Goal: Task Accomplishment & Management: Manage account settings

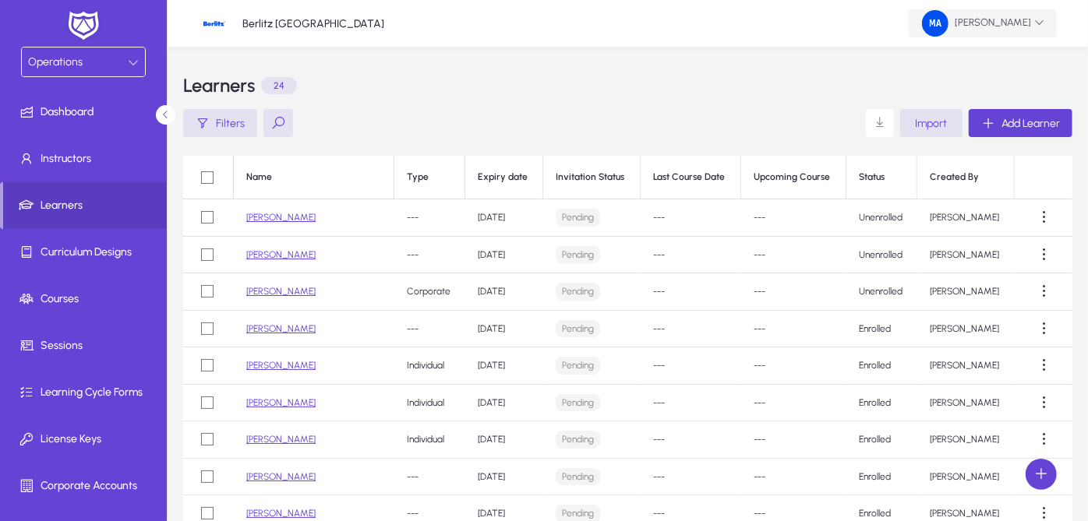
click at [982, 15] on span "[PERSON_NAME]" at bounding box center [983, 23] width 122 height 26
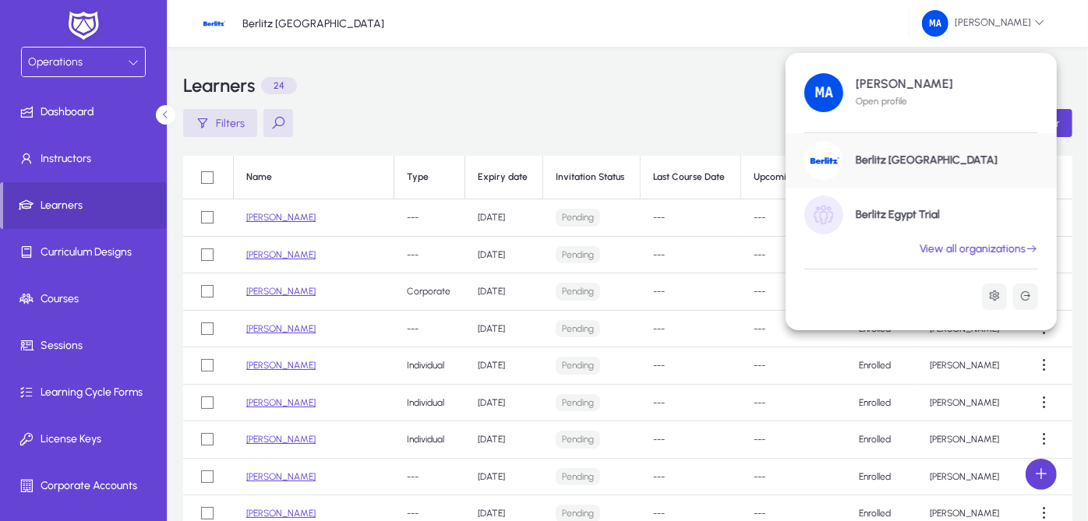
click at [935, 208] on h1 "Berlitz Egypt Trial" at bounding box center [897, 215] width 84 height 14
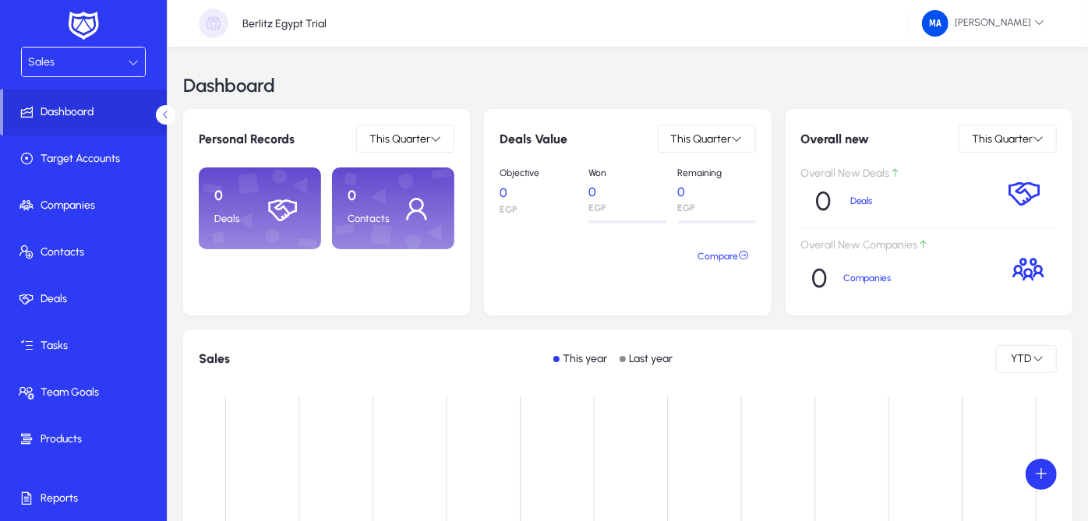
click at [122, 63] on div "Sales" at bounding box center [78, 62] width 100 height 20
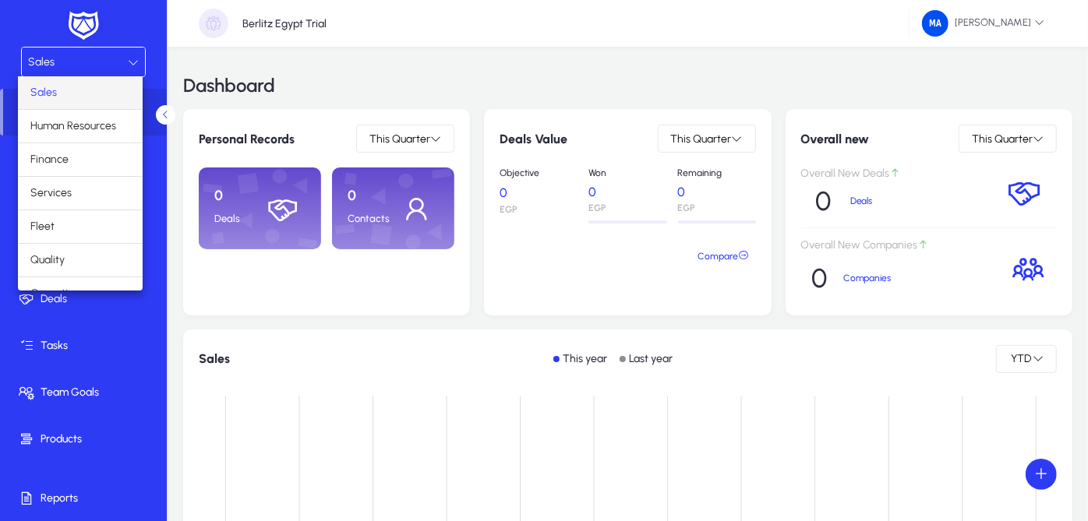
scroll to position [51, 0]
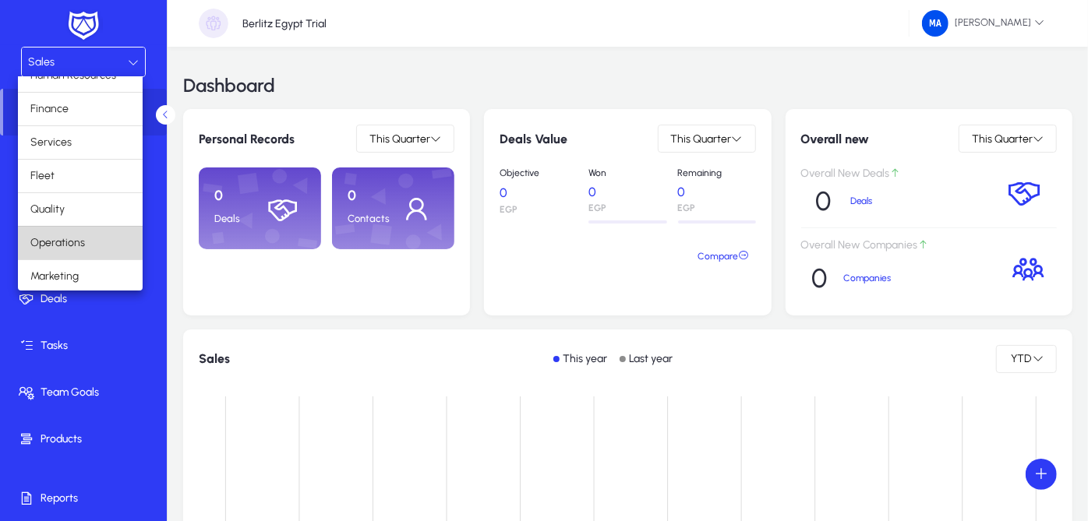
click at [104, 247] on mat-option "Operations" at bounding box center [80, 243] width 125 height 33
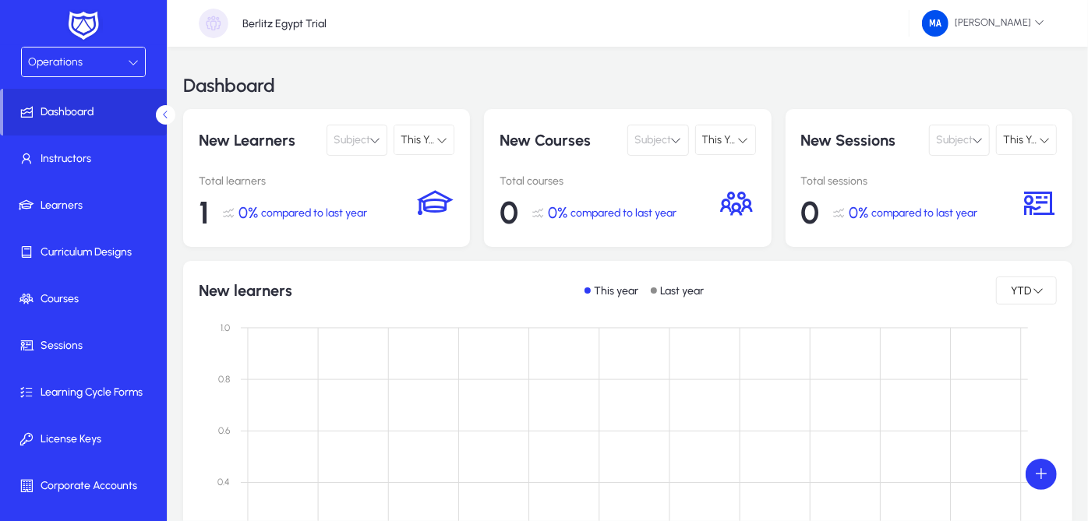
scroll to position [93, 0]
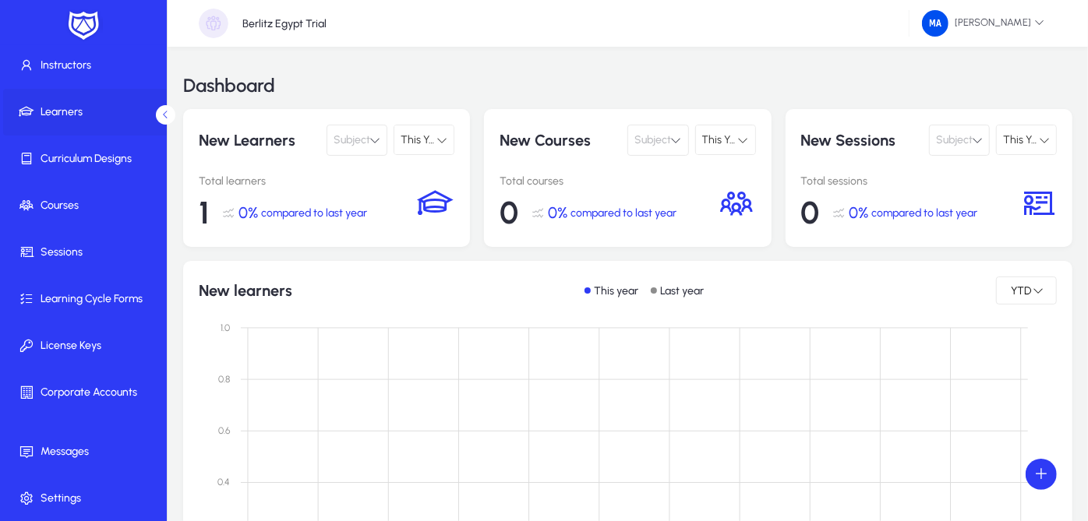
click at [112, 101] on span at bounding box center [86, 111] width 167 height 37
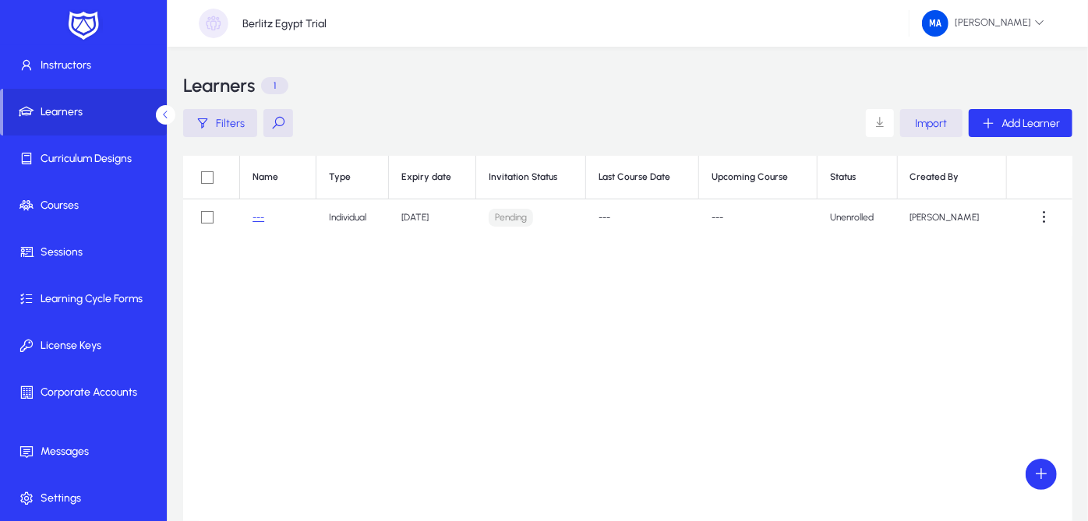
click at [943, 135] on span "button" at bounding box center [931, 122] width 62 height 37
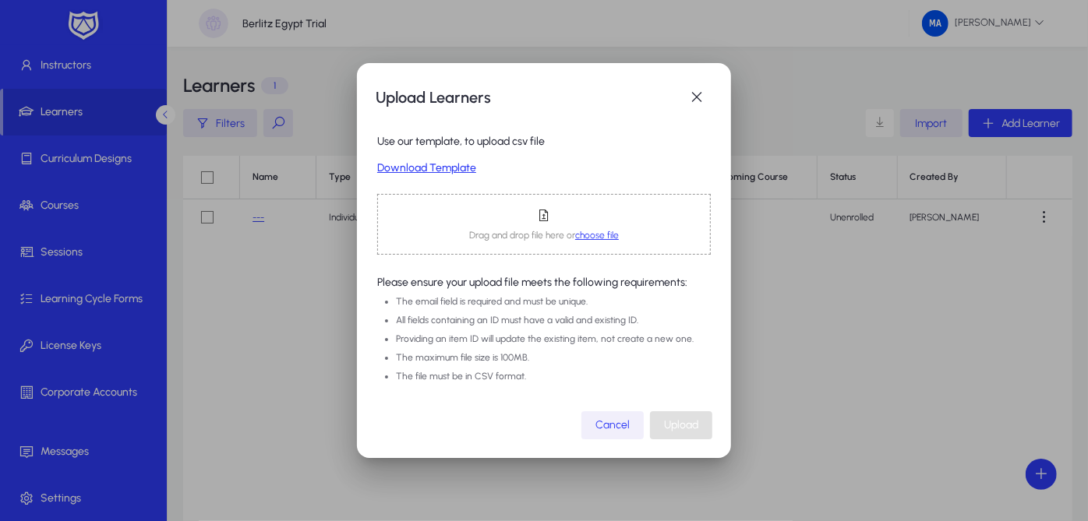
click at [625, 423] on span "Cancel" at bounding box center [612, 424] width 34 height 13
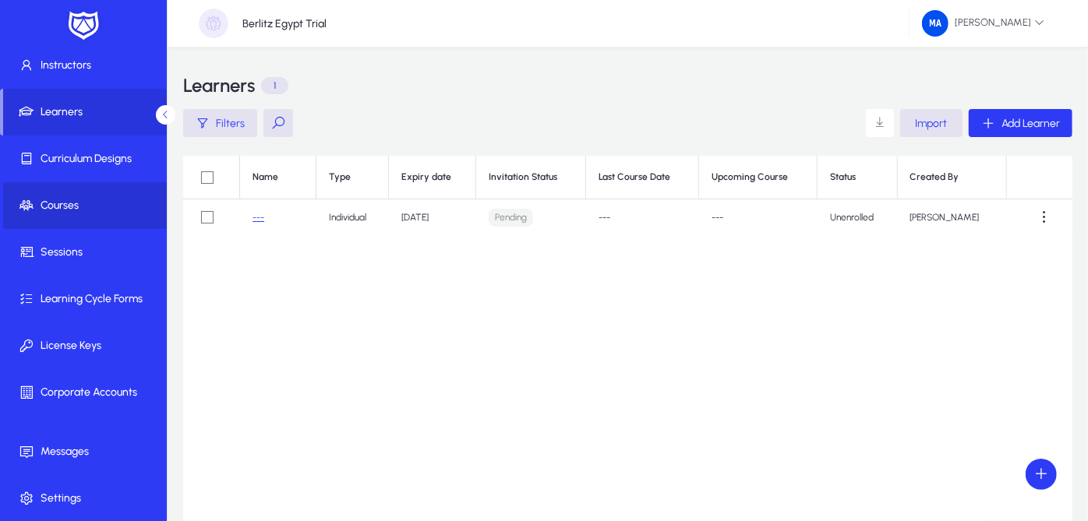
click at [107, 200] on span "Courses" at bounding box center [86, 206] width 167 height 16
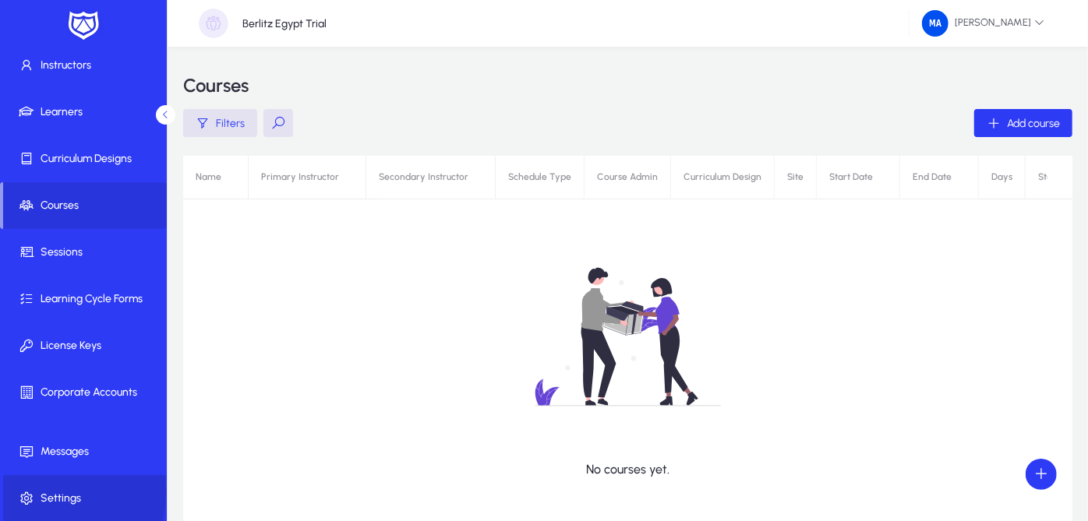
click at [34, 491] on icon at bounding box center [30, 499] width 22 height 16
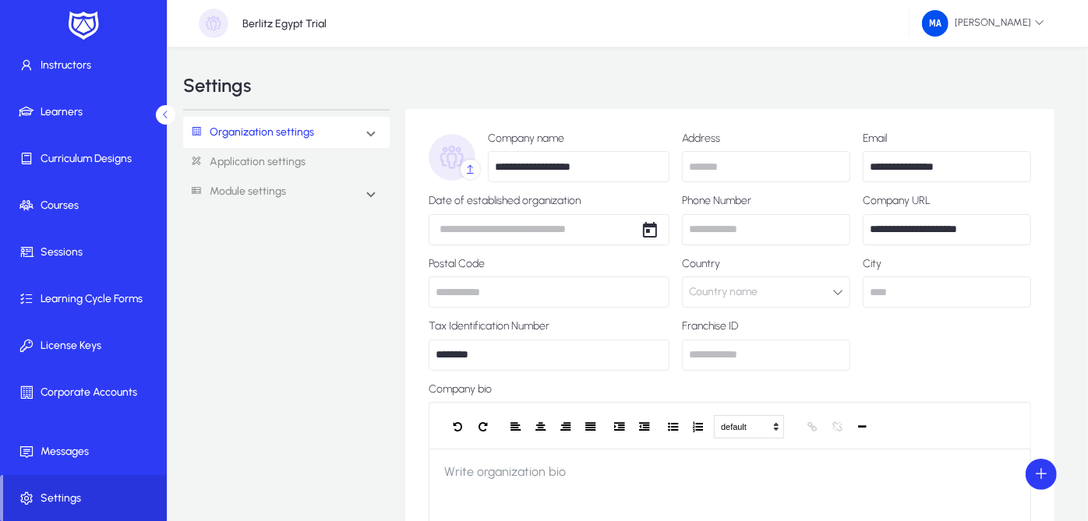
click at [244, 165] on link "Application settings" at bounding box center [286, 162] width 206 height 29
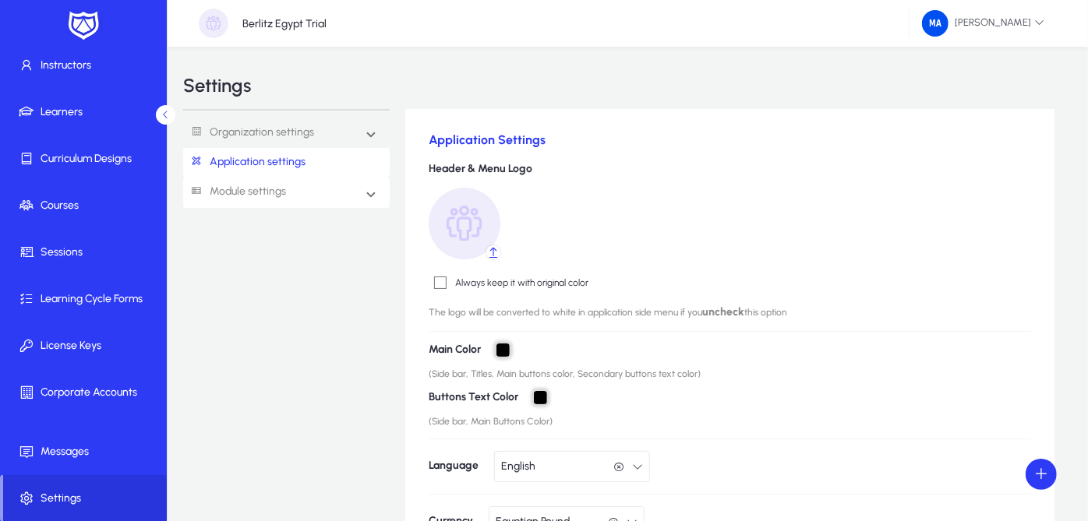
click at [245, 191] on link "Module settings" at bounding box center [234, 192] width 103 height 29
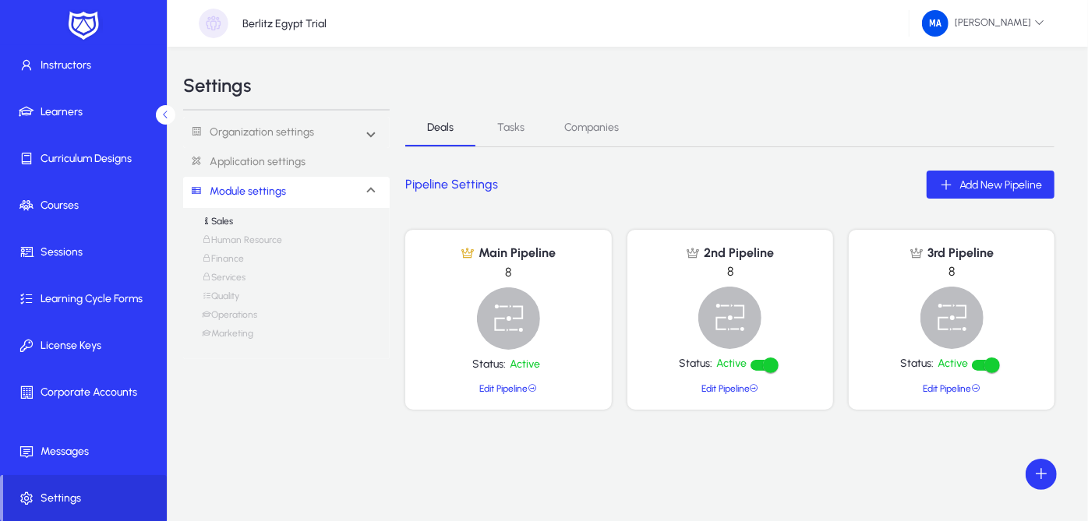
click at [242, 311] on link "Operations" at bounding box center [229, 318] width 55 height 19
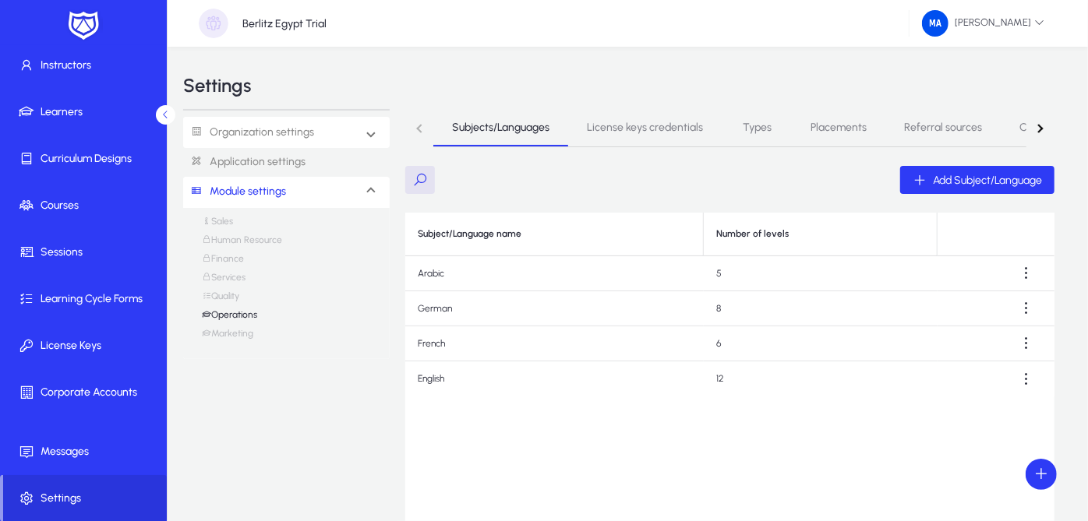
click at [378, 125] on mat-expansion-panel-header "Organization settings" at bounding box center [286, 132] width 206 height 31
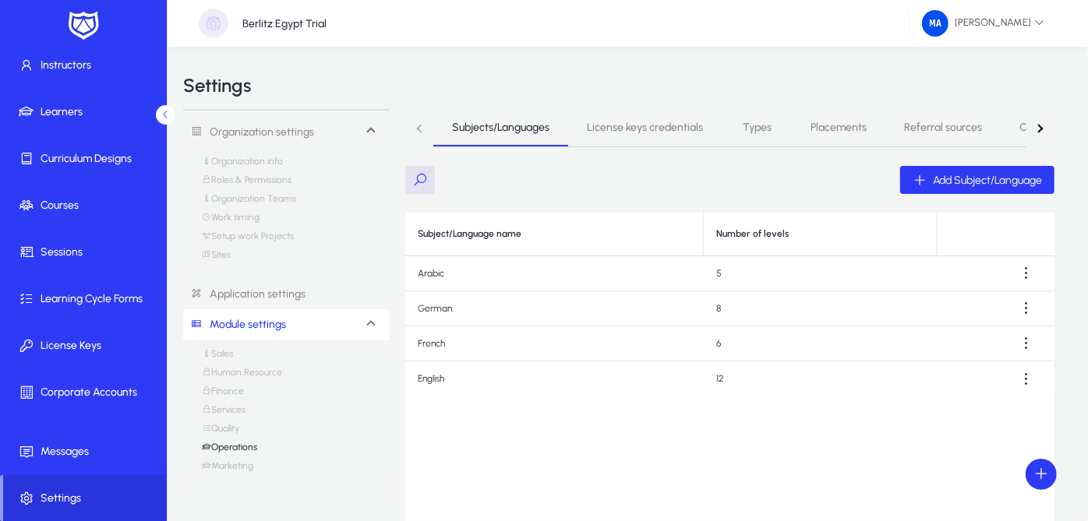
click at [272, 200] on link "Organization Teams" at bounding box center [249, 202] width 94 height 19
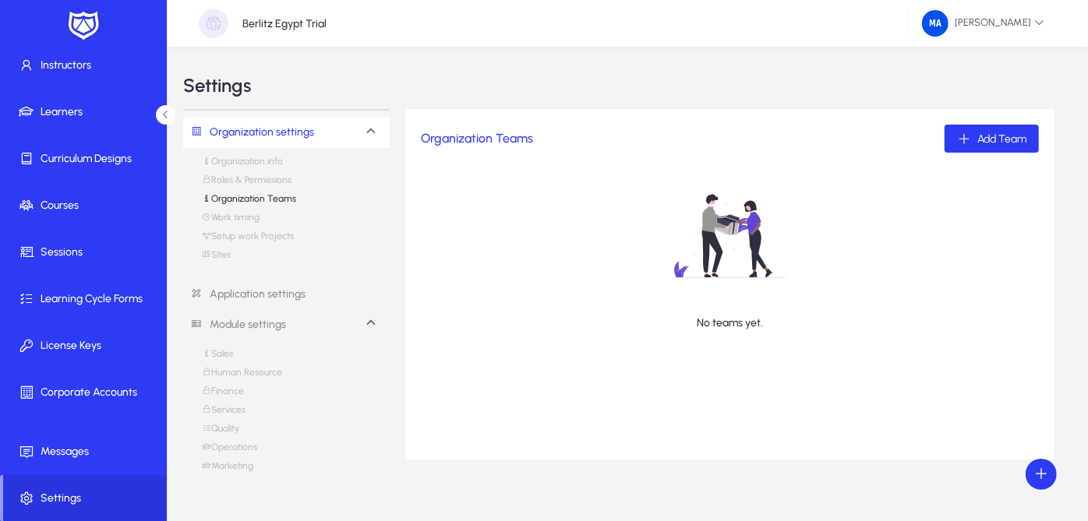
click at [220, 260] on link "Sites" at bounding box center [216, 258] width 29 height 19
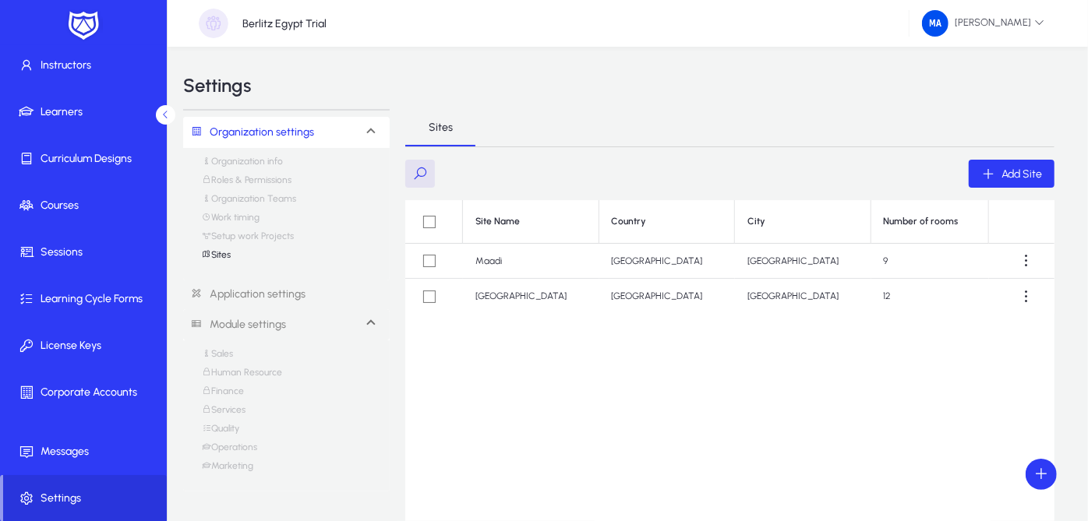
click at [284, 198] on link "Organization Teams" at bounding box center [249, 202] width 94 height 19
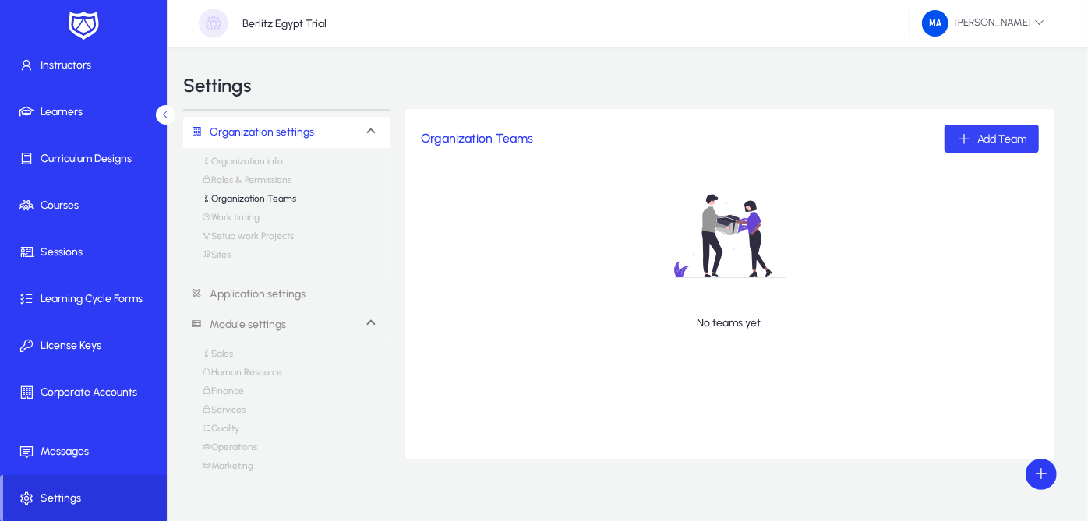
click at [993, 142] on span "Add Team" at bounding box center [1001, 138] width 49 height 13
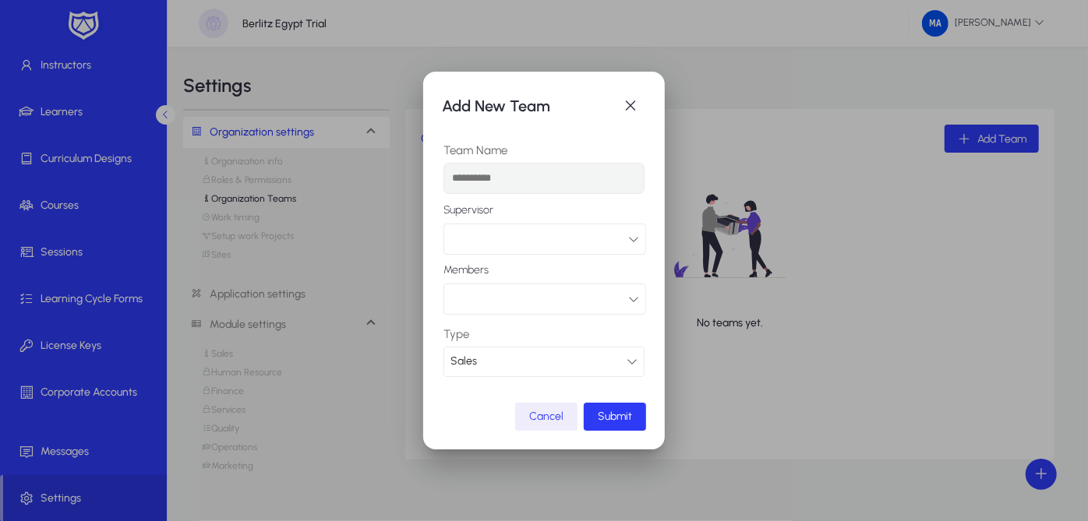
click at [574, 181] on input "text" at bounding box center [543, 178] width 201 height 31
type input "**"
click at [616, 233] on button "button" at bounding box center [544, 239] width 203 height 31
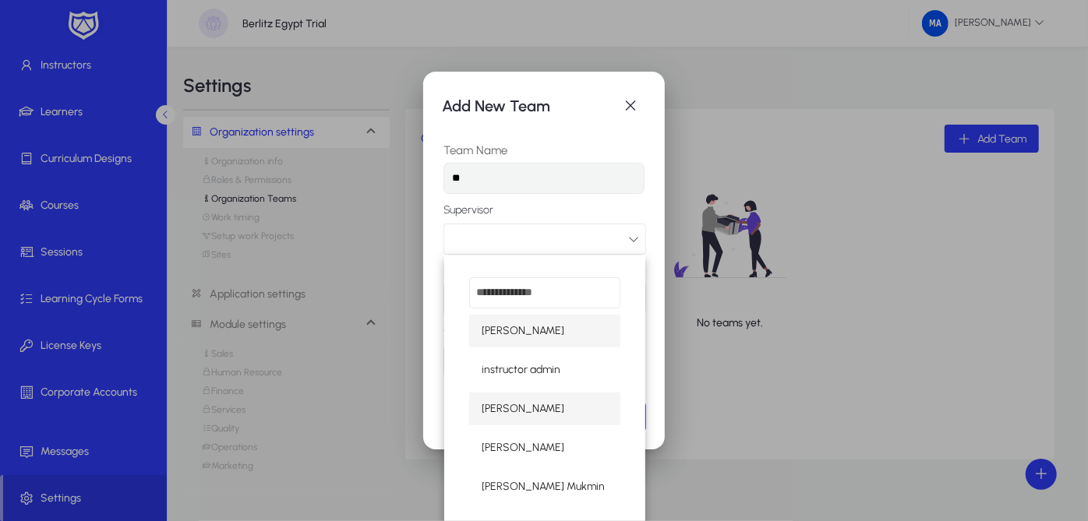
click at [548, 411] on span "[PERSON_NAME]" at bounding box center [522, 409] width 83 height 19
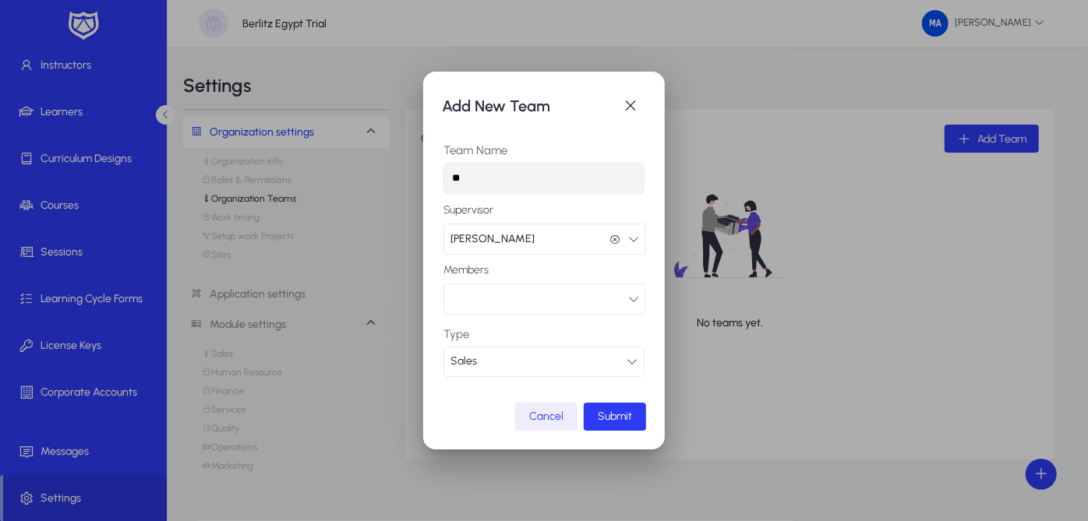
click at [626, 294] on button "button" at bounding box center [544, 299] width 203 height 31
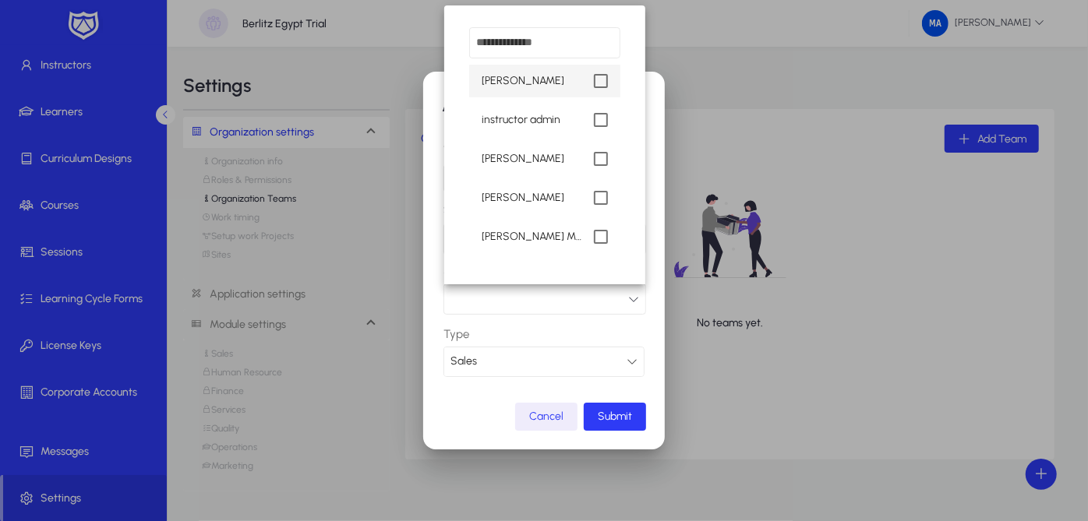
click at [645, 333] on div at bounding box center [544, 260] width 1088 height 521
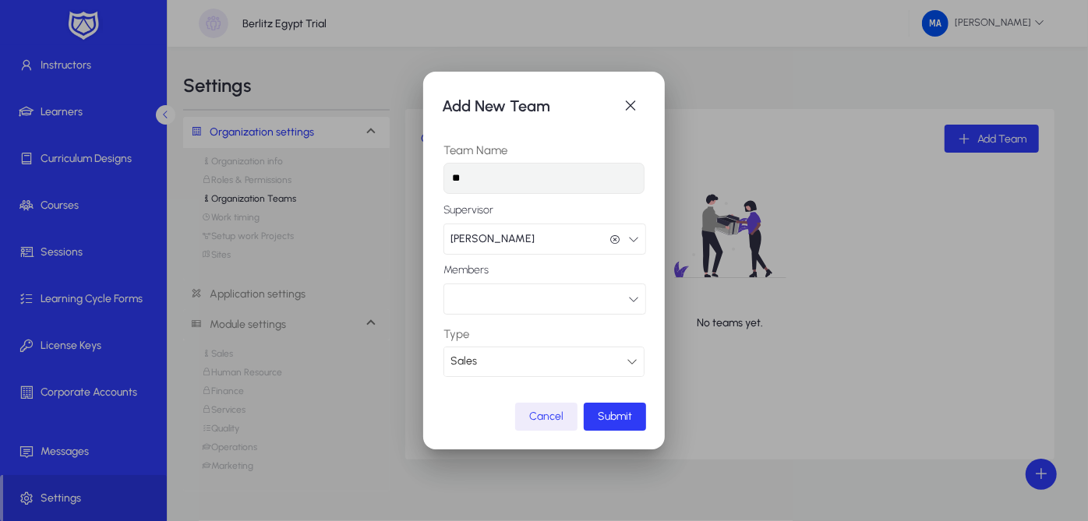
drag, startPoint x: 616, startPoint y: 378, endPoint x: 623, endPoint y: 362, distance: 17.1
click at [623, 362] on mat-dialog-content "Team Name ** Supervisor Mohamed Ashraf Mohamed Ashraf Members Type Sales" at bounding box center [544, 261] width 204 height 279
click at [623, 362] on div "Sales" at bounding box center [538, 361] width 176 height 20
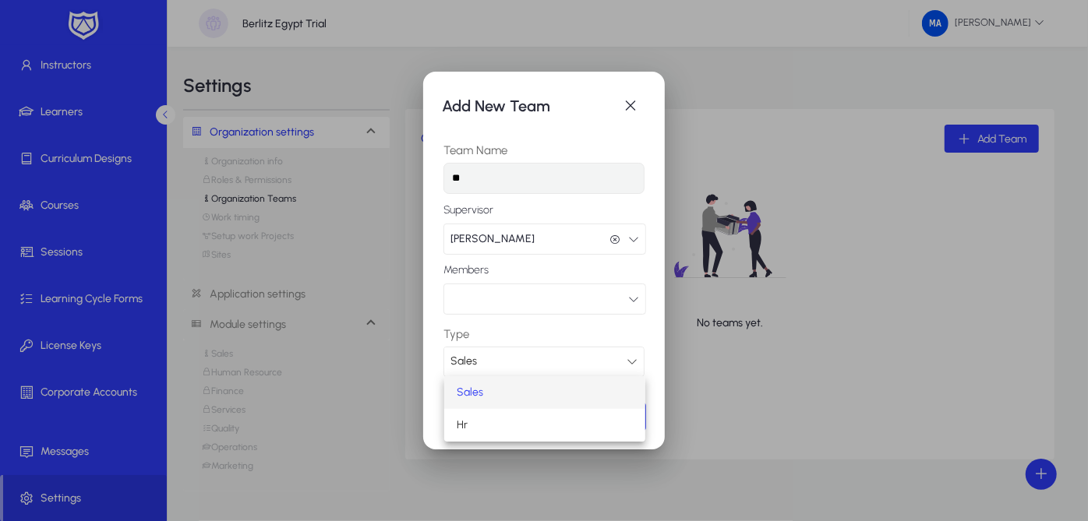
click at [623, 362] on div at bounding box center [544, 260] width 1088 height 521
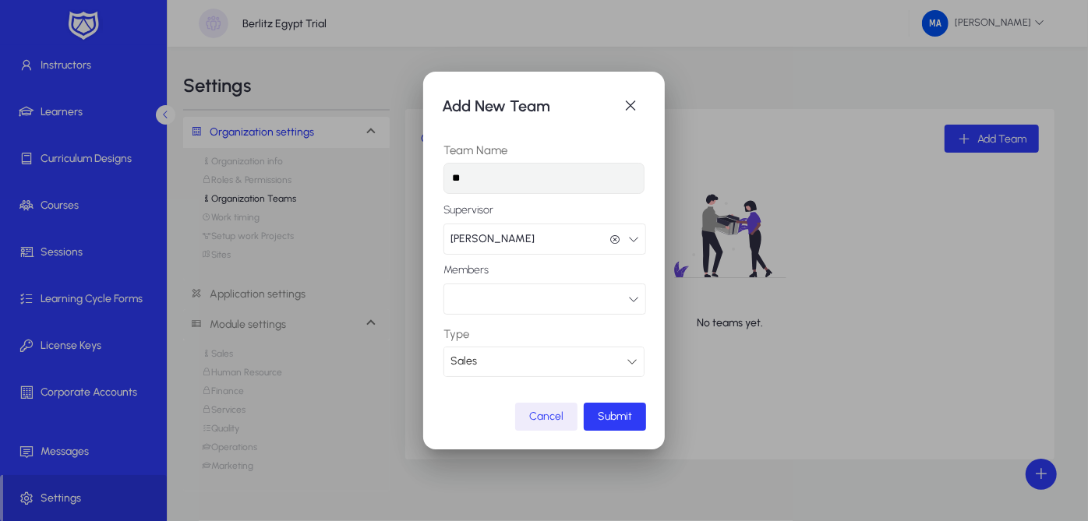
click at [637, 298] on icon "button" at bounding box center [633, 299] width 11 height 11
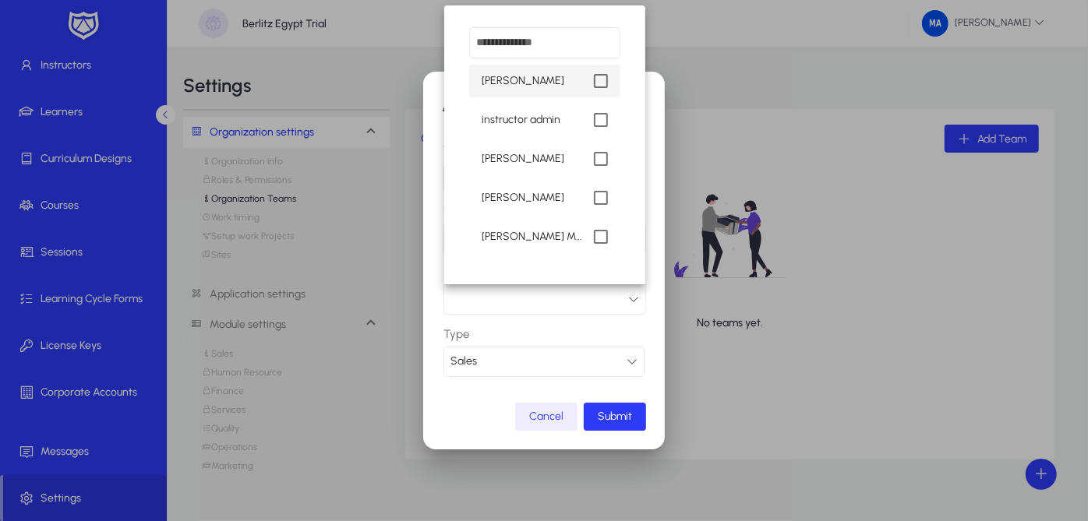
click at [553, 411] on div at bounding box center [544, 260] width 1088 height 521
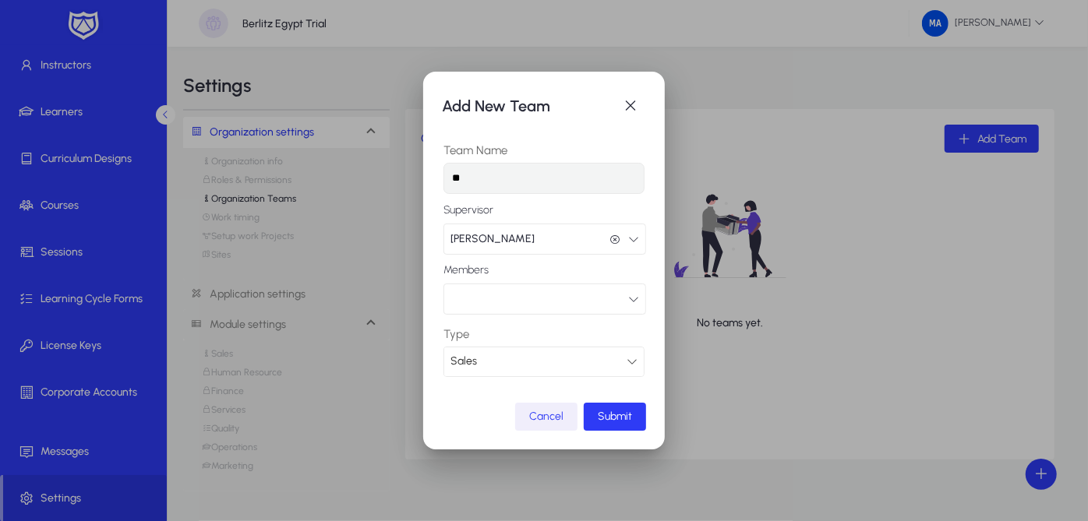
click at [553, 411] on span "Cancel" at bounding box center [546, 416] width 34 height 13
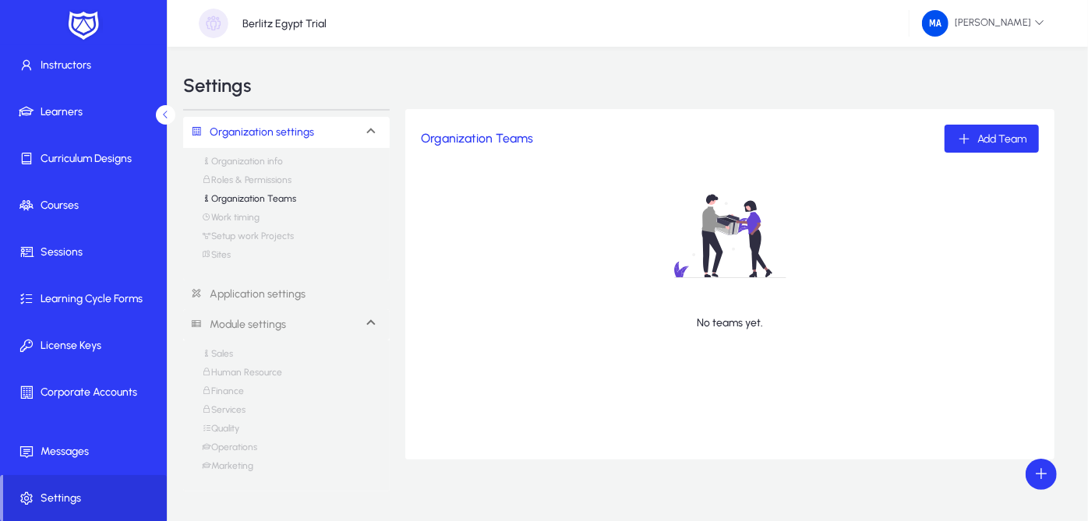
click at [277, 178] on link "Roles & Permissions" at bounding box center [247, 184] width 90 height 19
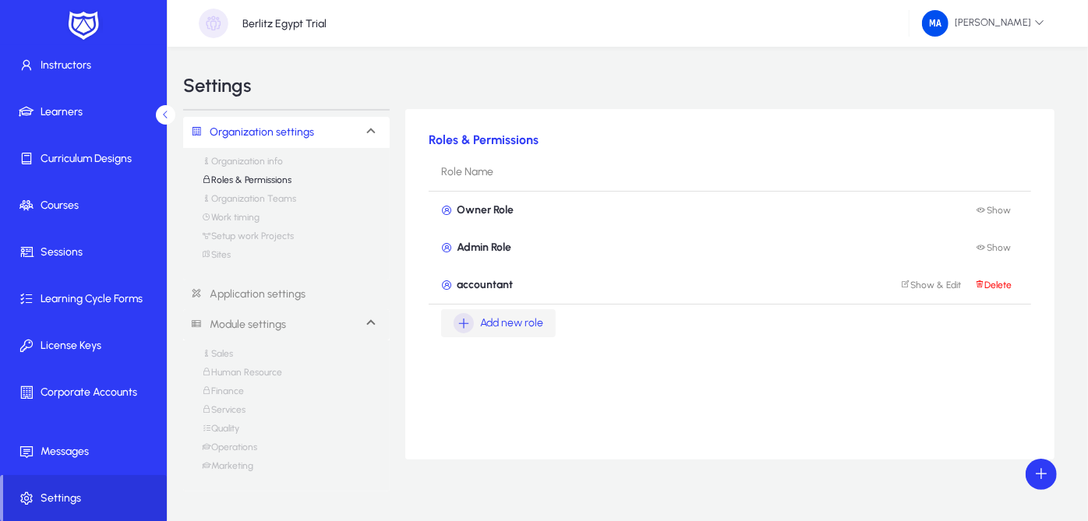
click at [505, 318] on span "Add new role" at bounding box center [511, 323] width 63 height 19
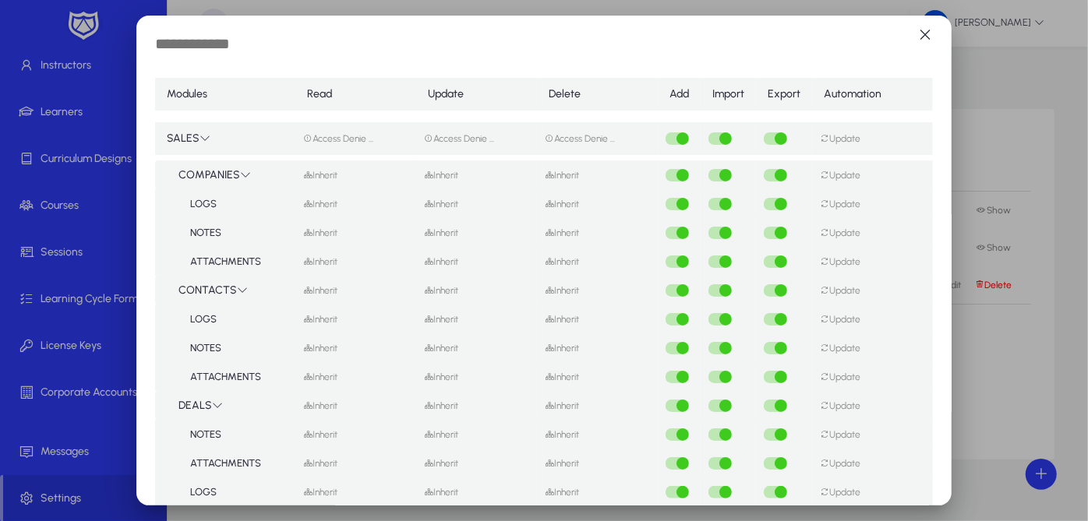
click at [224, 47] on input "text" at bounding box center [283, 45] width 256 height 23
click at [676, 173] on div "button" at bounding box center [682, 175] width 12 height 12
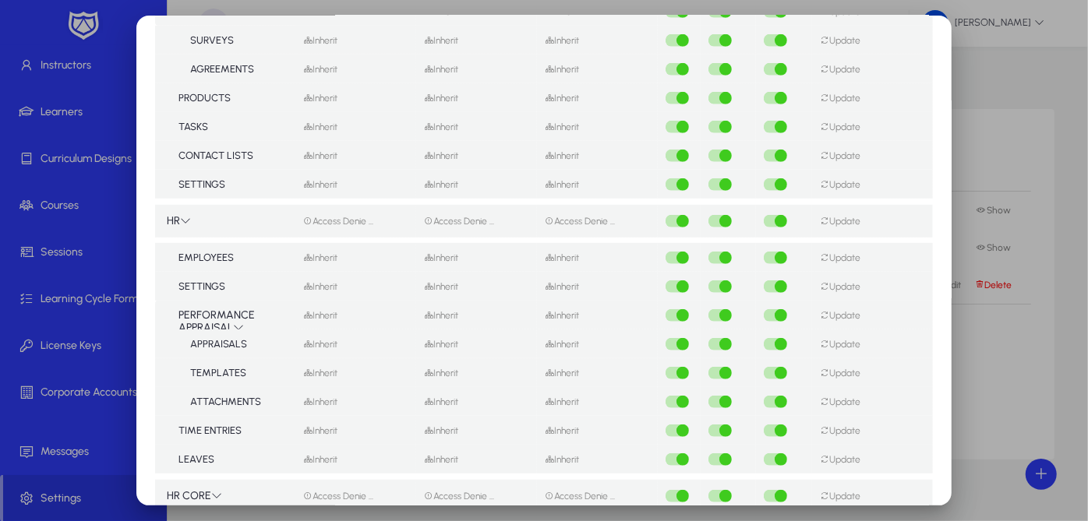
scroll to position [512, 0]
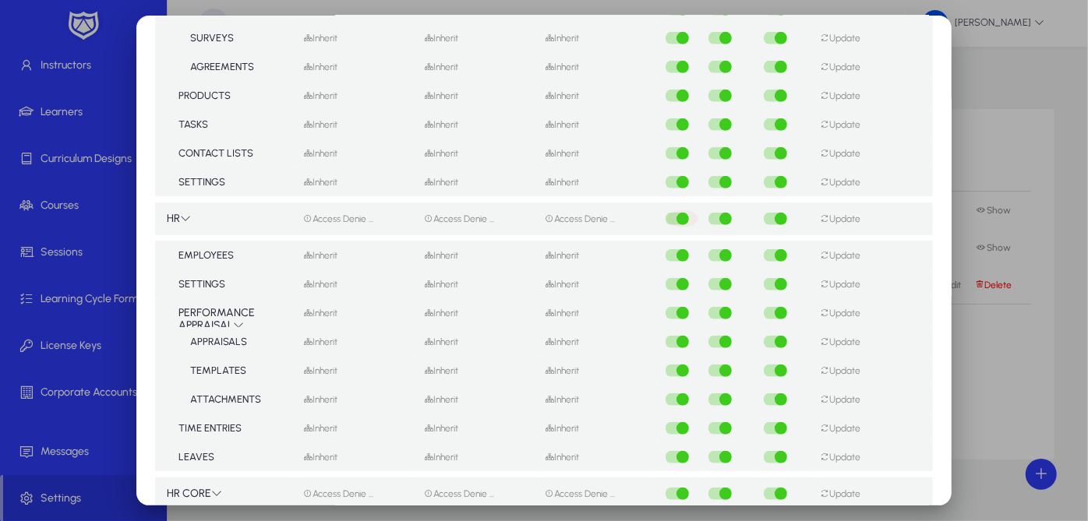
click at [678, 214] on div "button" at bounding box center [682, 219] width 12 height 12
click at [723, 216] on div "button" at bounding box center [725, 219] width 12 height 12
click at [774, 221] on div "button" at bounding box center [780, 219] width 12 height 12
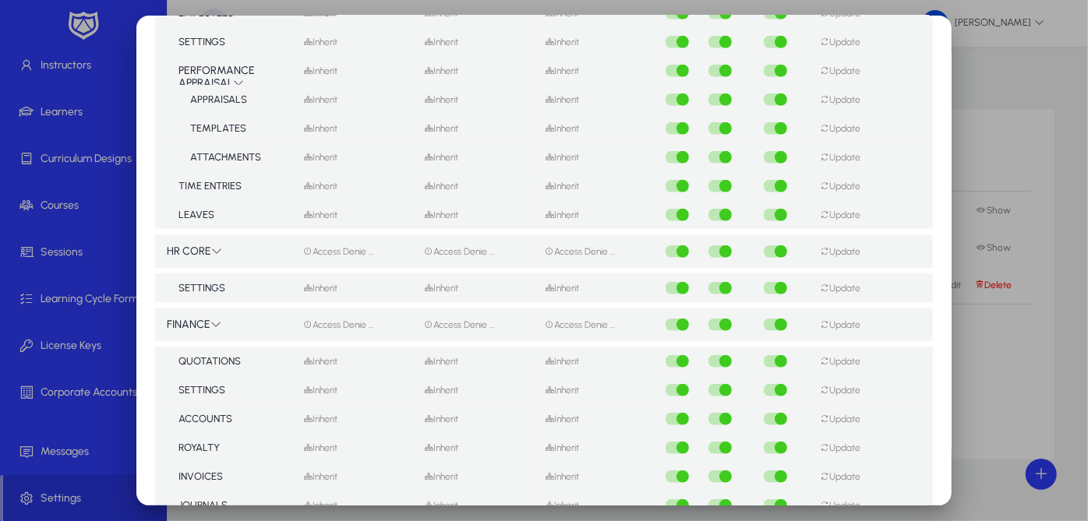
scroll to position [781, 0]
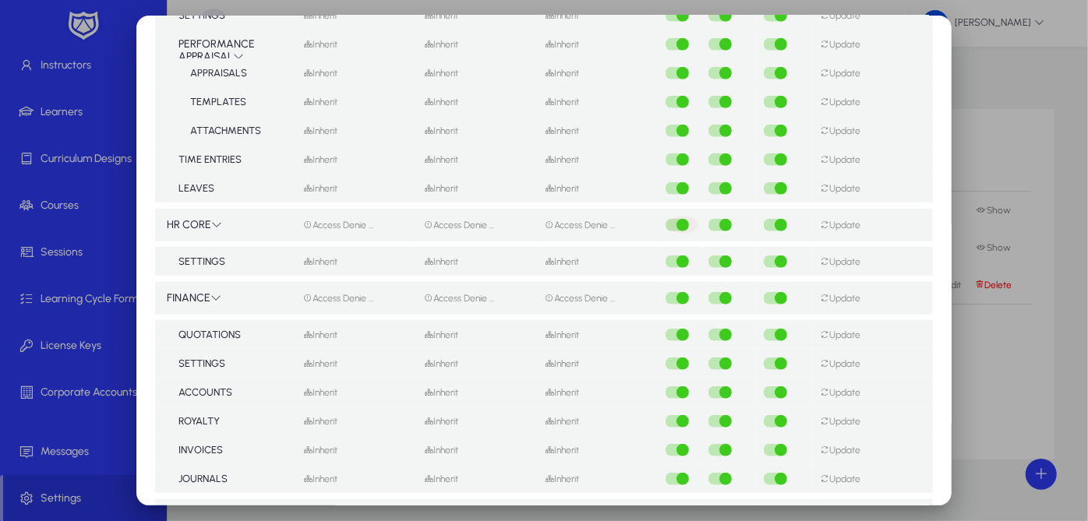
click at [676, 224] on div "button" at bounding box center [682, 225] width 12 height 12
click at [719, 223] on div "button" at bounding box center [725, 225] width 12 height 12
click at [765, 222] on div "button" at bounding box center [780, 225] width 31 height 17
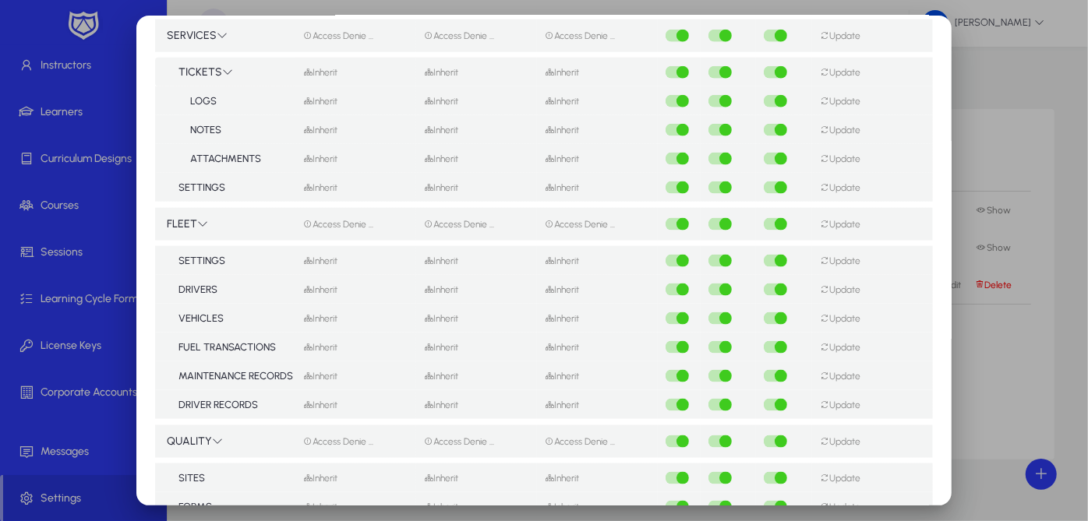
scroll to position [1293, 0]
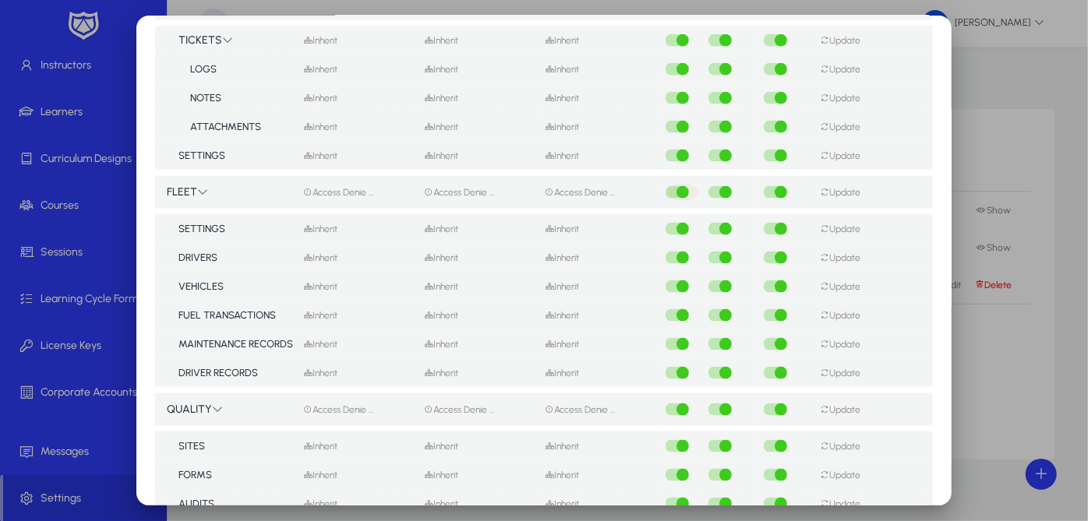
click at [679, 185] on div "button" at bounding box center [682, 192] width 31 height 17
click at [719, 189] on div "button" at bounding box center [725, 192] width 12 height 12
click at [774, 197] on div "button" at bounding box center [780, 192] width 12 height 12
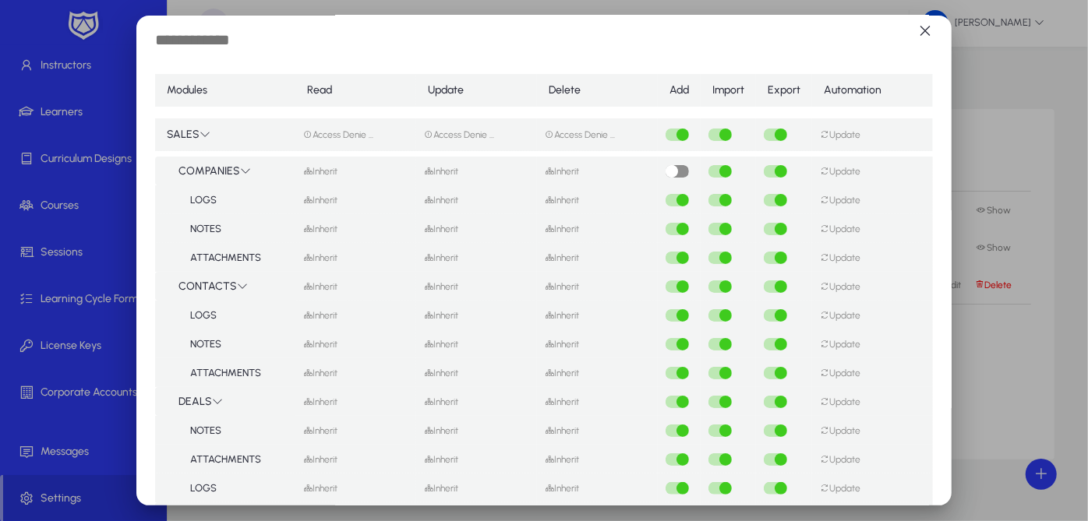
scroll to position [0, 0]
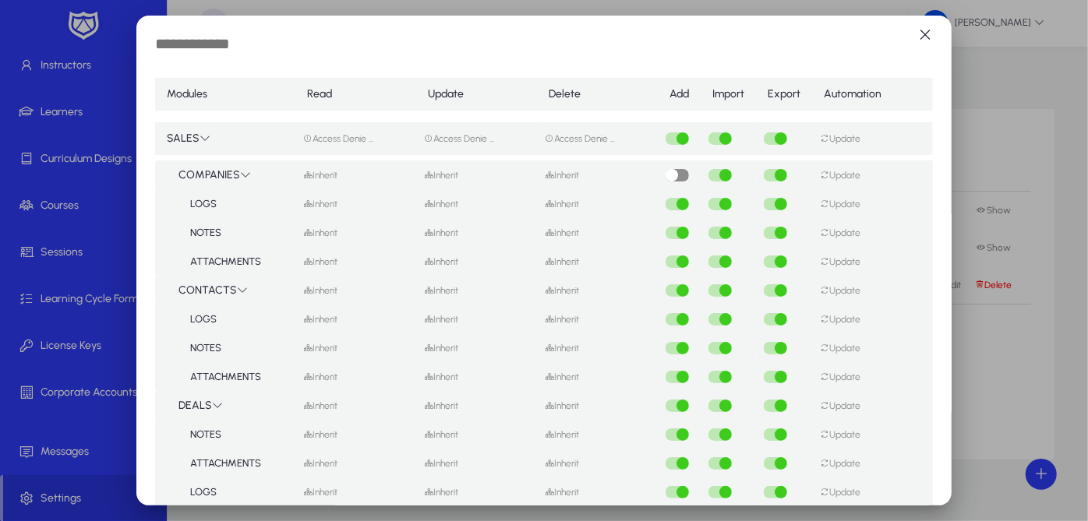
click at [231, 42] on input "text" at bounding box center [283, 45] width 256 height 23
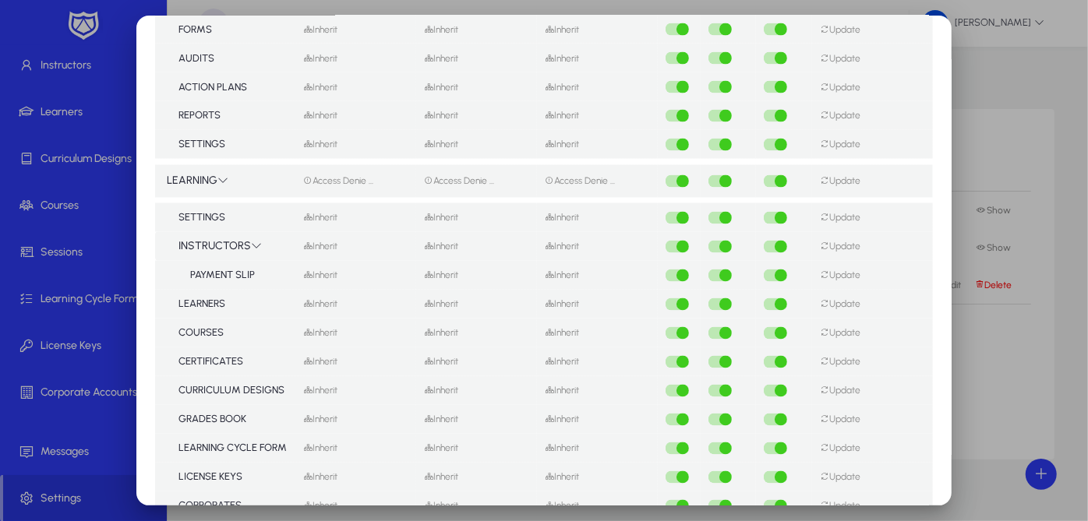
scroll to position [2030, 0]
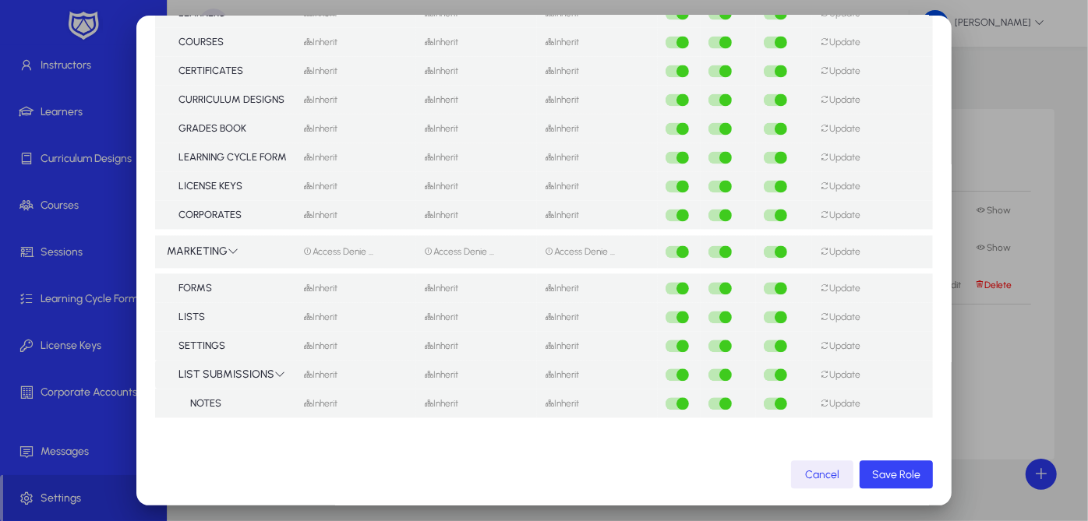
type input "***"
click at [898, 474] on span "Save Role" at bounding box center [896, 474] width 48 height 13
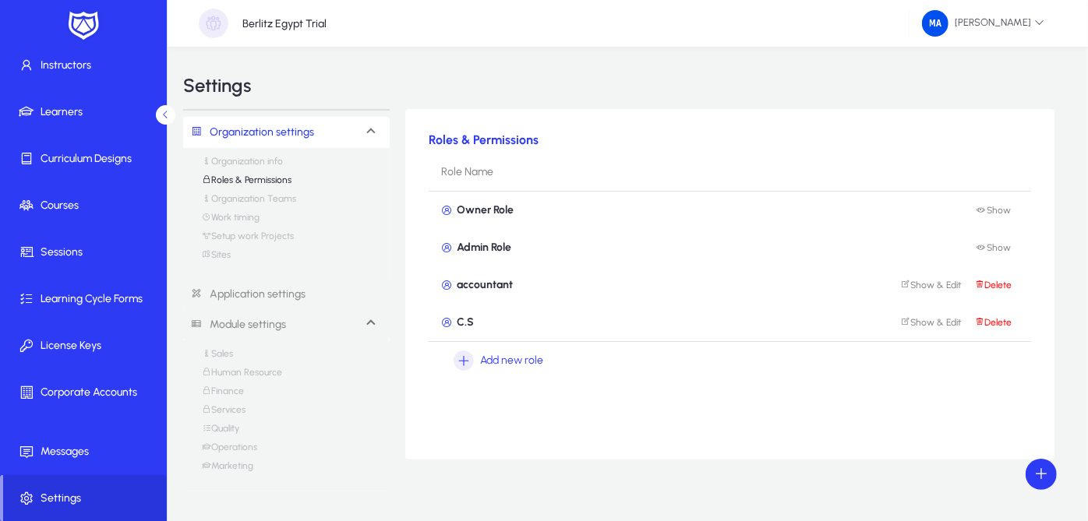
click at [230, 386] on link "Finance" at bounding box center [223, 395] width 42 height 19
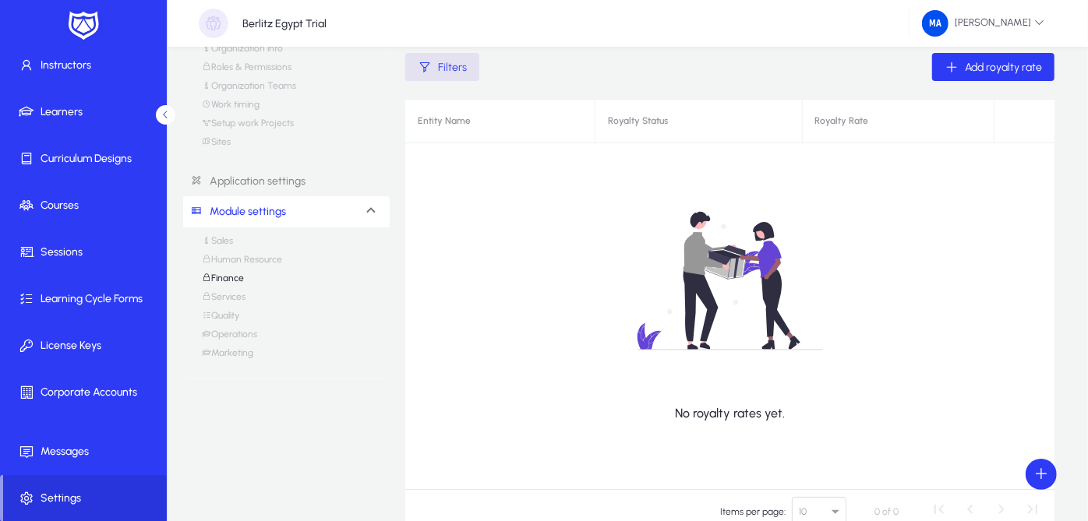
scroll to position [8, 0]
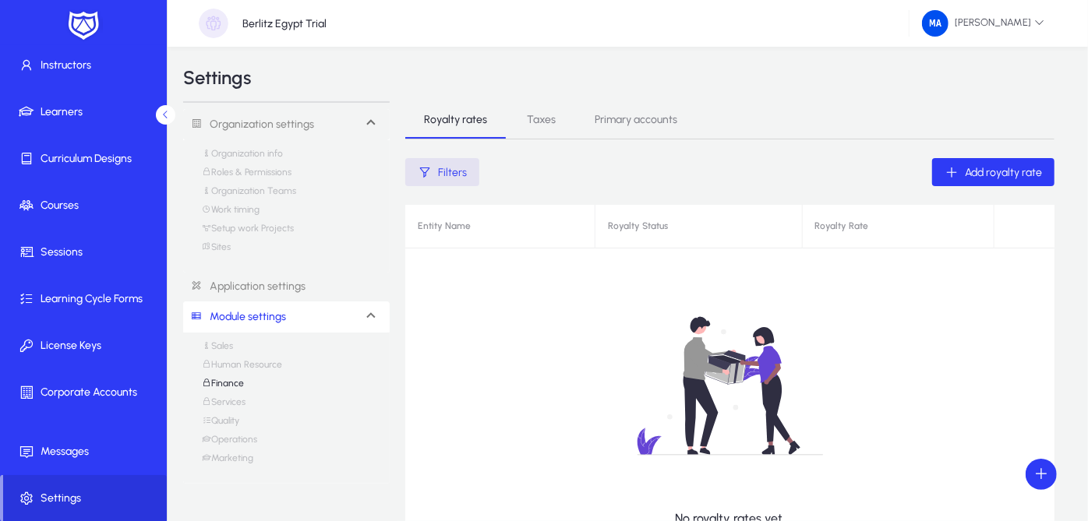
click at [224, 347] on link "Sales" at bounding box center [217, 349] width 31 height 19
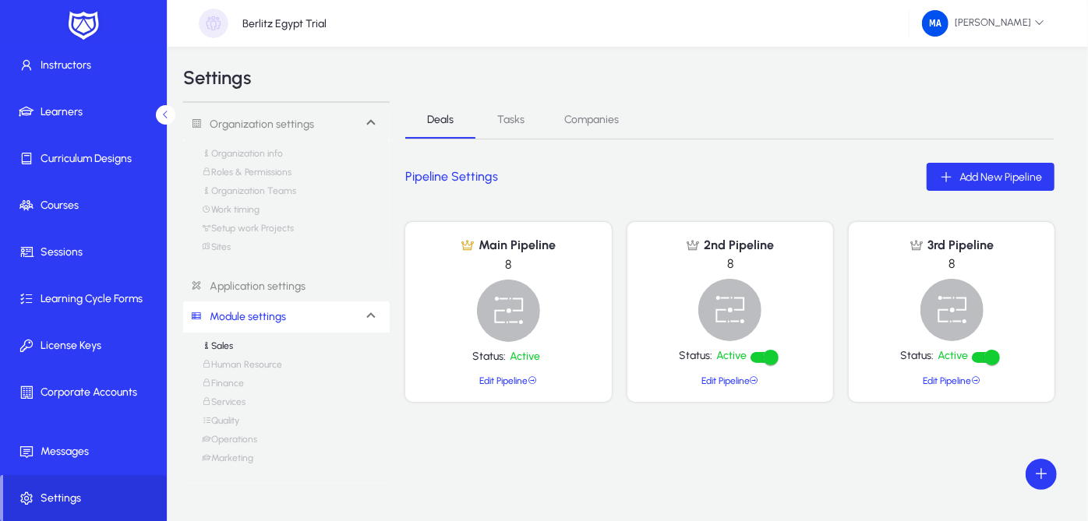
click at [224, 400] on link "Services" at bounding box center [224, 406] width 44 height 19
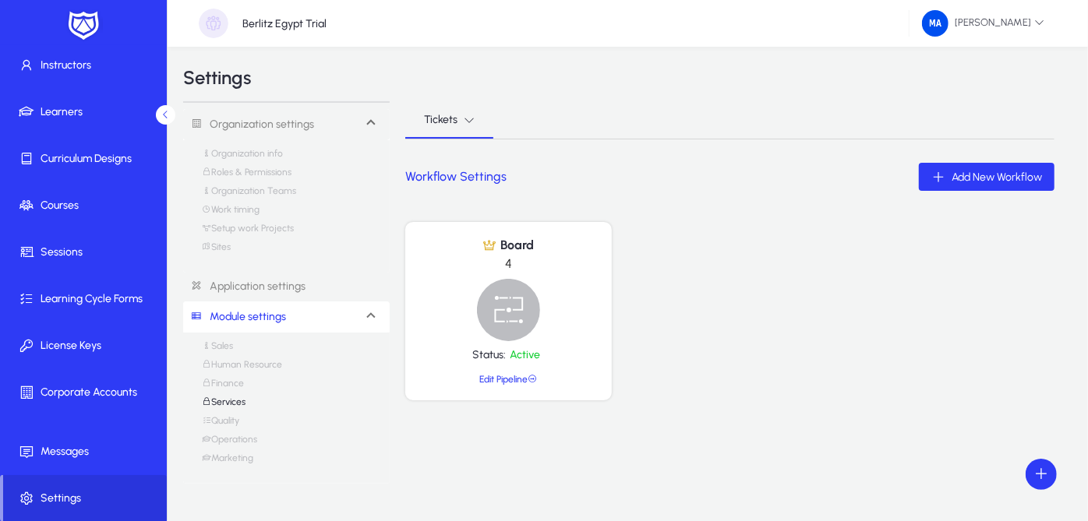
click at [225, 427] on link "Quality" at bounding box center [220, 424] width 37 height 19
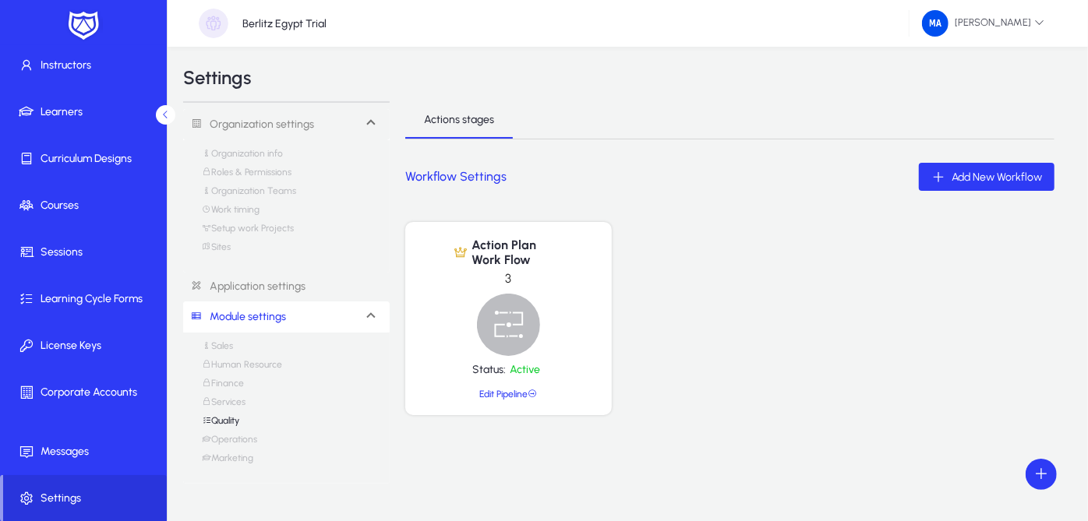
click at [227, 443] on link "Operations" at bounding box center [229, 443] width 55 height 19
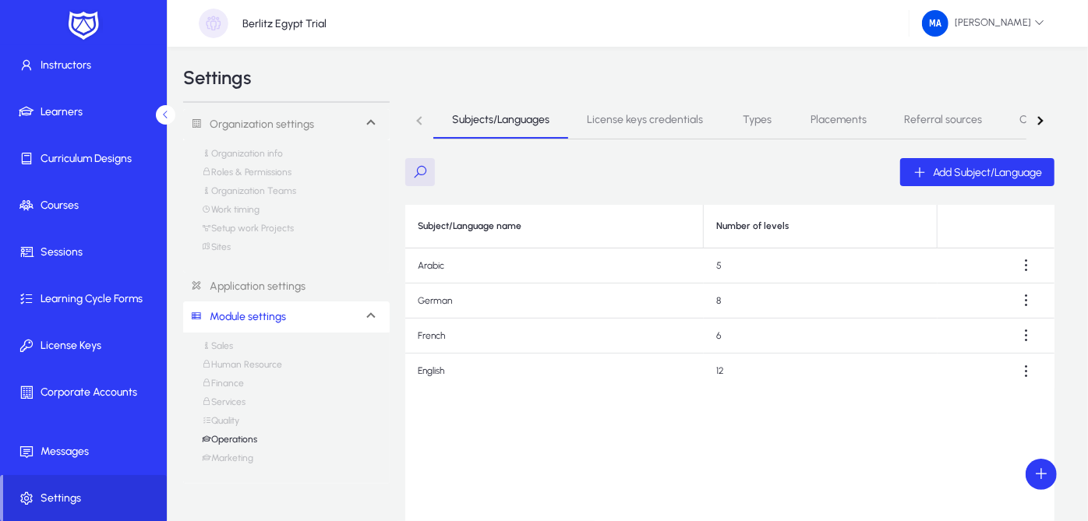
click at [231, 455] on link "Marketing" at bounding box center [227, 462] width 51 height 19
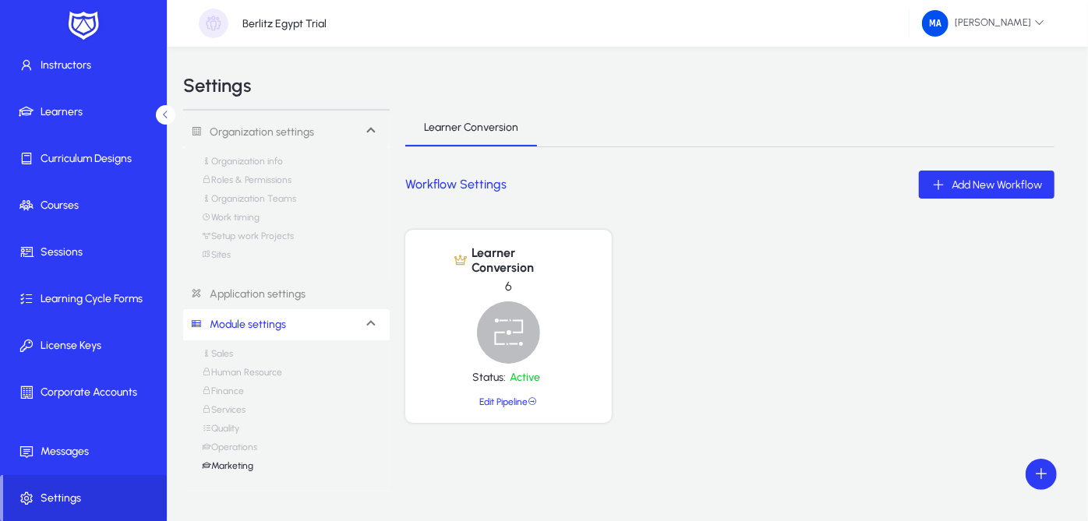
click at [168, 110] on icon at bounding box center [165, 115] width 10 height 10
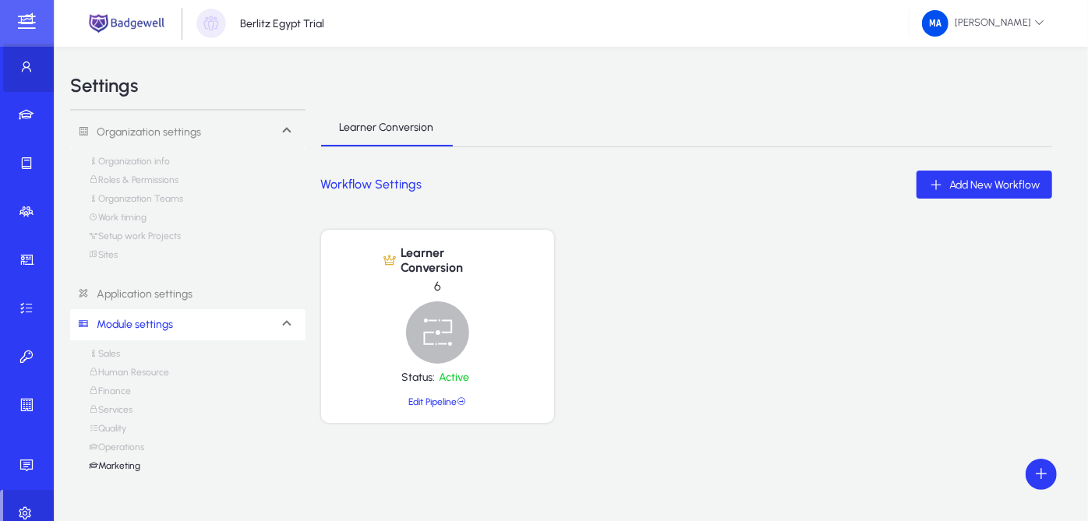
click at [27, 76] on span at bounding box center [30, 67] width 54 height 37
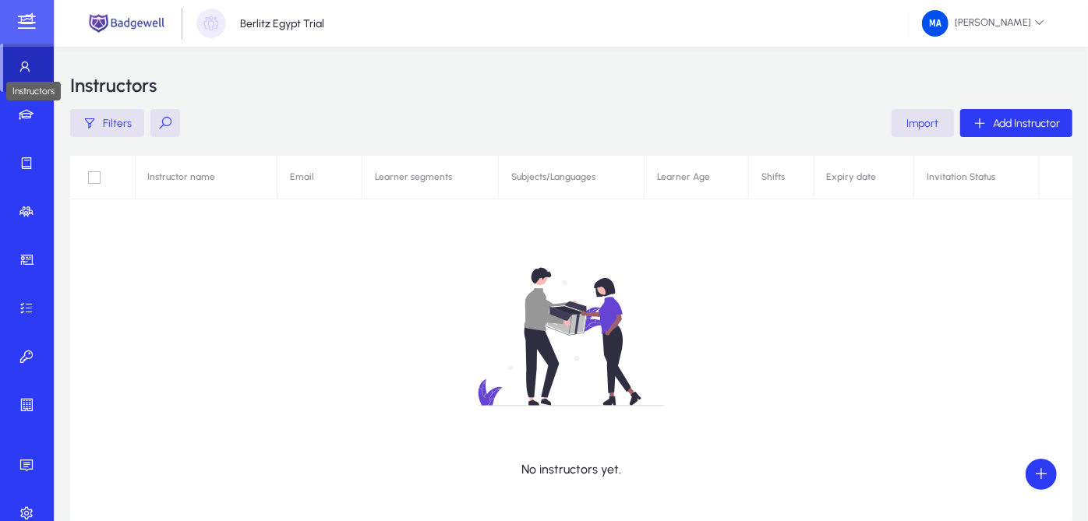
click at [28, 62] on icon at bounding box center [29, 67] width 22 height 16
click at [981, 113] on span "button" at bounding box center [1016, 122] width 112 height 37
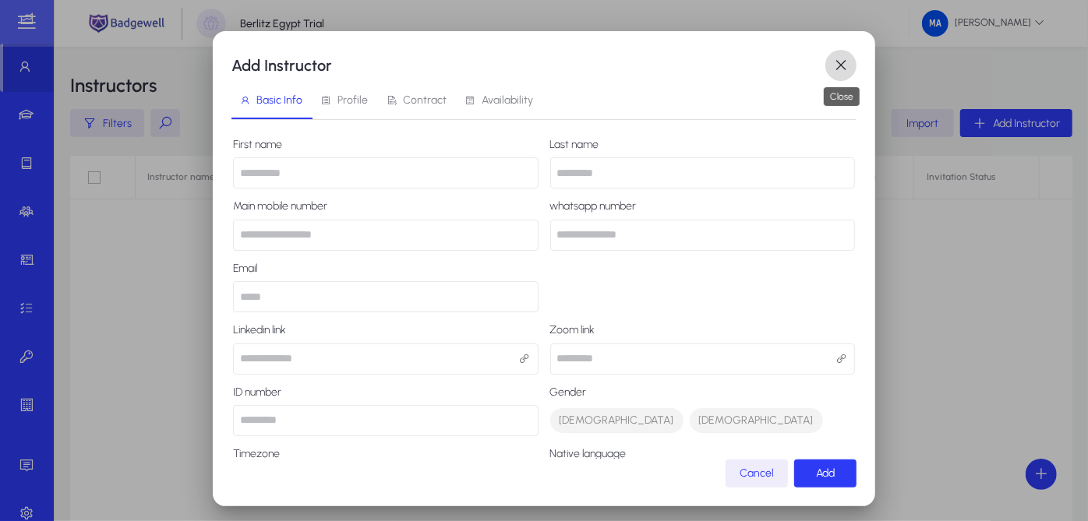
click at [831, 63] on span "button" at bounding box center [840, 65] width 31 height 31
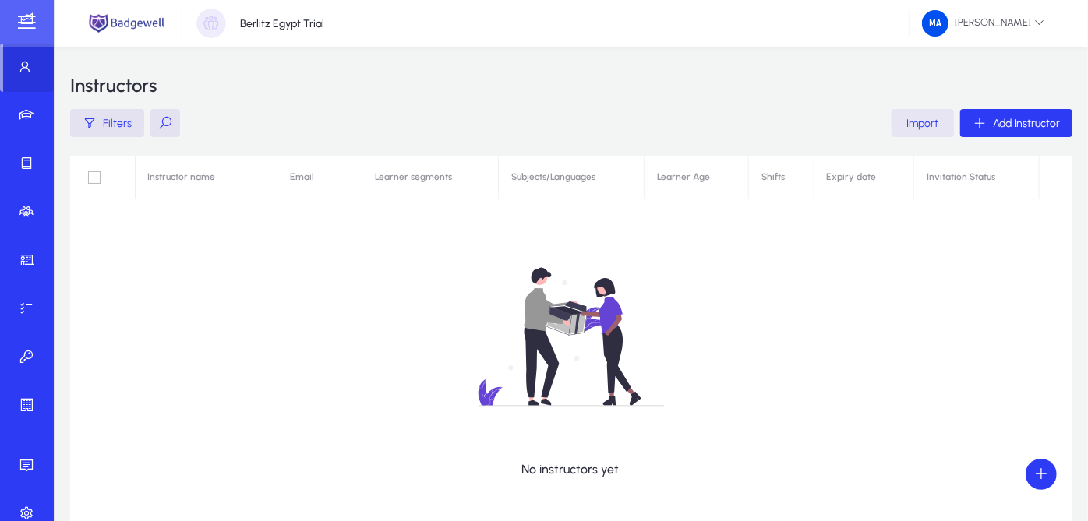
click at [912, 129] on span "Import" at bounding box center [923, 123] width 32 height 13
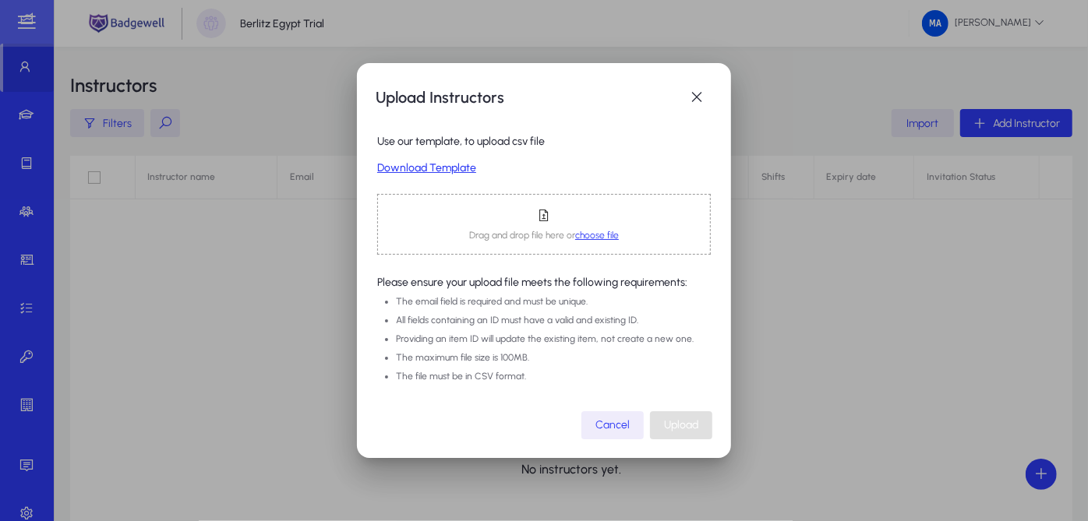
click at [601, 231] on span "choose file" at bounding box center [597, 235] width 44 height 11
click at [455, 164] on link "Download Template" at bounding box center [543, 168] width 333 height 13
click at [610, 238] on span "choose file" at bounding box center [597, 235] width 44 height 11
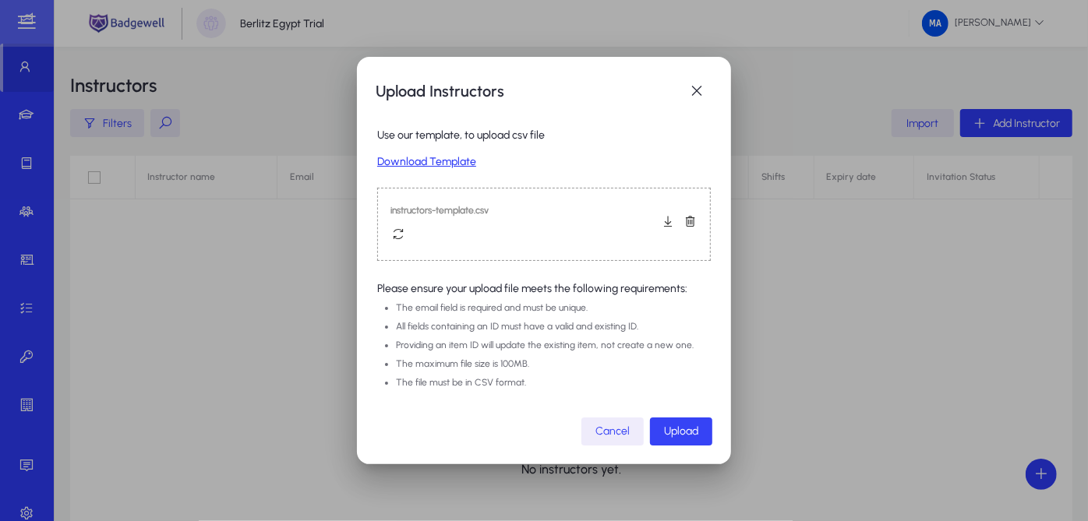
click at [665, 428] on span "Upload" at bounding box center [681, 431] width 34 height 13
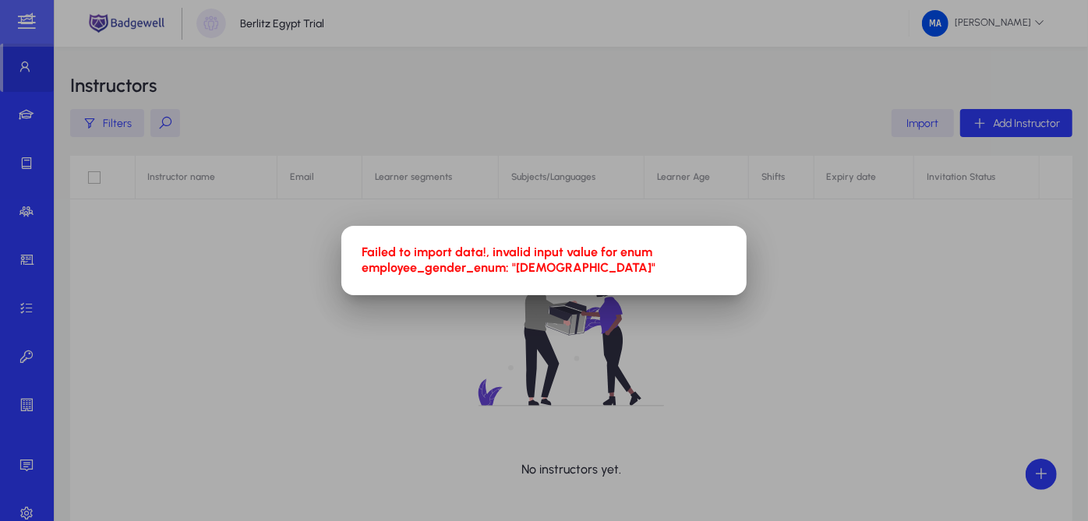
click at [665, 428] on div at bounding box center [544, 260] width 1088 height 521
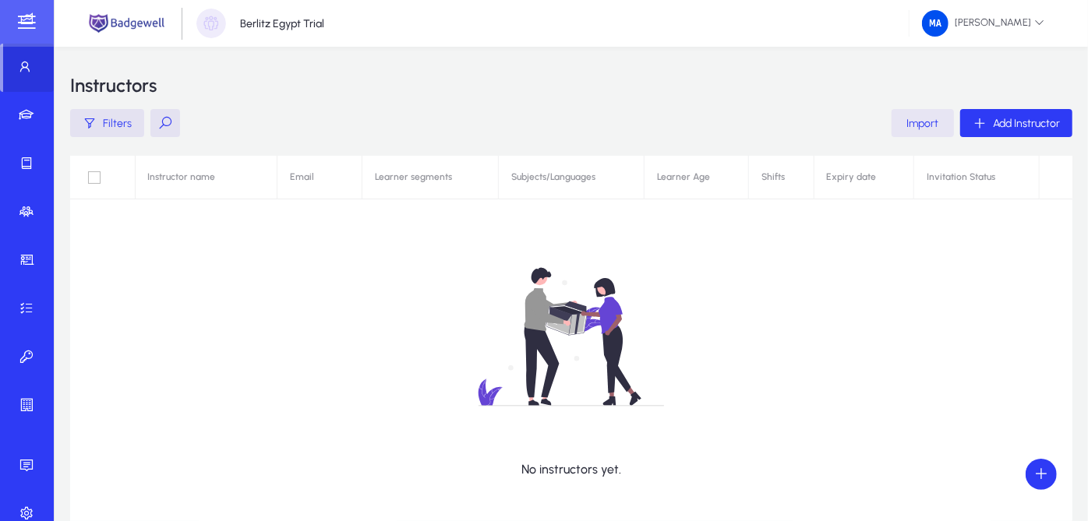
click at [918, 120] on span "Import" at bounding box center [923, 123] width 32 height 13
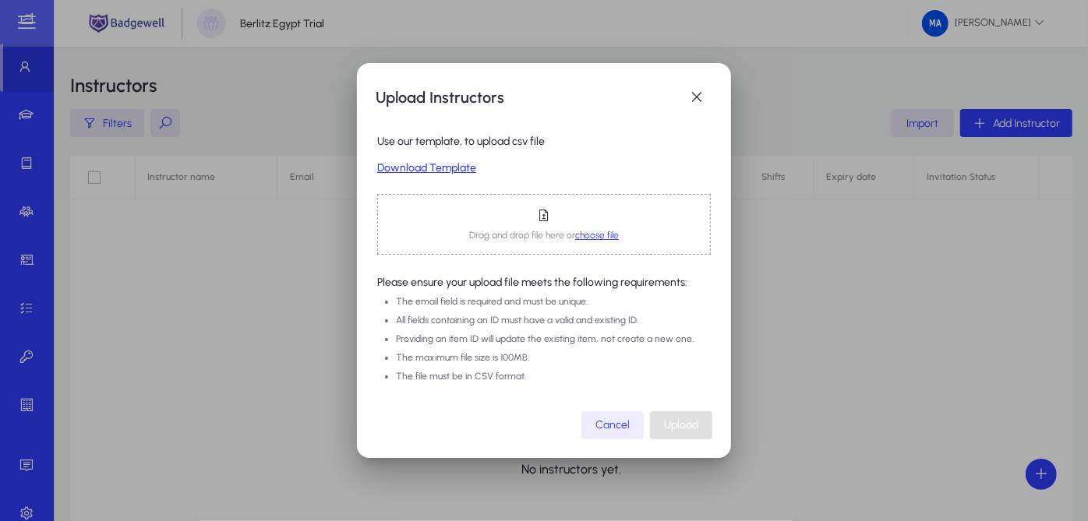
click at [599, 242] on div "Drag and drop file here or choose file" at bounding box center [543, 224] width 333 height 61
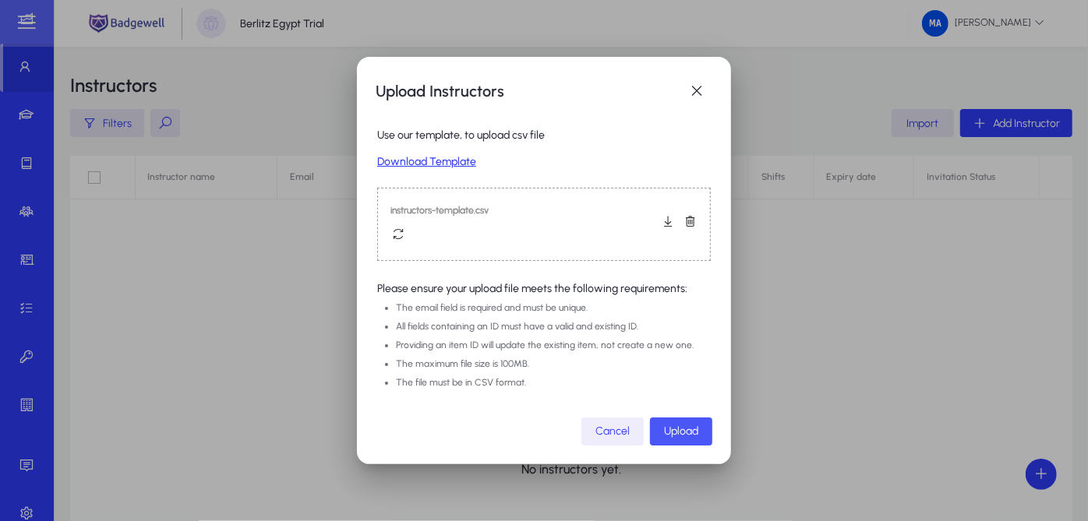
click at [697, 432] on span "Upload" at bounding box center [681, 431] width 34 height 13
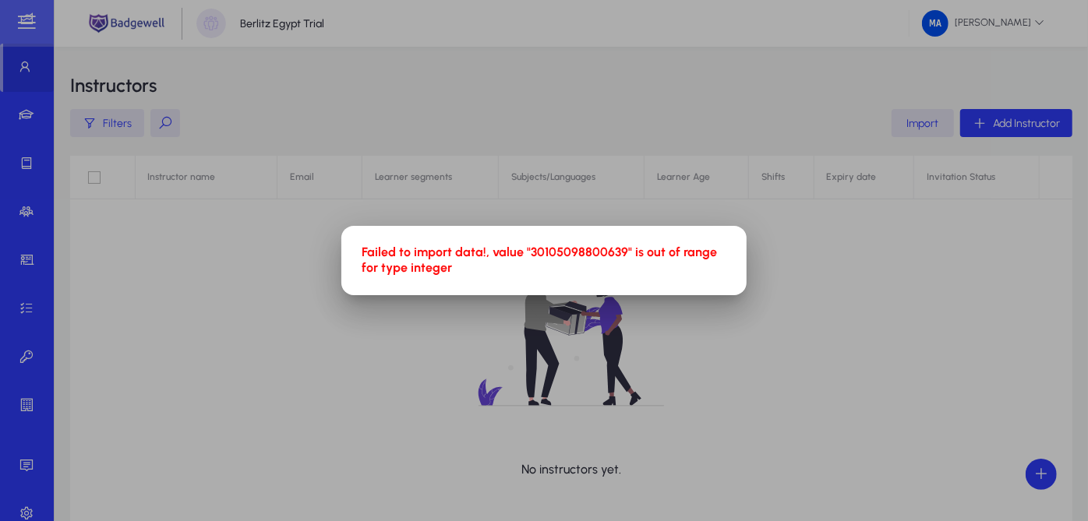
click at [525, 467] on div at bounding box center [544, 260] width 1088 height 521
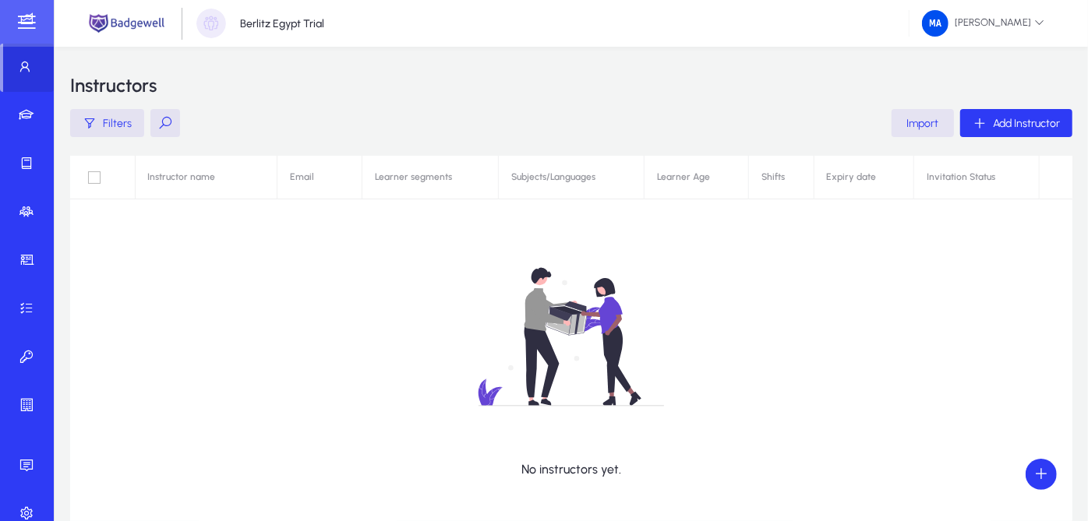
click at [934, 126] on span "Import" at bounding box center [923, 123] width 32 height 13
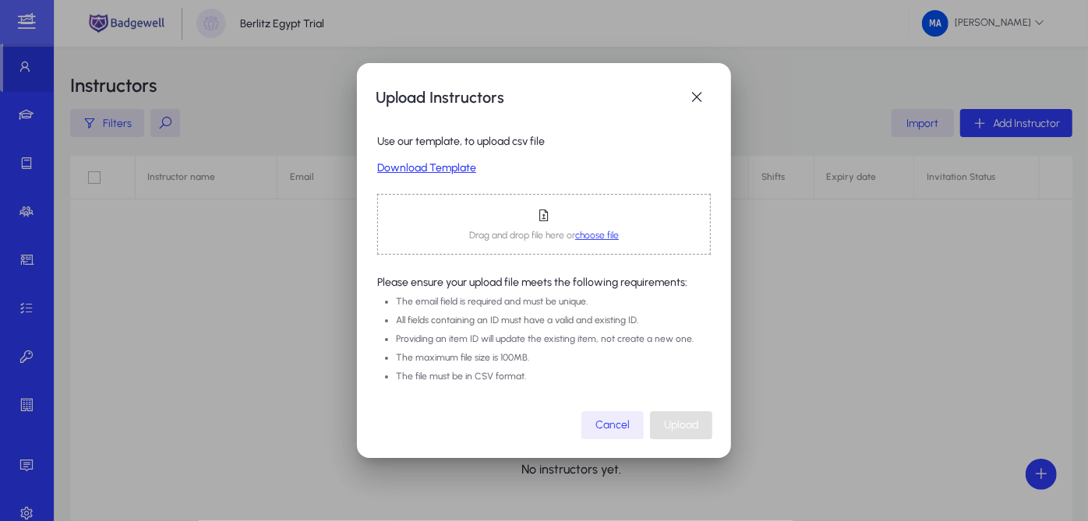
click at [604, 231] on span "choose file" at bounding box center [597, 235] width 44 height 11
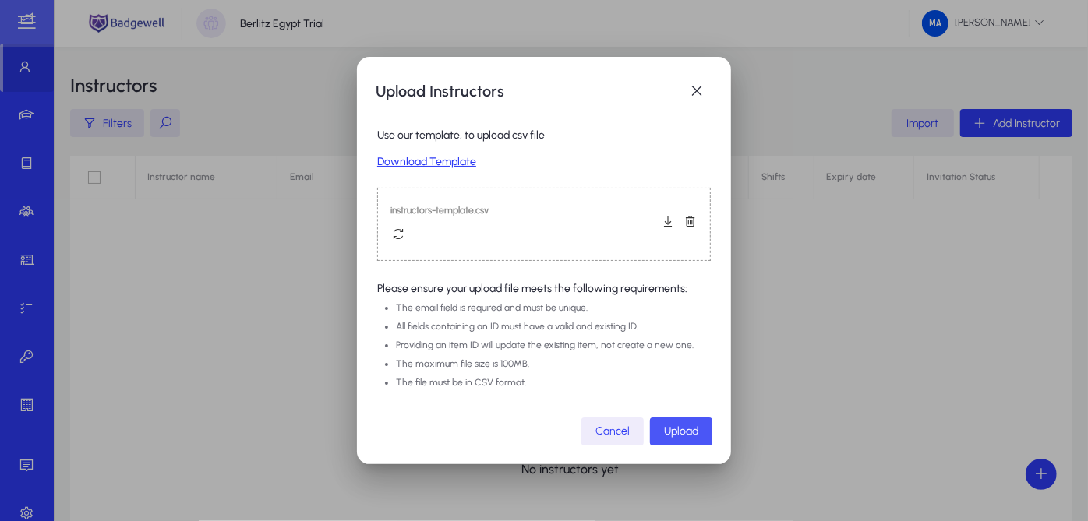
click at [686, 422] on span "button" at bounding box center [681, 431] width 62 height 37
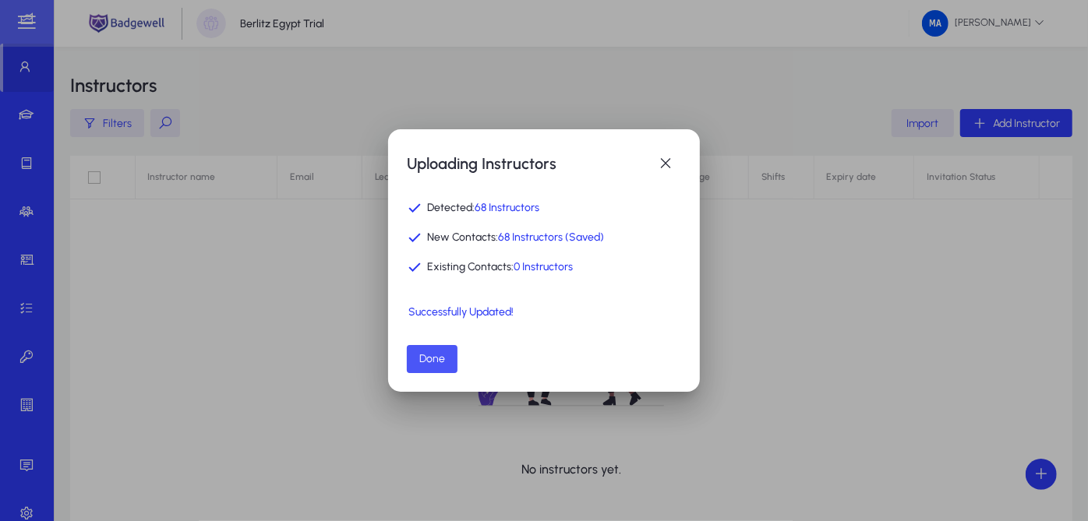
drag, startPoint x: 686, startPoint y: 422, endPoint x: 438, endPoint y: 358, distance: 255.9
click at [438, 358] on span "Done" at bounding box center [432, 358] width 26 height 13
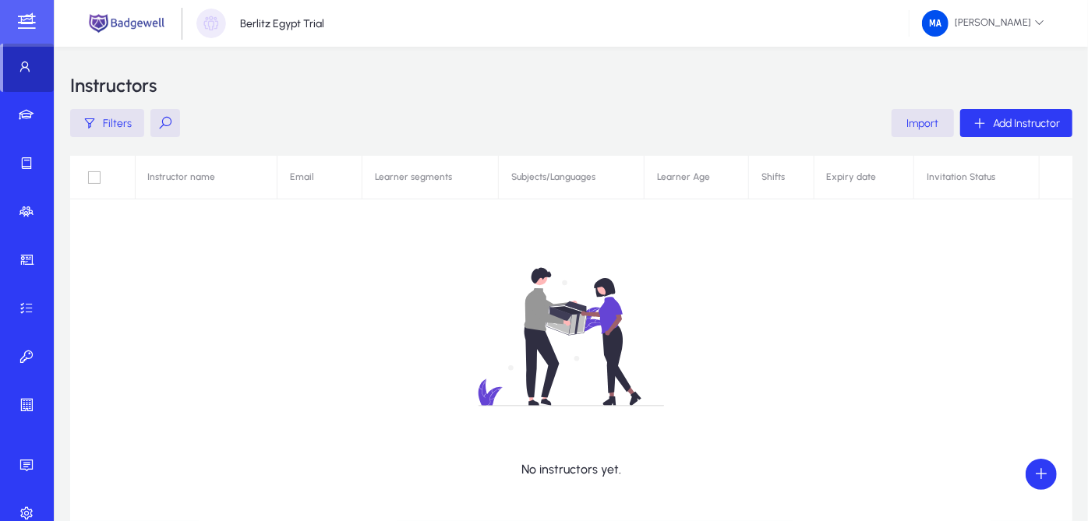
click at [44, 60] on span at bounding box center [28, 67] width 51 height 37
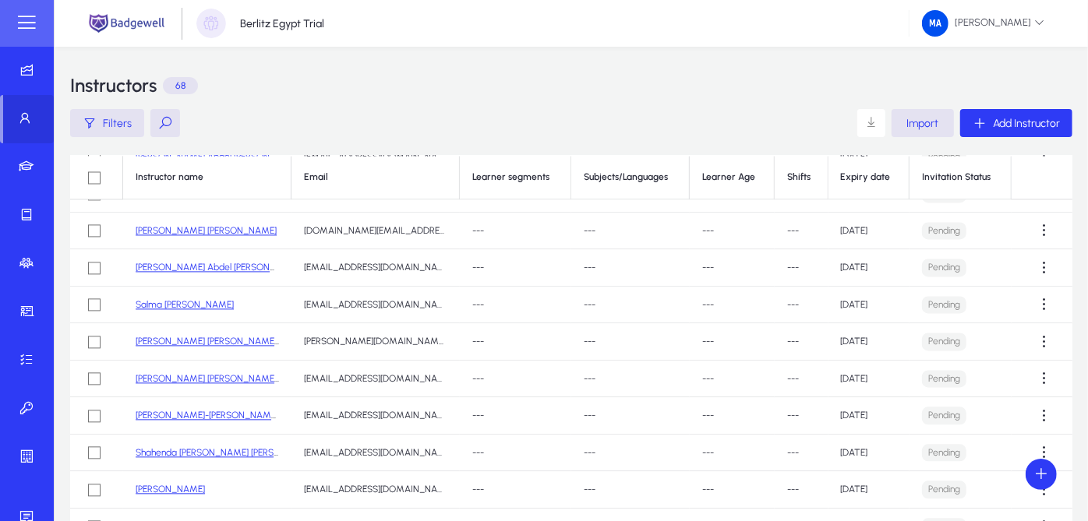
scroll to position [2155, 0]
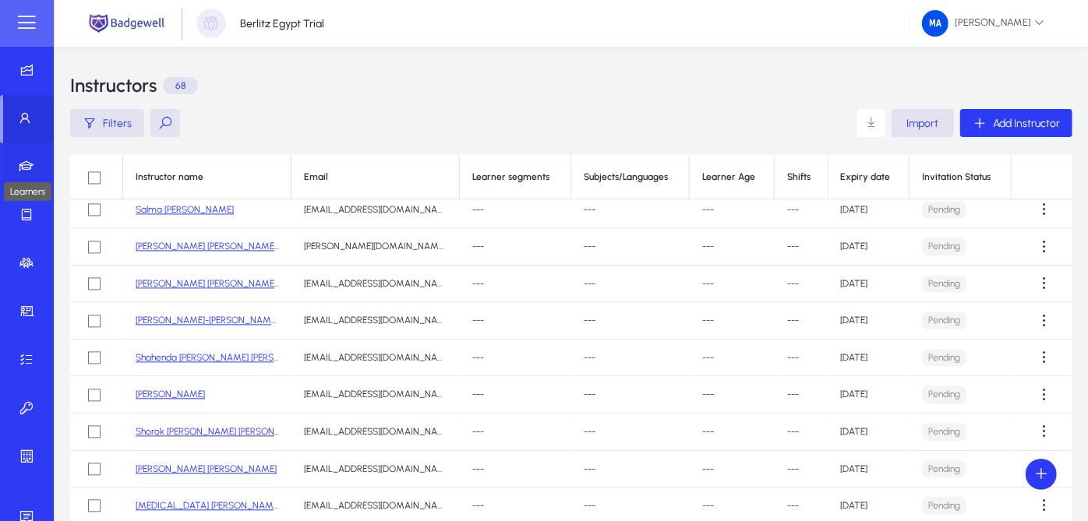
click at [23, 173] on icon at bounding box center [30, 167] width 22 height 16
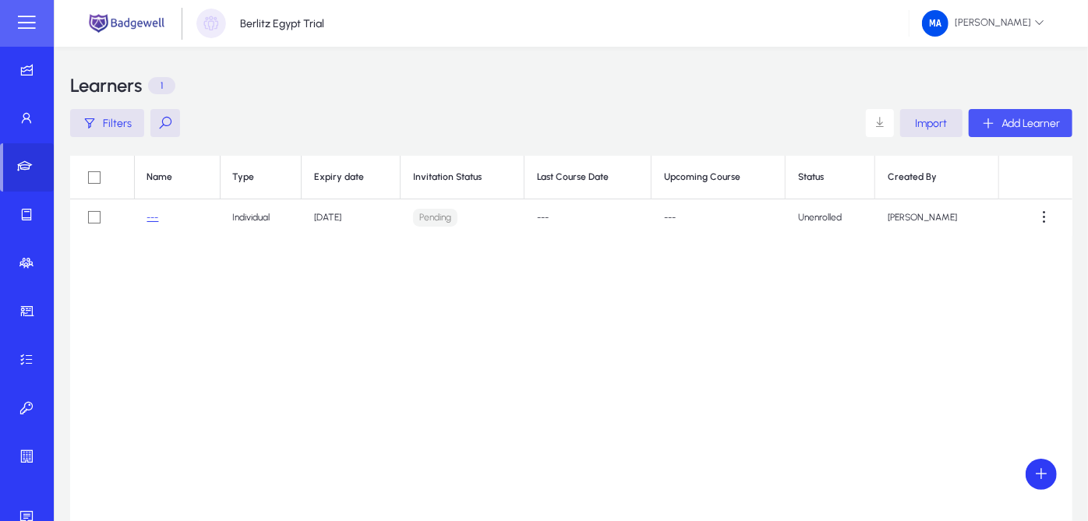
click at [1031, 117] on span "Add Learner" at bounding box center [1030, 123] width 58 height 13
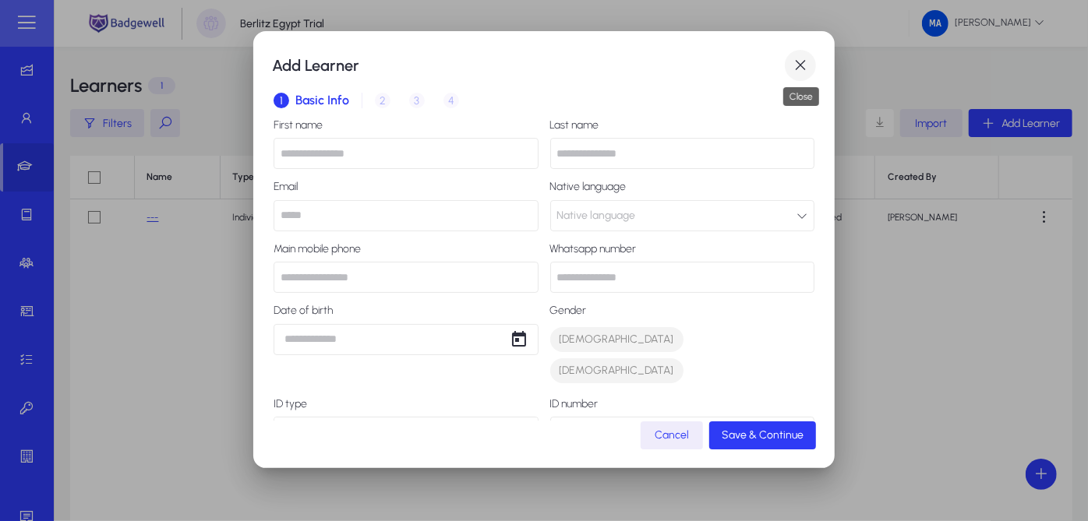
click at [804, 65] on span "button" at bounding box center [800, 65] width 31 height 31
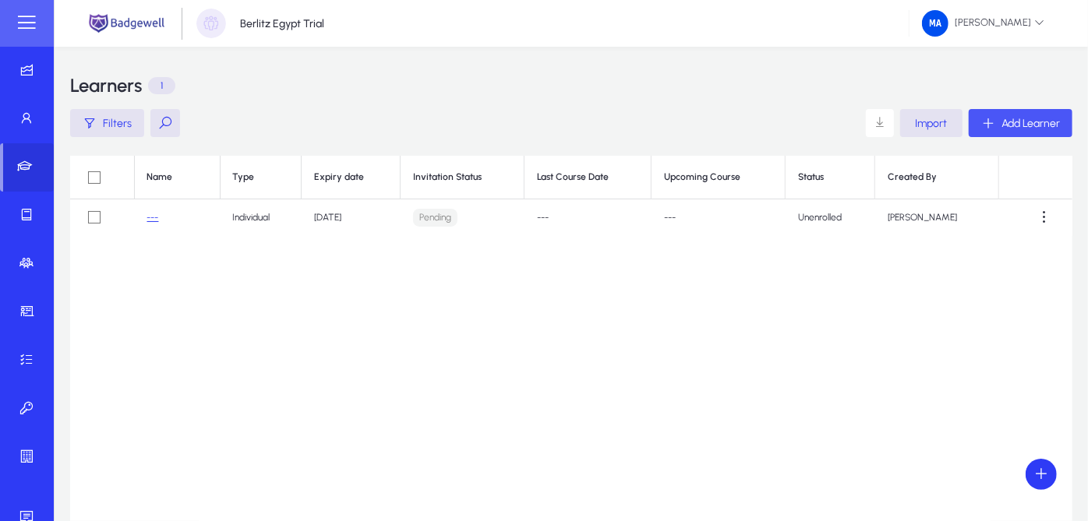
click at [1035, 122] on span "Add Learner" at bounding box center [1030, 123] width 58 height 13
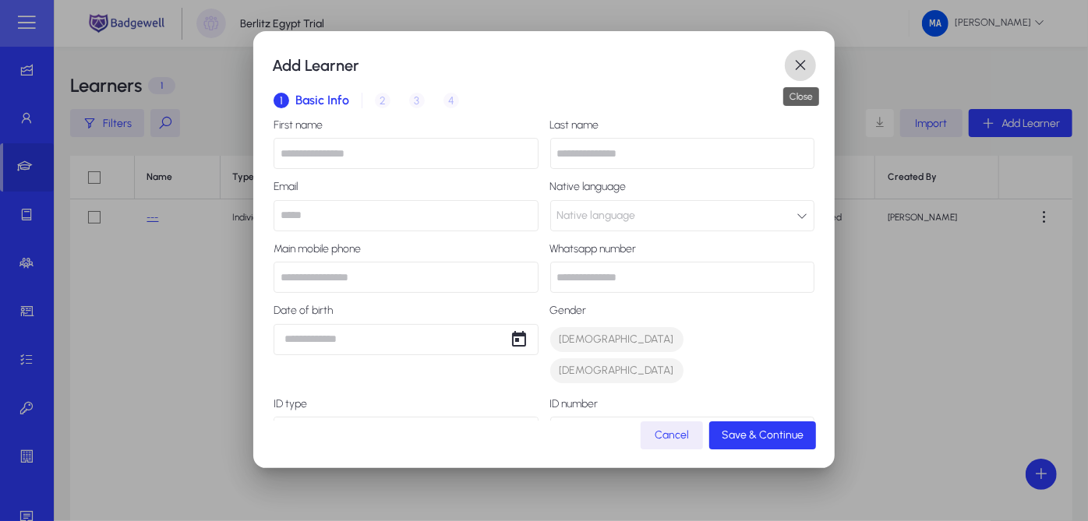
click at [802, 64] on span "button" at bounding box center [800, 65] width 31 height 31
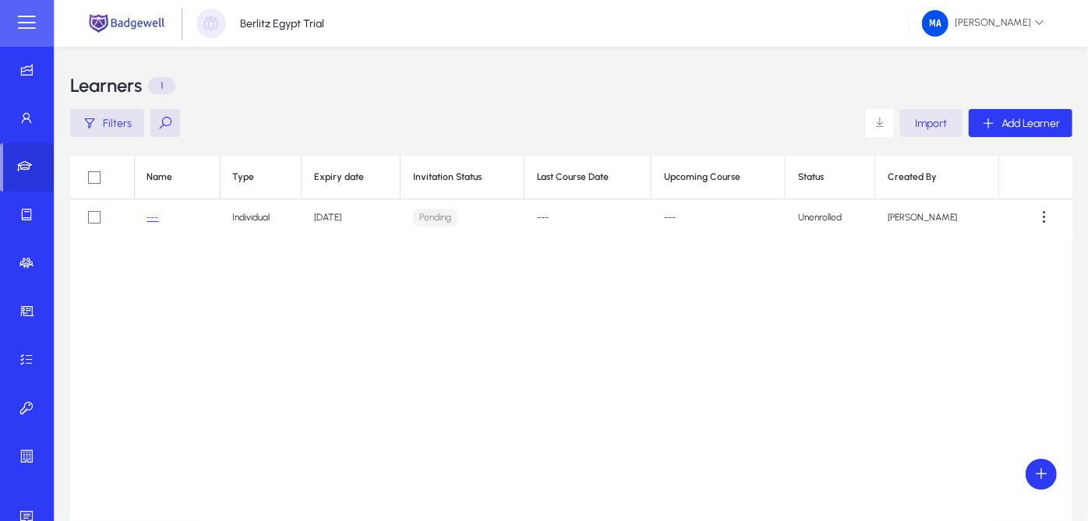
click at [909, 109] on span "button" at bounding box center [931, 122] width 62 height 37
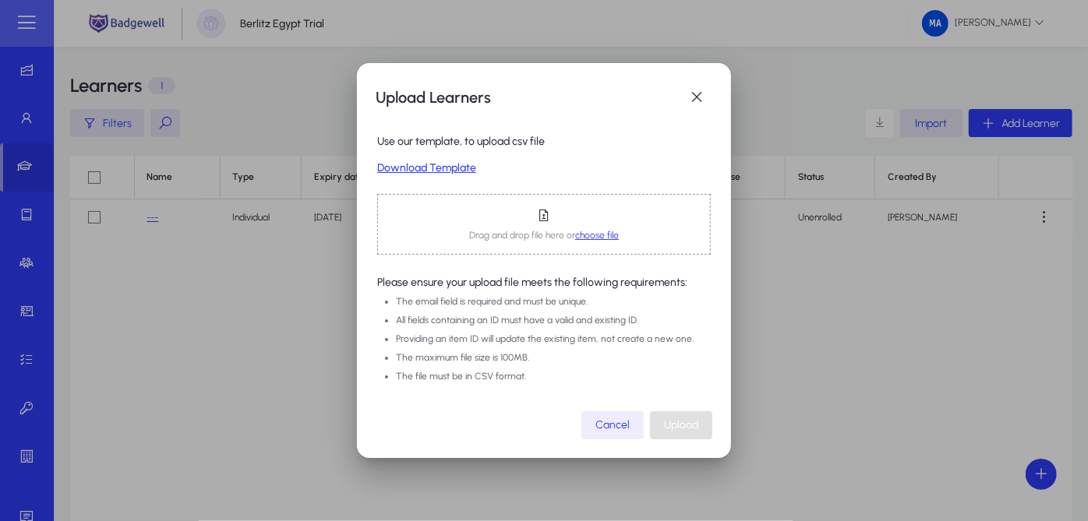
click at [585, 236] on span "choose file" at bounding box center [597, 235] width 44 height 11
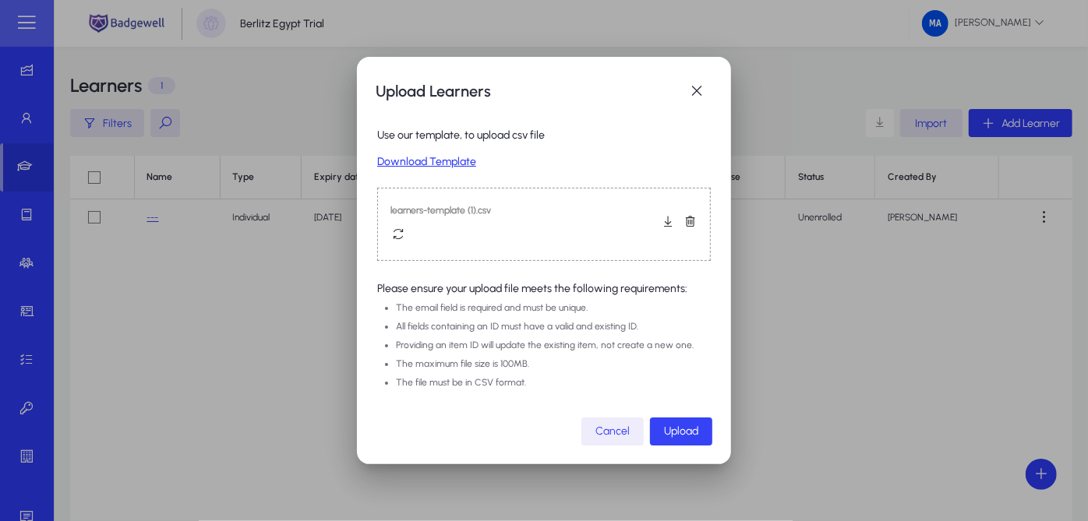
click at [673, 421] on span "button" at bounding box center [681, 431] width 62 height 37
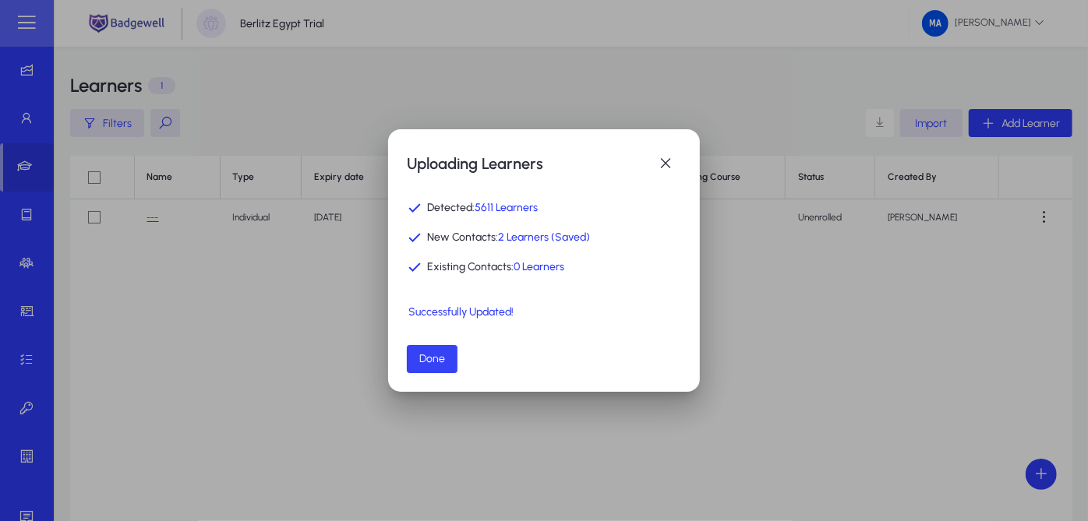
click at [431, 362] on span "Done" at bounding box center [432, 358] width 26 height 13
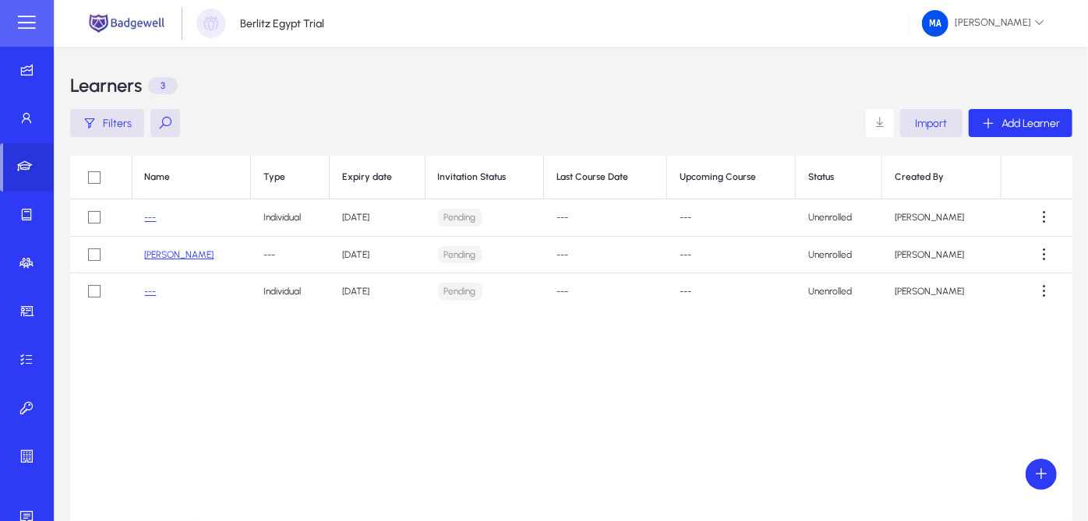
click at [214, 250] on link "Mohamed Mahmoud" at bounding box center [179, 254] width 69 height 11
click at [1038, 251] on span at bounding box center [1043, 254] width 31 height 31
click at [931, 118] on div at bounding box center [544, 260] width 1088 height 521
click at [931, 118] on span "Import" at bounding box center [931, 123] width 32 height 13
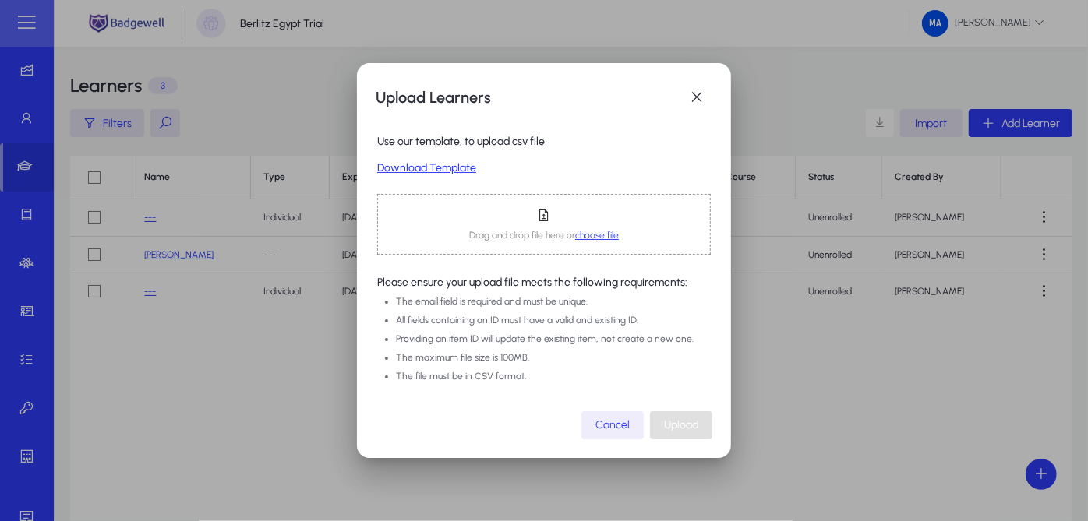
click at [585, 240] on span "choose file" at bounding box center [597, 235] width 44 height 11
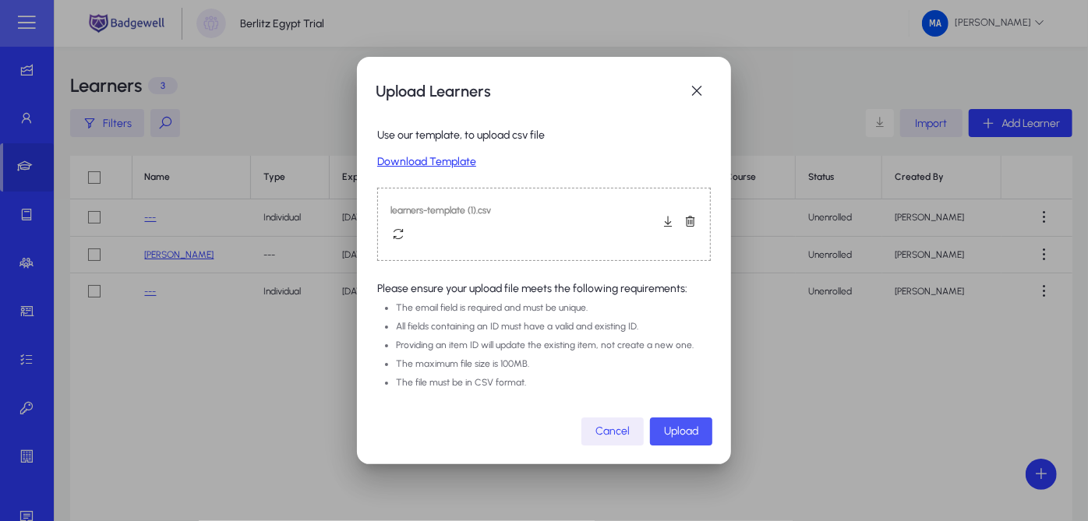
click at [689, 429] on span "Upload" at bounding box center [681, 431] width 34 height 13
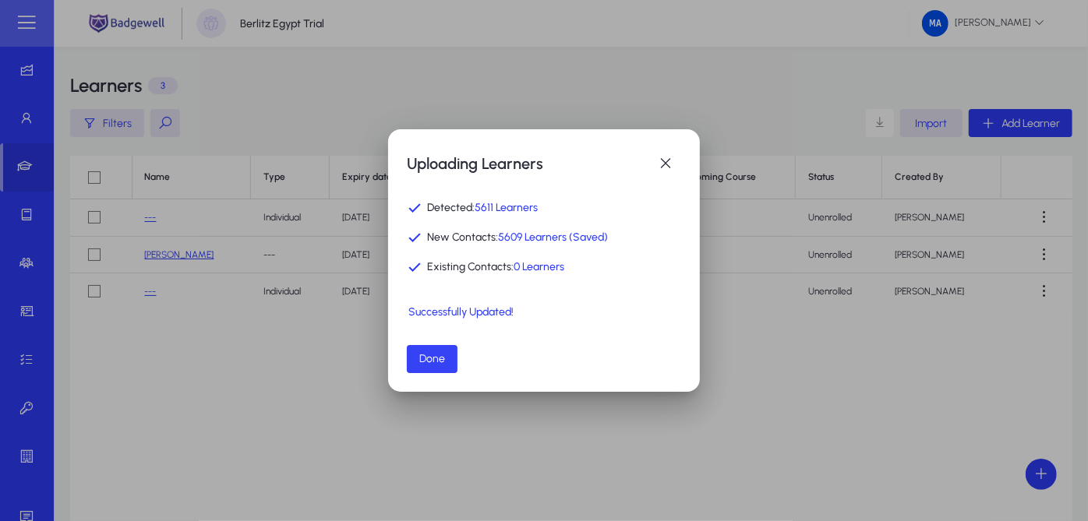
click at [441, 353] on span "Done" at bounding box center [432, 358] width 26 height 13
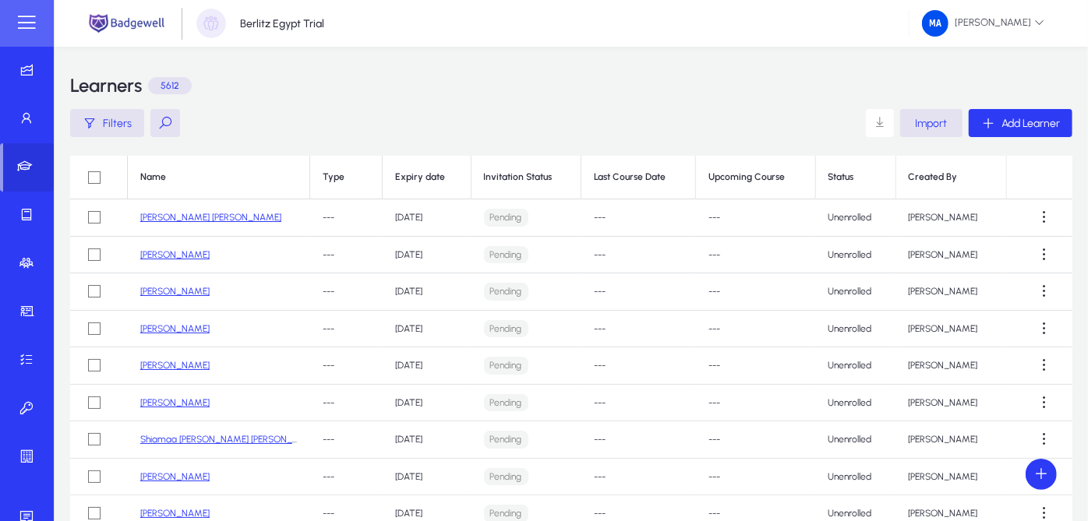
click at [169, 130] on button at bounding box center [165, 123] width 30 height 28
paste input "**********"
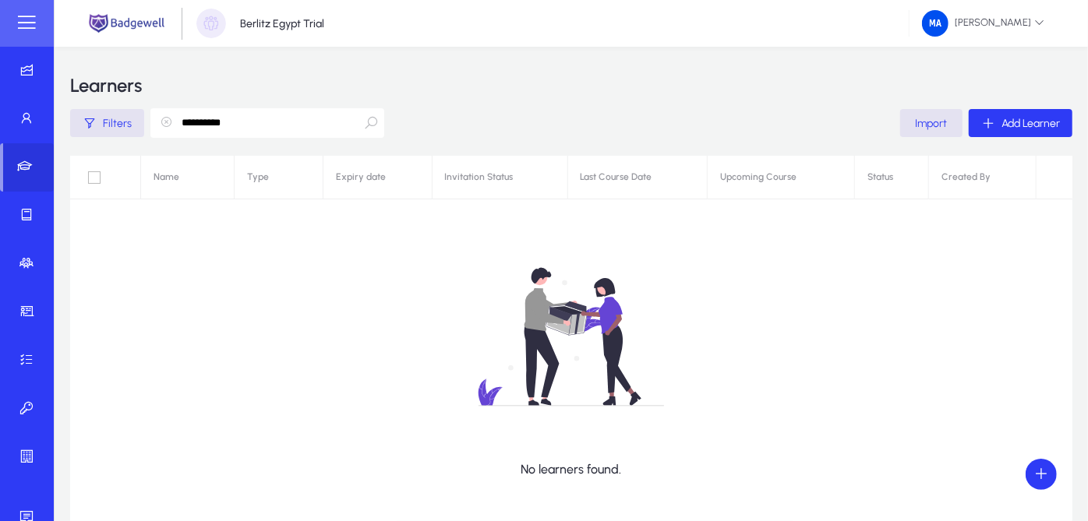
type input "**********"
click at [119, 122] on span "Filters" at bounding box center [117, 123] width 29 height 13
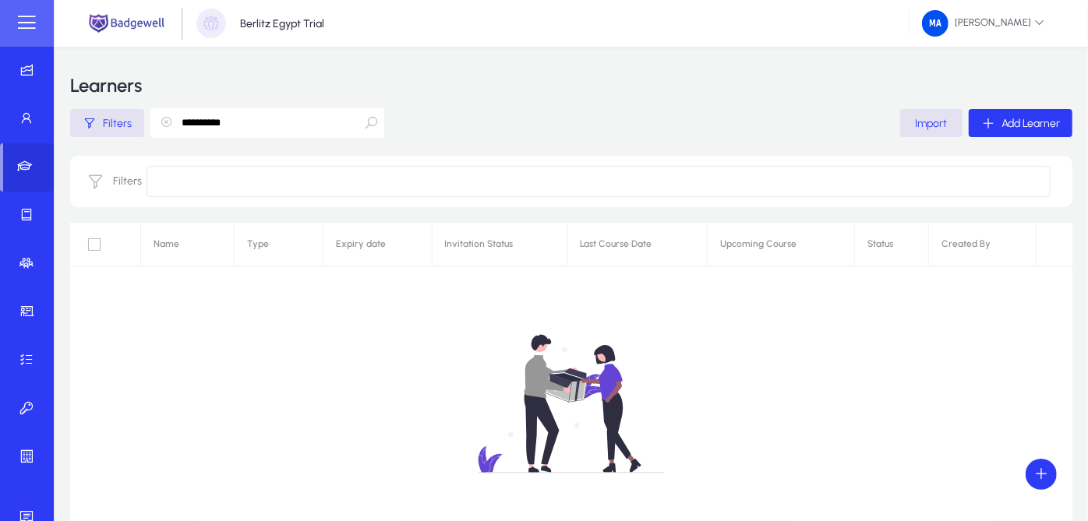
click at [215, 171] on input at bounding box center [598, 181] width 904 height 31
paste input "**********"
type input "**********"
click at [212, 118] on input "**********" at bounding box center [267, 123] width 234 height 30
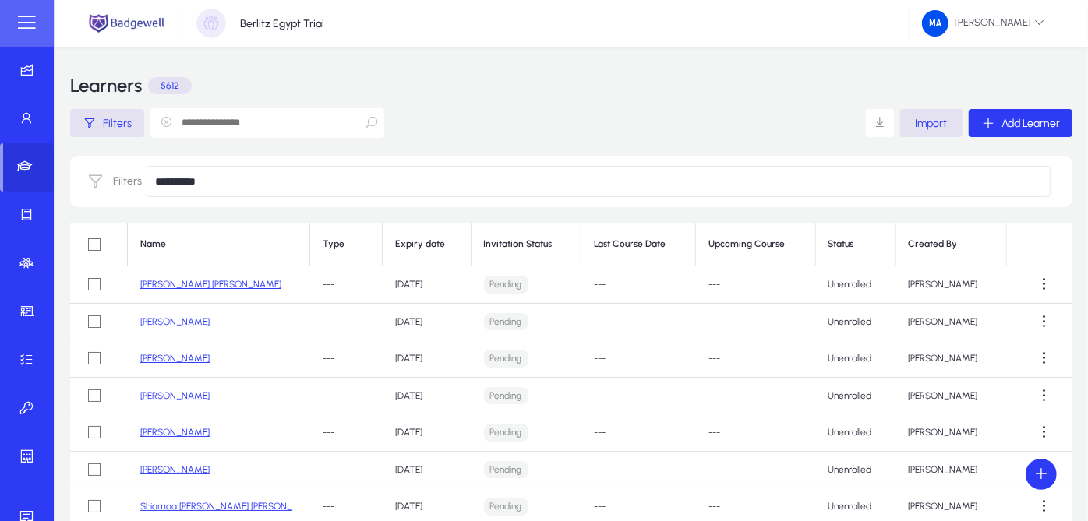
click at [245, 180] on input "**********" at bounding box center [598, 181] width 904 height 31
type input "*"
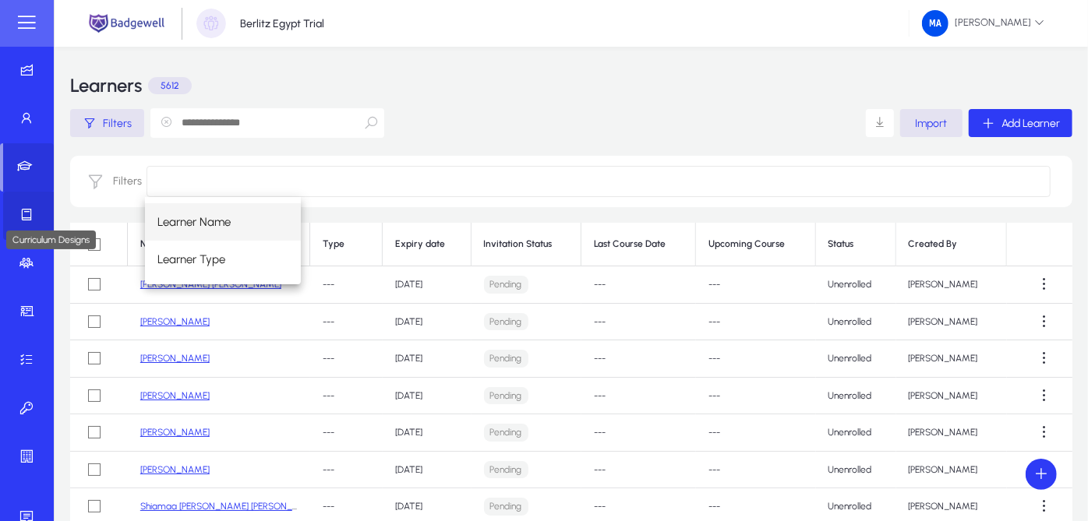
click at [19, 219] on icon at bounding box center [30, 215] width 22 height 16
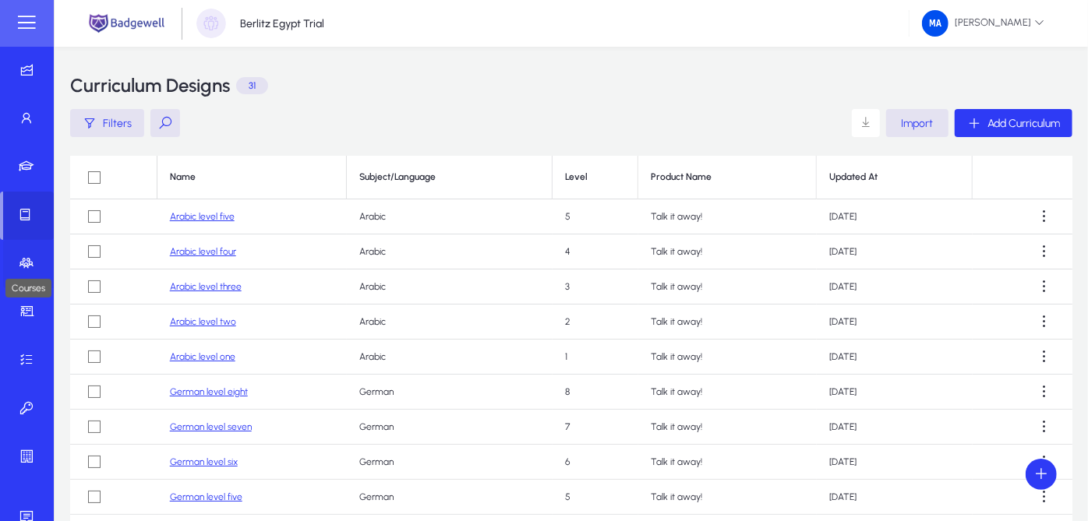
click at [20, 257] on icon at bounding box center [30, 264] width 22 height 16
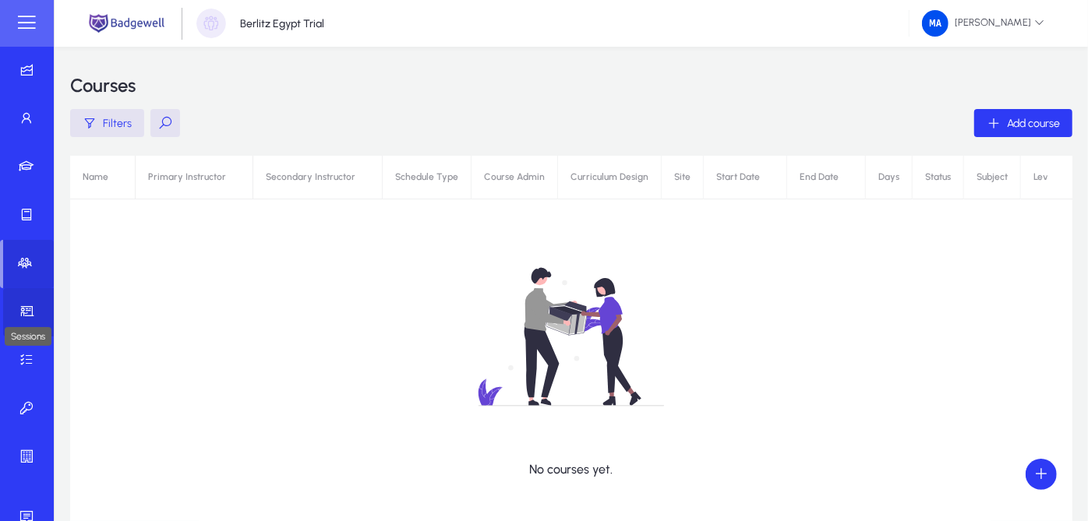
click at [19, 307] on icon at bounding box center [30, 312] width 22 height 16
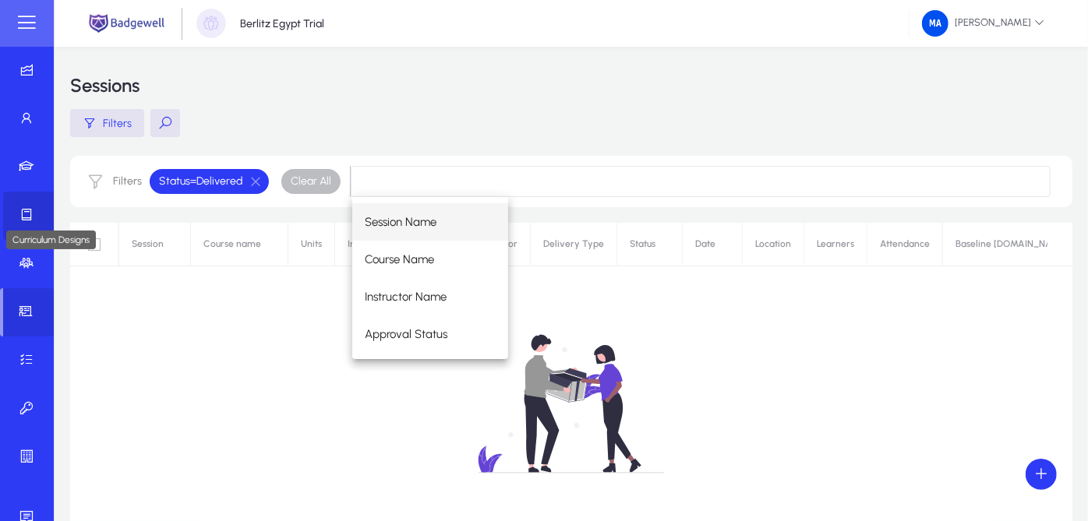
click at [23, 216] on icon at bounding box center [30, 215] width 22 height 16
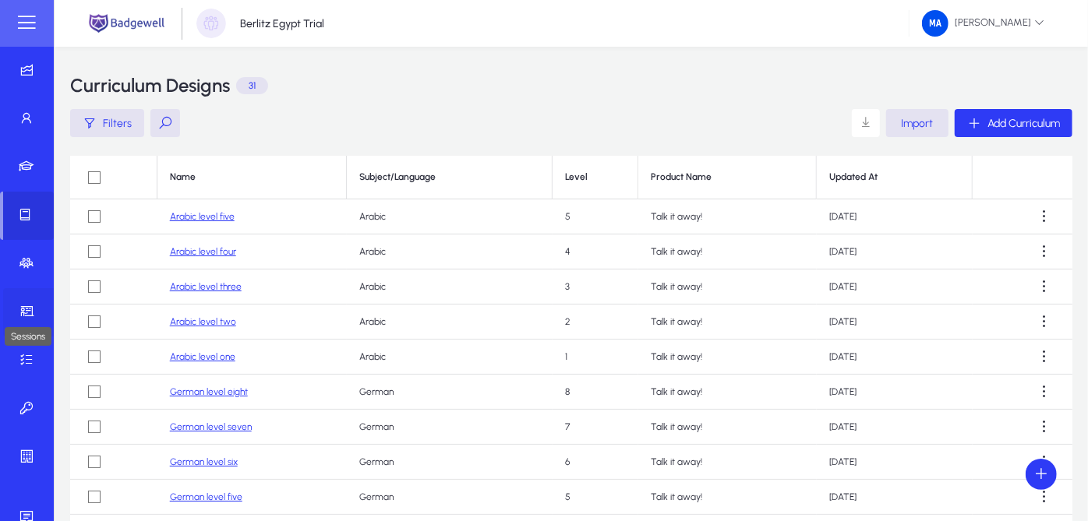
click at [23, 305] on icon at bounding box center [30, 312] width 22 height 16
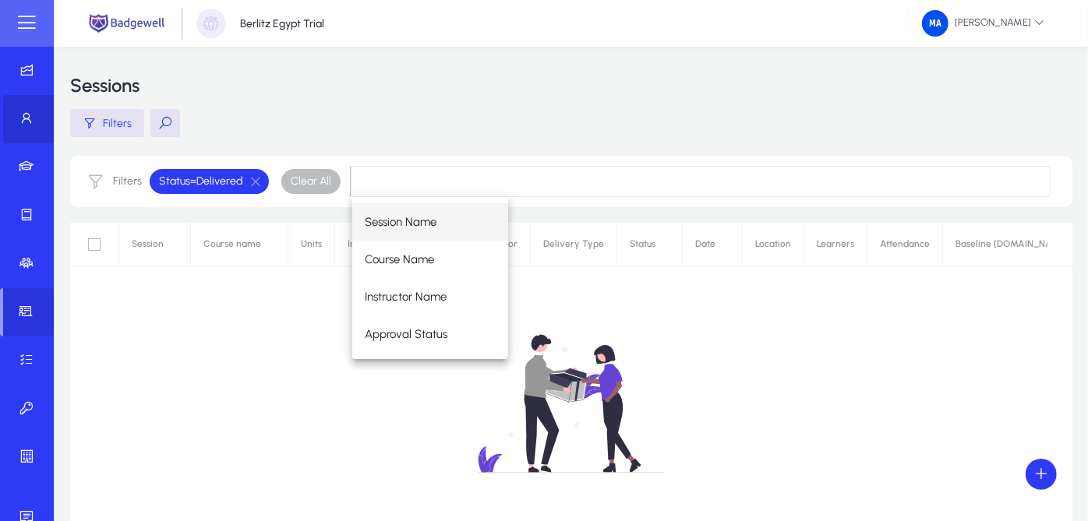
click at [33, 134] on span at bounding box center [30, 119] width 54 height 37
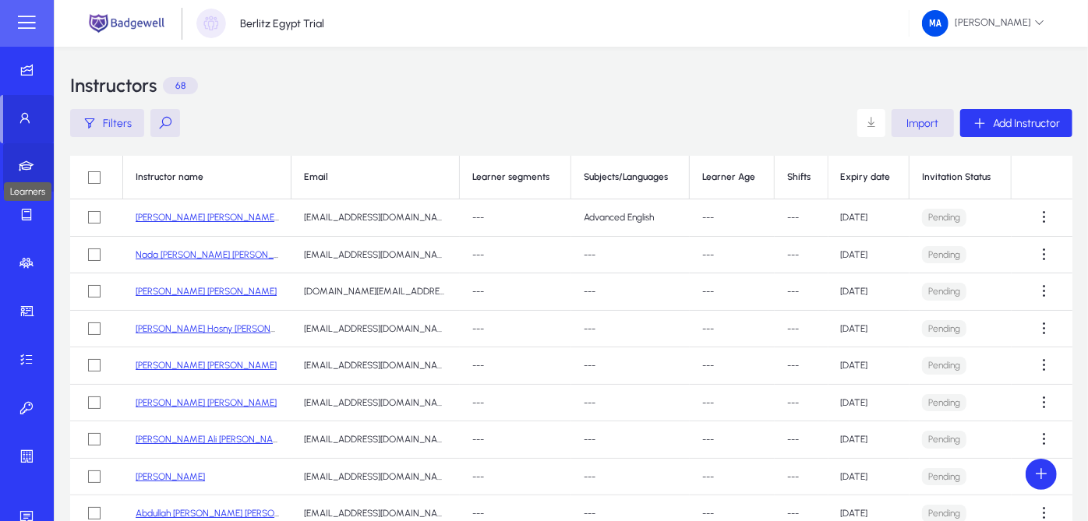
click at [33, 173] on icon at bounding box center [30, 167] width 22 height 16
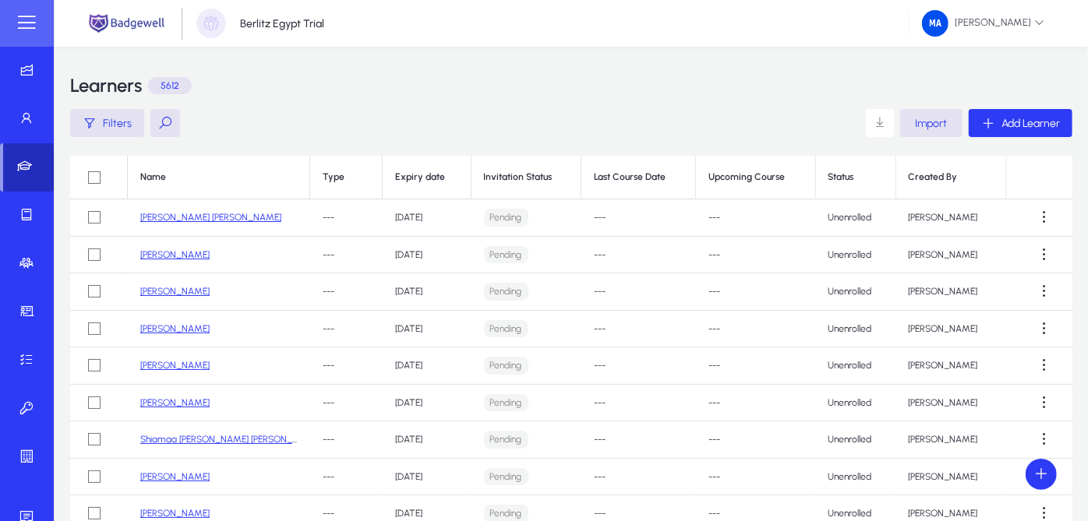
click at [33, 143] on span at bounding box center [28, 167] width 51 height 48
click at [28, 129] on span at bounding box center [30, 119] width 54 height 37
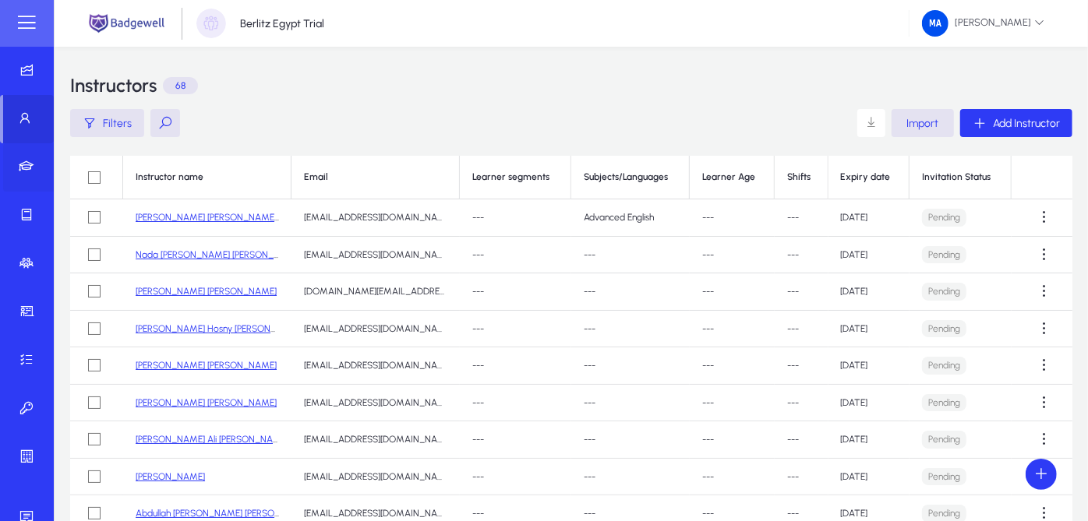
click at [28, 153] on span at bounding box center [30, 167] width 54 height 37
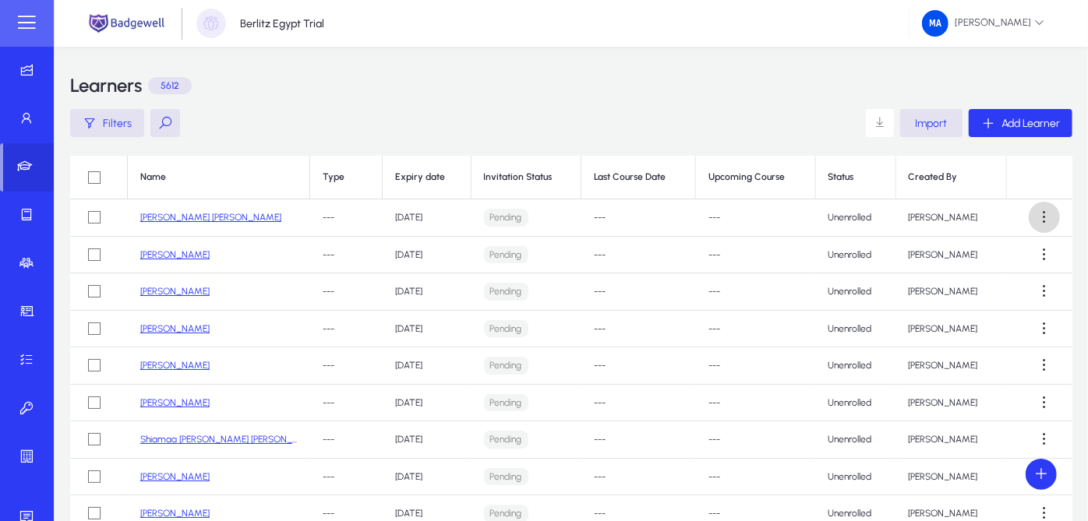
click at [1028, 218] on span at bounding box center [1043, 217] width 31 height 31
click at [1025, 218] on div at bounding box center [544, 260] width 1088 height 521
click at [11, 136] on span at bounding box center [30, 119] width 54 height 37
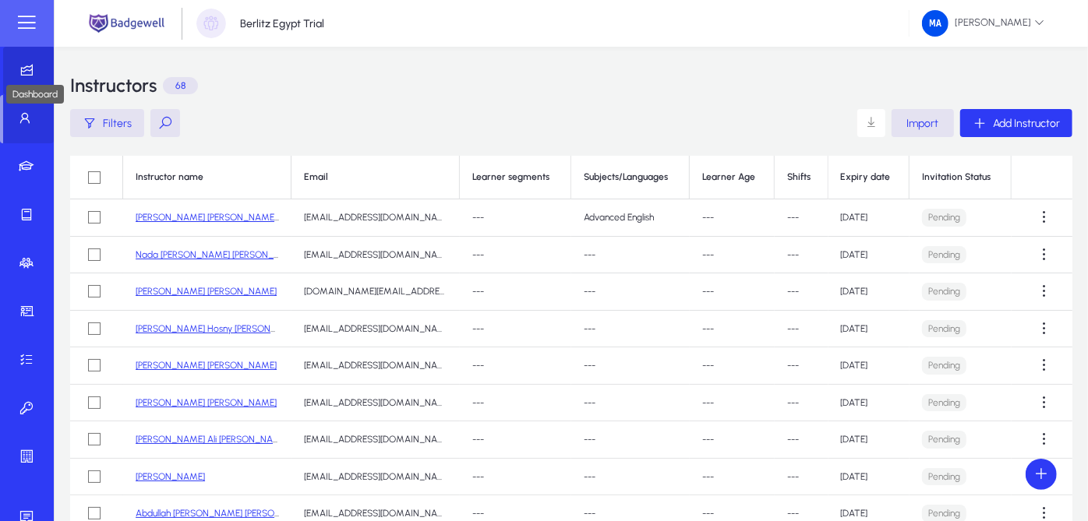
click at [23, 72] on icon at bounding box center [30, 70] width 22 height 16
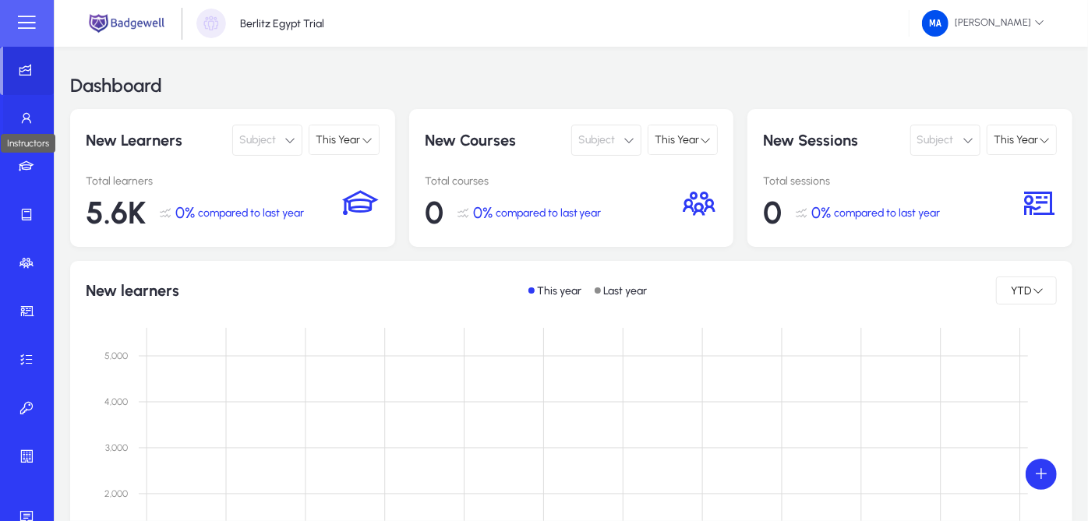
click at [24, 113] on icon at bounding box center [30, 119] width 22 height 16
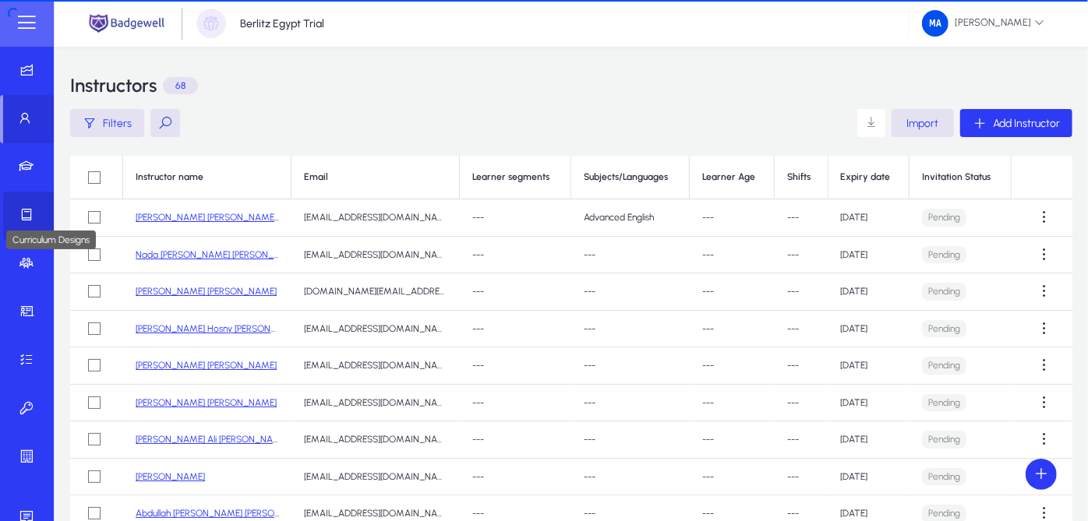
click at [22, 215] on icon at bounding box center [30, 215] width 22 height 16
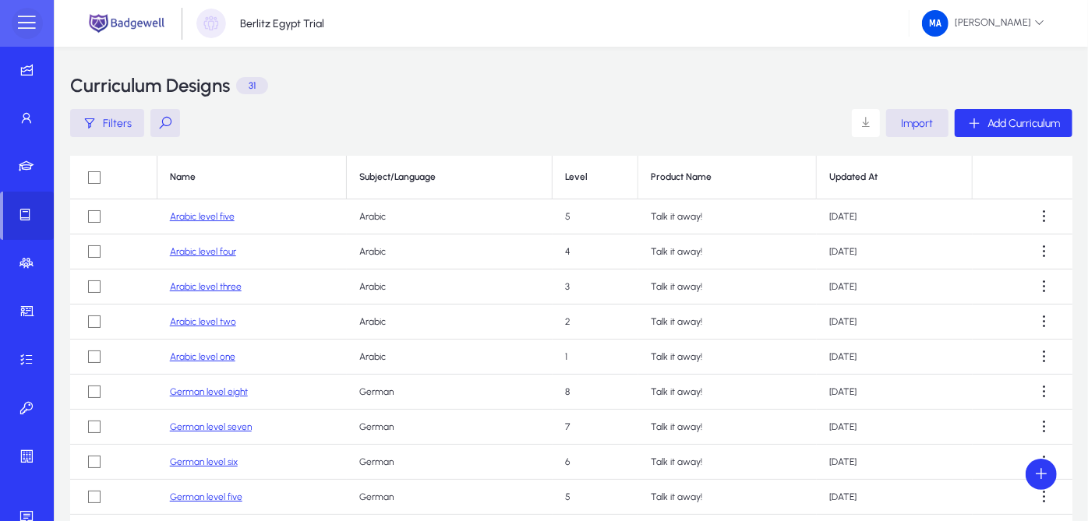
click at [12, 12] on span at bounding box center [27, 23] width 31 height 31
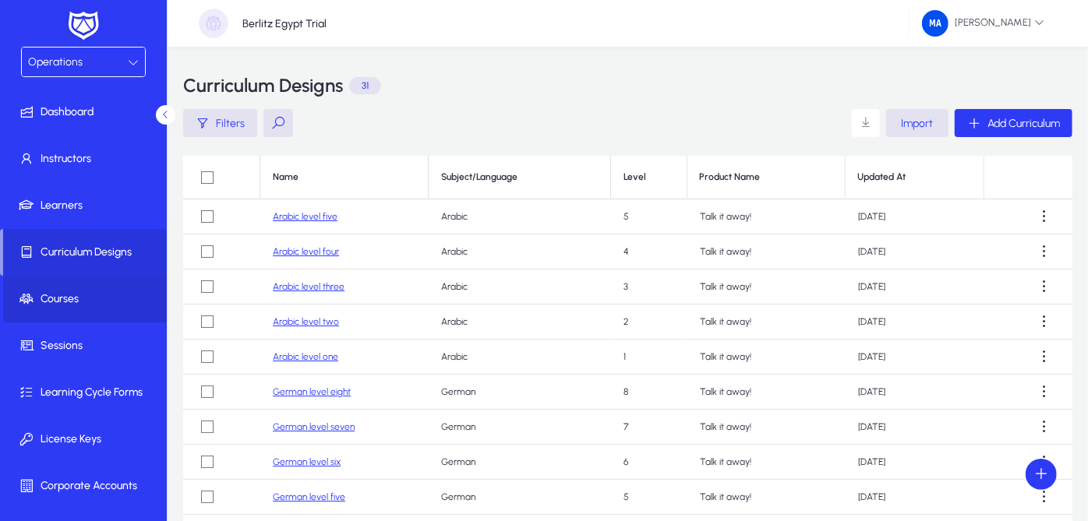
click at [114, 283] on span at bounding box center [86, 298] width 167 height 37
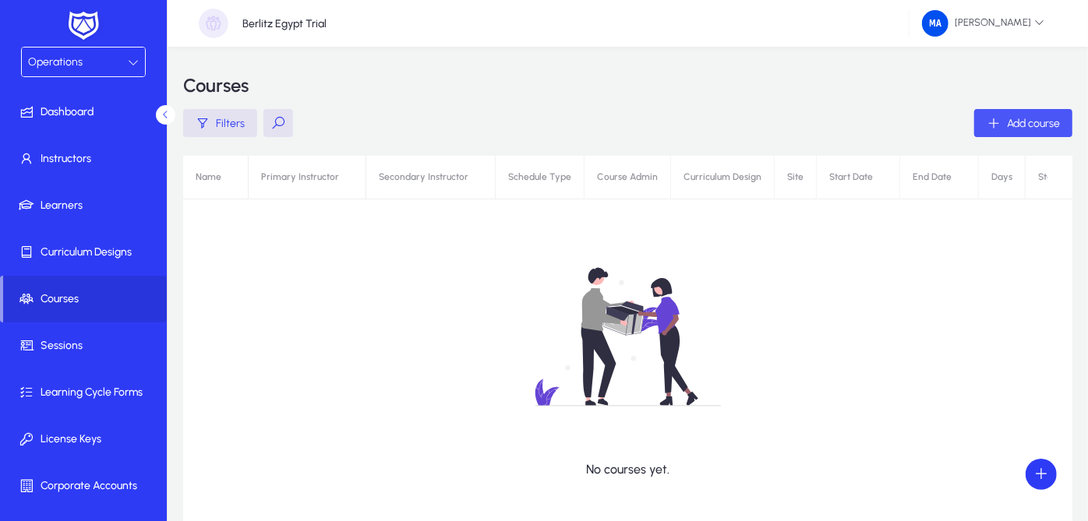
click at [999, 111] on span "button" at bounding box center [1023, 122] width 98 height 37
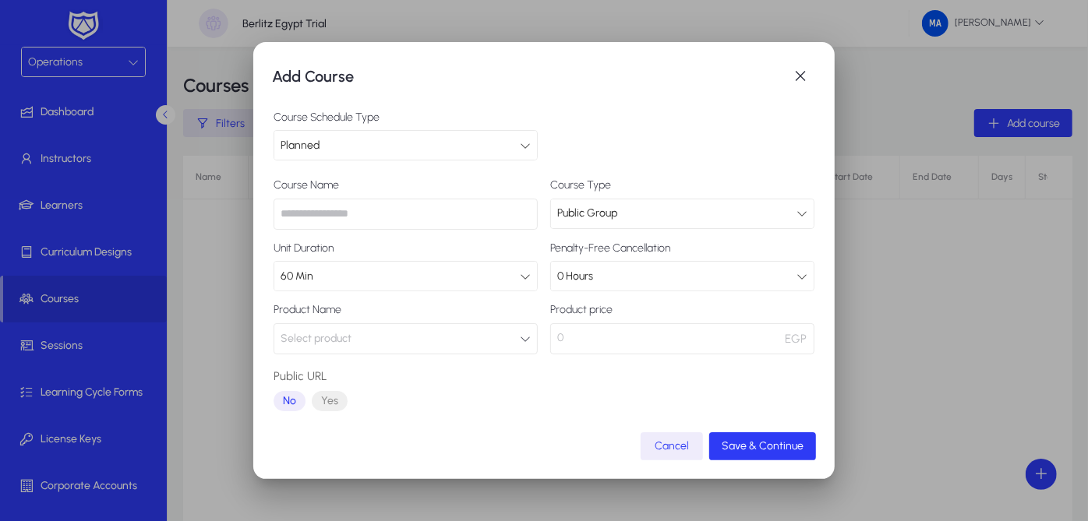
click at [510, 137] on div "Planned" at bounding box center [399, 146] width 239 height 20
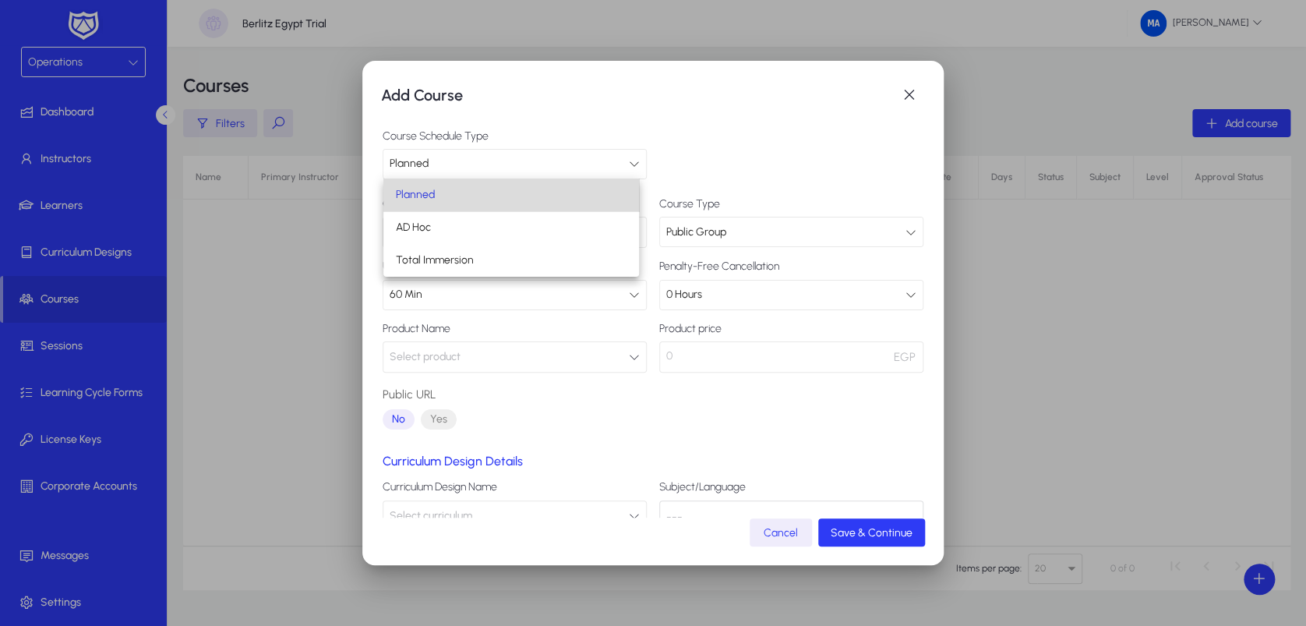
click at [598, 194] on mat-option "Planned" at bounding box center [511, 194] width 256 height 33
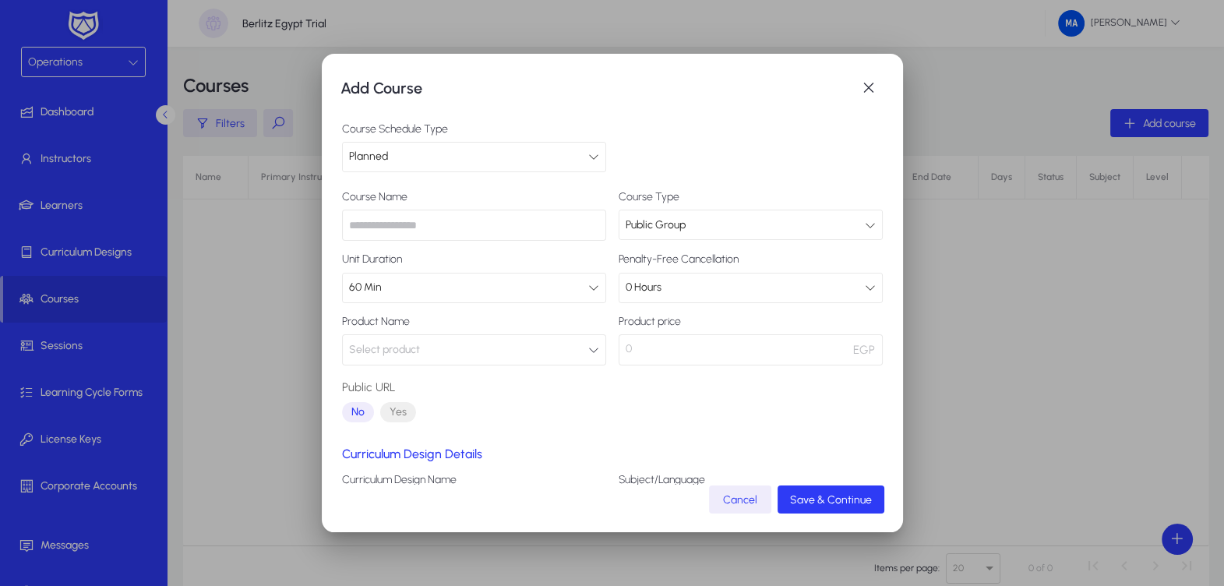
click at [692, 225] on div "Public Group" at bounding box center [745, 225] width 239 height 20
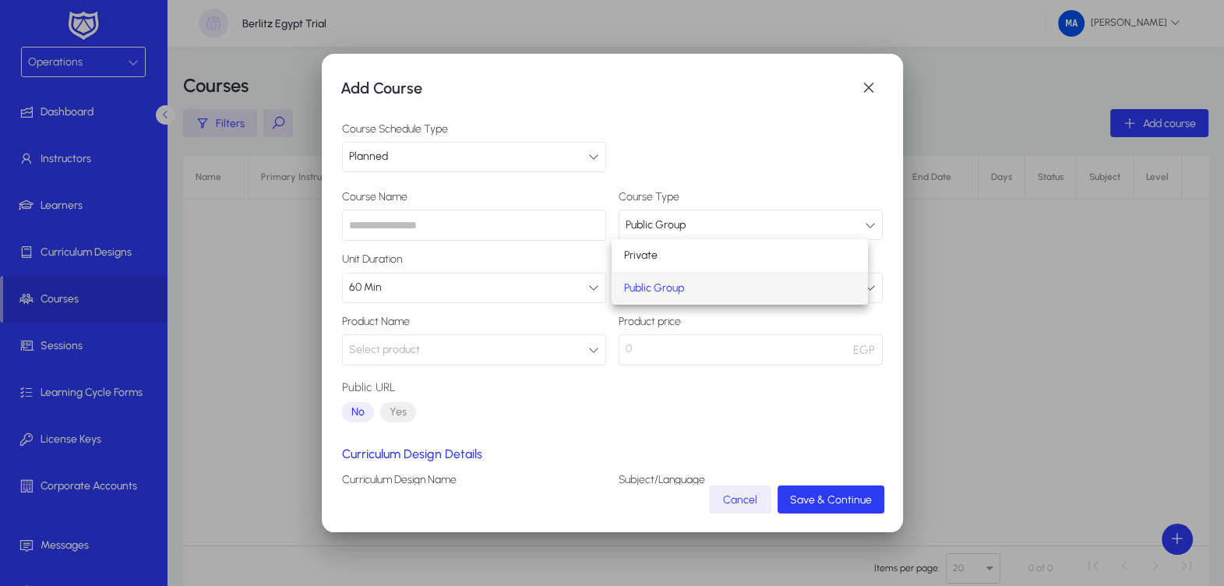
click at [692, 225] on div at bounding box center [612, 293] width 1224 height 586
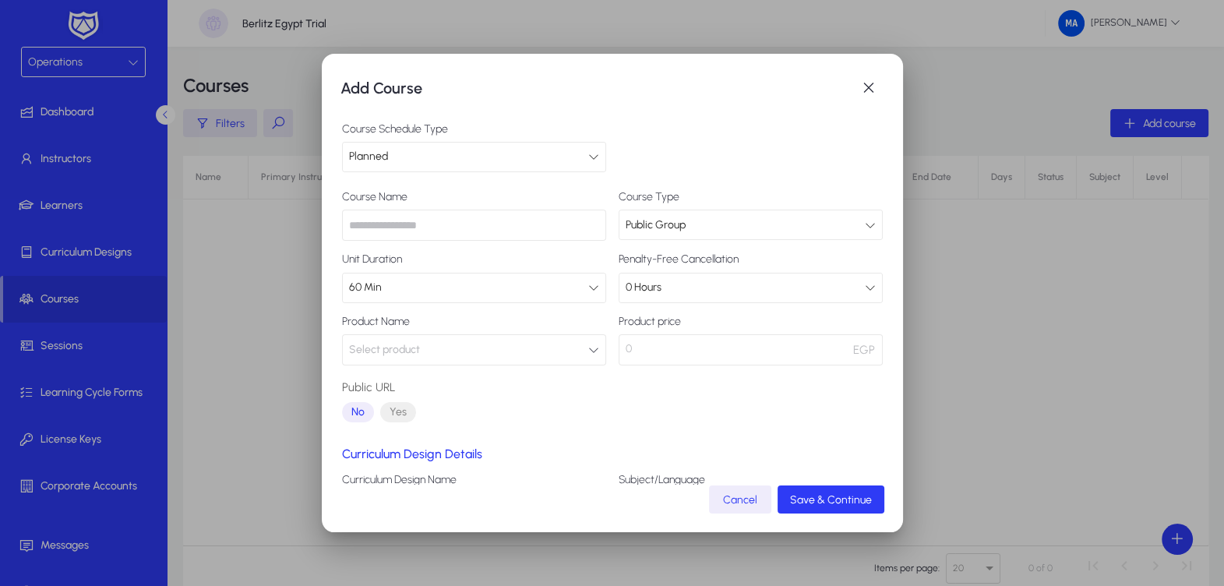
click at [358, 280] on span "60 Min" at bounding box center [365, 286] width 33 height 13
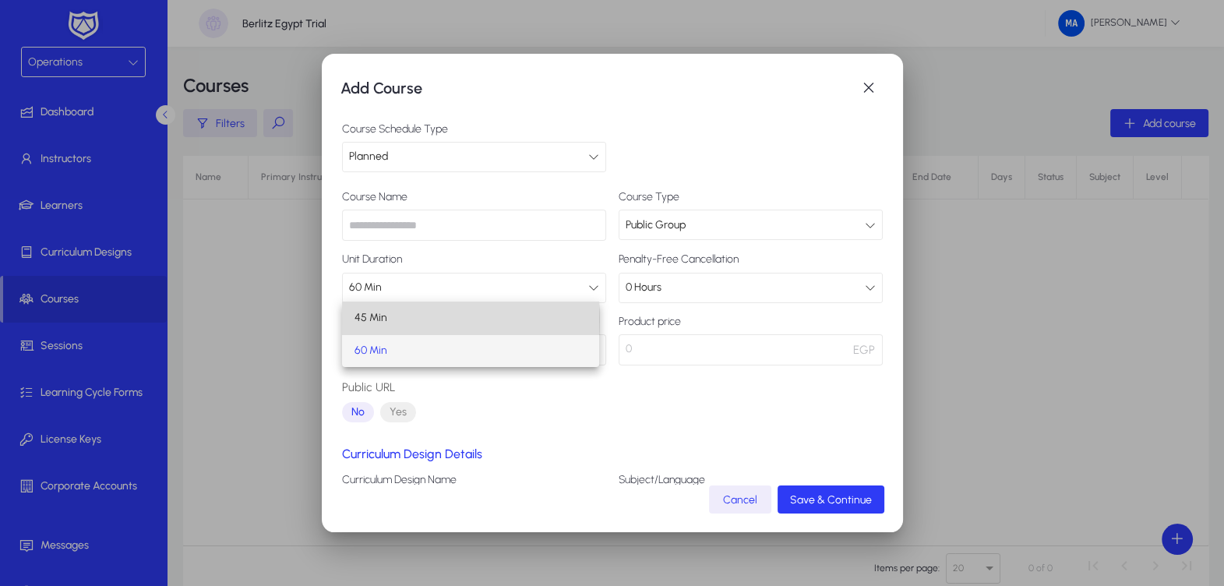
click at [364, 319] on span "45 Min" at bounding box center [370, 318] width 33 height 19
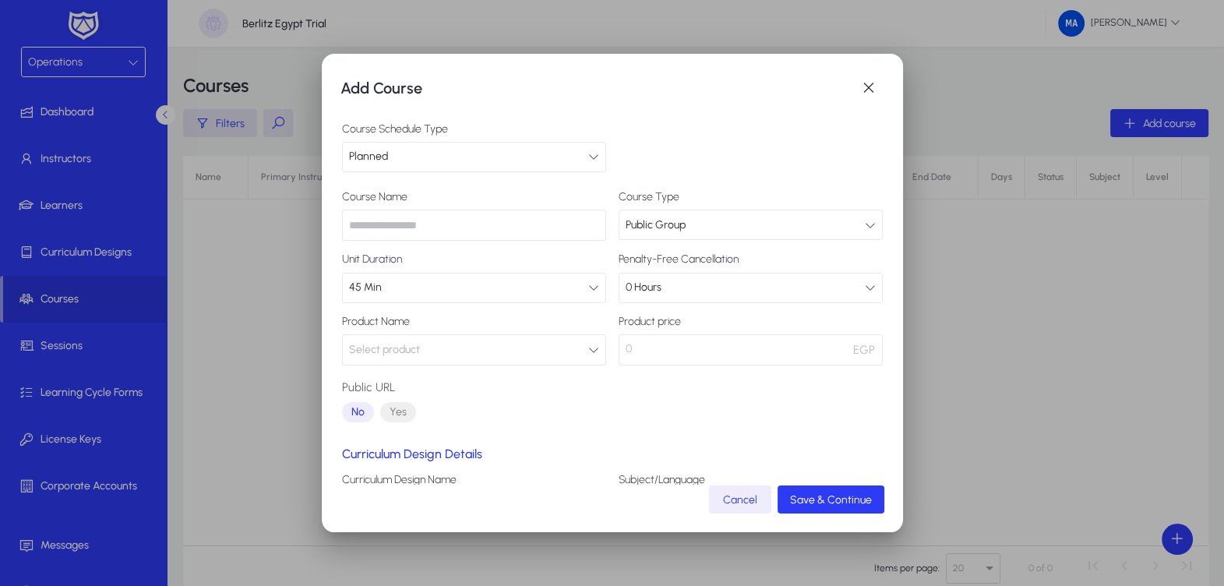
click at [524, 348] on button "Select product" at bounding box center [474, 349] width 264 height 31
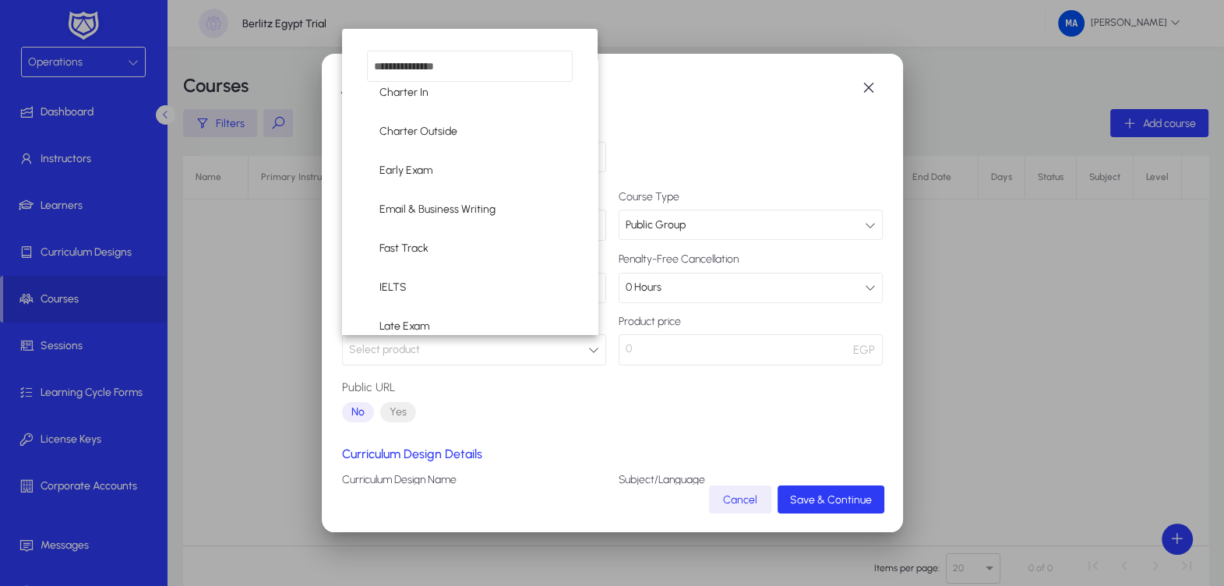
scroll to position [436, 0]
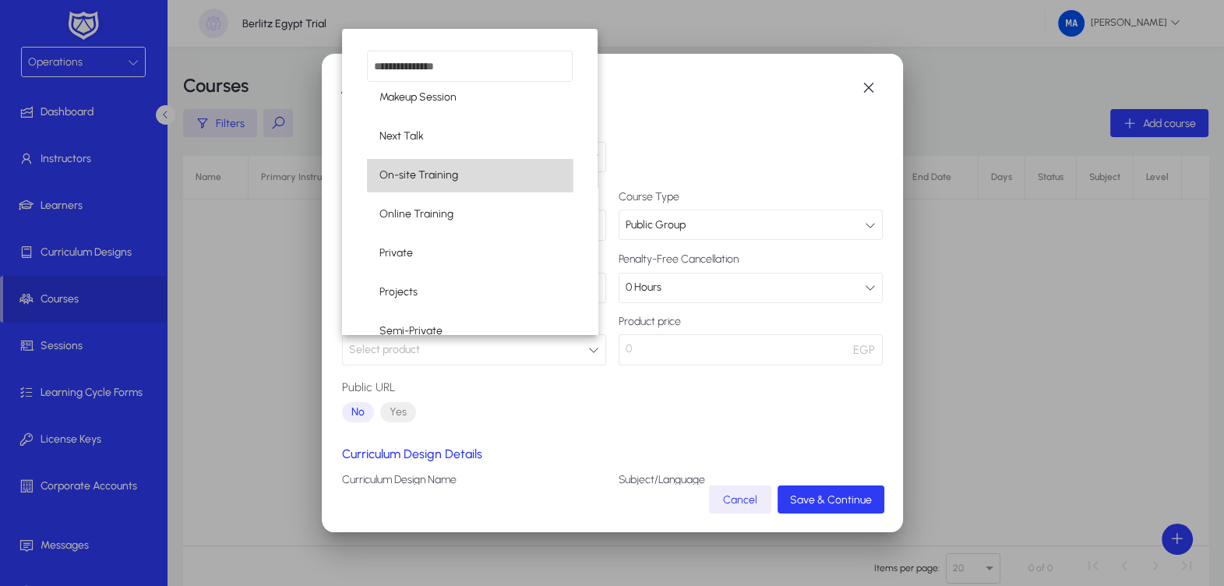
click at [474, 171] on mat-option "On-site Training" at bounding box center [470, 175] width 206 height 33
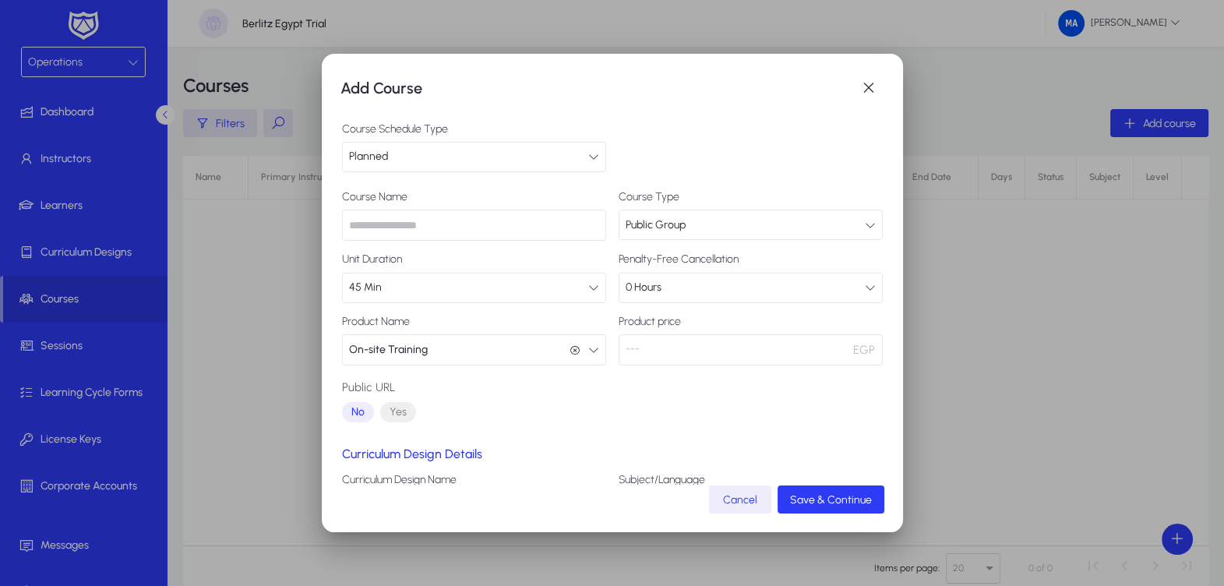
click at [667, 339] on p "---" at bounding box center [751, 349] width 264 height 31
click at [619, 348] on p "---" at bounding box center [751, 349] width 264 height 31
click at [626, 348] on p "---" at bounding box center [751, 349] width 264 height 31
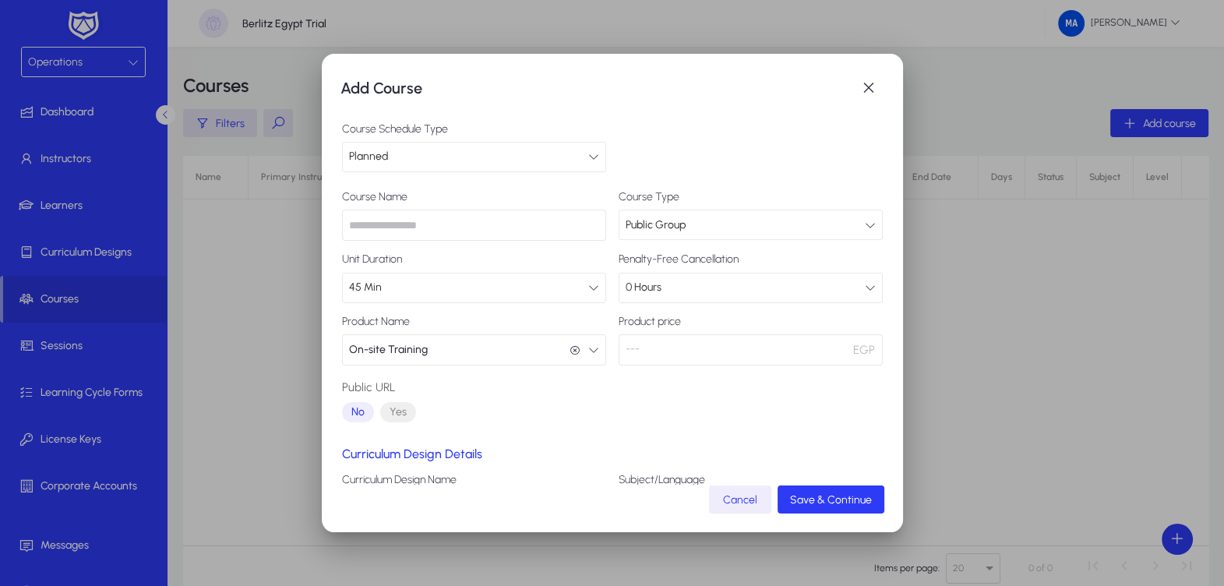
click at [619, 348] on p "---" at bounding box center [751, 349] width 264 height 31
drag, startPoint x: 619, startPoint y: 348, endPoint x: 502, endPoint y: 401, distance: 129.0
click at [502, 401] on div "Public URL No Yes" at bounding box center [474, 403] width 264 height 50
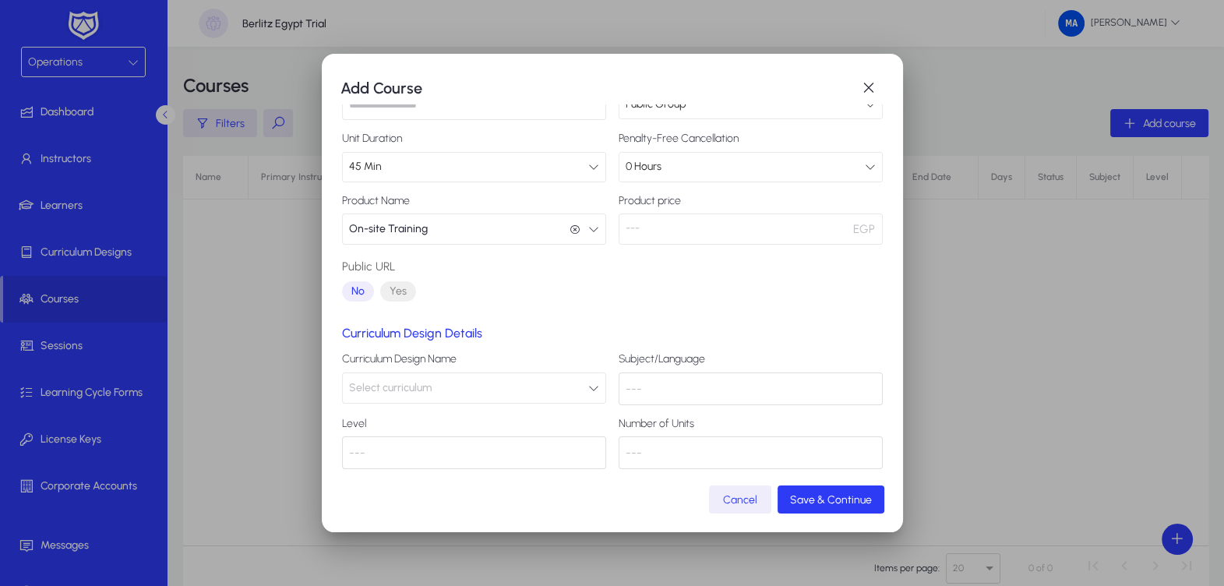
scroll to position [123, 0]
click at [573, 381] on button "Select curriculum" at bounding box center [474, 385] width 264 height 31
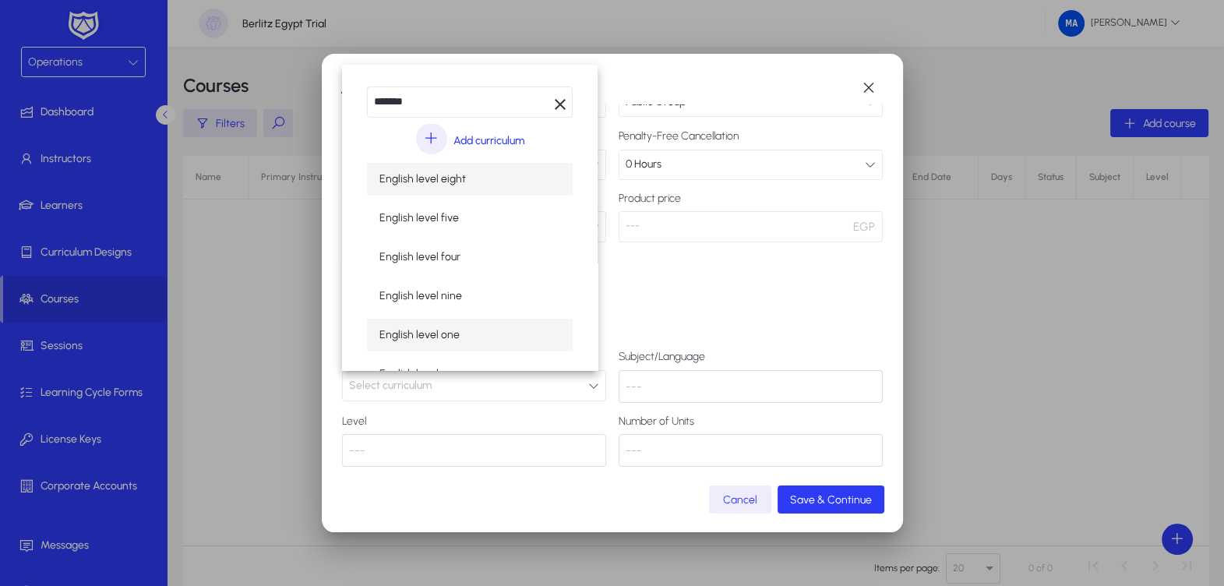
type input "*******"
click at [527, 327] on mat-option "English level one" at bounding box center [470, 335] width 206 height 33
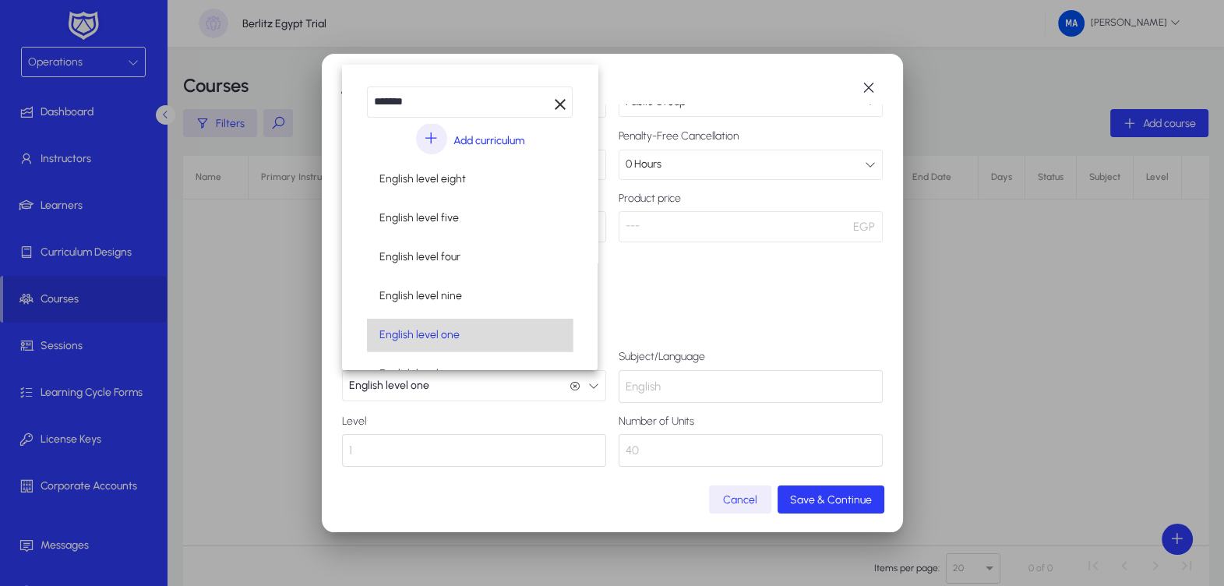
scroll to position [0, 0]
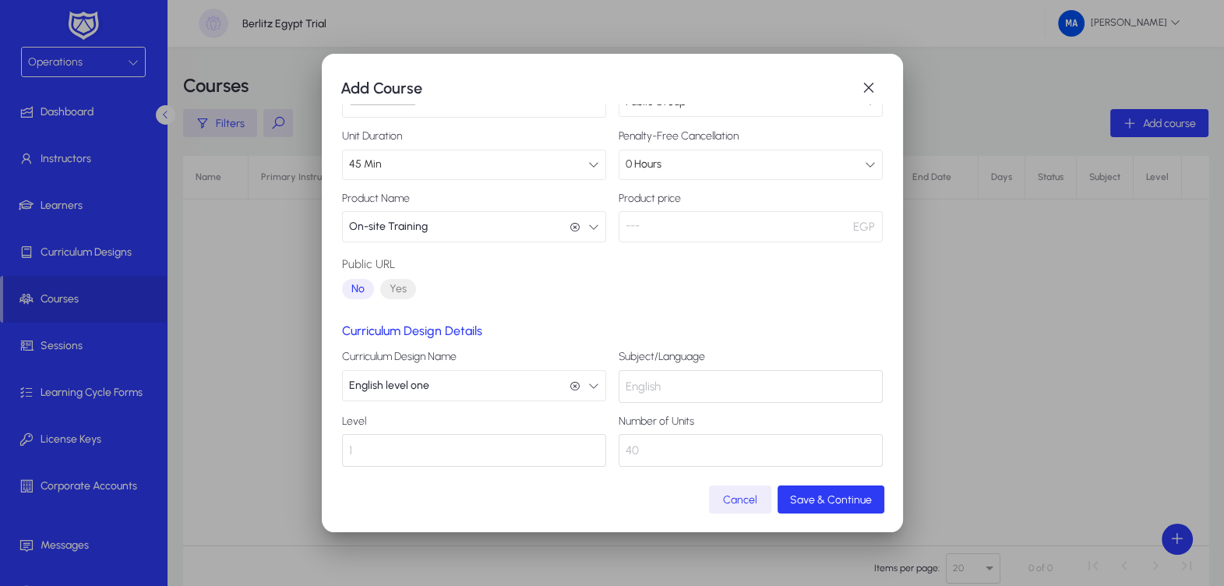
click at [694, 383] on div "English" at bounding box center [751, 386] width 264 height 33
click at [841, 497] on span "Save & Continue" at bounding box center [831, 499] width 82 height 13
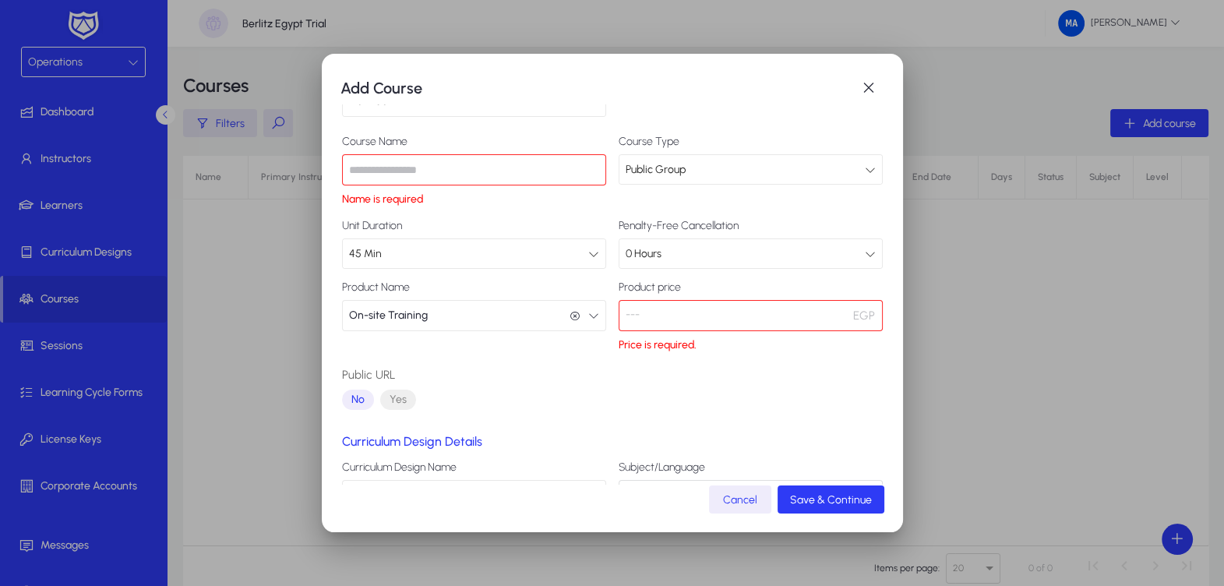
scroll to position [12, 0]
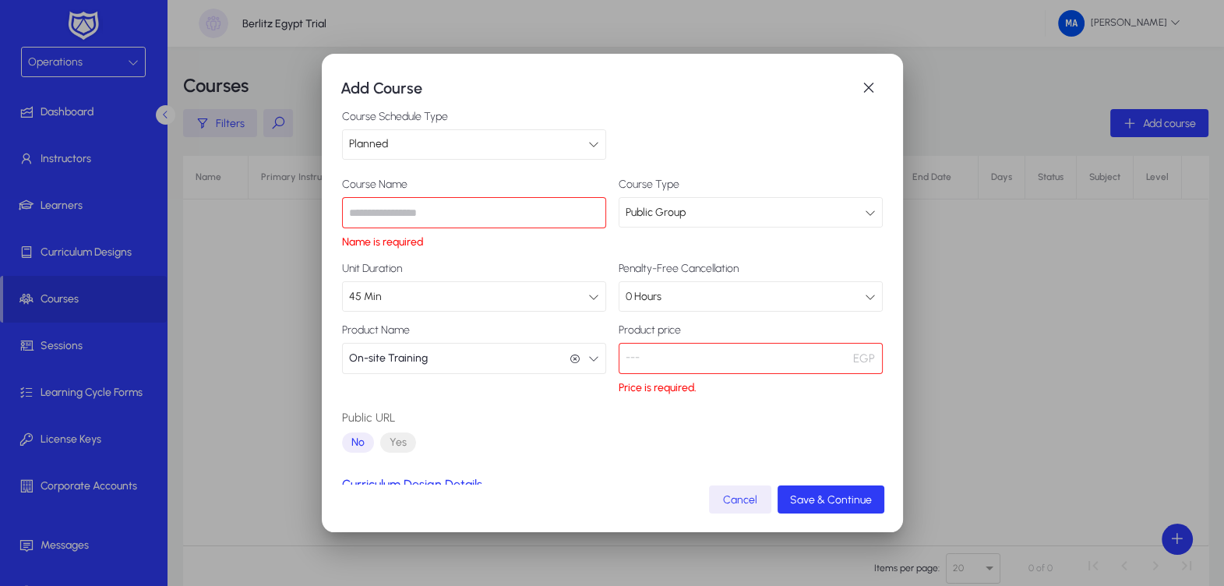
click at [510, 217] on input "text" at bounding box center [474, 212] width 264 height 31
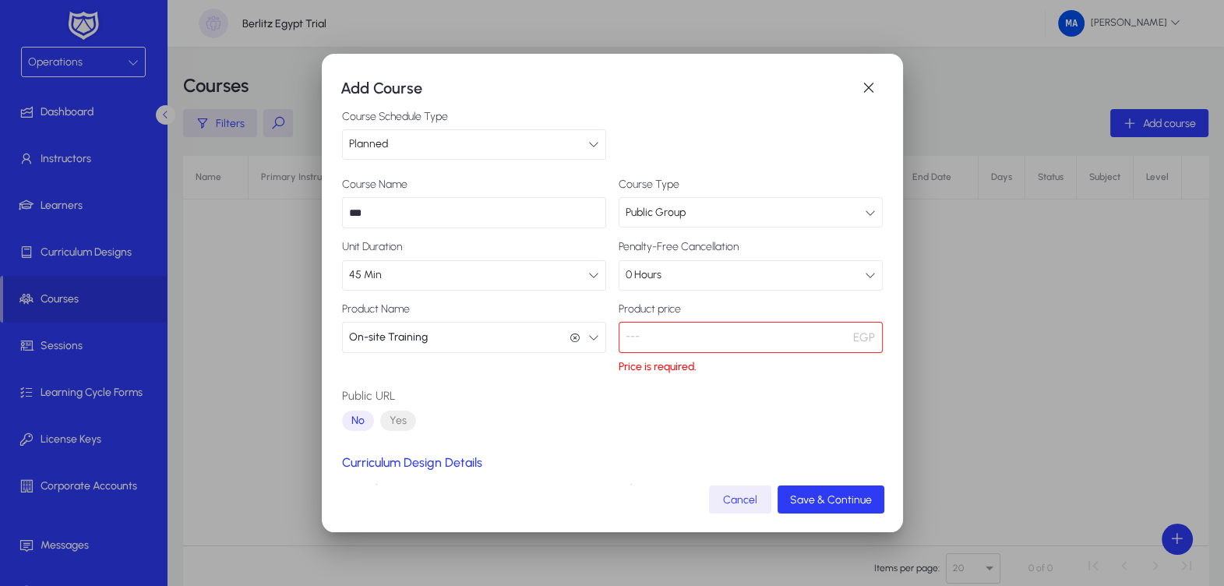
click at [441, 221] on input "***" at bounding box center [474, 212] width 264 height 31
type input "********"
click at [739, 331] on p "---" at bounding box center [751, 337] width 264 height 31
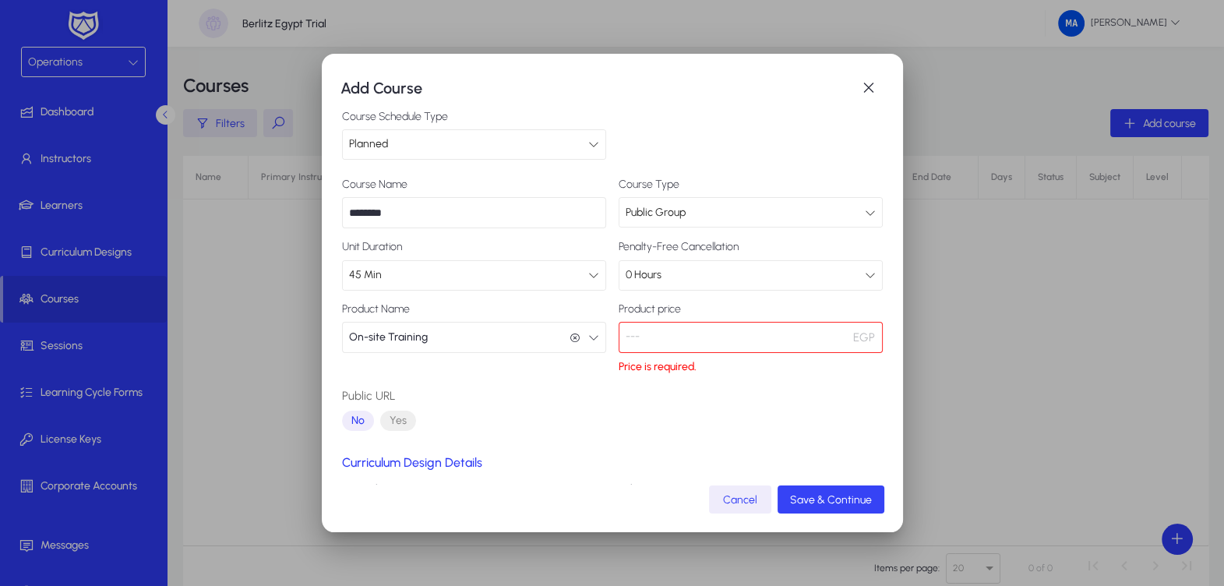
click at [809, 491] on span "submit" at bounding box center [831, 499] width 107 height 37
click at [884, 432] on mat-dialog-content "Course Schedule Type Planned Course Name ******** Course Type Public Group Unit…" at bounding box center [612, 294] width 544 height 381
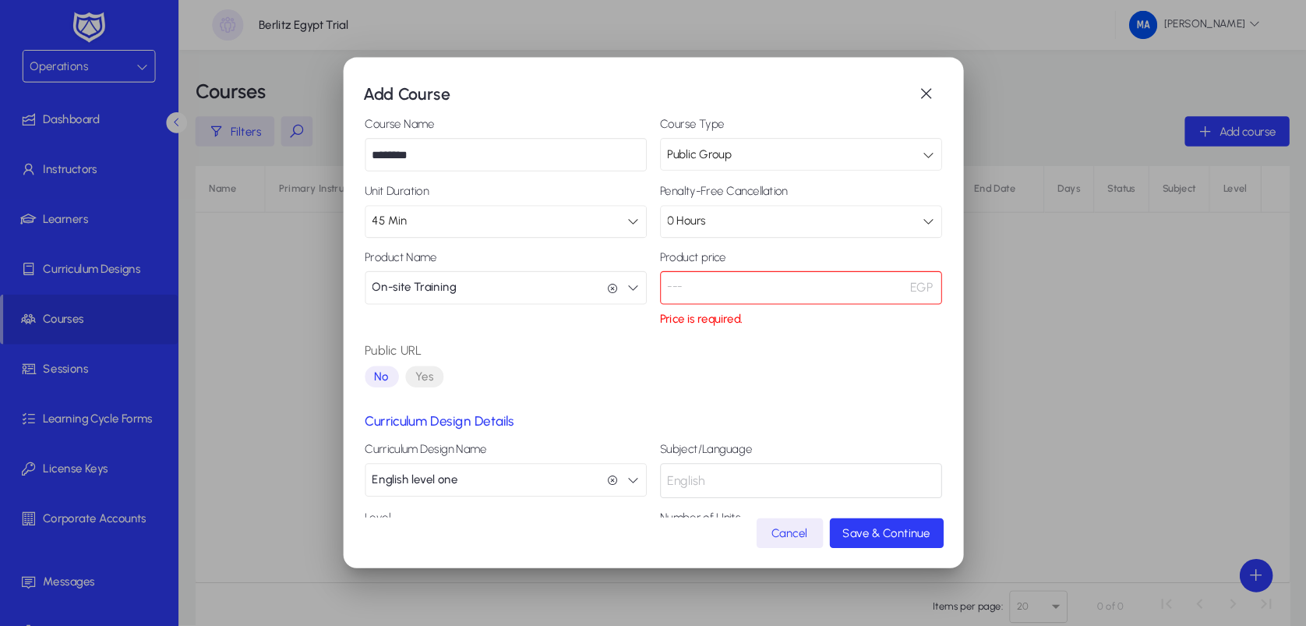
scroll to position [0, 0]
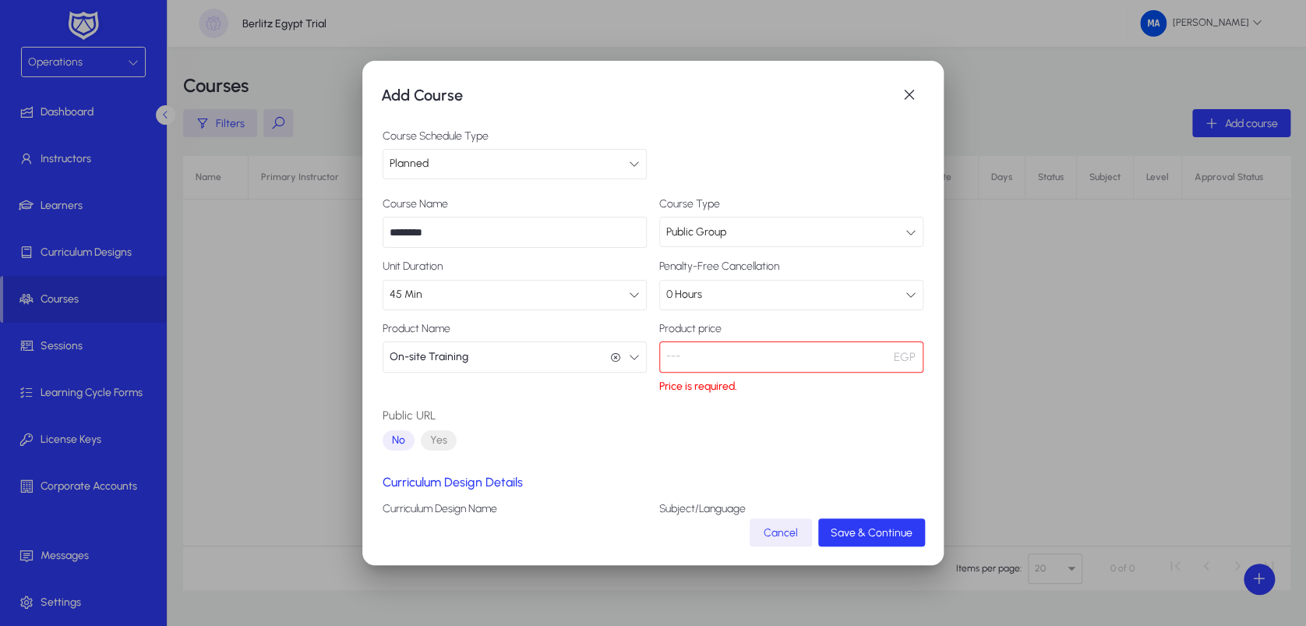
click at [626, 366] on button "On-site Training On-site Training" at bounding box center [515, 356] width 264 height 31
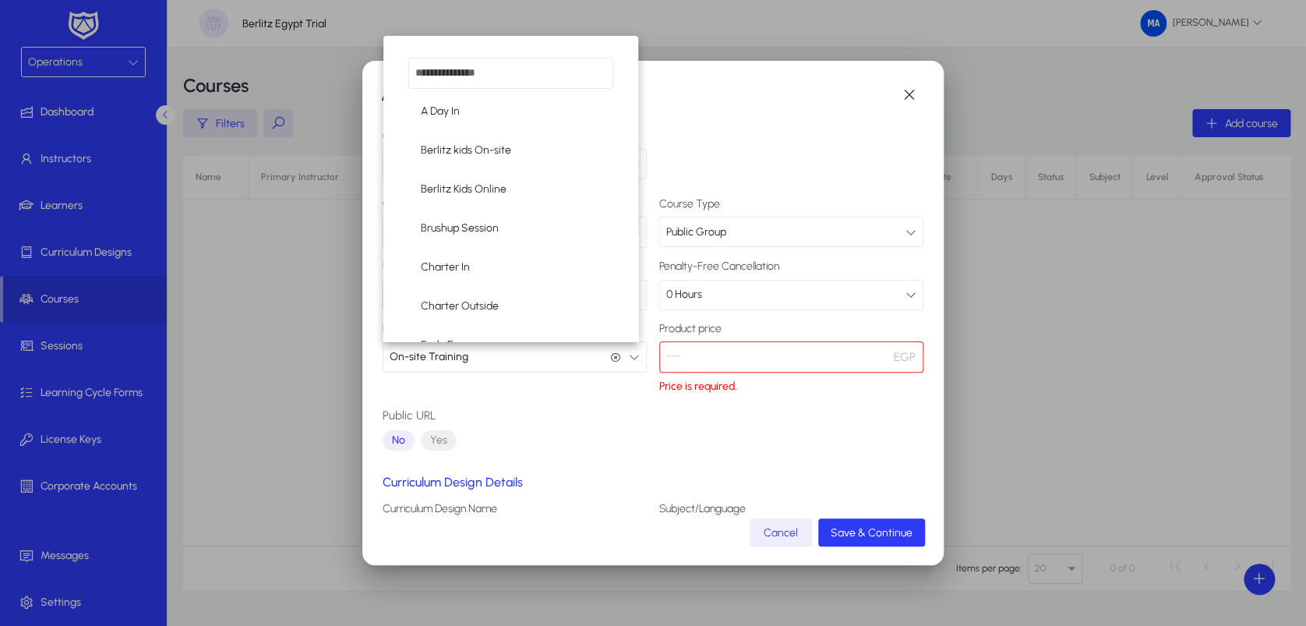
scroll to position [293, 0]
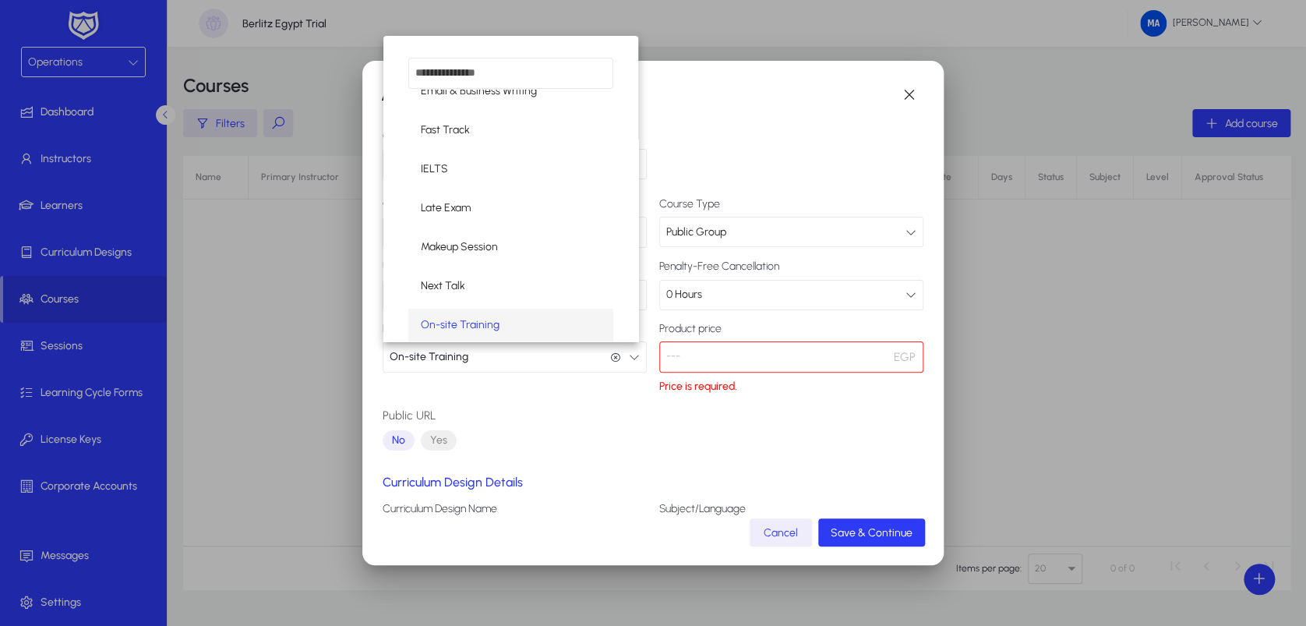
click at [556, 316] on mat-option "On-site Training" at bounding box center [510, 325] width 205 height 33
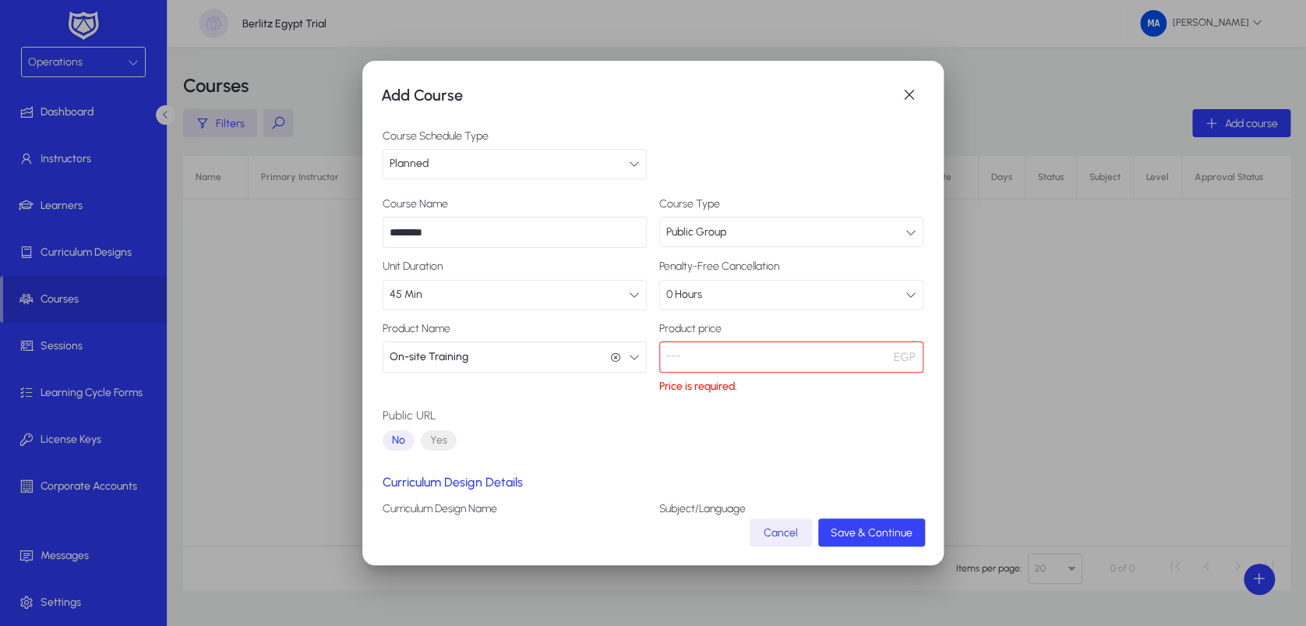
click at [869, 520] on span "Save & Continue" at bounding box center [872, 532] width 82 height 13
click at [907, 93] on span "button" at bounding box center [909, 94] width 31 height 31
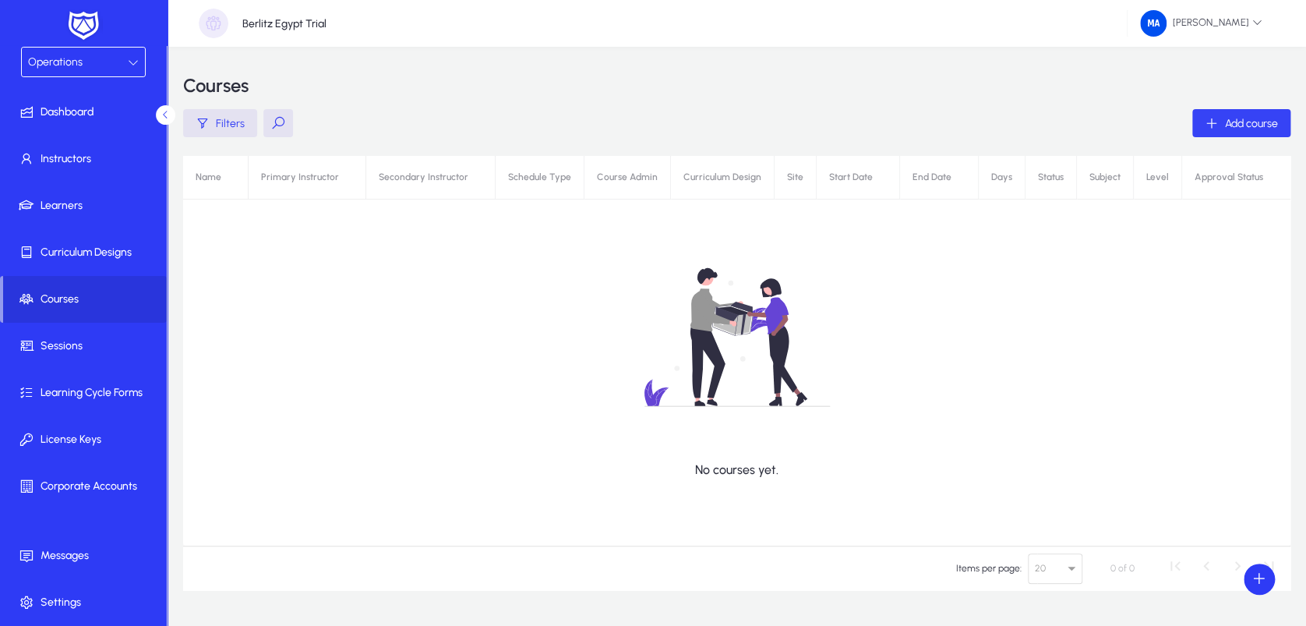
click at [1100, 121] on icon "button" at bounding box center [1211, 123] width 14 height 14
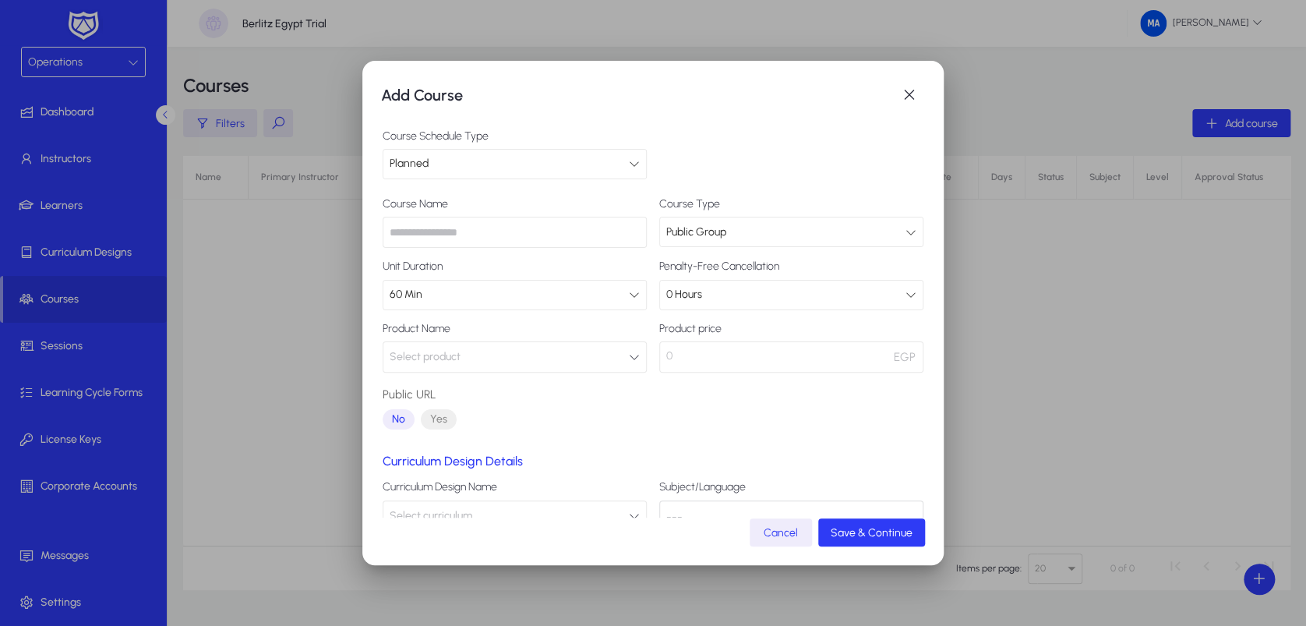
scroll to position [103, 0]
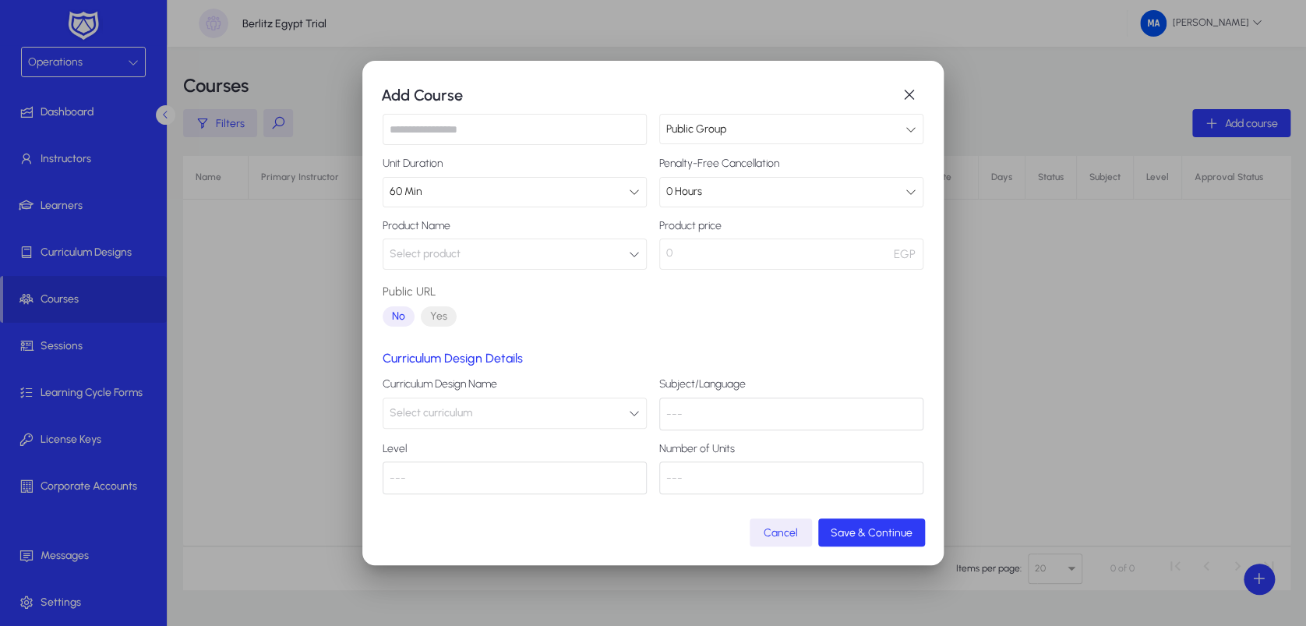
click at [550, 414] on button "Select curriculum" at bounding box center [515, 412] width 264 height 31
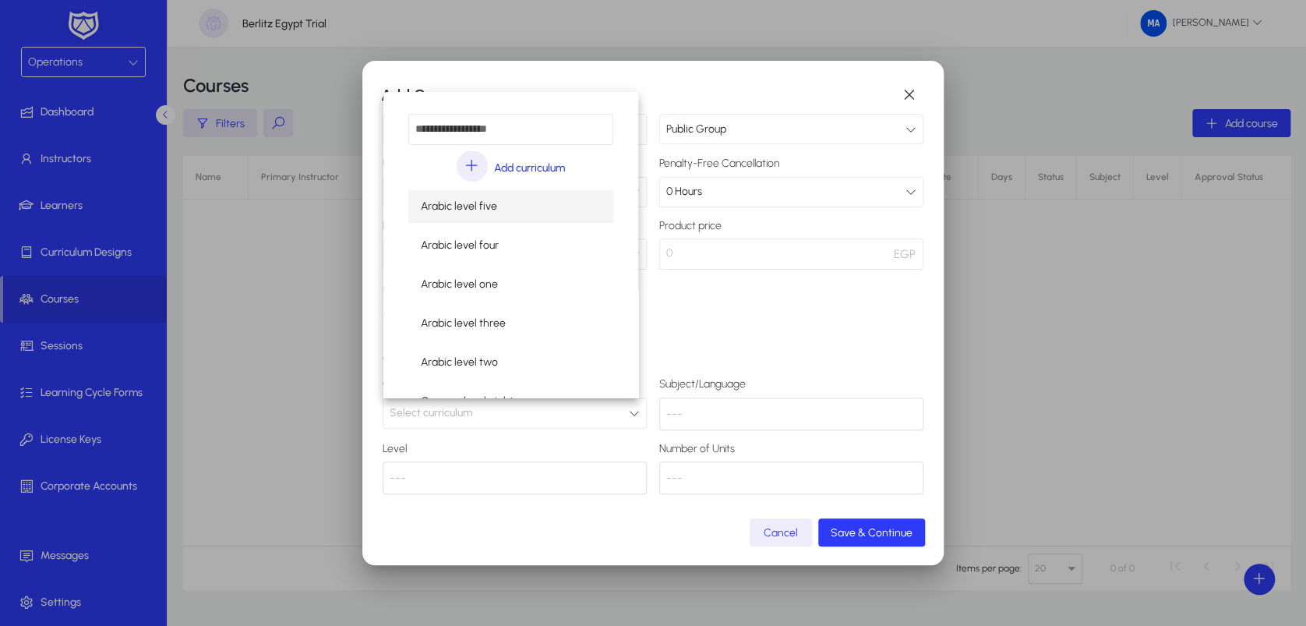
click at [810, 366] on div at bounding box center [653, 313] width 1306 height 626
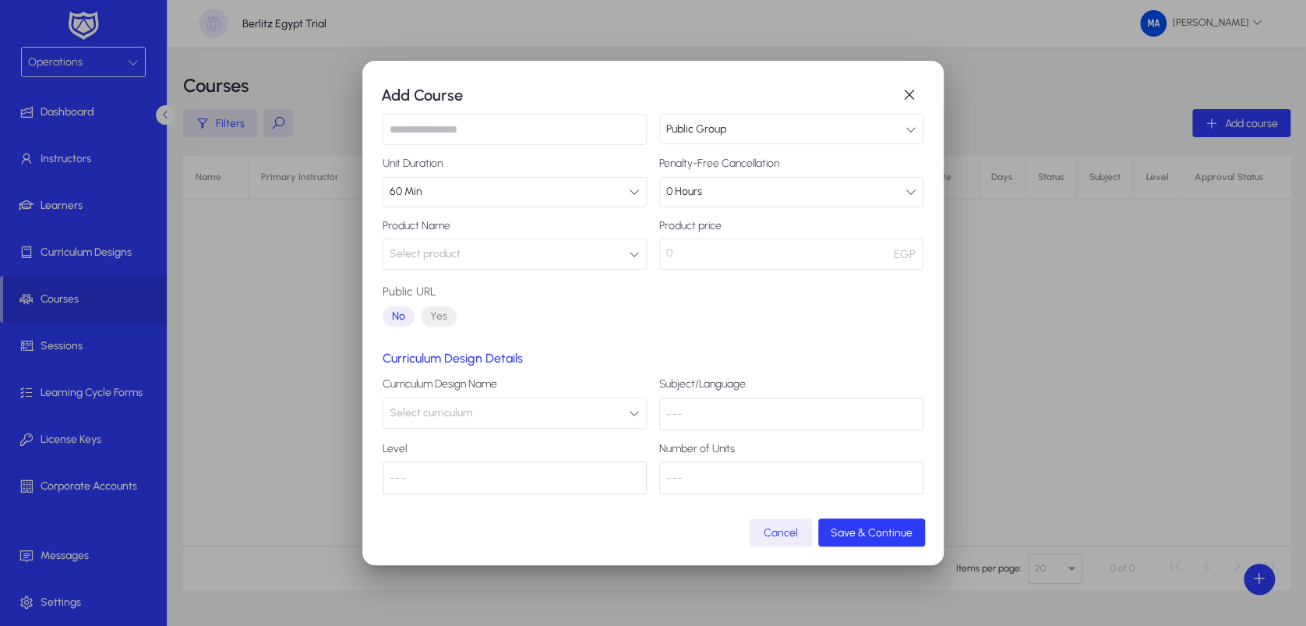
click at [538, 245] on button "Select product" at bounding box center [515, 253] width 264 height 31
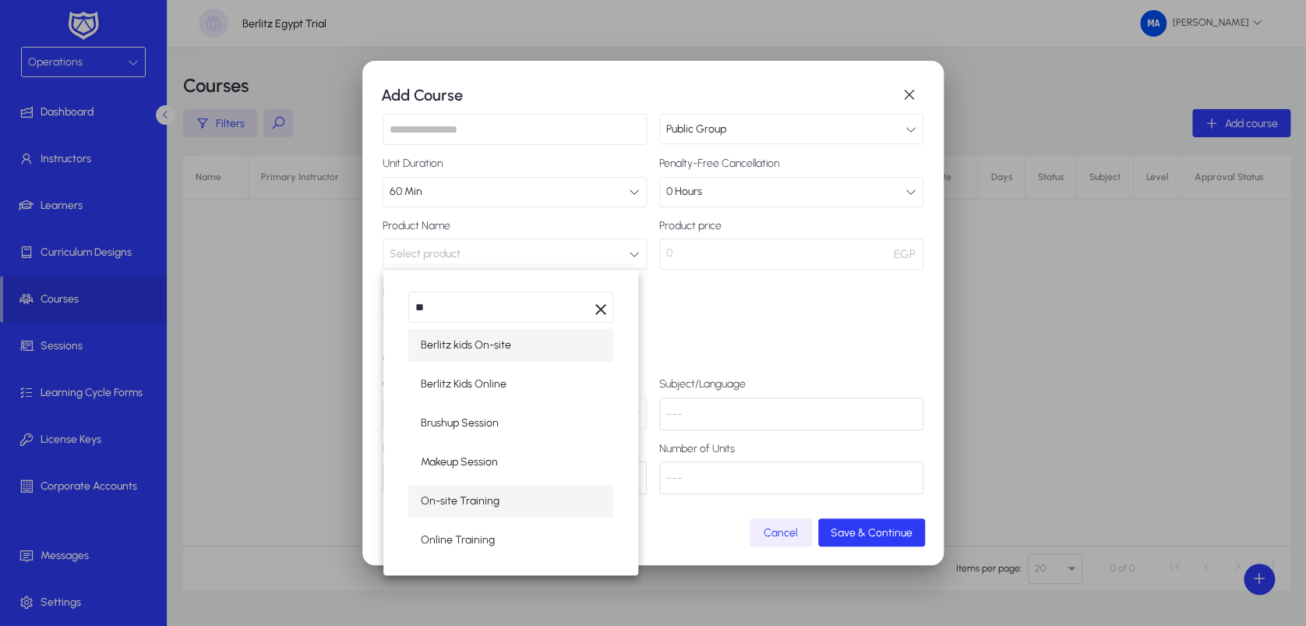
type input "**"
click at [507, 492] on mat-option "On-site Training" at bounding box center [510, 501] width 205 height 33
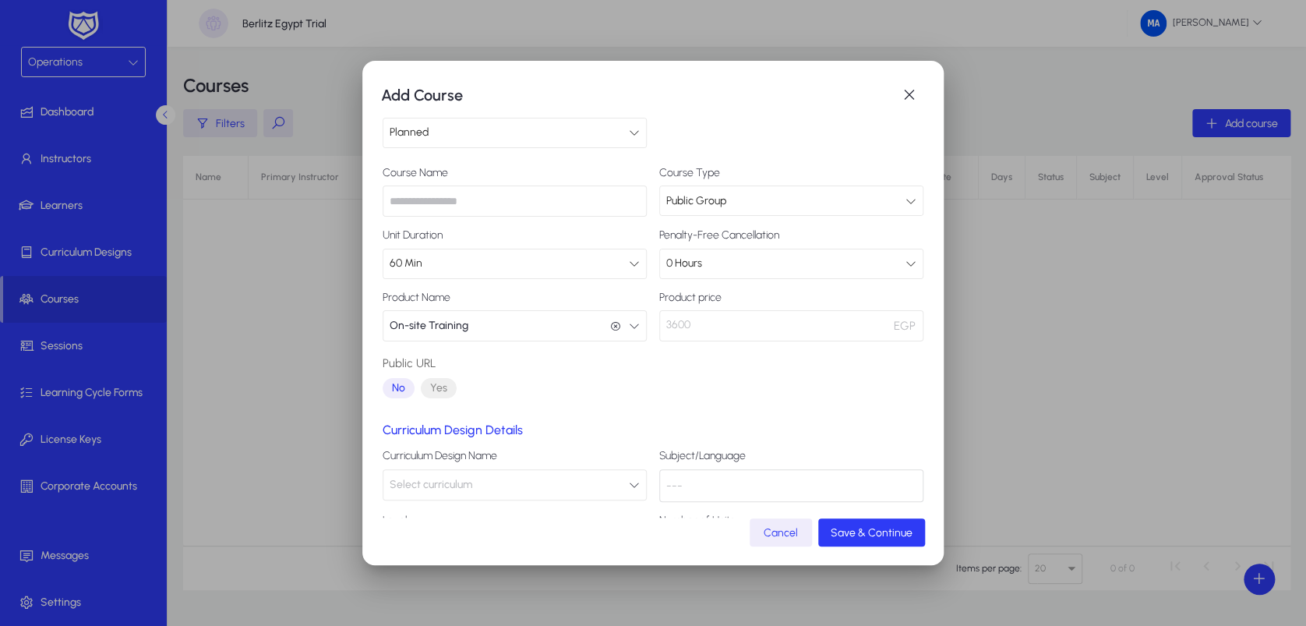
scroll to position [0, 0]
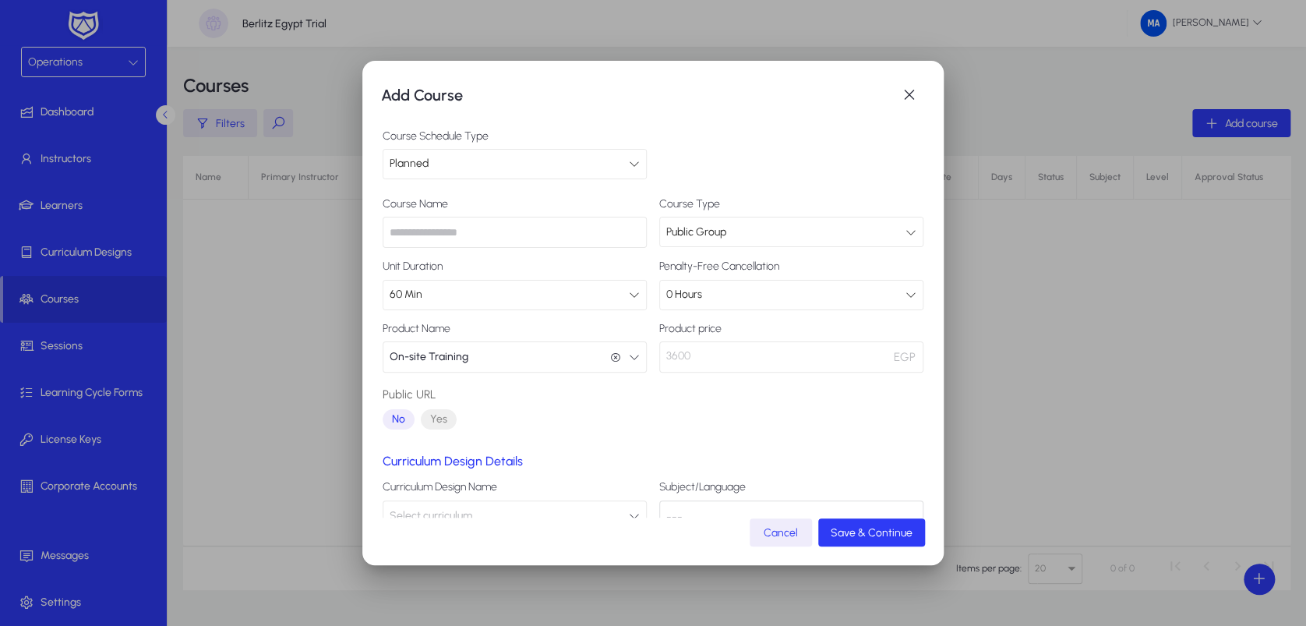
click at [533, 244] on input "text" at bounding box center [515, 232] width 264 height 31
click at [517, 290] on div "60 Min" at bounding box center [509, 294] width 239 height 20
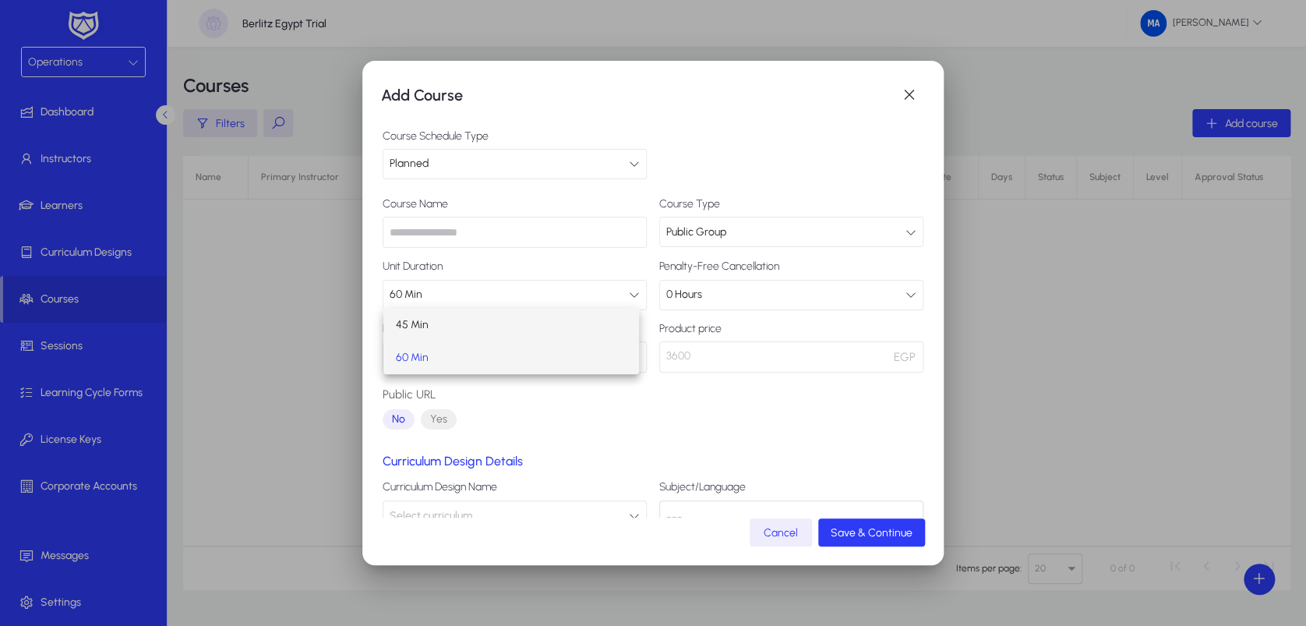
click at [498, 320] on mat-option "45 Min" at bounding box center [511, 325] width 256 height 33
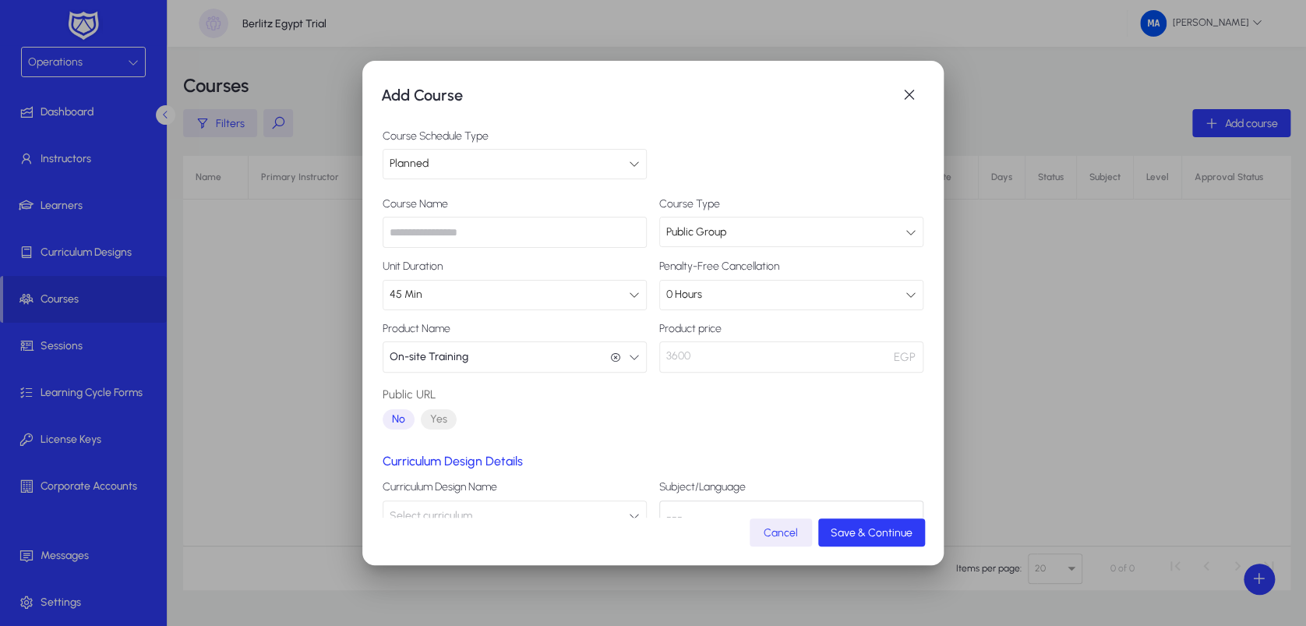
click at [508, 242] on input "text" at bounding box center [515, 232] width 264 height 31
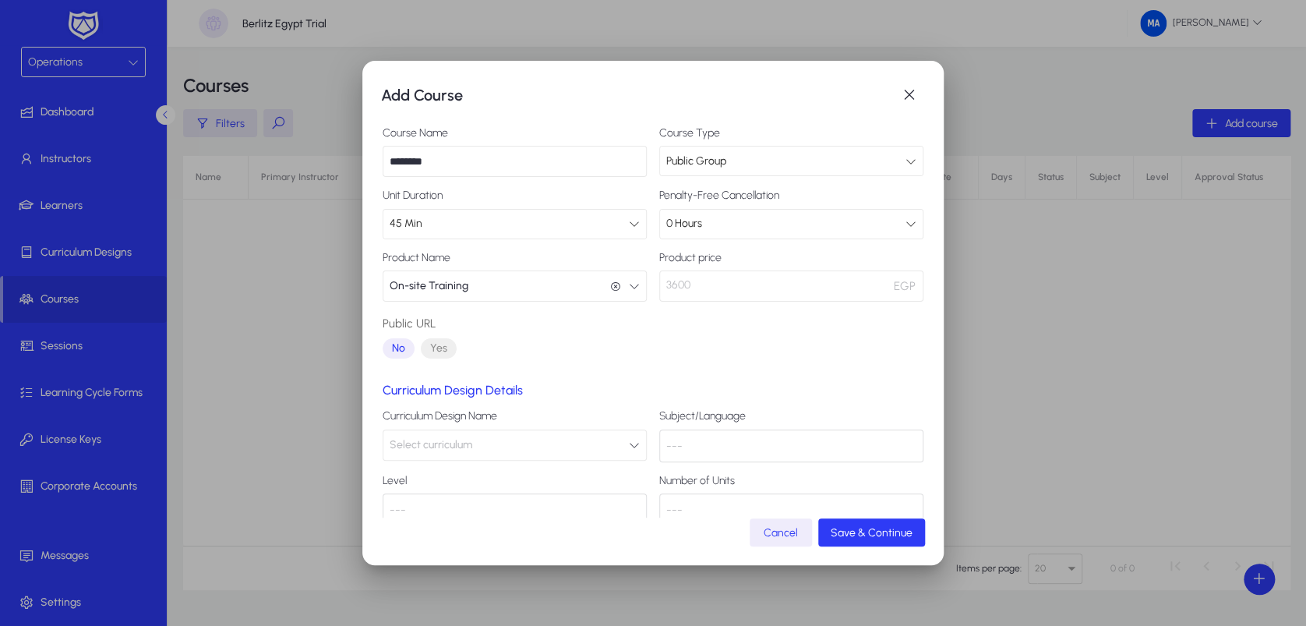
scroll to position [103, 0]
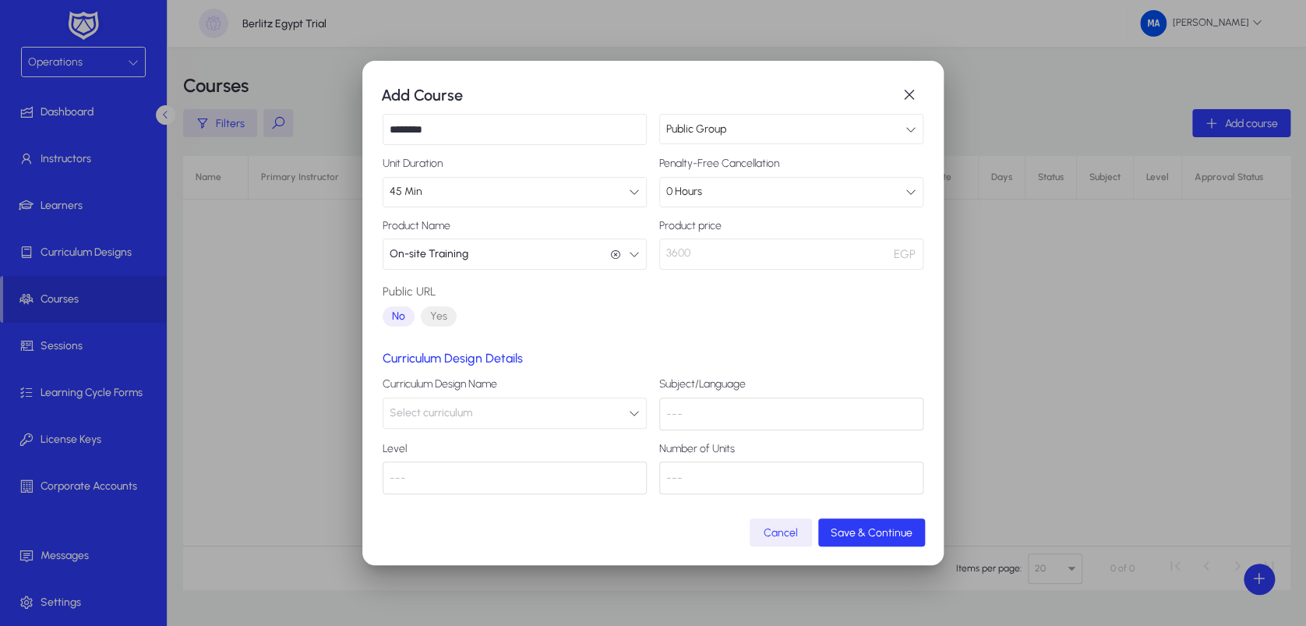
type input "********"
click at [558, 410] on button "Select curriculum" at bounding box center [515, 412] width 264 height 31
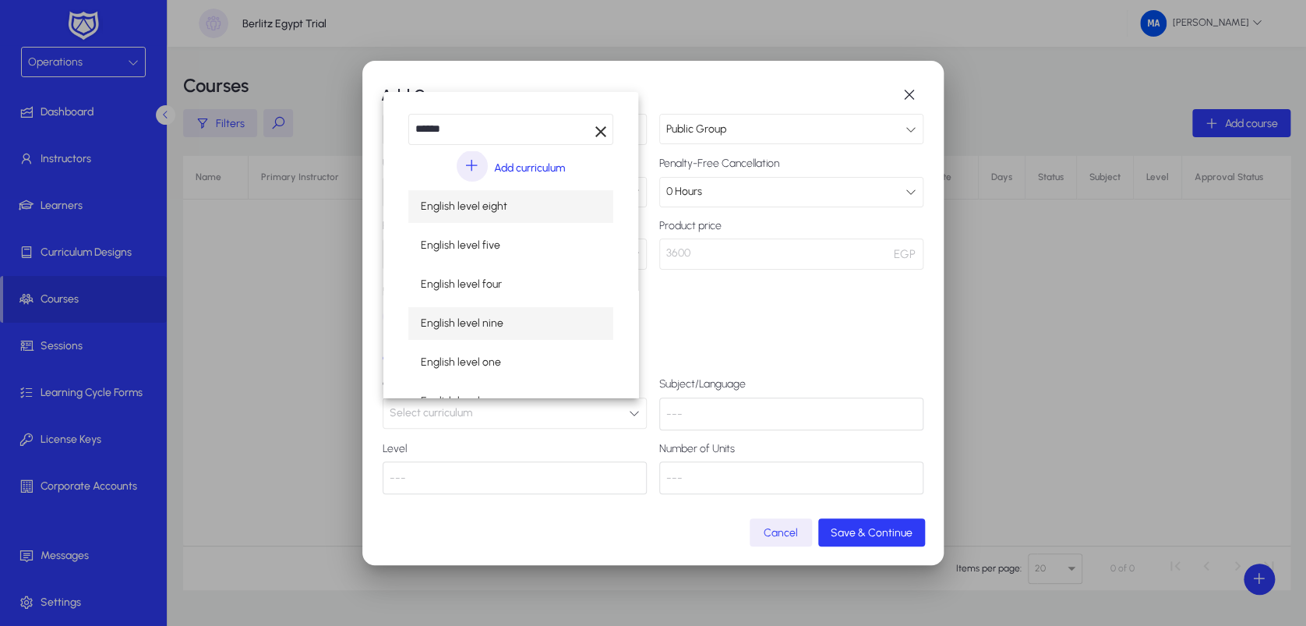
type input "******"
click at [547, 315] on mat-option "English level nine" at bounding box center [510, 323] width 205 height 33
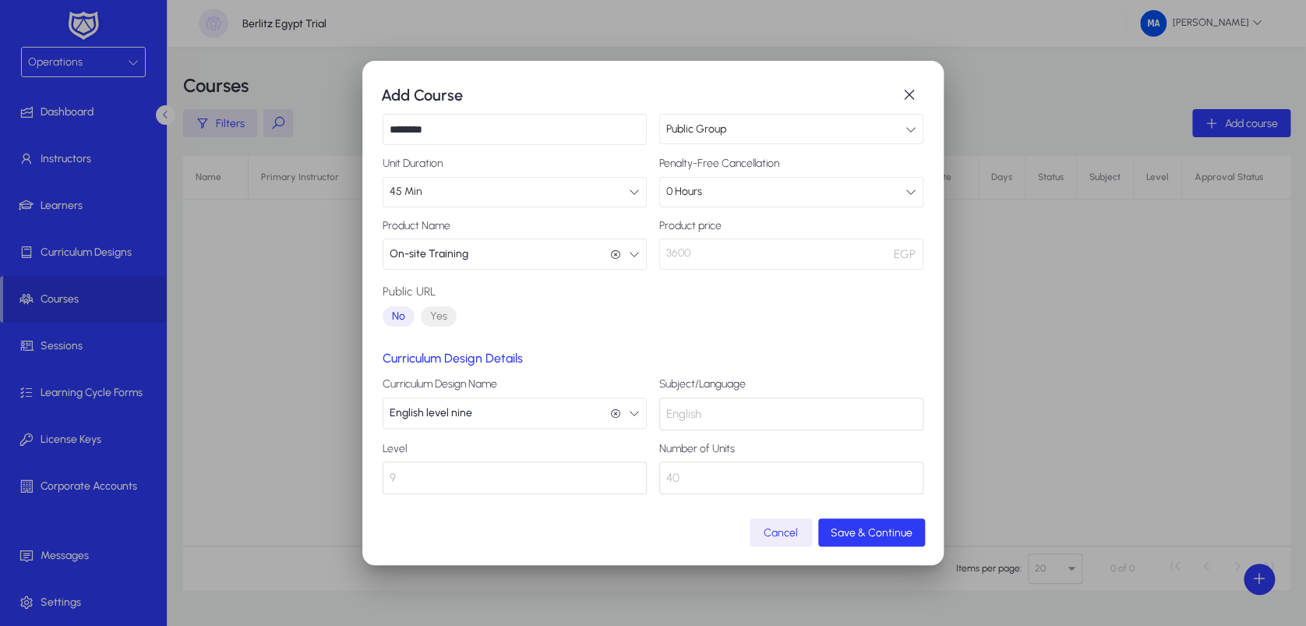
click at [534, 404] on button "English level nine English level nine" at bounding box center [515, 412] width 264 height 31
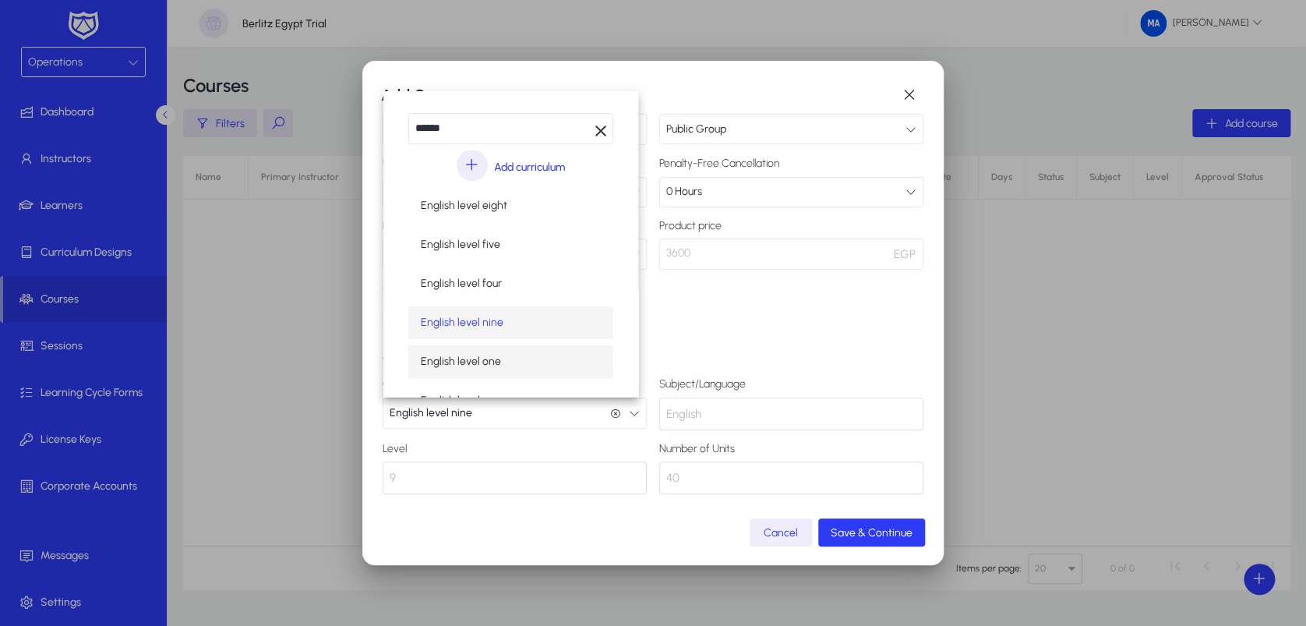
click at [540, 351] on mat-option "English level one" at bounding box center [510, 361] width 205 height 33
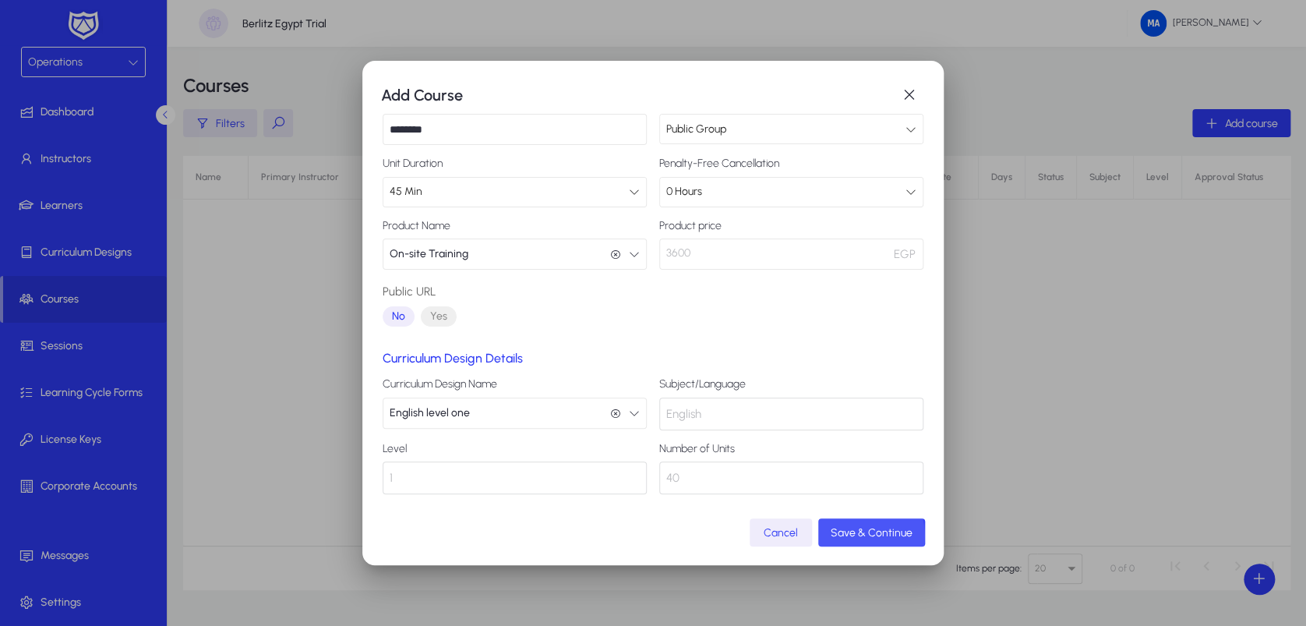
click at [860, 520] on span "Save & Continue" at bounding box center [872, 532] width 82 height 13
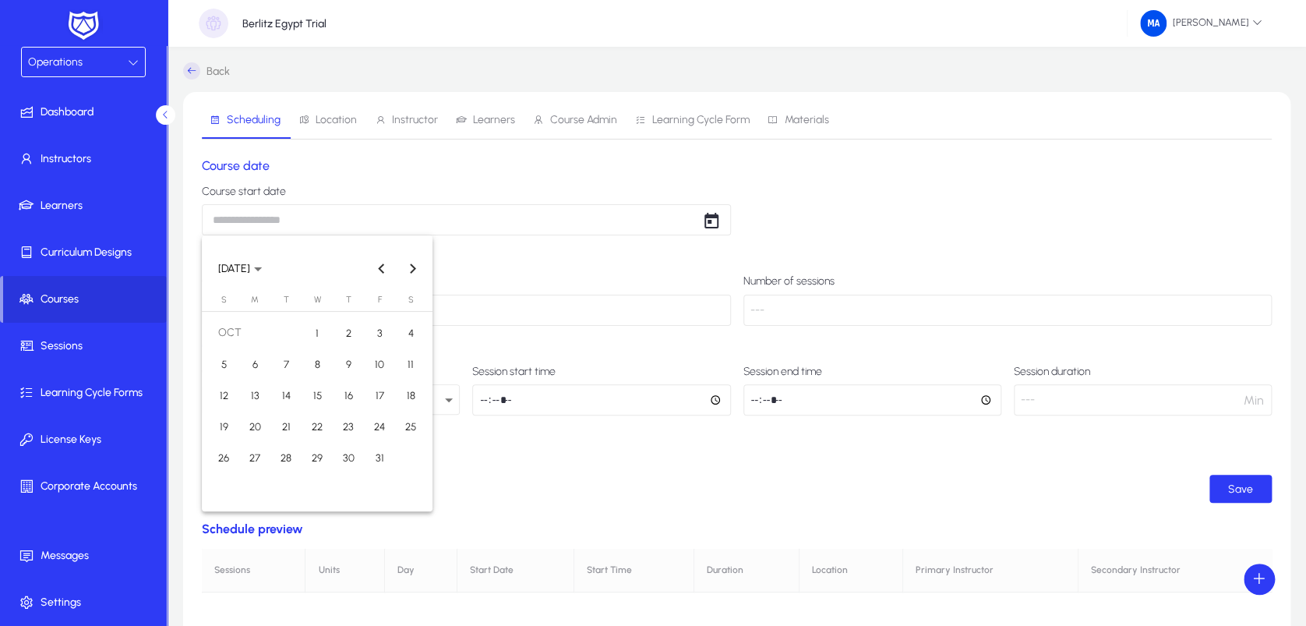
click at [418, 218] on body "Operations Dashboard Instructors Learners Curriculum Designs Courses Sessions L…" at bounding box center [653, 313] width 1306 height 626
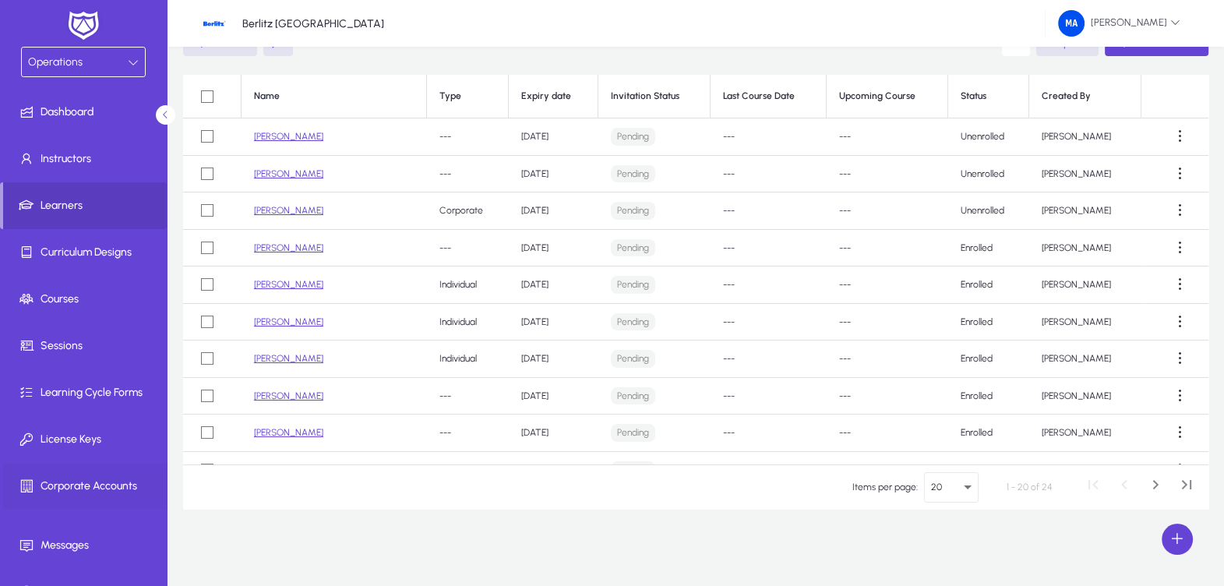
scroll to position [29, 0]
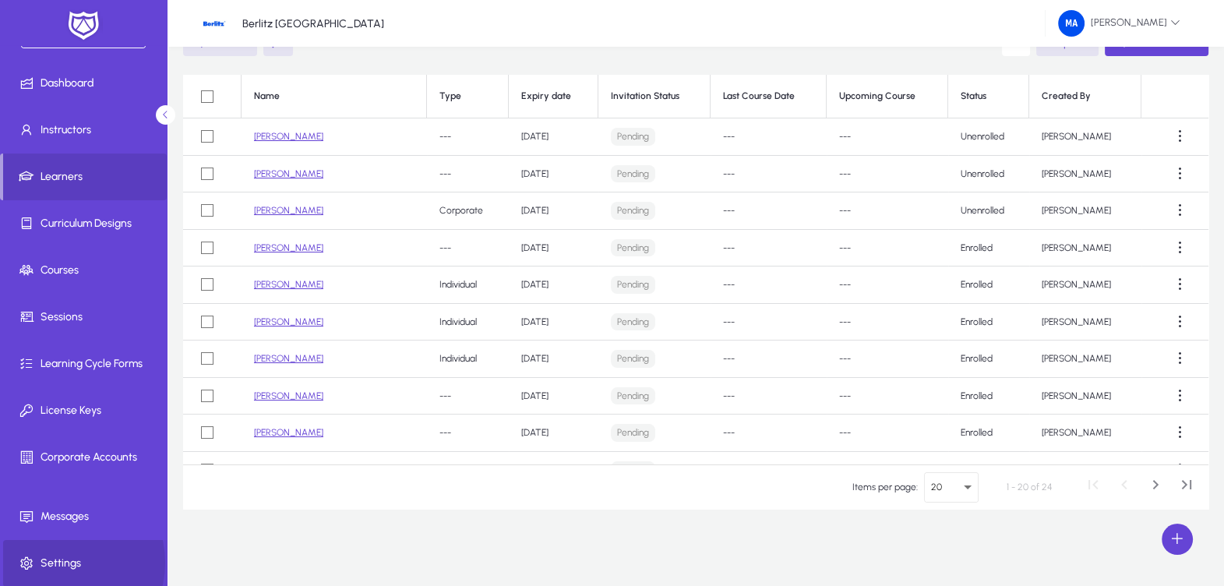
click at [60, 562] on span "Settings" at bounding box center [86, 564] width 167 height 16
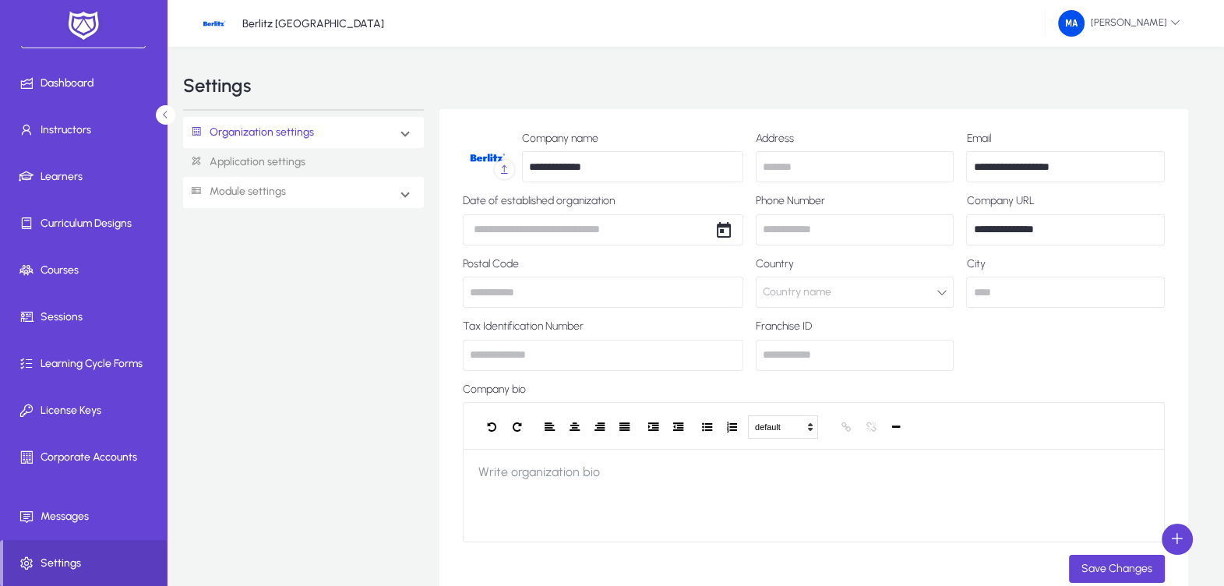
click at [339, 192] on mat-expansion-panel-header "Module settings" at bounding box center [303, 192] width 241 height 31
click at [237, 309] on link "Operations" at bounding box center [229, 318] width 55 height 19
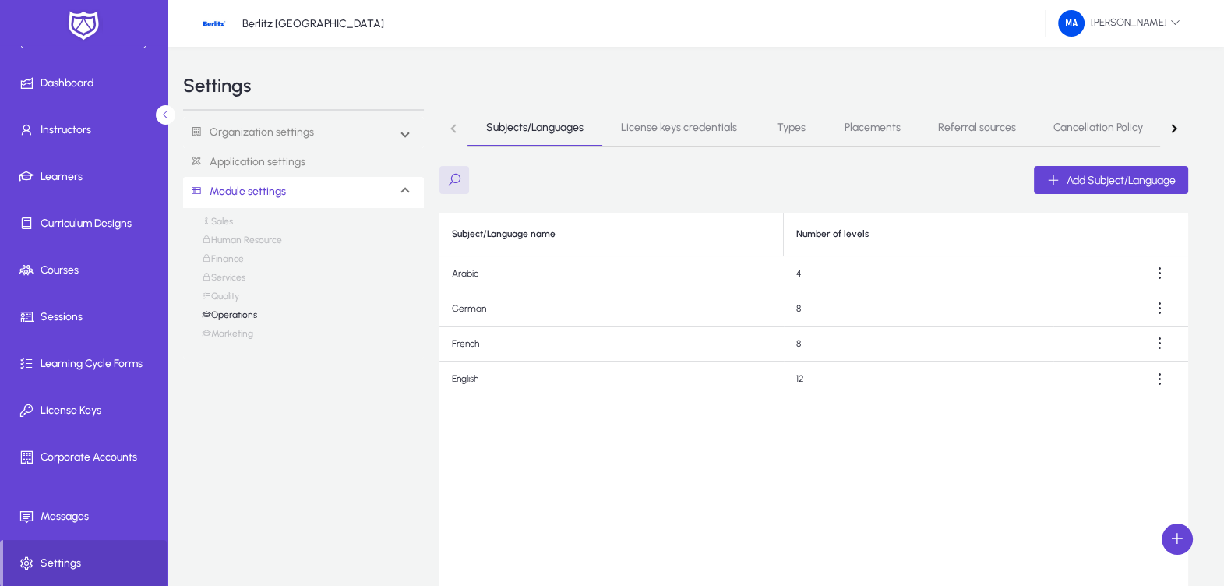
click at [1176, 133] on button "button" at bounding box center [1174, 128] width 28 height 38
click at [1176, 133] on nav "Subjects/Languages License keys credentials Types Placements Referral sources C…" at bounding box center [813, 128] width 749 height 38
click at [1176, 131] on nav "Subjects/Languages License keys credentials Types Placements Referral sources C…" at bounding box center [813, 128] width 749 height 38
click at [452, 129] on div "button" at bounding box center [454, 128] width 9 height 9
click at [452, 129] on nav "Subjects/Languages License keys credentials Types Placements Referral sources C…" at bounding box center [813, 128] width 749 height 38
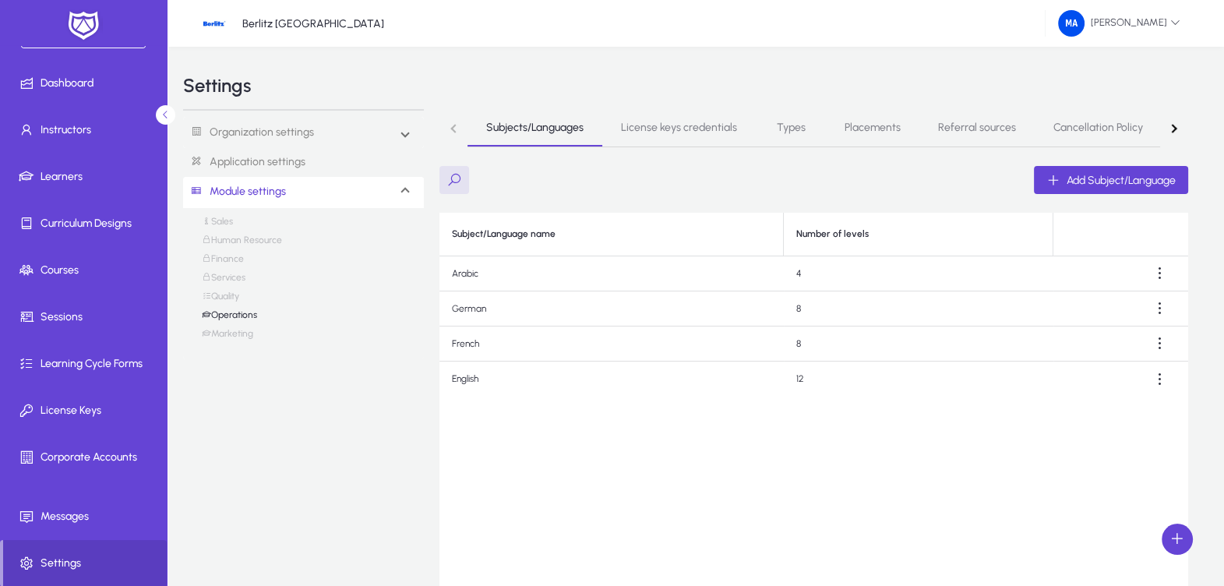
click at [545, 373] on td "English" at bounding box center [611, 379] width 344 height 35
click at [1159, 375] on span at bounding box center [1160, 379] width 31 height 31
click at [1139, 415] on span "Edit" at bounding box center [1132, 417] width 62 height 14
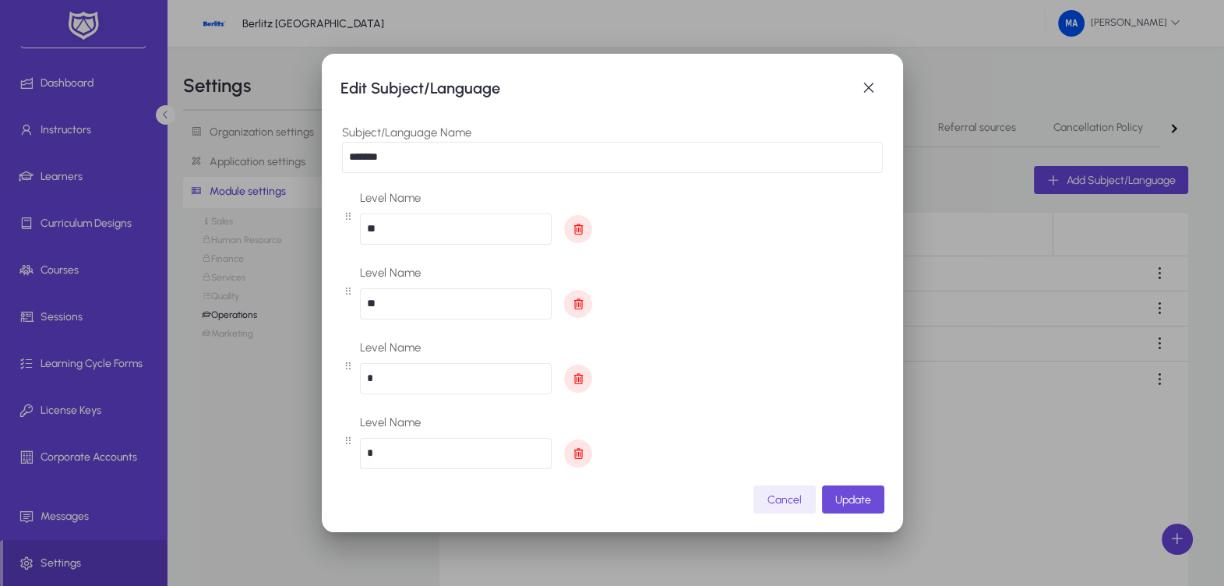
click at [838, 502] on span "Update" at bounding box center [853, 499] width 36 height 13
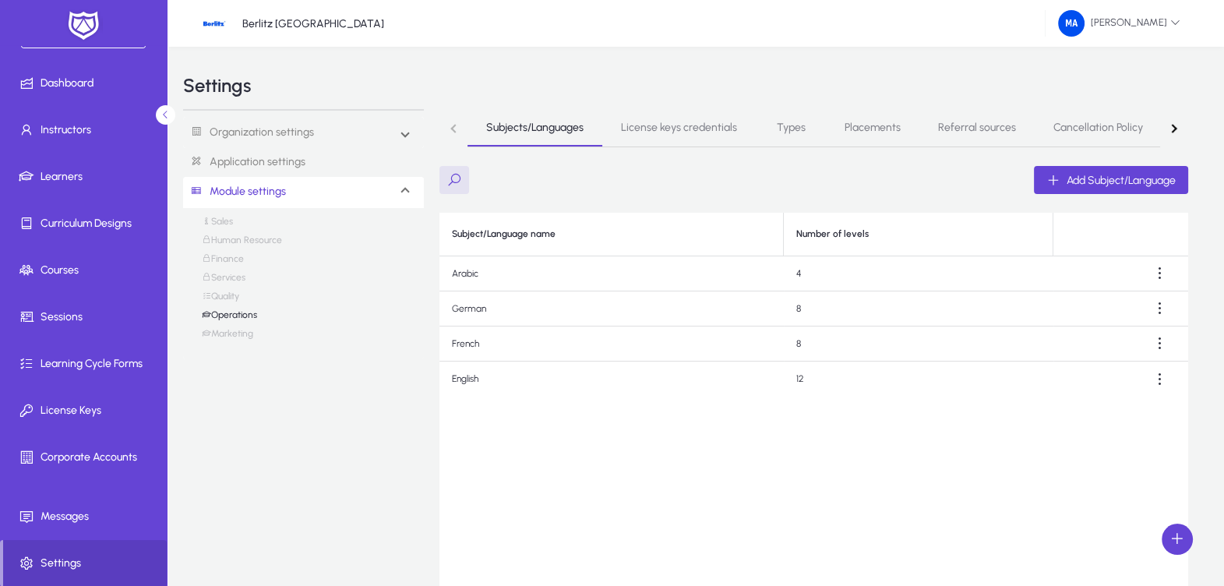
click at [238, 273] on link "Services" at bounding box center [224, 281] width 44 height 19
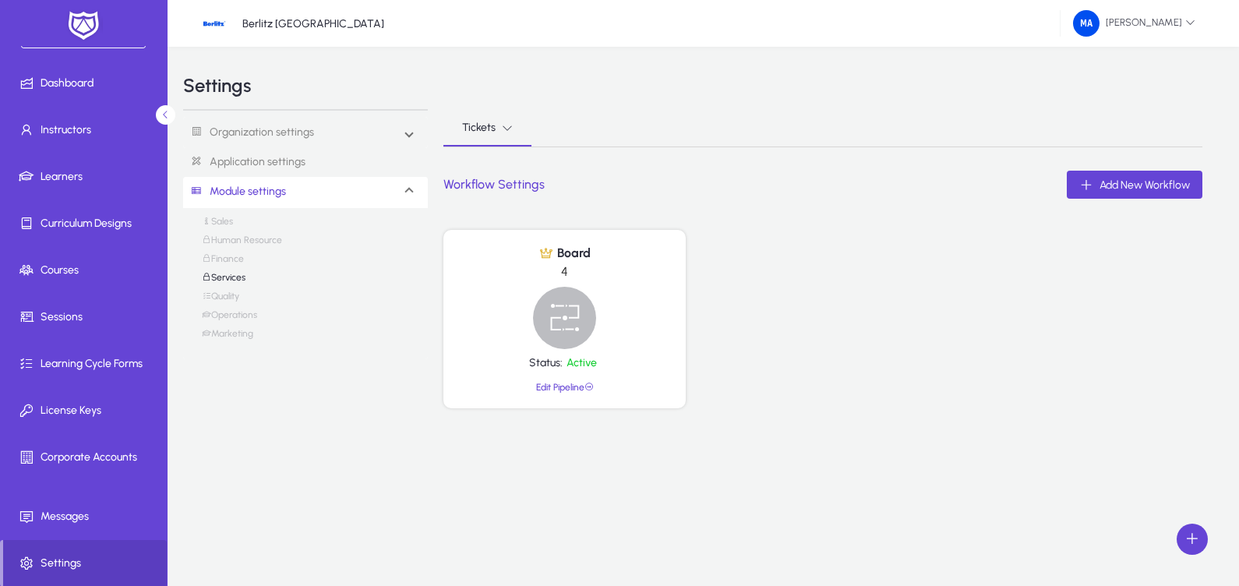
click at [231, 249] on link "Human Resource" at bounding box center [242, 244] width 80 height 19
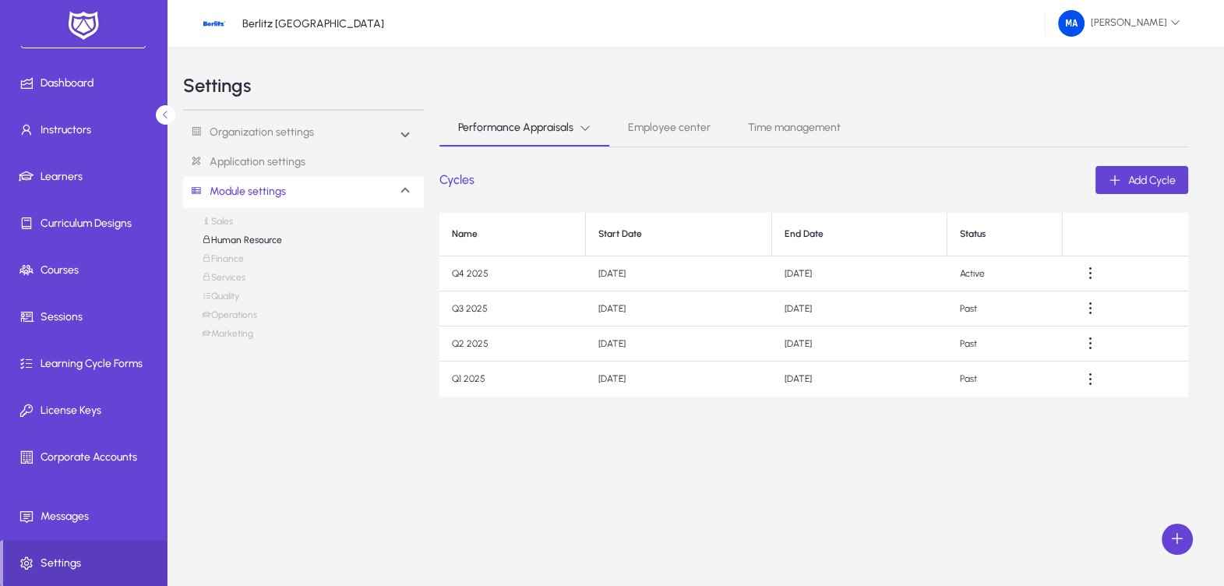
click at [280, 157] on link "Application settings" at bounding box center [303, 162] width 241 height 29
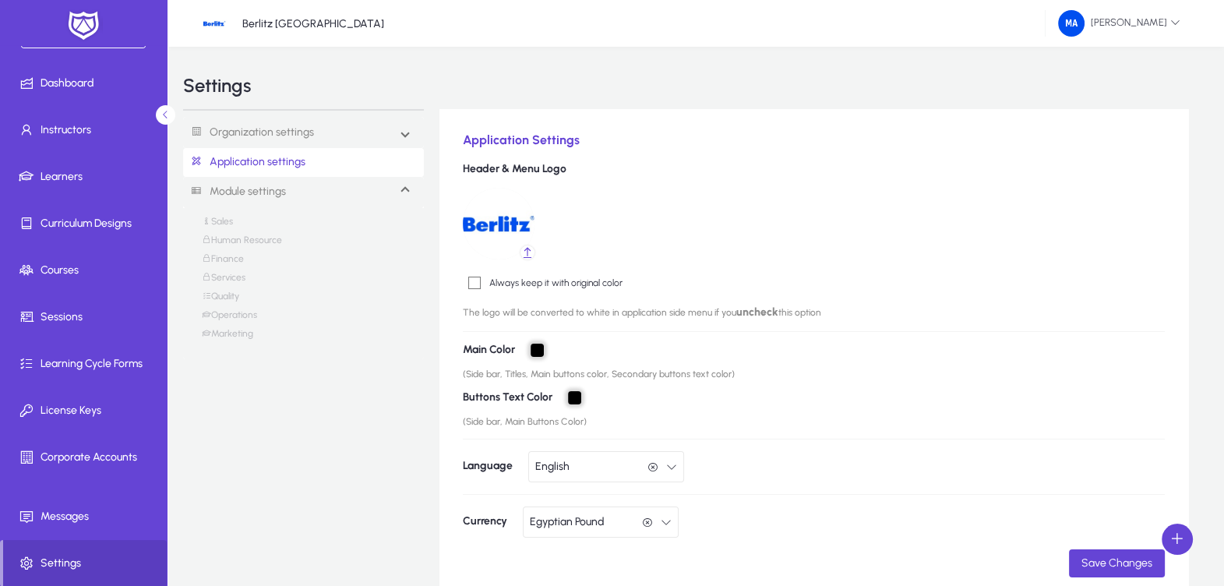
click at [538, 354] on input "*******" at bounding box center [537, 350] width 13 height 13
click at [236, 254] on link "Finance" at bounding box center [223, 262] width 42 height 19
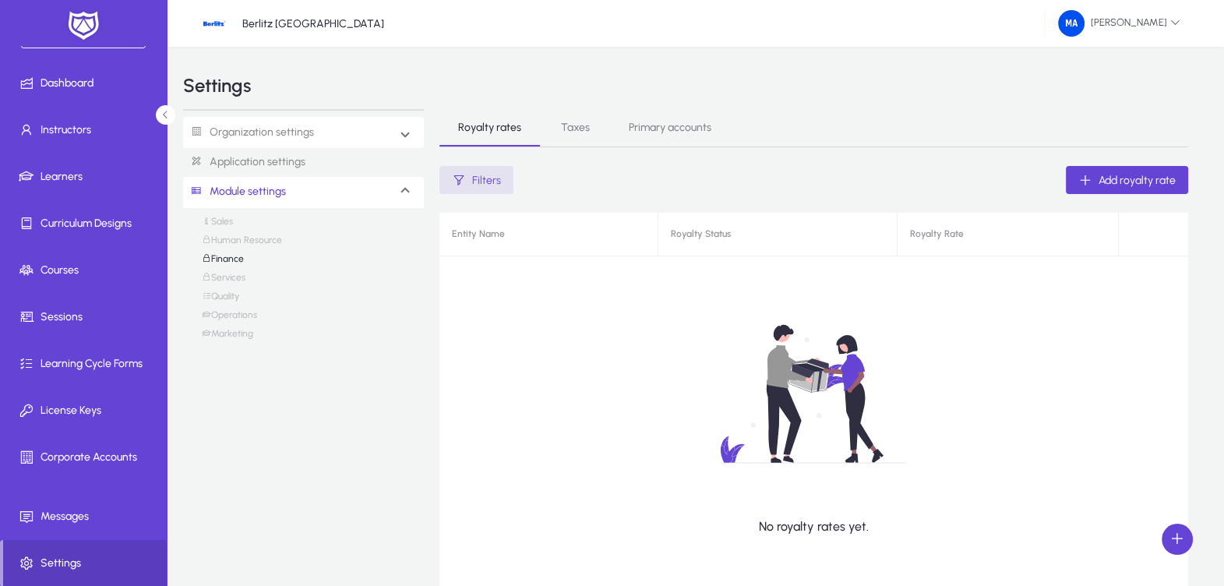
click at [296, 129] on link "Organization settings" at bounding box center [248, 132] width 131 height 29
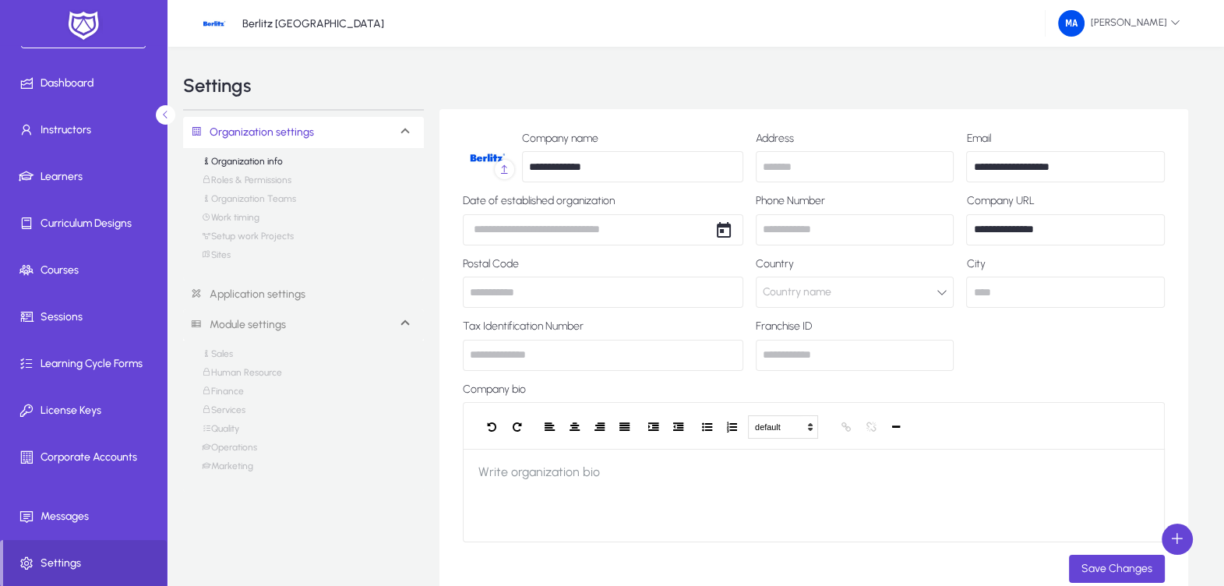
click at [269, 296] on link "Application settings" at bounding box center [303, 294] width 241 height 29
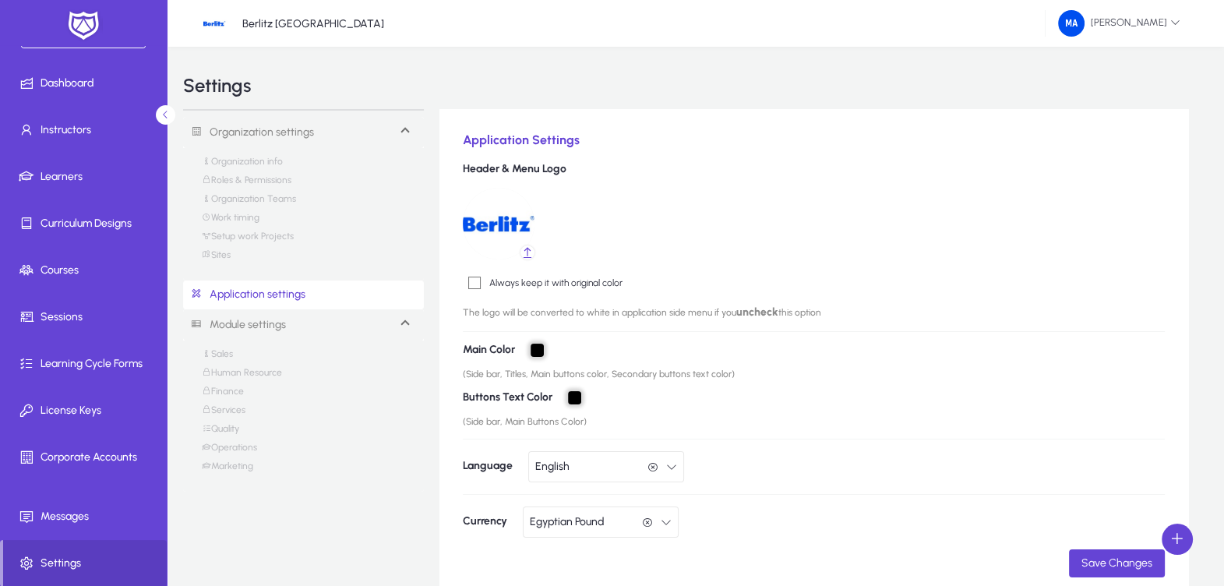
click at [264, 326] on link "Module settings" at bounding box center [234, 325] width 103 height 29
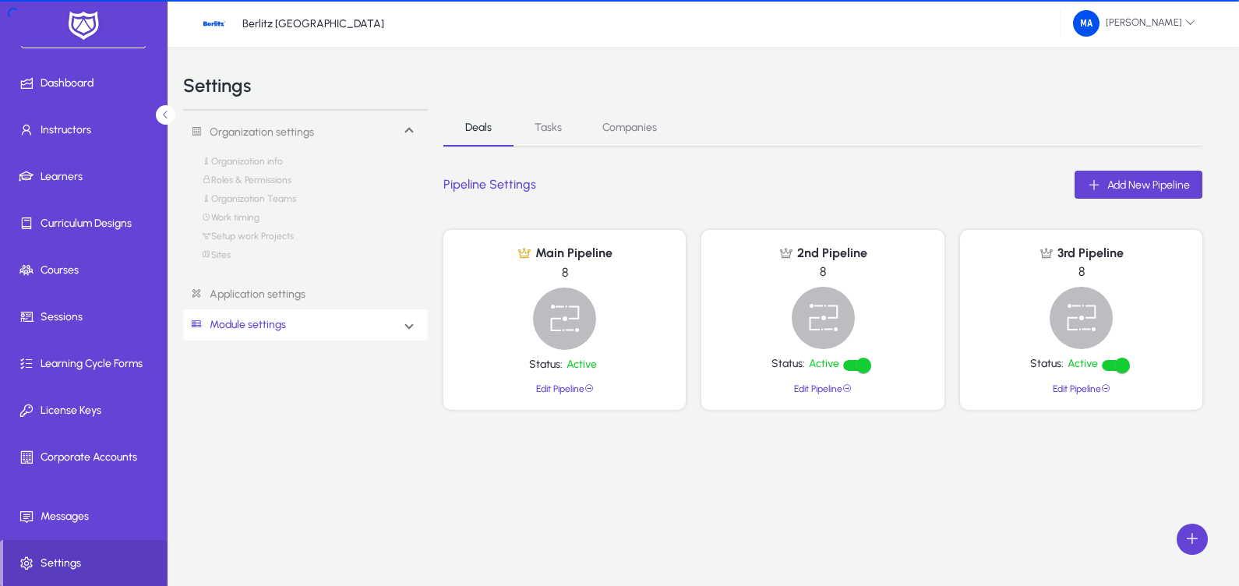
click at [264, 326] on link "Module settings" at bounding box center [234, 325] width 103 height 29
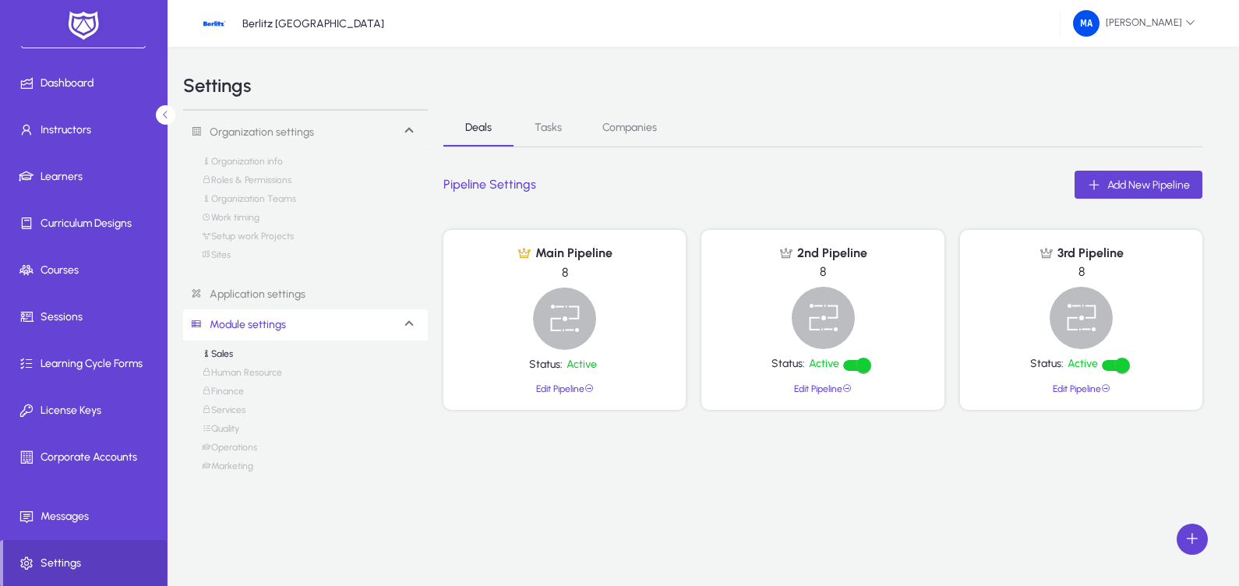
click at [245, 448] on link "Operations" at bounding box center [229, 451] width 55 height 19
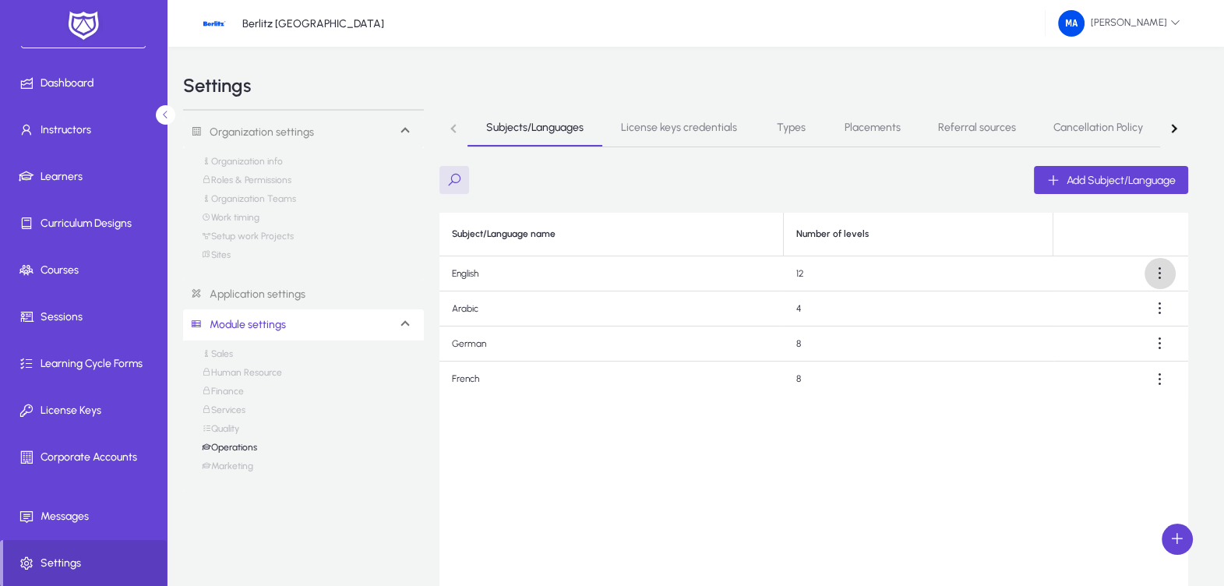
click at [1166, 264] on span at bounding box center [1160, 273] width 31 height 31
click at [1145, 316] on span "Edit" at bounding box center [1132, 312] width 62 height 14
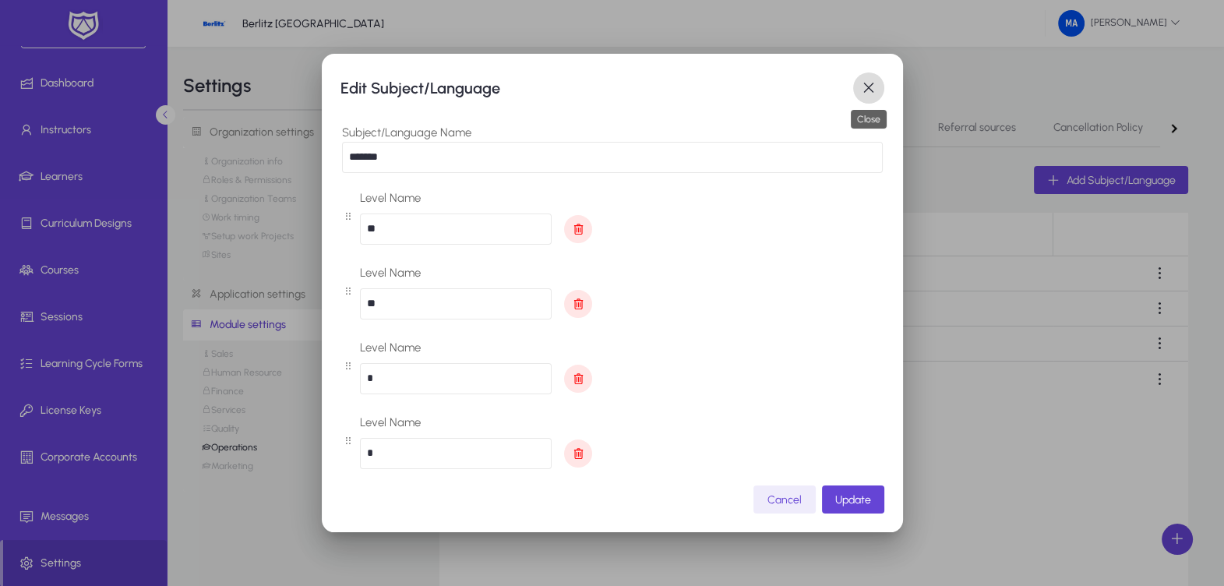
click at [862, 90] on span "button" at bounding box center [868, 87] width 31 height 31
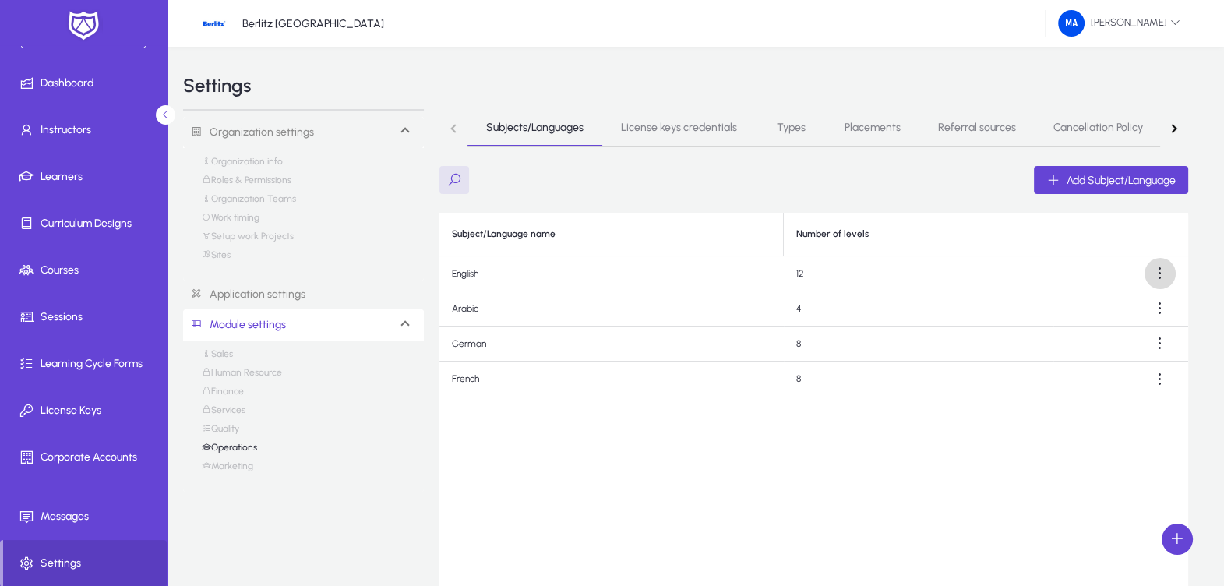
click at [1162, 280] on span at bounding box center [1160, 273] width 31 height 31
click at [682, 137] on div at bounding box center [612, 293] width 1224 height 586
click at [772, 135] on link "Types" at bounding box center [791, 127] width 70 height 37
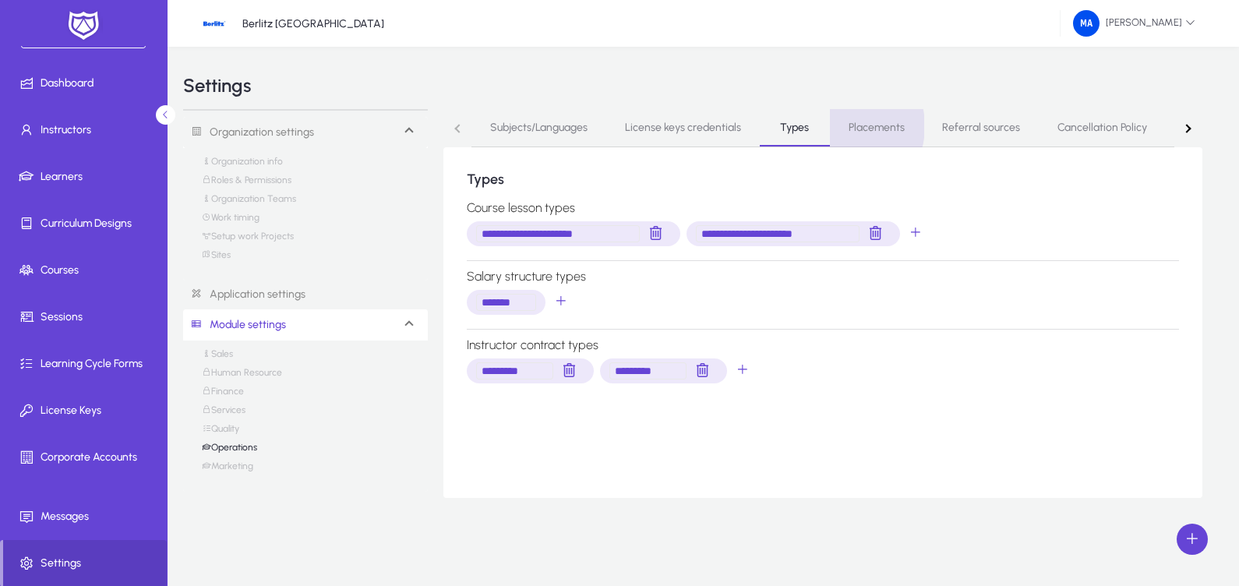
click at [839, 126] on link "Placements" at bounding box center [876, 127] width 93 height 37
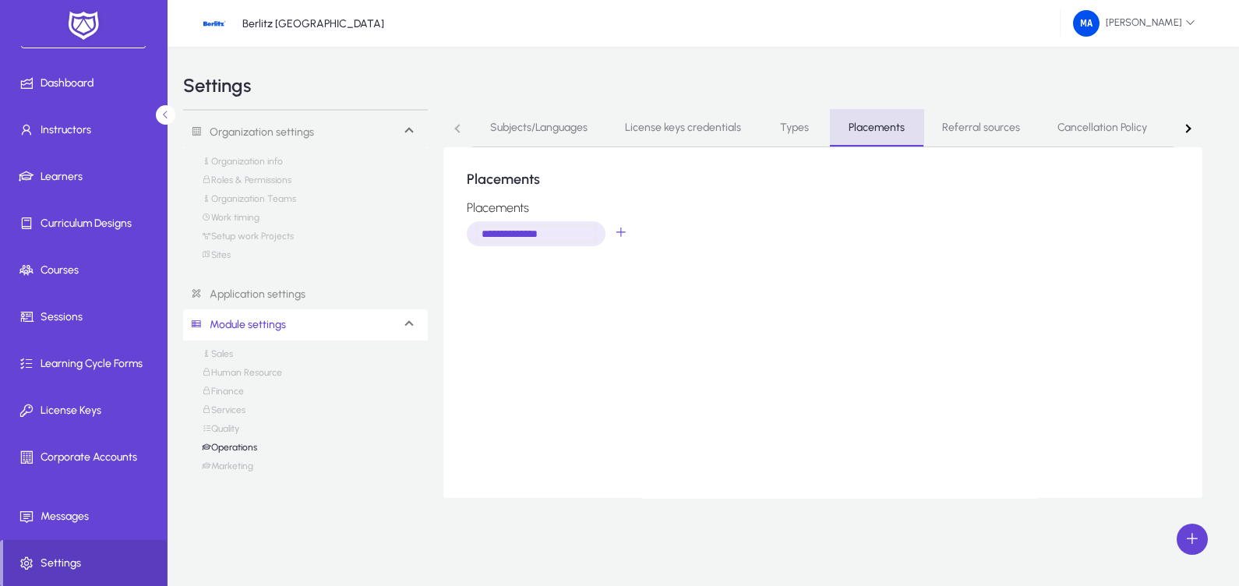
click at [912, 126] on link "Placements" at bounding box center [876, 127] width 93 height 37
click at [624, 238] on span "placements selection" at bounding box center [620, 233] width 31 height 31
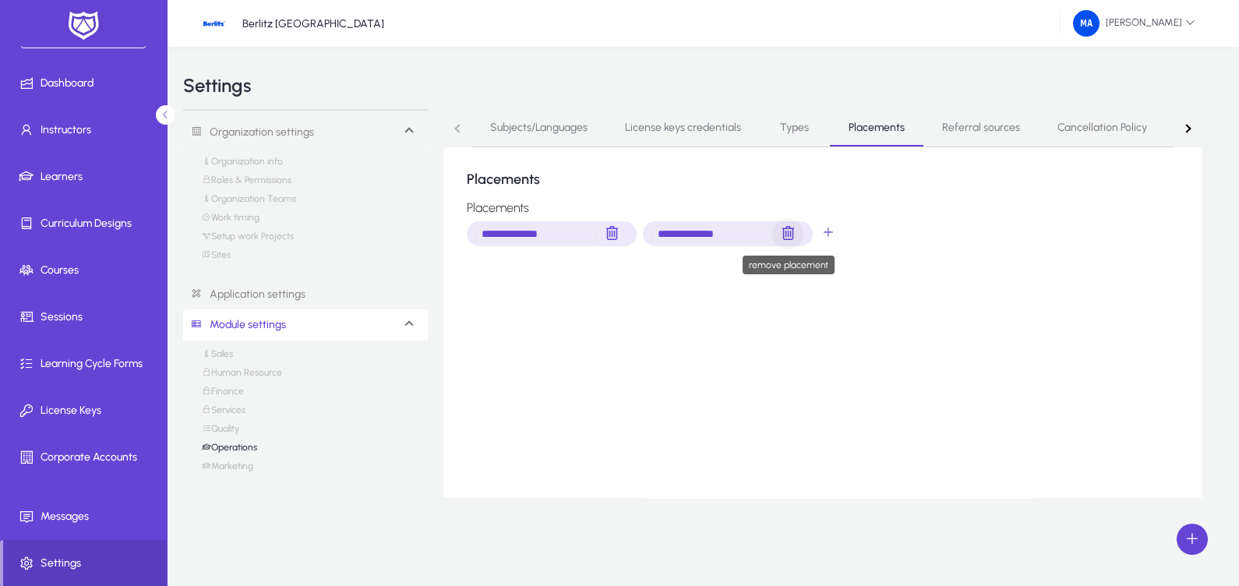
click at [794, 230] on span "placements selection" at bounding box center [787, 233] width 31 height 31
click at [940, 122] on link "Referral sources" at bounding box center [980, 127] width 115 height 37
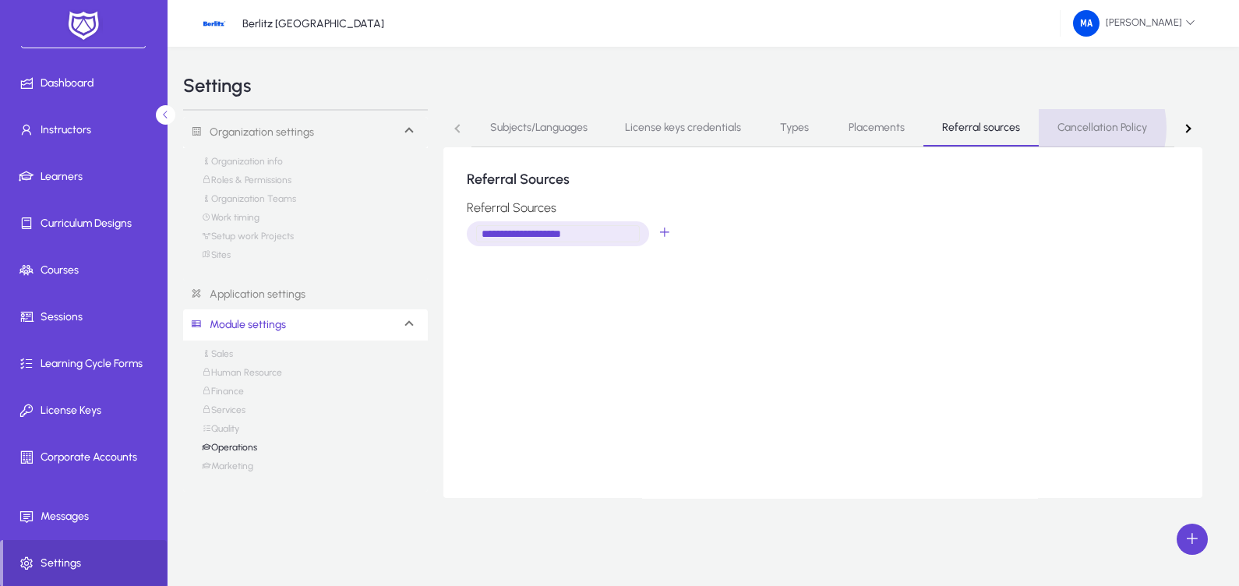
click at [1072, 128] on span "Cancellation Policy" at bounding box center [1102, 127] width 90 height 11
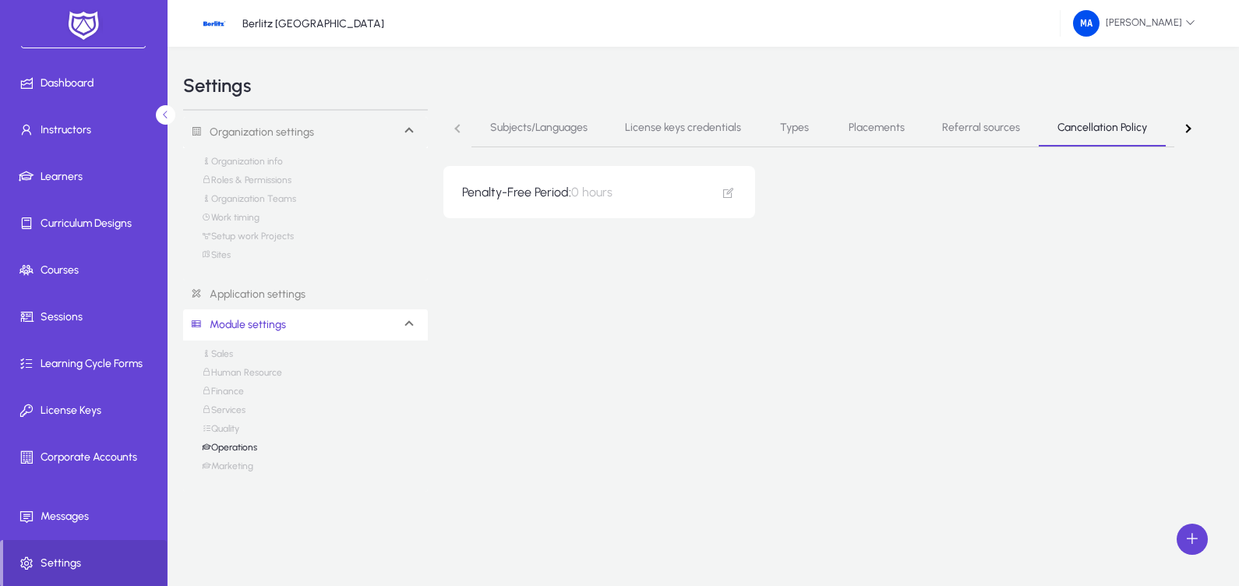
click at [1172, 129] on link "Service of interest" at bounding box center [1229, 127] width 126 height 37
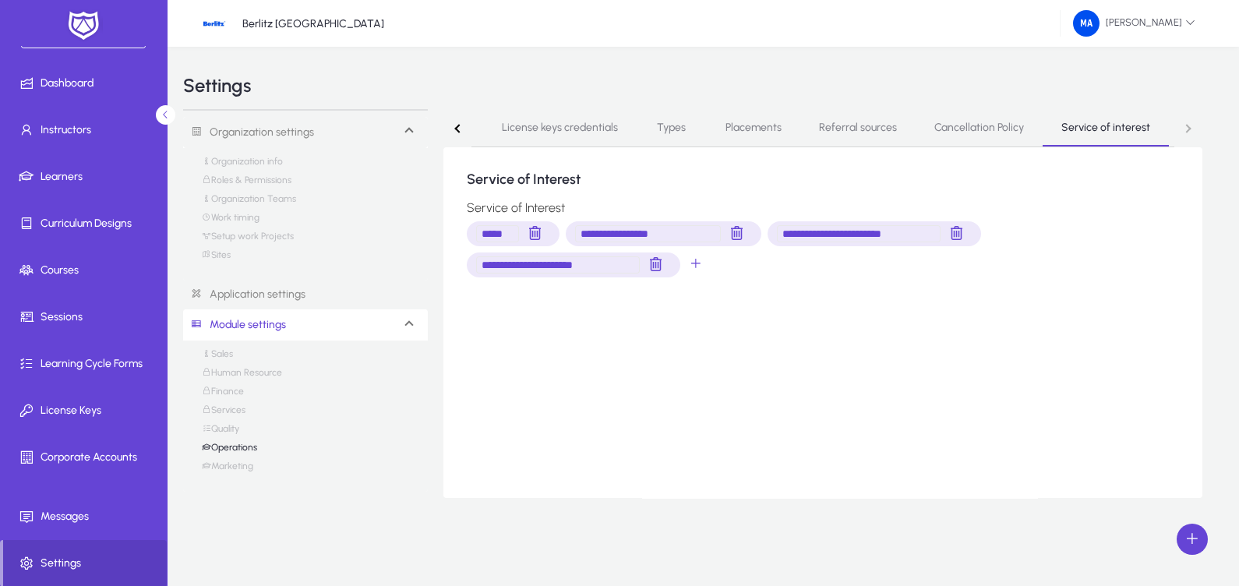
click at [1172, 129] on div "Subjects/Languages License keys credentials Types Placements Referral sources C…" at bounding box center [823, 128] width 704 height 38
click at [1187, 129] on nav "Subjects/Languages License keys credentials Types Placements Referral sources C…" at bounding box center [823, 128] width 760 height 38
click at [219, 349] on link "Sales" at bounding box center [217, 357] width 31 height 19
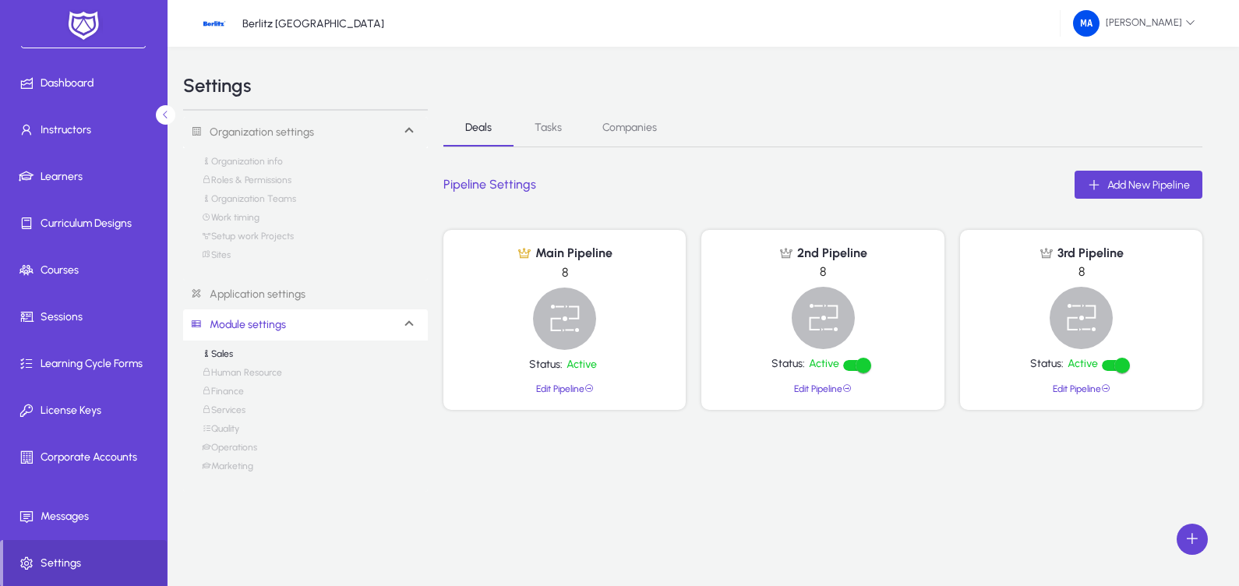
click at [218, 365] on link "Sales" at bounding box center [217, 357] width 31 height 19
click at [219, 390] on link "Finance" at bounding box center [223, 395] width 42 height 19
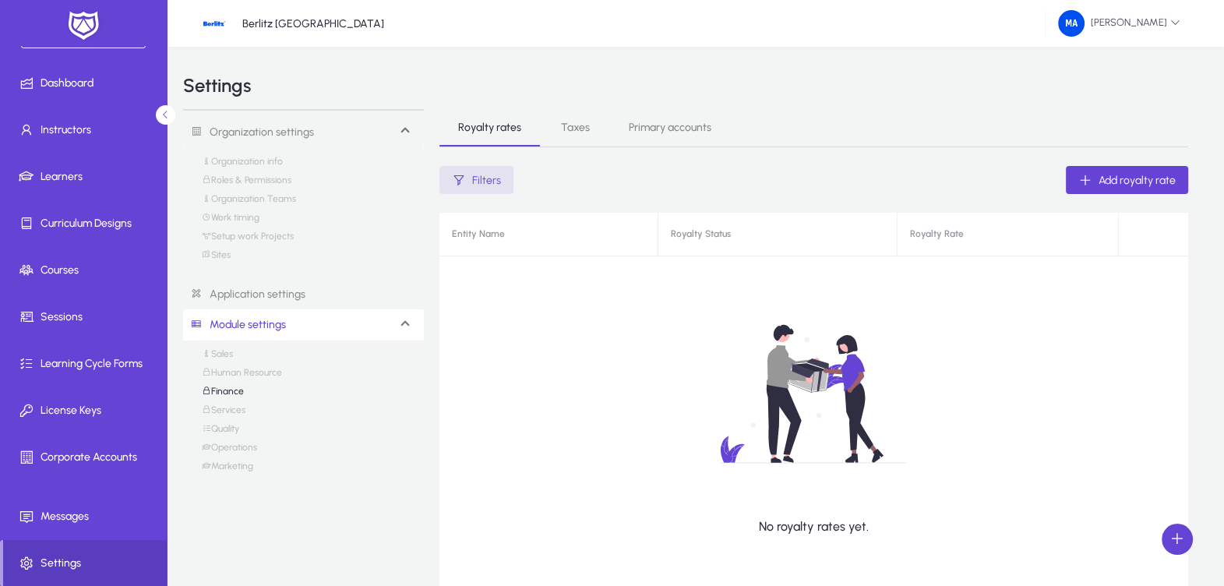
click at [222, 437] on link "Quality" at bounding box center [220, 432] width 37 height 19
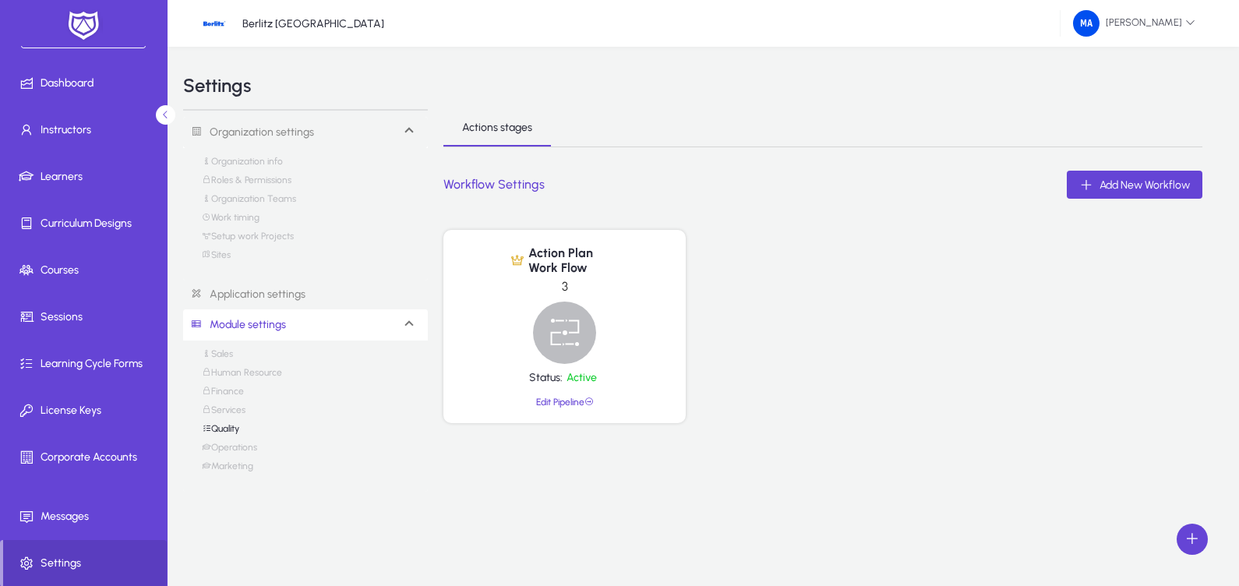
click at [222, 445] on link "Operations" at bounding box center [229, 451] width 55 height 19
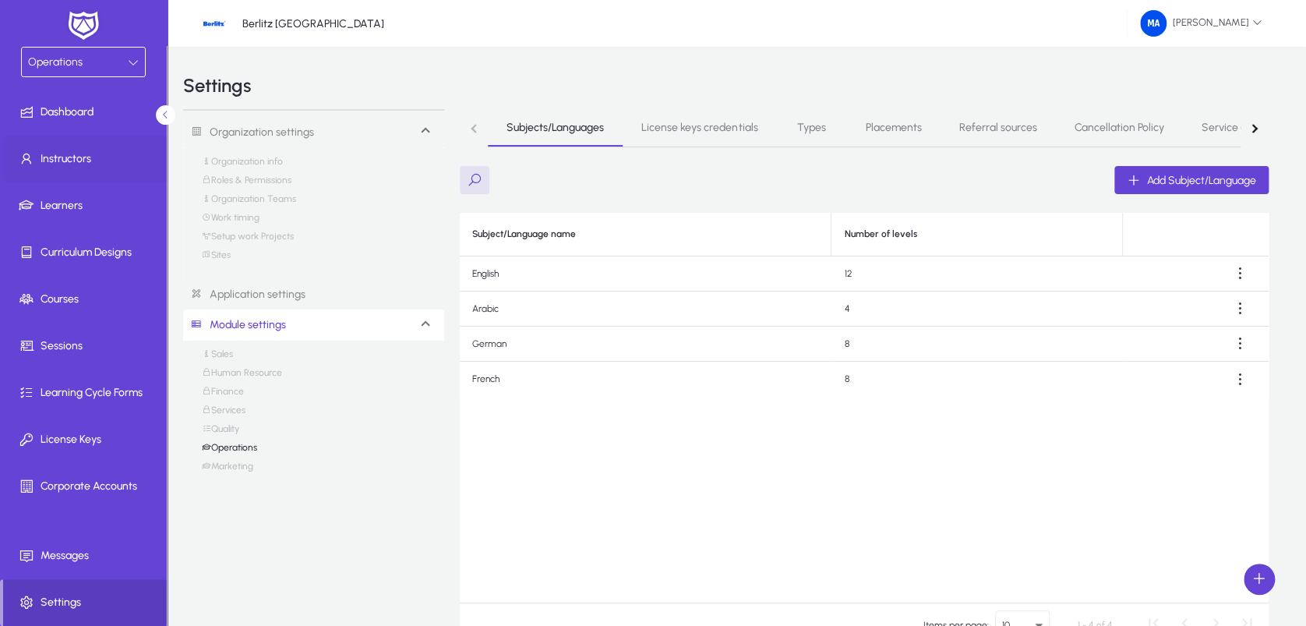
click at [118, 171] on span at bounding box center [86, 158] width 167 height 37
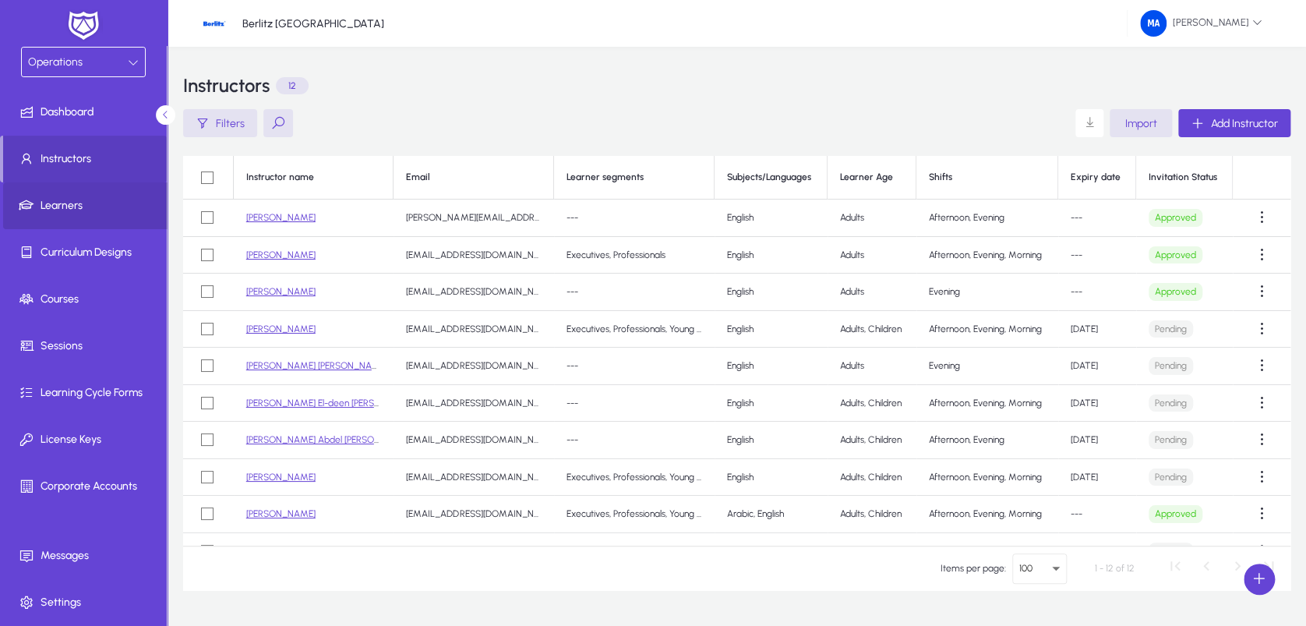
click at [93, 215] on span at bounding box center [86, 205] width 167 height 37
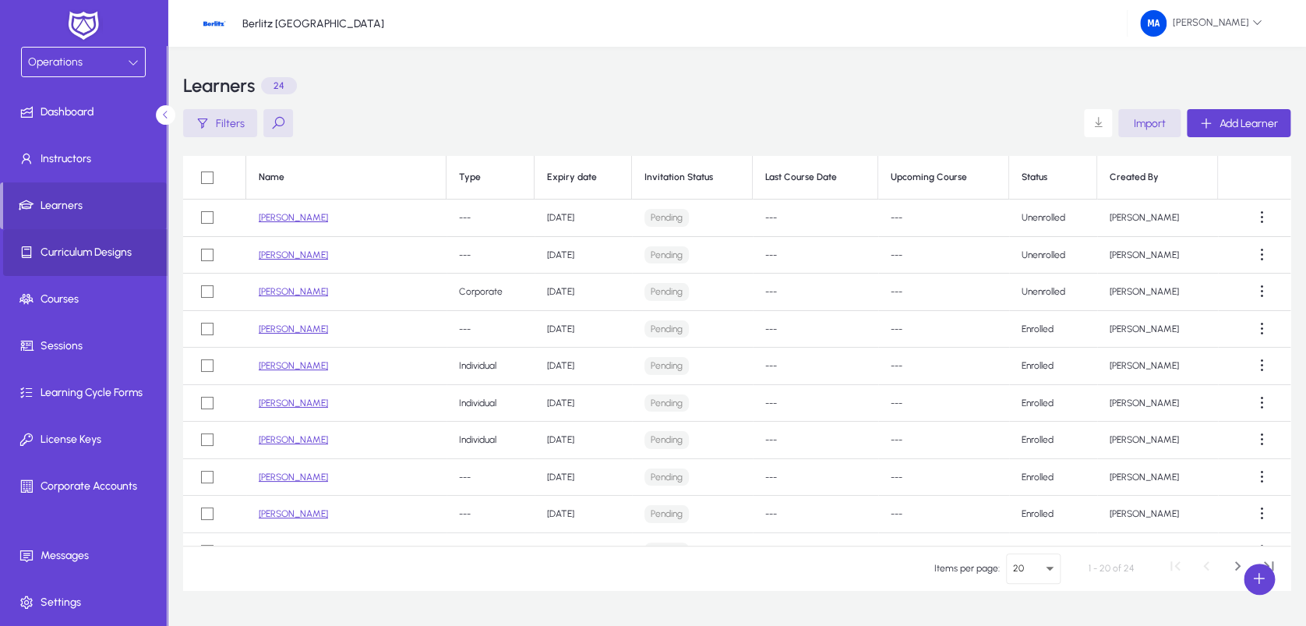
click at [85, 245] on span "Curriculum Designs" at bounding box center [86, 253] width 167 height 16
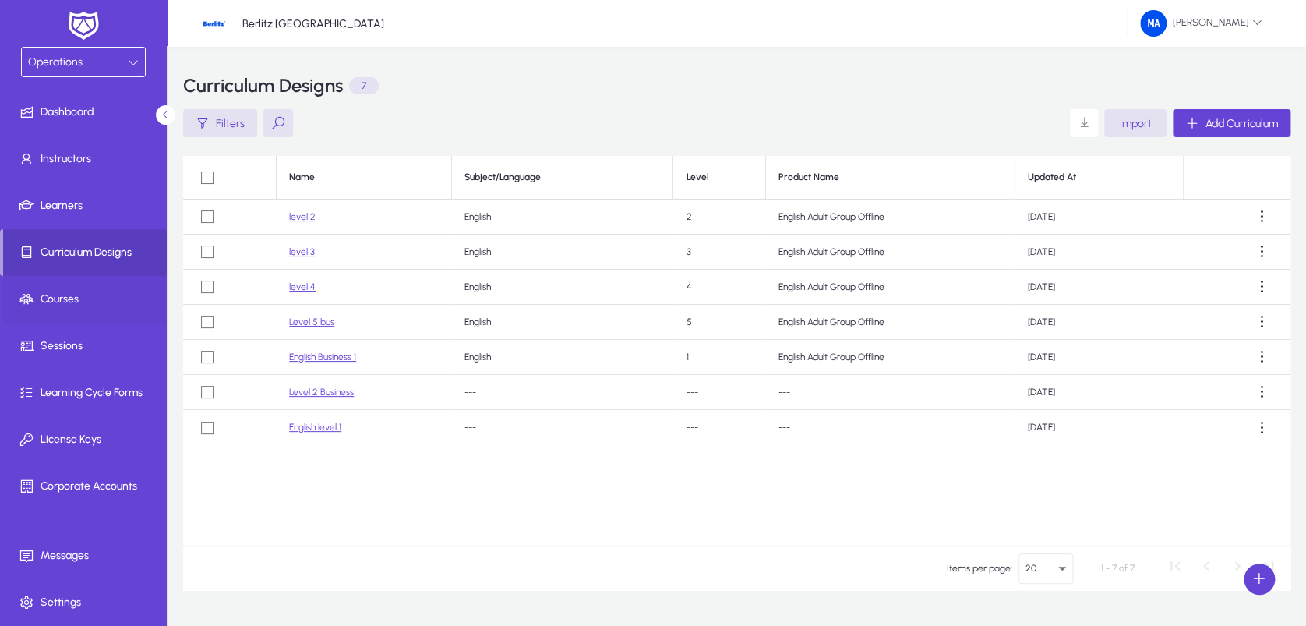
click at [83, 288] on span at bounding box center [86, 298] width 167 height 37
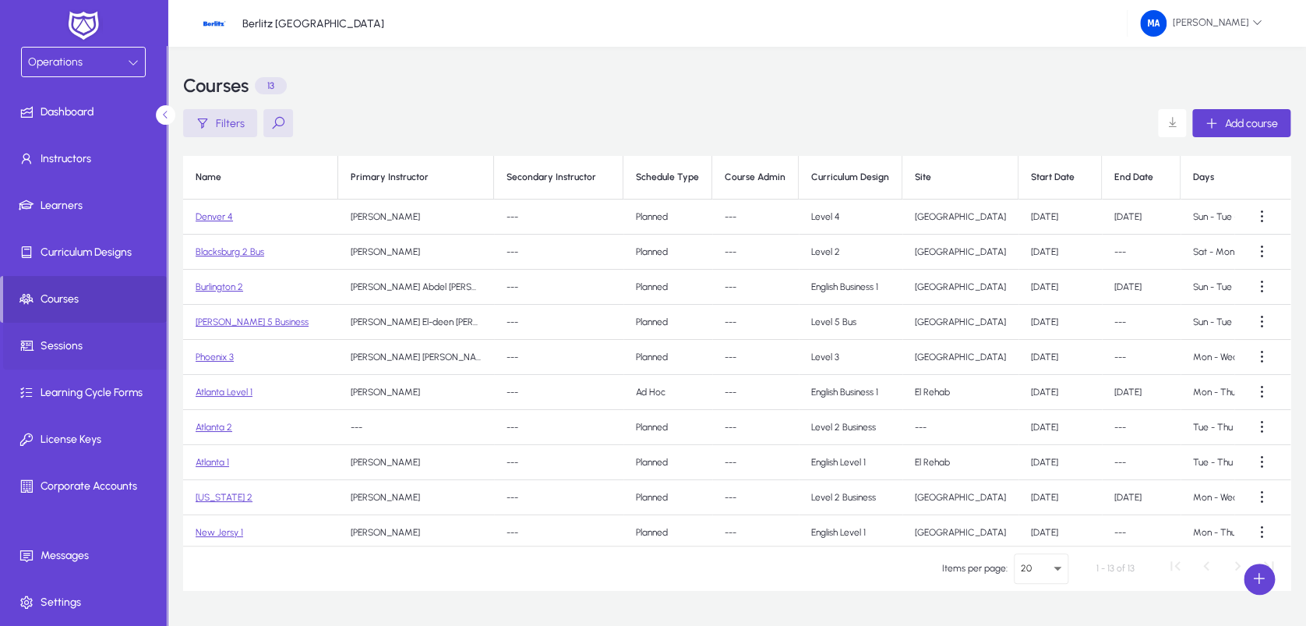
click at [76, 334] on span at bounding box center [86, 345] width 167 height 37
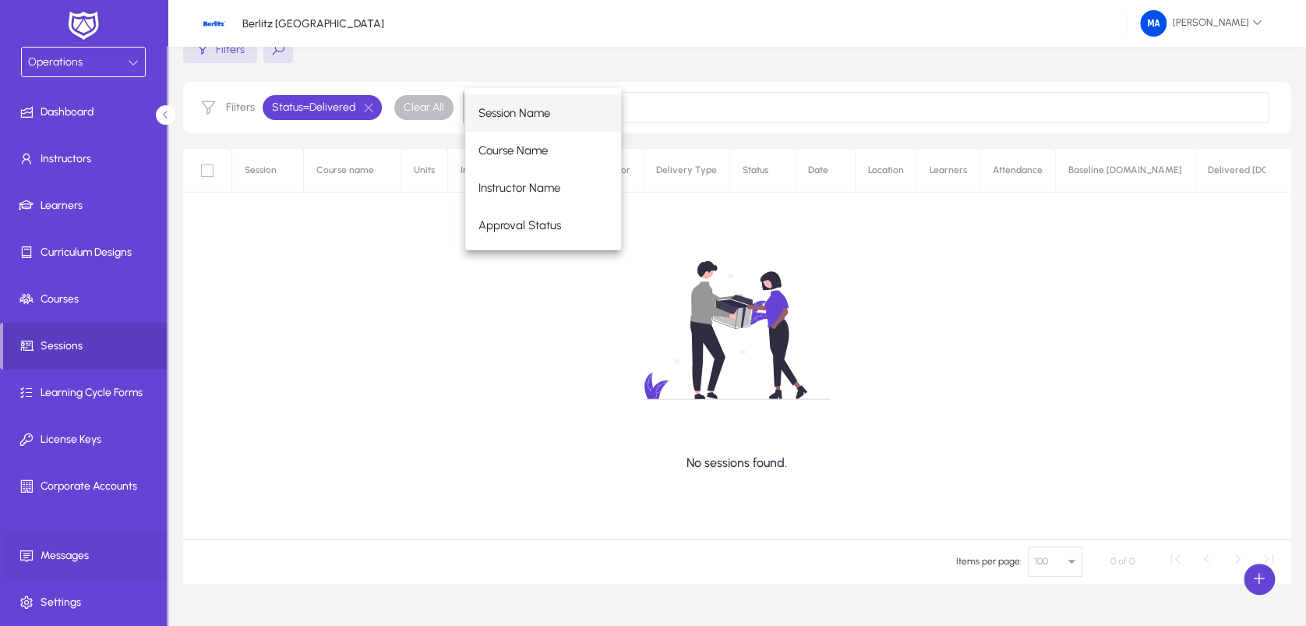
scroll to position [109, 0]
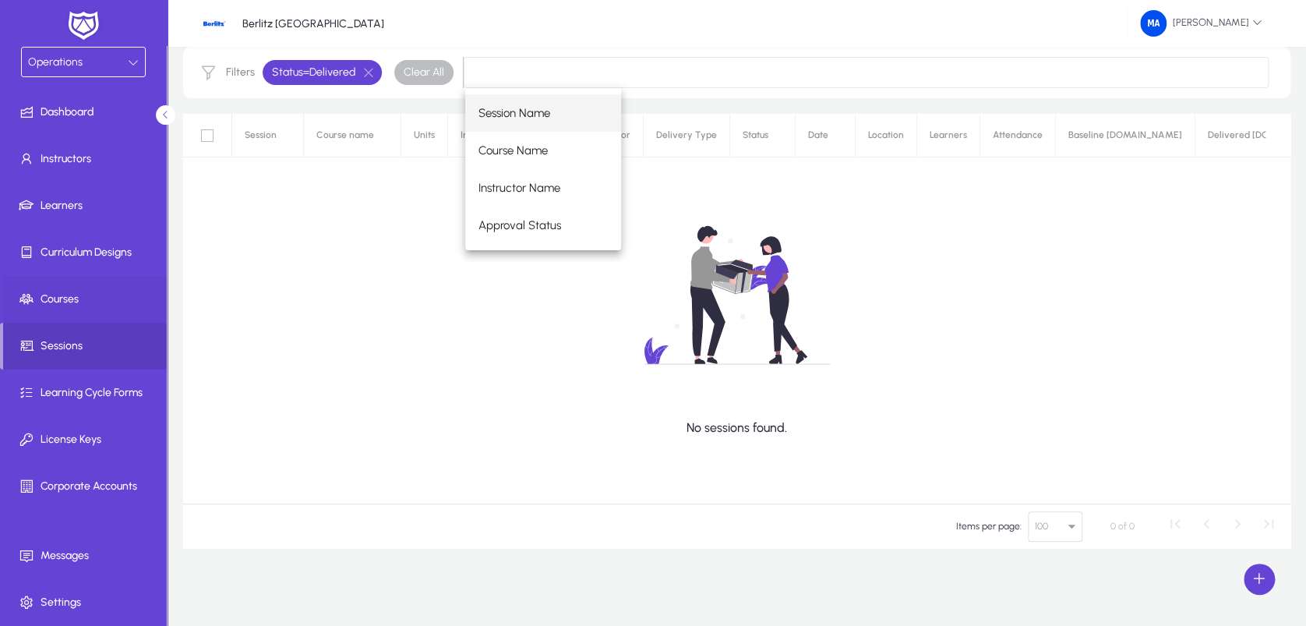
click at [70, 284] on span at bounding box center [86, 298] width 167 height 37
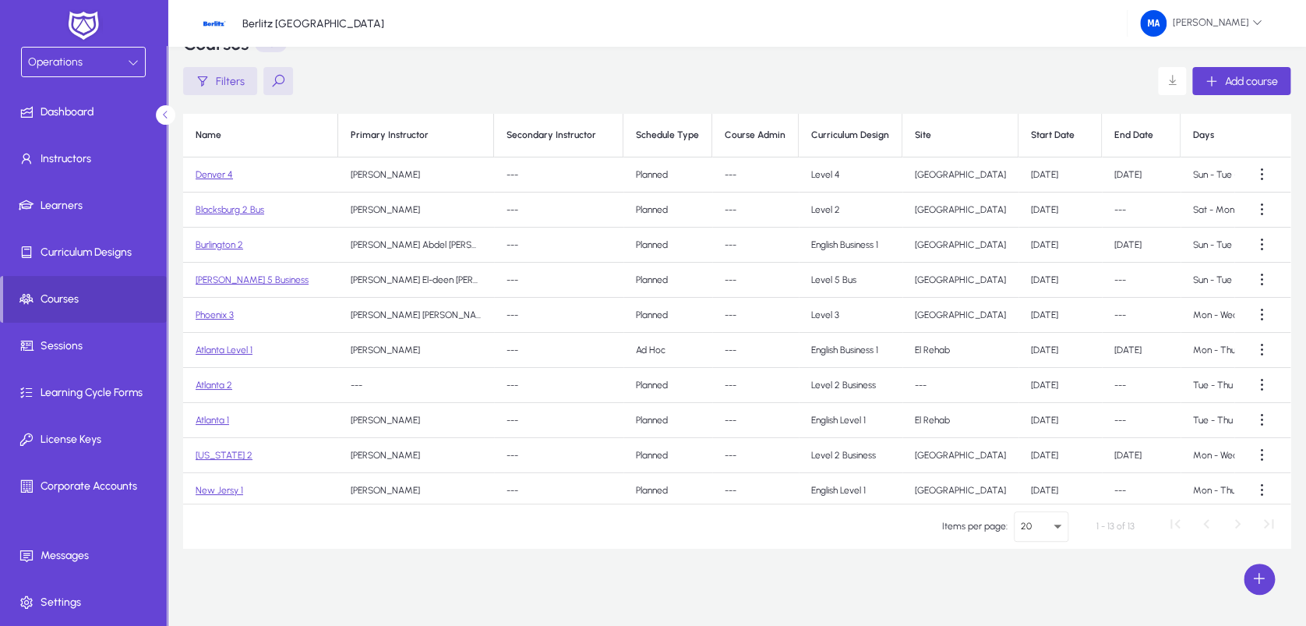
click at [270, 21] on p "Berlitz [GEOGRAPHIC_DATA]" at bounding box center [313, 23] width 142 height 13
click at [1154, 41] on span at bounding box center [1200, 23] width 147 height 37
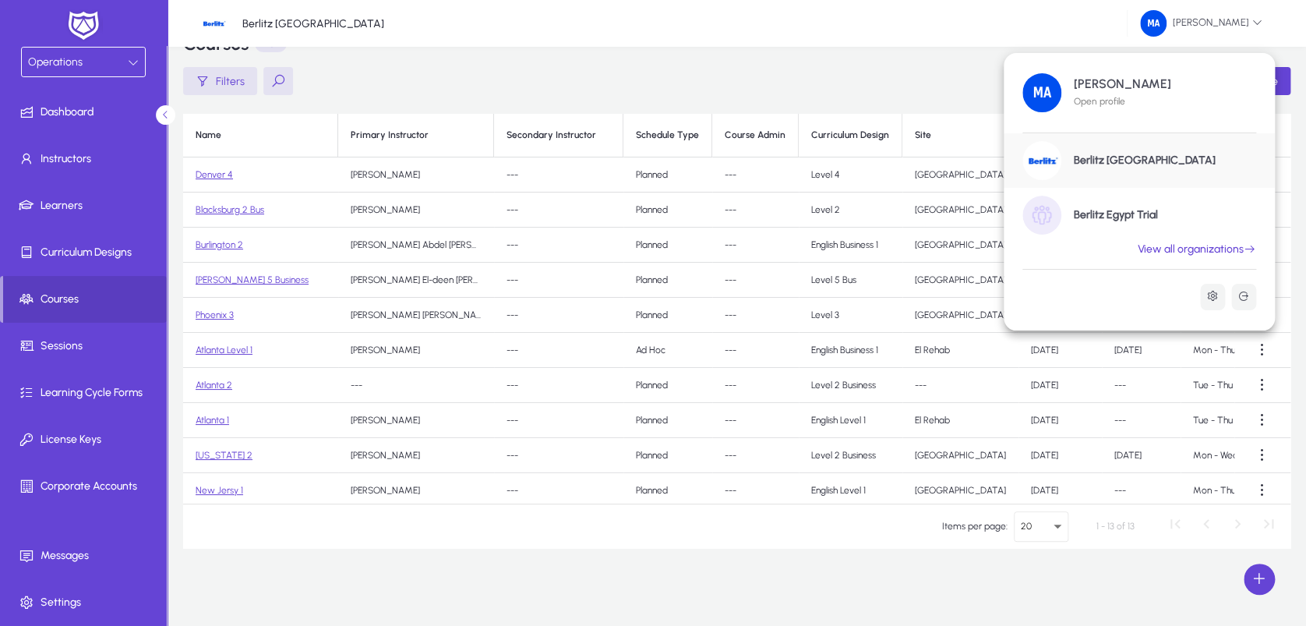
click at [1102, 223] on link "Berlitz Egypt Trial" at bounding box center [1138, 215] width 271 height 55
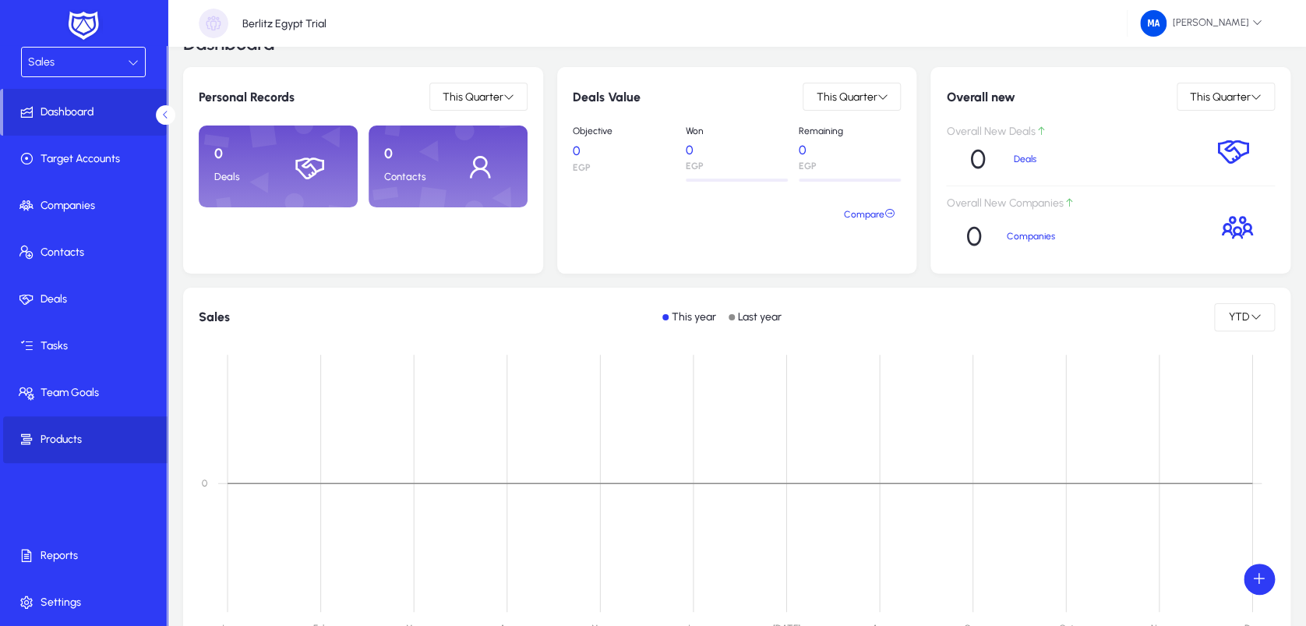
click at [93, 436] on span "Products" at bounding box center [86, 440] width 167 height 16
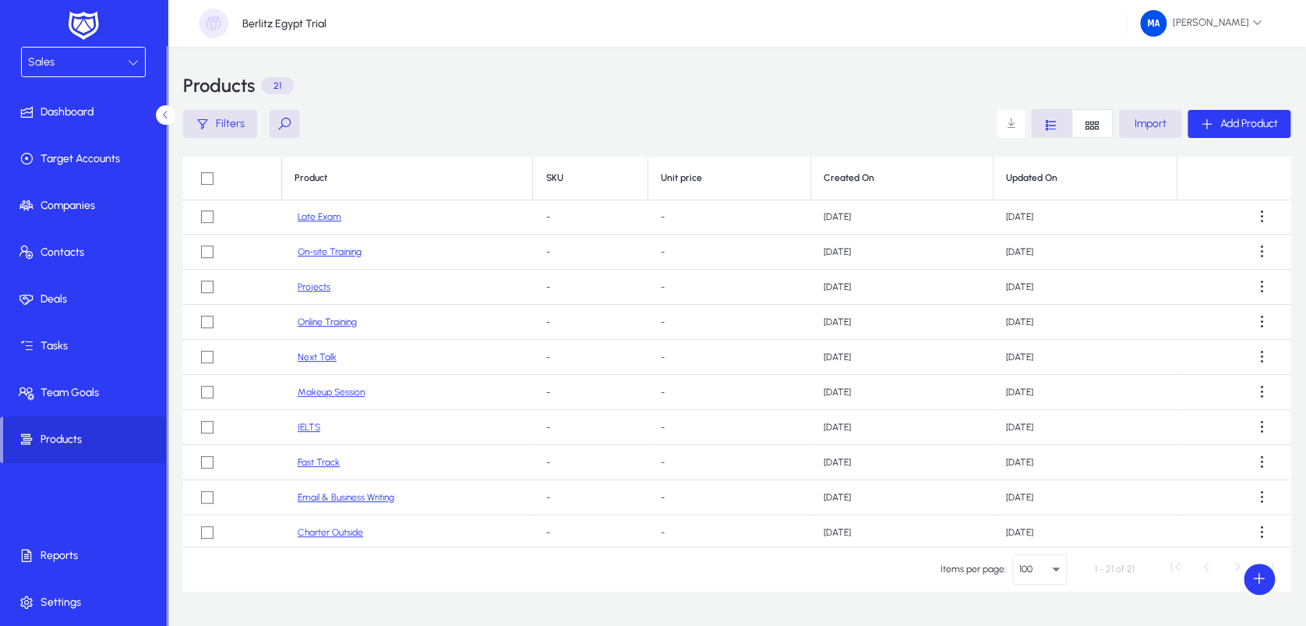
scroll to position [279, 0]
click at [328, 252] on link "On-site Training" at bounding box center [330, 255] width 64 height 12
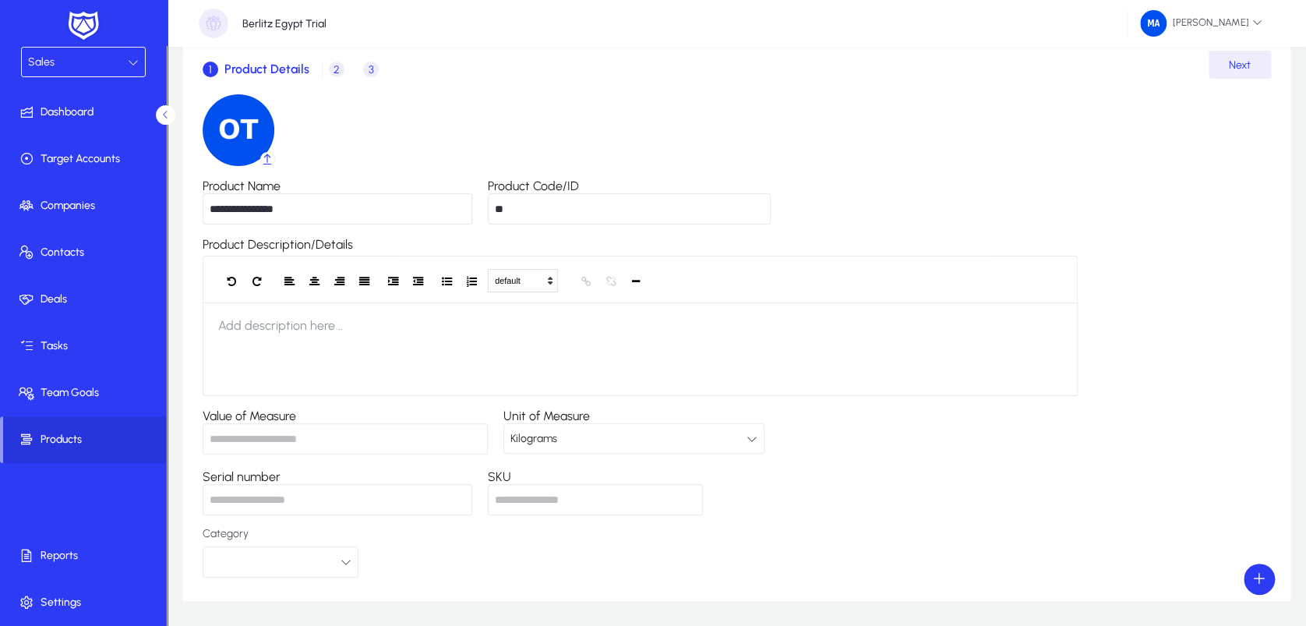
scroll to position [81, 0]
click at [635, 432] on div "Kilograms" at bounding box center [628, 439] width 236 height 20
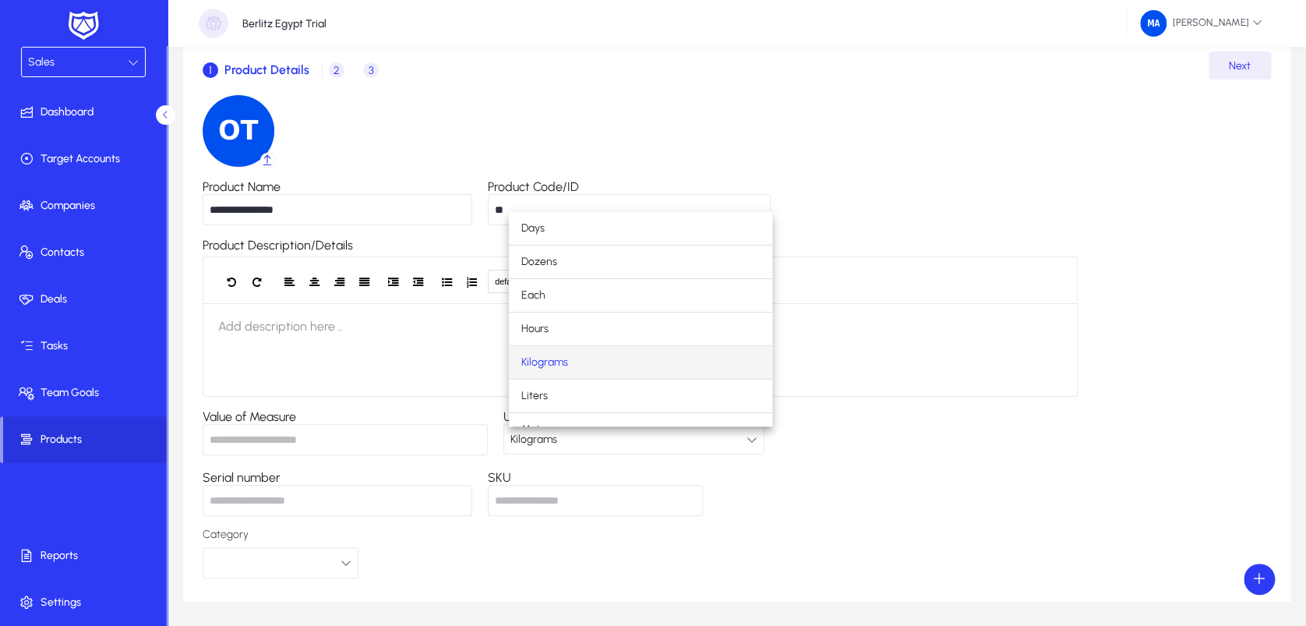
click at [635, 432] on div at bounding box center [653, 313] width 1306 height 626
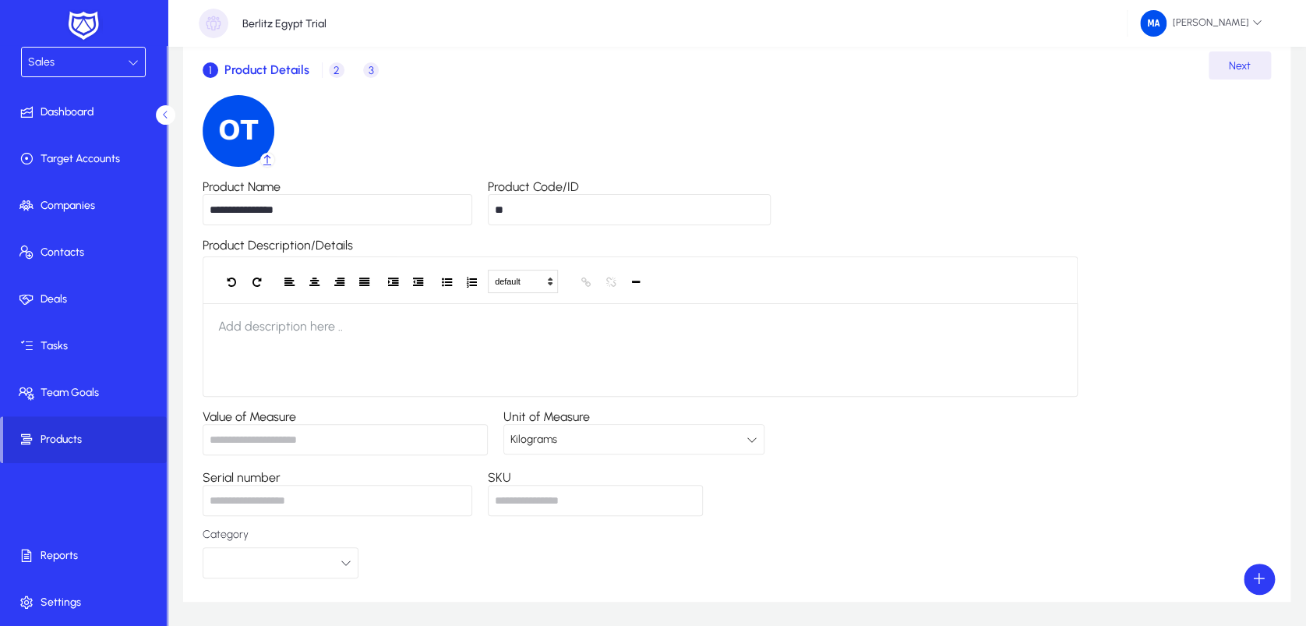
click at [337, 79] on span "2 Price" at bounding box center [340, 69] width 34 height 37
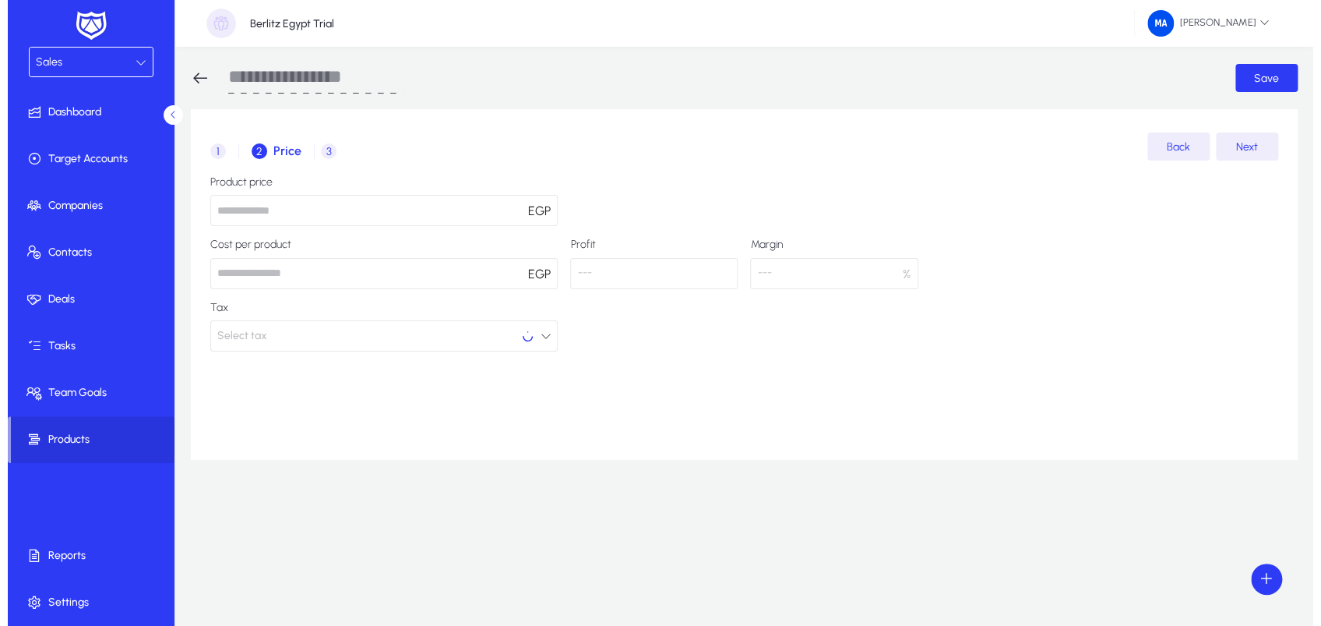
scroll to position [0, 0]
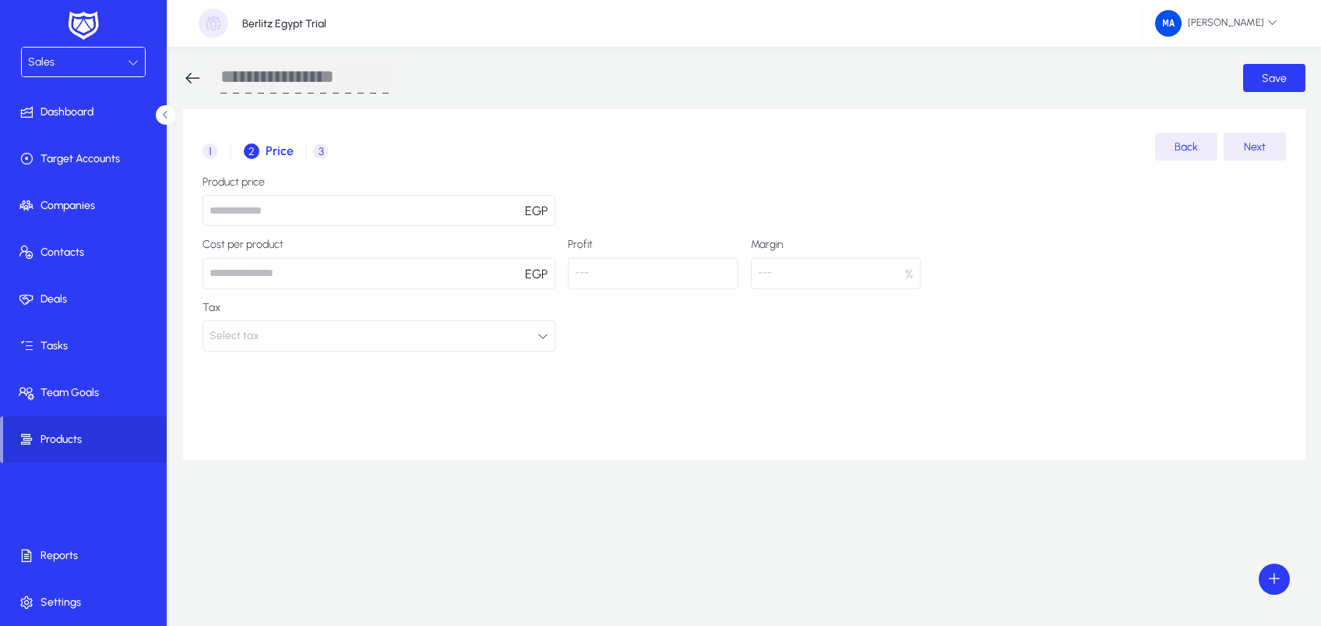
click at [365, 217] on input "number" at bounding box center [379, 210] width 353 height 31
type input "****"
click at [365, 287] on input "number" at bounding box center [379, 273] width 353 height 31
type input "****"
click at [696, 338] on div "Product price **** EGP Cost per product **** EGP Profit 270 Margin 7.5 % Tax Se…" at bounding box center [745, 263] width 1084 height 175
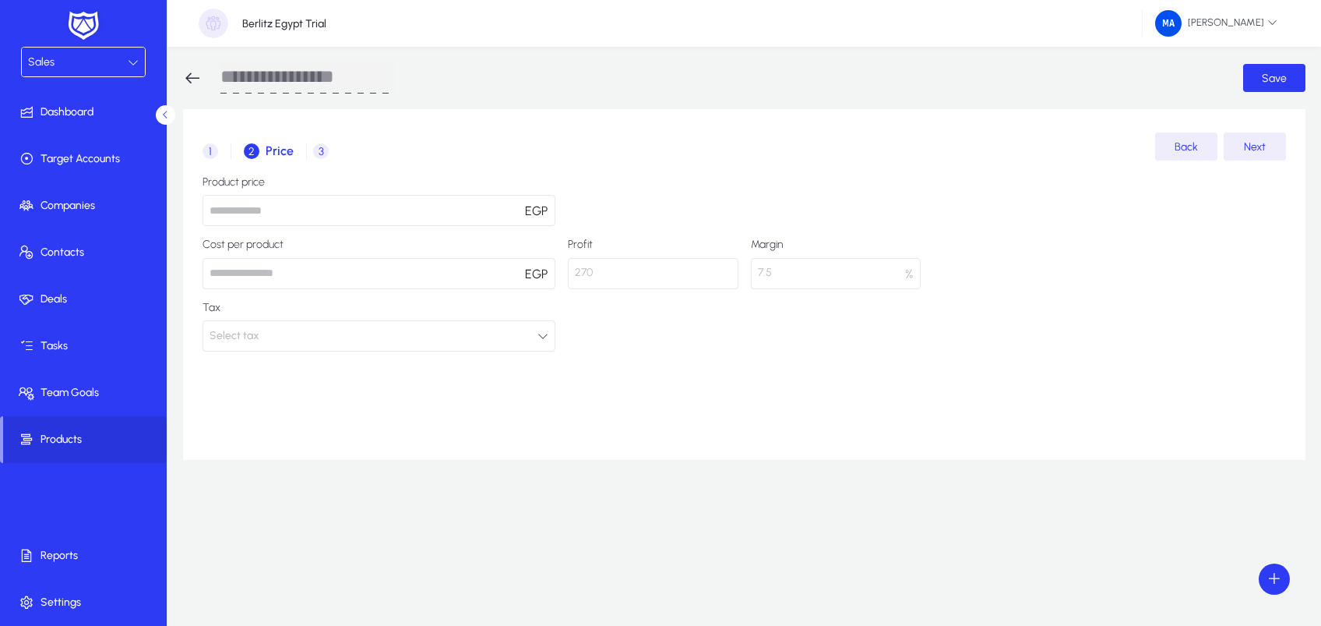
click at [432, 340] on button "Select tax" at bounding box center [379, 335] width 353 height 31
click at [432, 340] on div at bounding box center [660, 313] width 1321 height 626
click at [1238, 149] on span "Next" at bounding box center [1255, 146] width 22 height 13
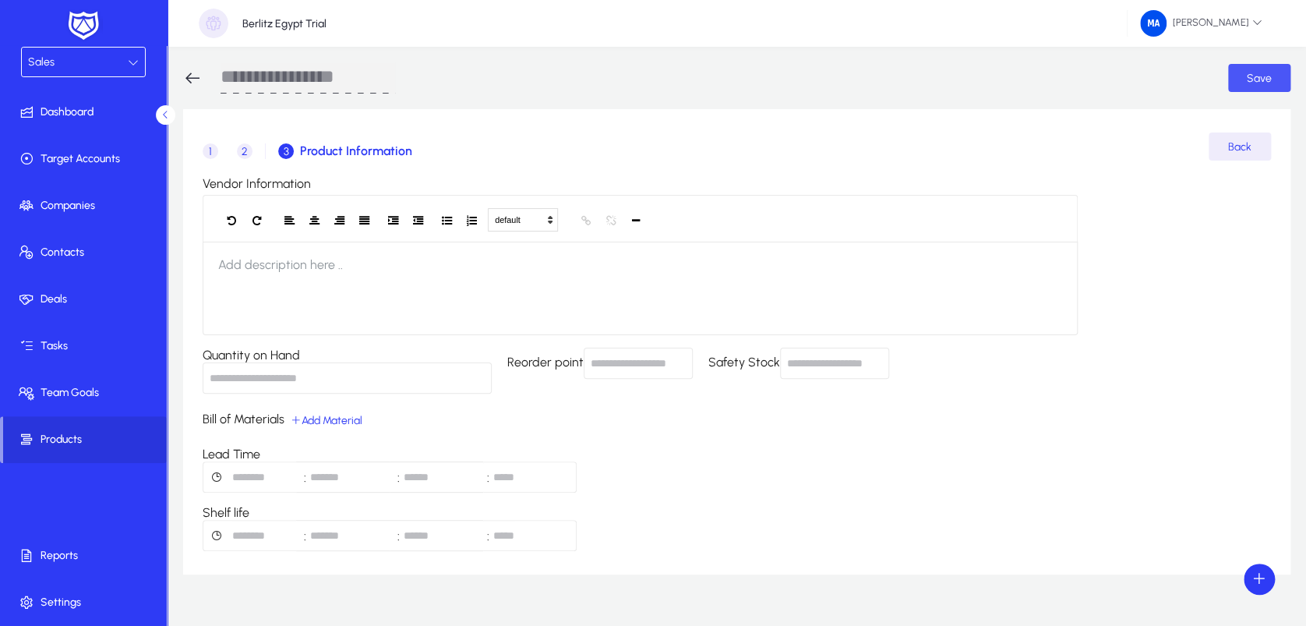
click at [1238, 79] on span "Save" at bounding box center [1259, 78] width 25 height 13
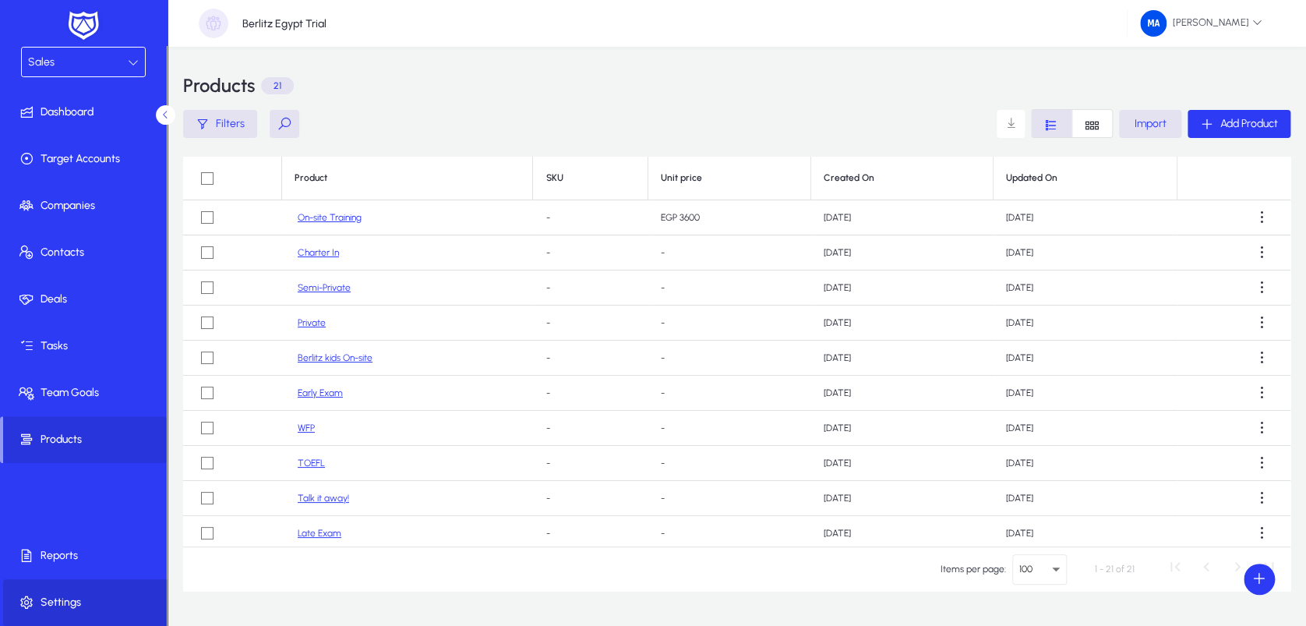
click at [51, 585] on span at bounding box center [86, 602] width 167 height 37
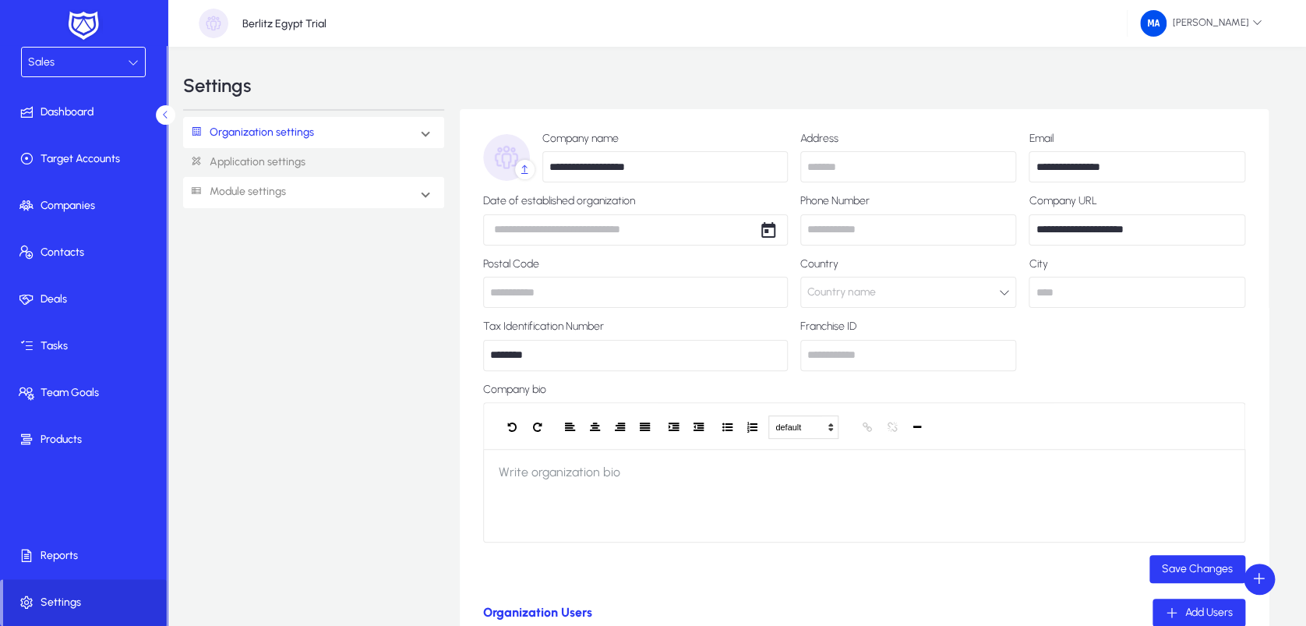
click at [335, 188] on mat-expansion-panel-header "Module settings" at bounding box center [313, 192] width 261 height 31
click at [270, 160] on link "Application settings" at bounding box center [313, 162] width 261 height 29
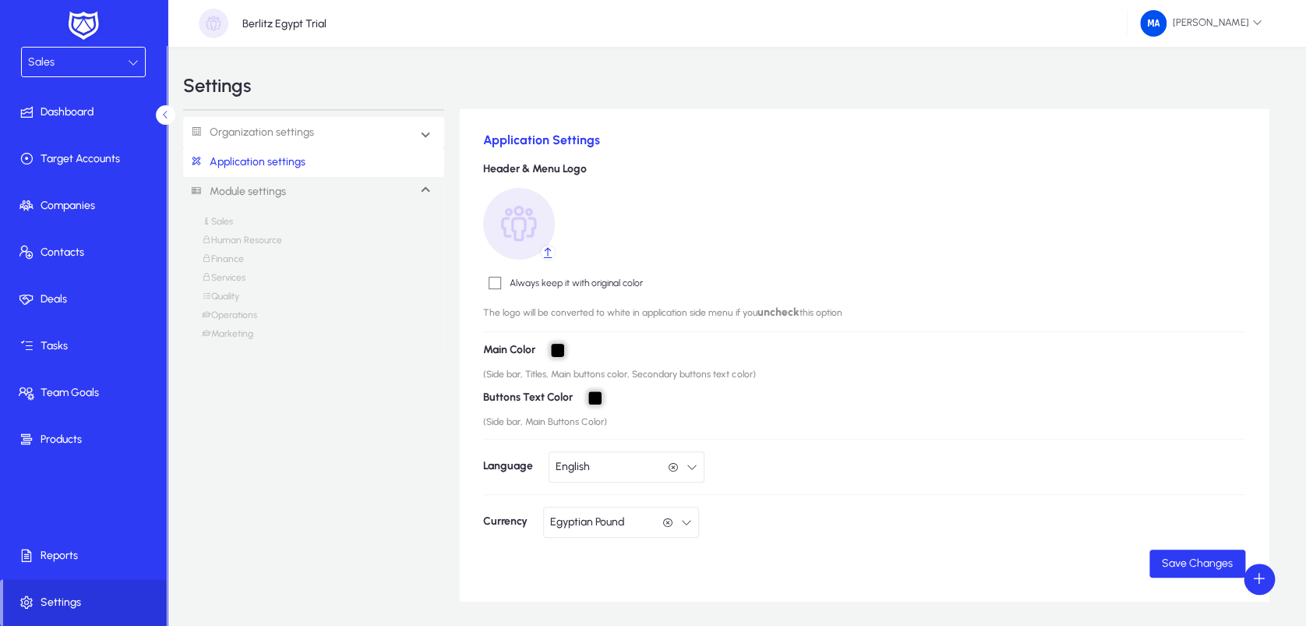
click at [285, 136] on link "Organization settings" at bounding box center [248, 132] width 131 height 29
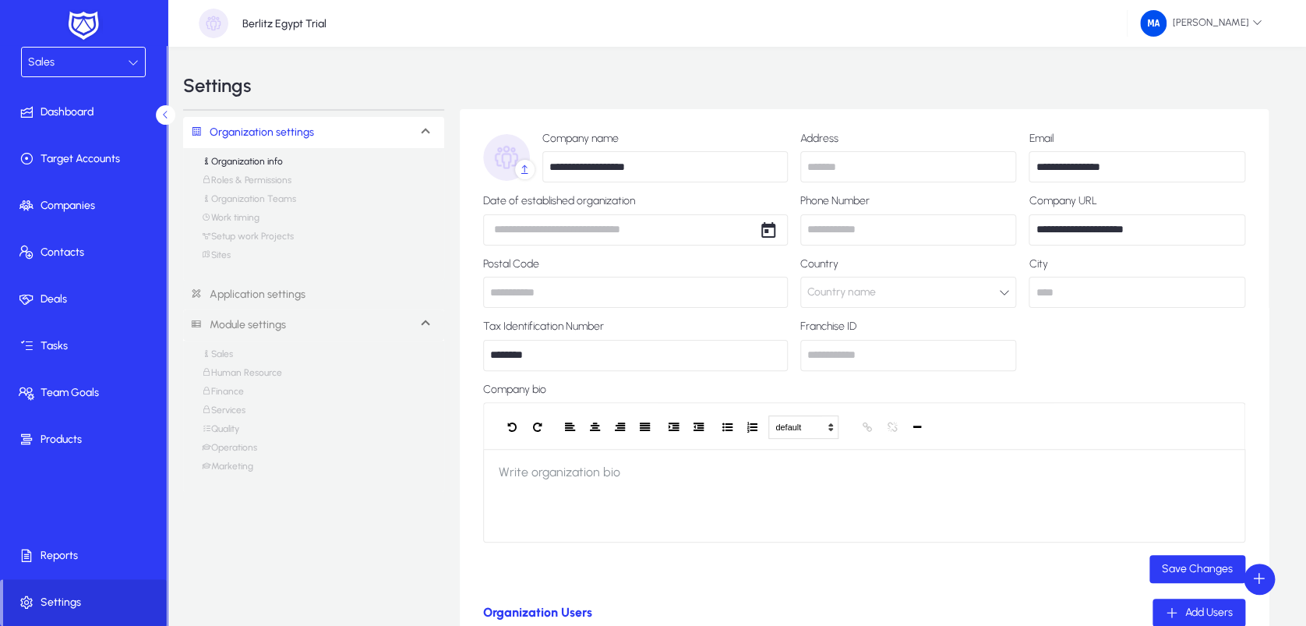
click at [283, 180] on link "Roles & Permissions" at bounding box center [247, 184] width 90 height 19
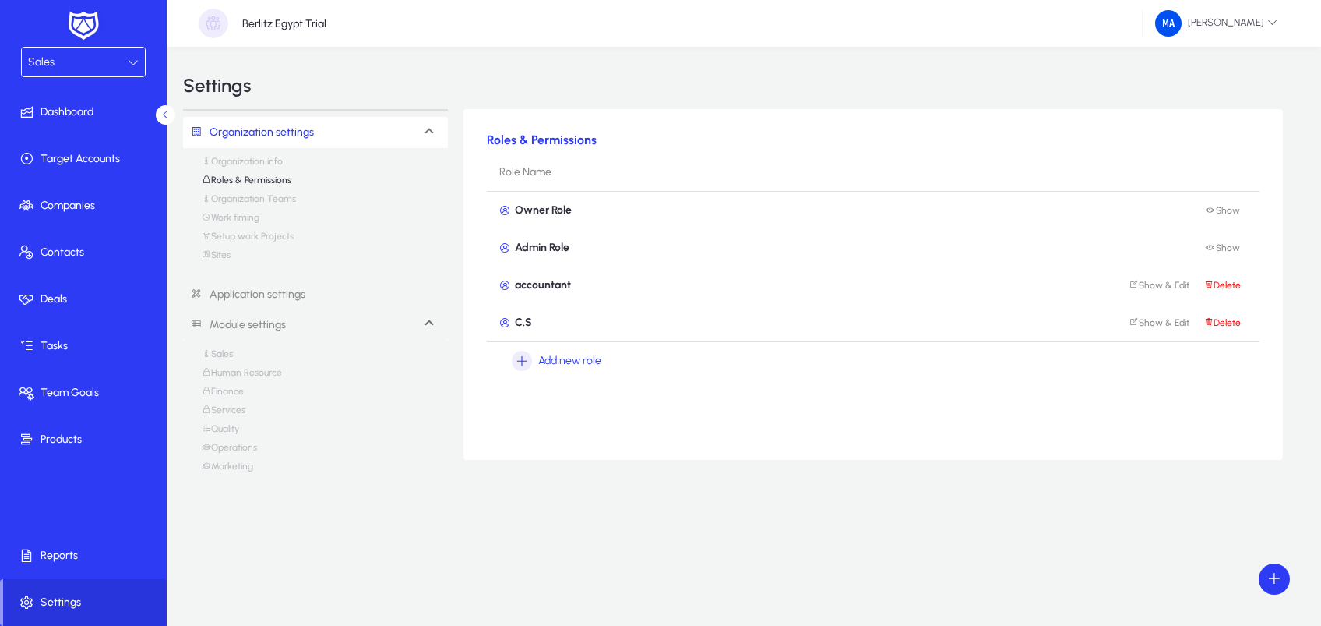
click at [546, 318] on div "C.S Show & Edit Delete" at bounding box center [873, 322] width 748 height 35
click at [549, 323] on div "C.S Show & Edit Delete" at bounding box center [873, 322] width 748 height 35
click at [577, 319] on div "C.S Show & Edit Delete" at bounding box center [873, 322] width 748 height 35
click at [1238, 581] on span at bounding box center [1274, 578] width 31 height 31
click at [652, 447] on div at bounding box center [660, 313] width 1321 height 626
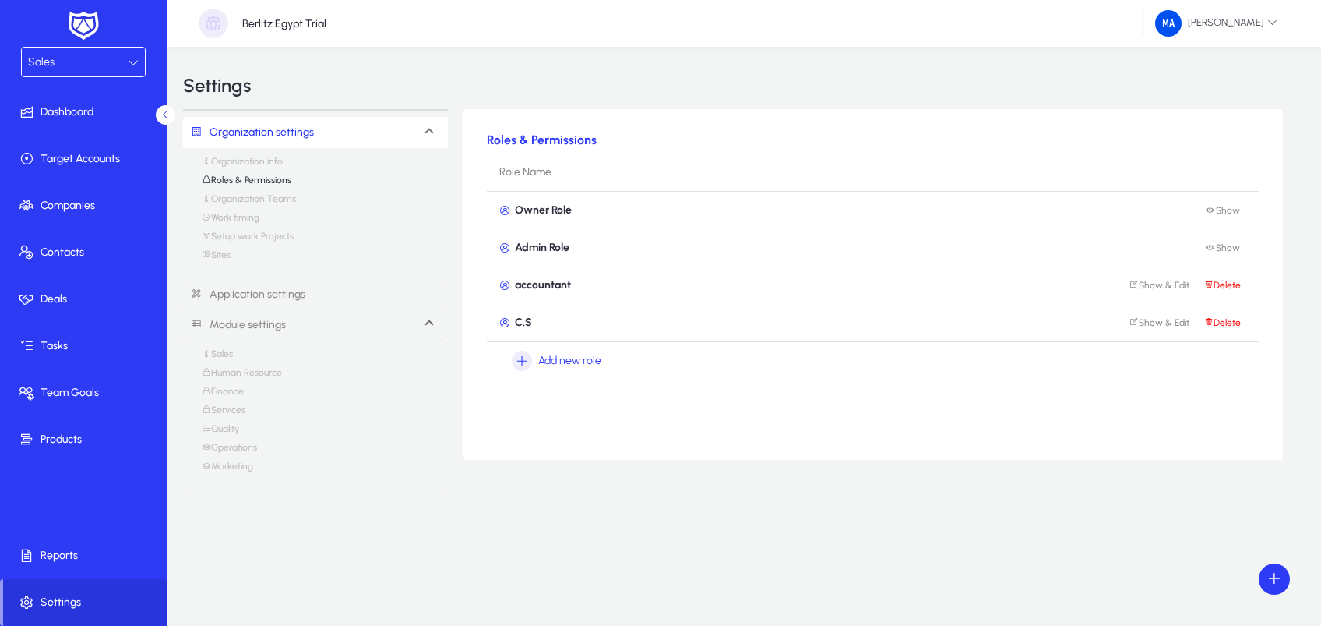
click at [573, 312] on div "C.S Show & Edit Delete" at bounding box center [873, 322] width 748 height 35
click at [1146, 323] on span "Show & Edit" at bounding box center [1160, 322] width 60 height 11
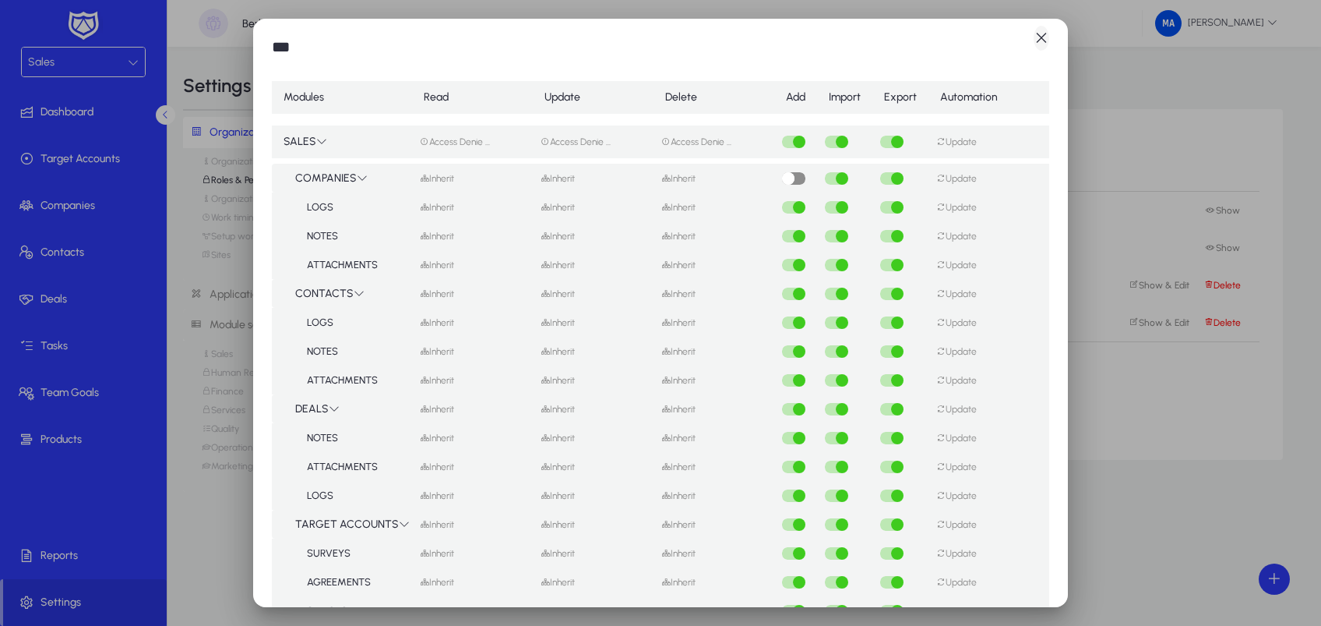
click at [1041, 45] on span "button" at bounding box center [1041, 38] width 31 height 31
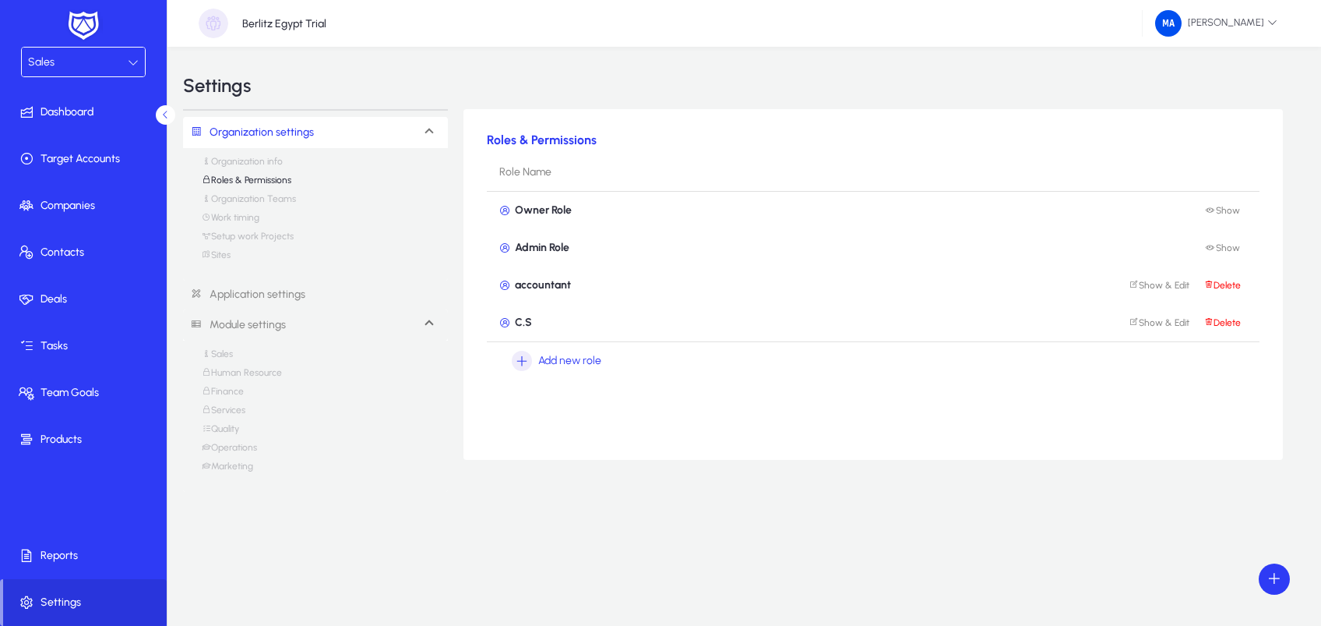
click at [128, 55] on div at bounding box center [133, 62] width 11 height 19
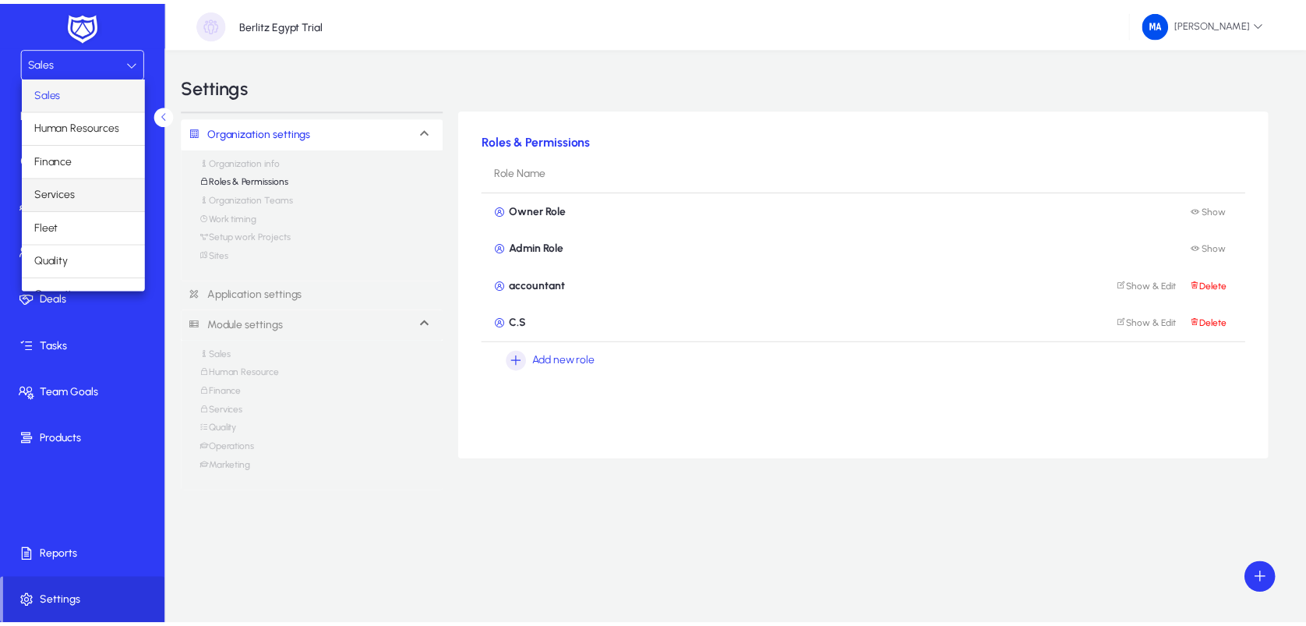
scroll to position [51, 0]
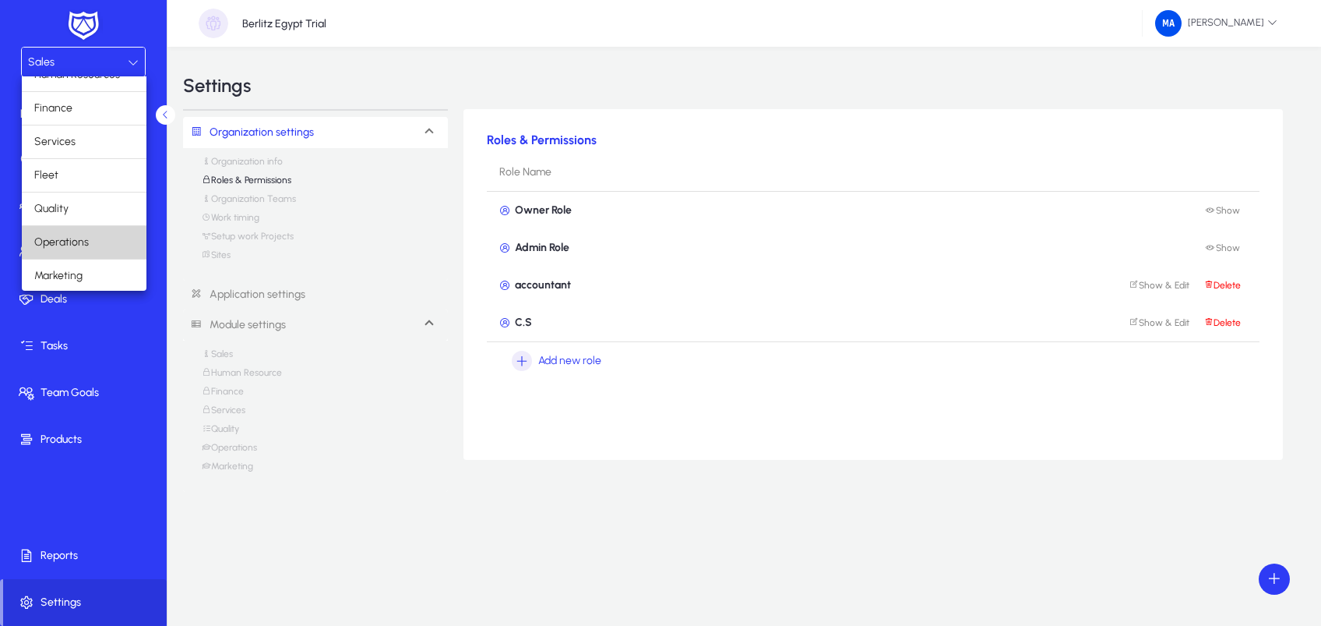
click at [95, 231] on mat-option "Operations" at bounding box center [84, 242] width 125 height 33
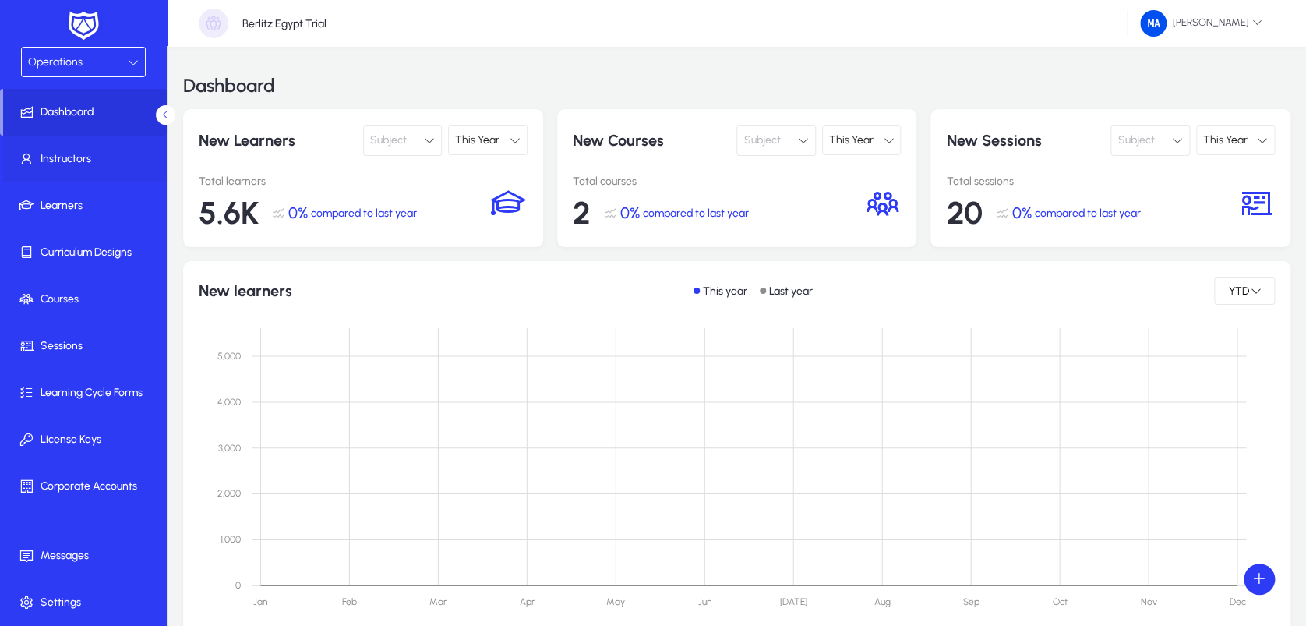
click at [90, 168] on span at bounding box center [86, 158] width 167 height 37
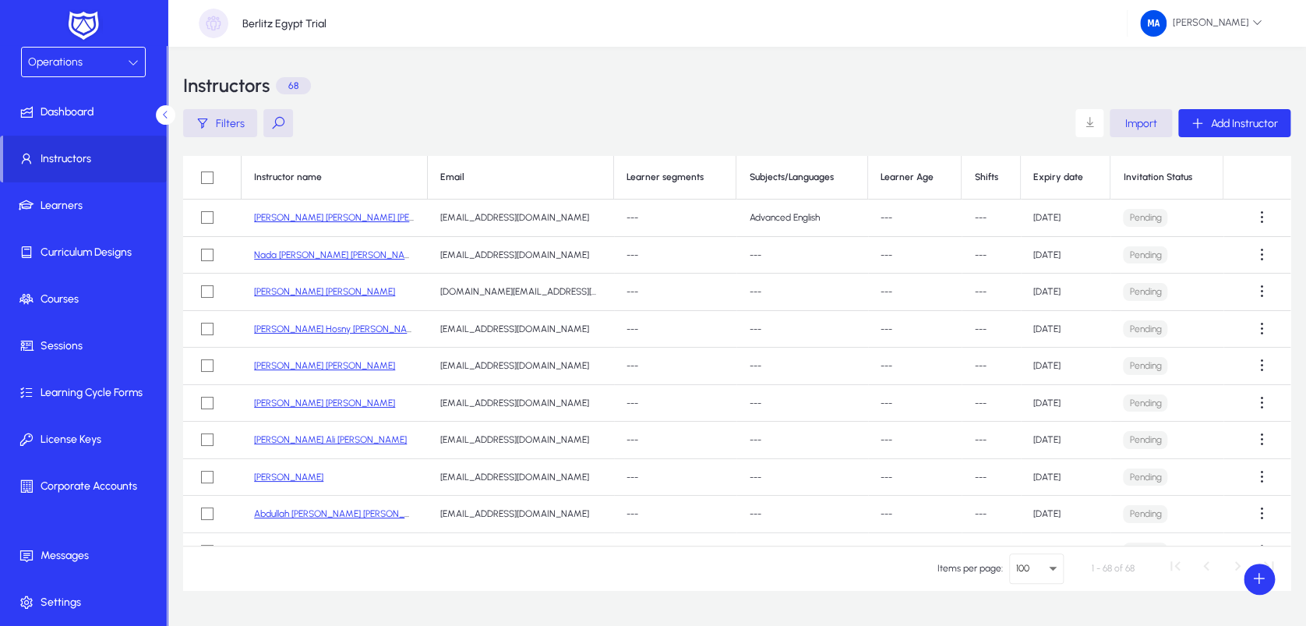
click at [266, 125] on button at bounding box center [278, 123] width 30 height 28
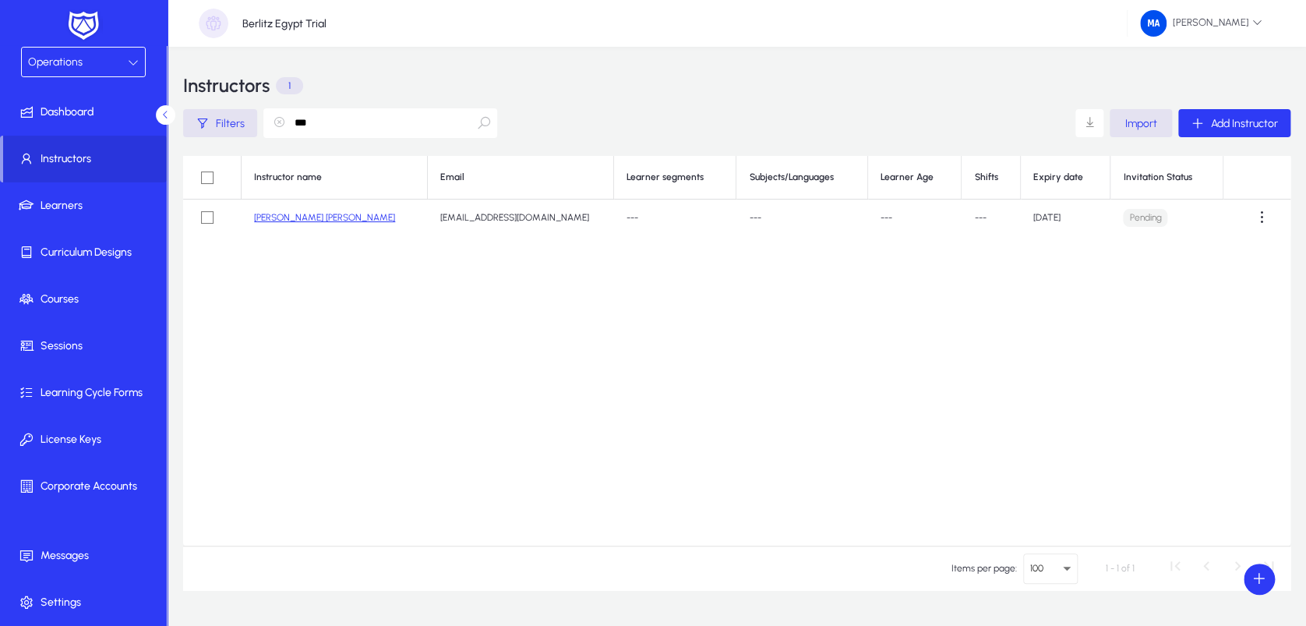
type input "***"
click at [298, 207] on td "[PERSON_NAME] [PERSON_NAME]" at bounding box center [335, 217] width 186 height 37
click at [298, 217] on link "[PERSON_NAME] [PERSON_NAME]" at bounding box center [324, 217] width 141 height 11
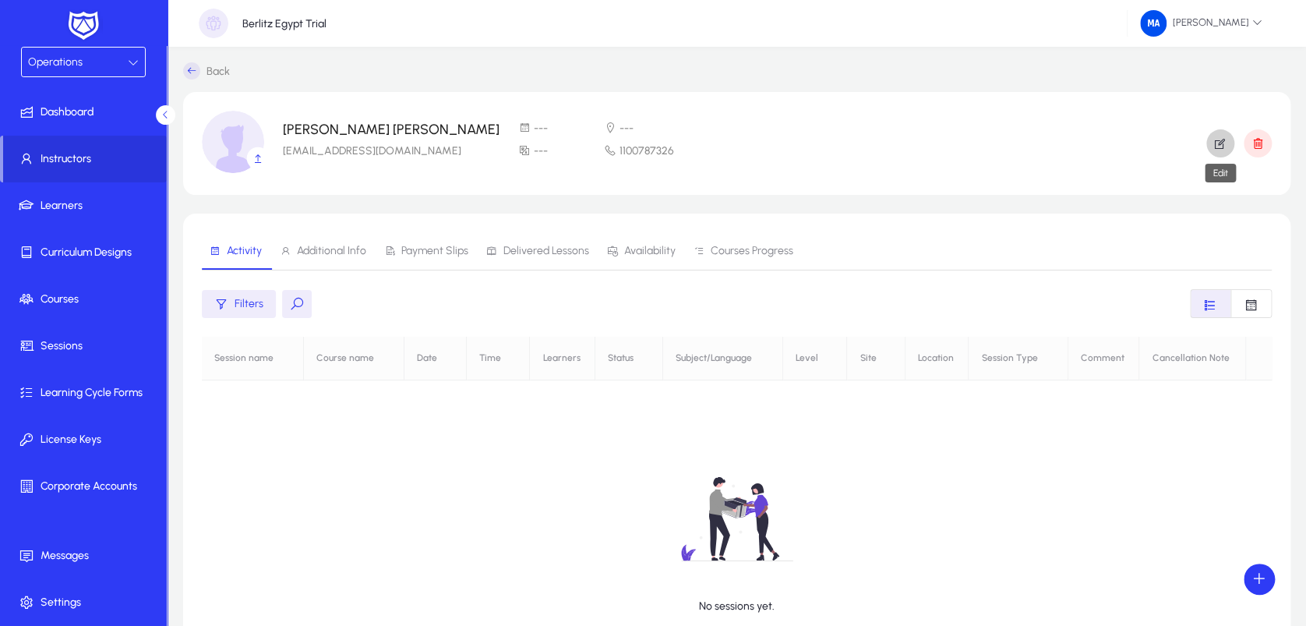
click at [1222, 144] on icon "button" at bounding box center [1220, 143] width 14 height 14
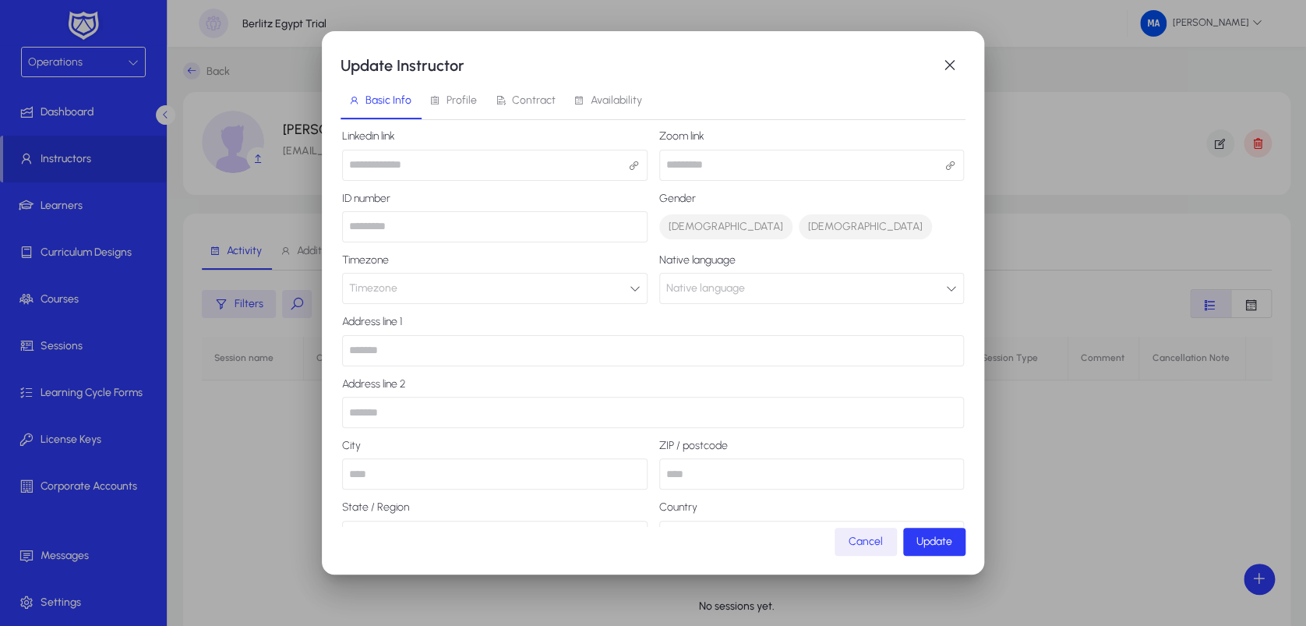
scroll to position [243, 0]
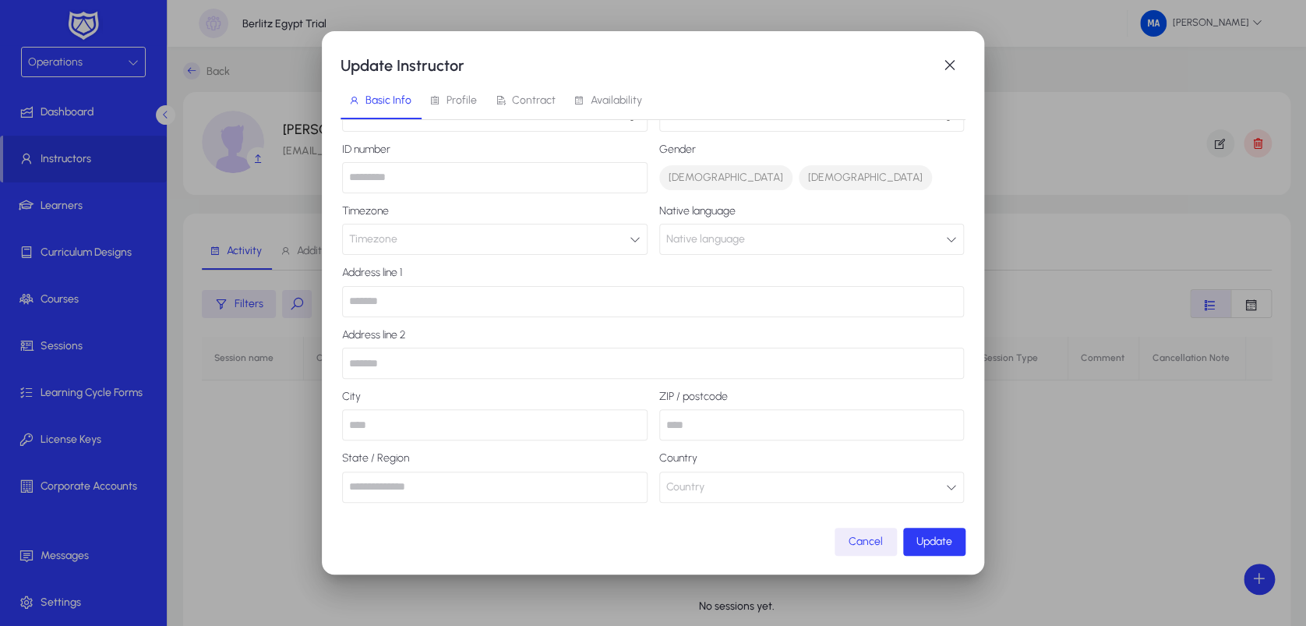
click at [461, 95] on span "Profile" at bounding box center [461, 100] width 30 height 11
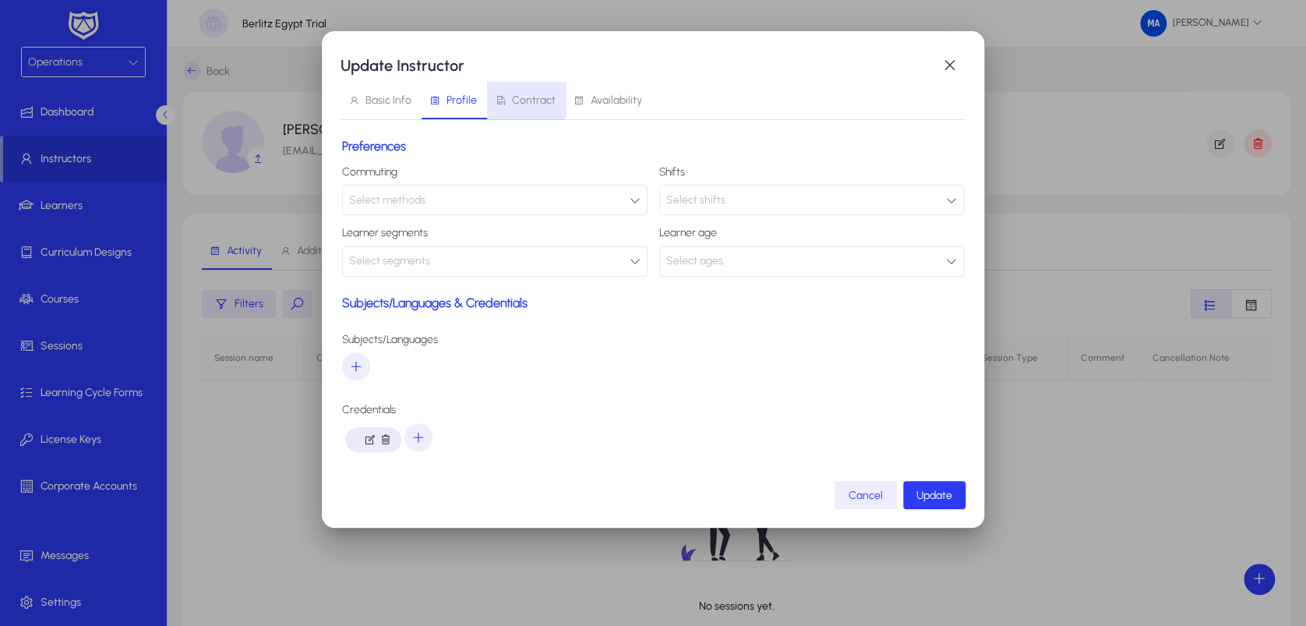
click at [510, 90] on span "Contract" at bounding box center [525, 100] width 61 height 37
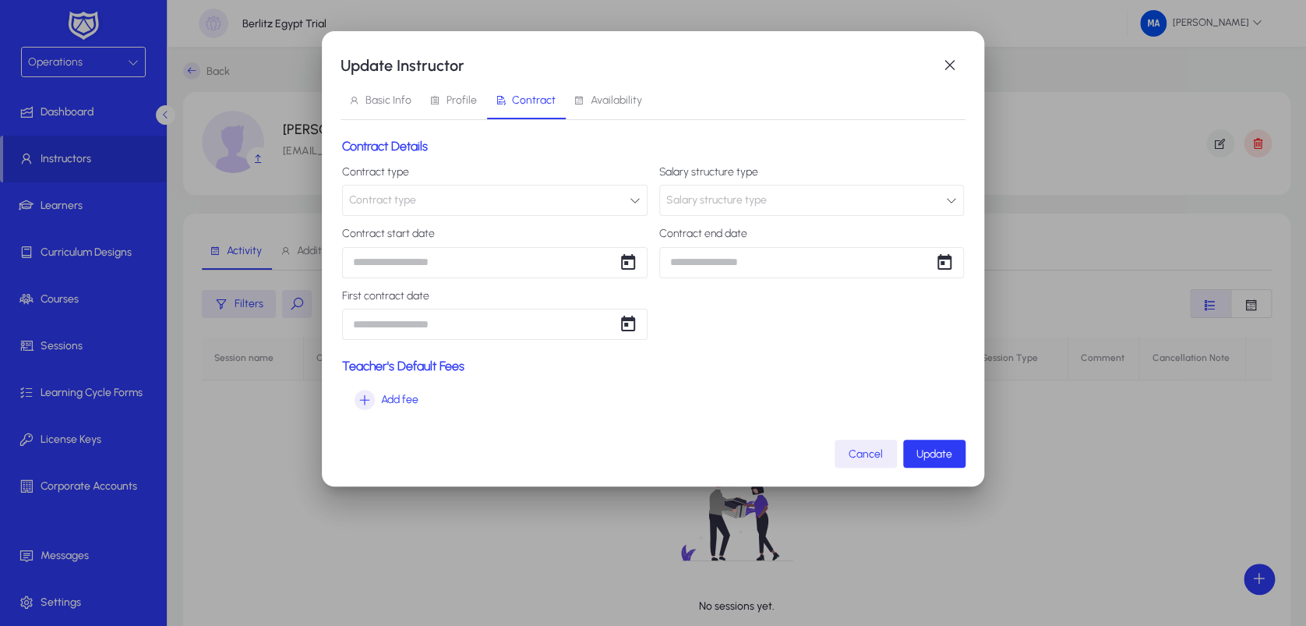
click at [718, 195] on span "Salary structure type" at bounding box center [716, 200] width 101 height 31
click at [494, 194] on div at bounding box center [653, 313] width 1306 height 626
click at [494, 194] on button "Contract type" at bounding box center [494, 200] width 305 height 31
type input "*"
click at [720, 318] on div at bounding box center [653, 313] width 1306 height 626
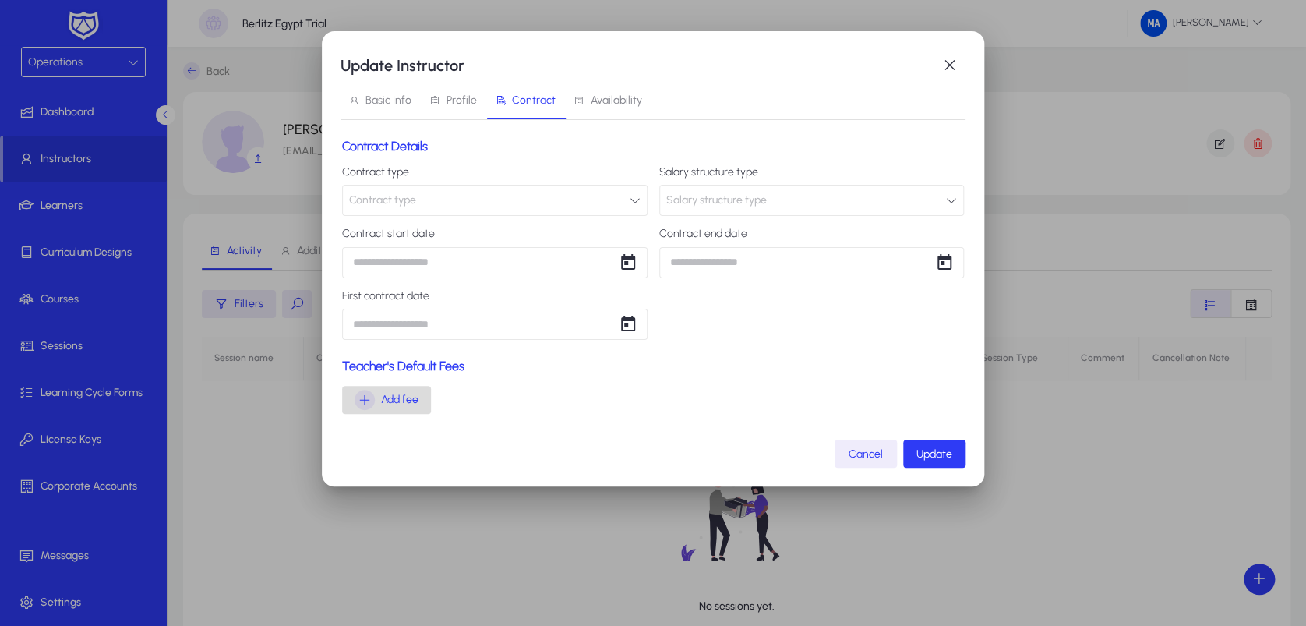
click at [400, 411] on span "button" at bounding box center [386, 399] width 89 height 37
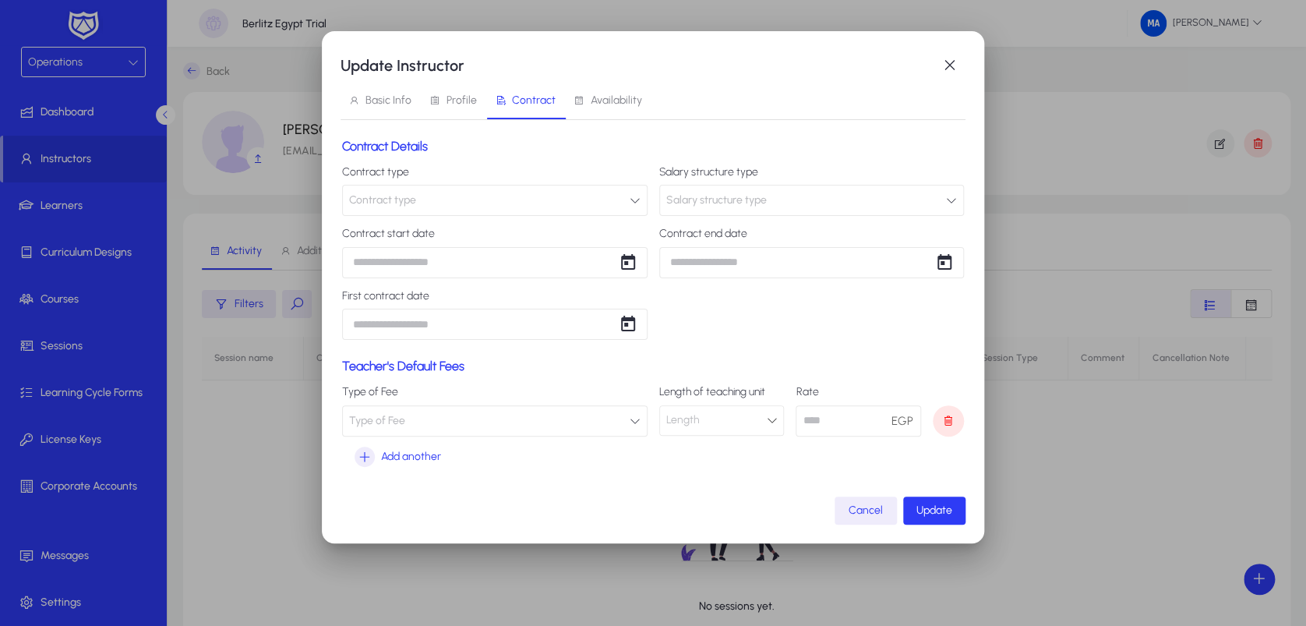
click at [429, 418] on button "Type of Fee" at bounding box center [494, 420] width 305 height 31
click at [432, 479] on input "dropdown search" at bounding box center [495, 473] width 254 height 31
type input "*"
click at [799, 457] on div at bounding box center [653, 313] width 1306 height 626
click at [577, 412] on button "Type of Fee" at bounding box center [494, 420] width 305 height 31
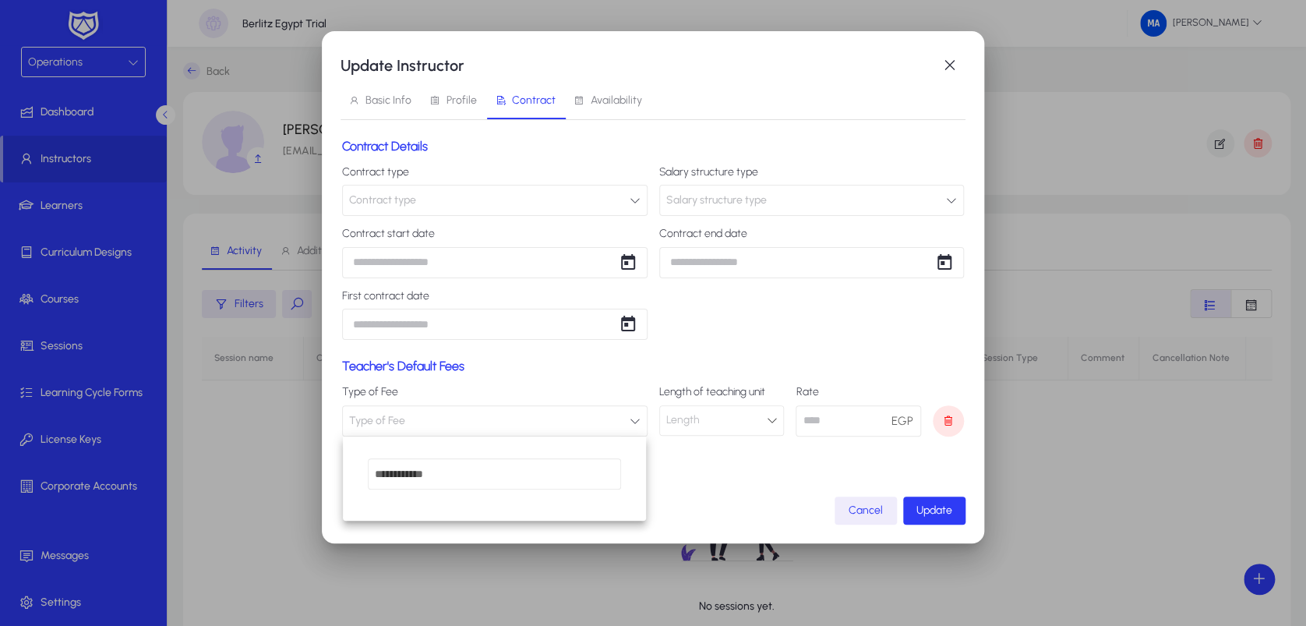
click at [577, 412] on div at bounding box center [653, 313] width 1306 height 626
click at [586, 211] on button "Contract type" at bounding box center [494, 200] width 305 height 31
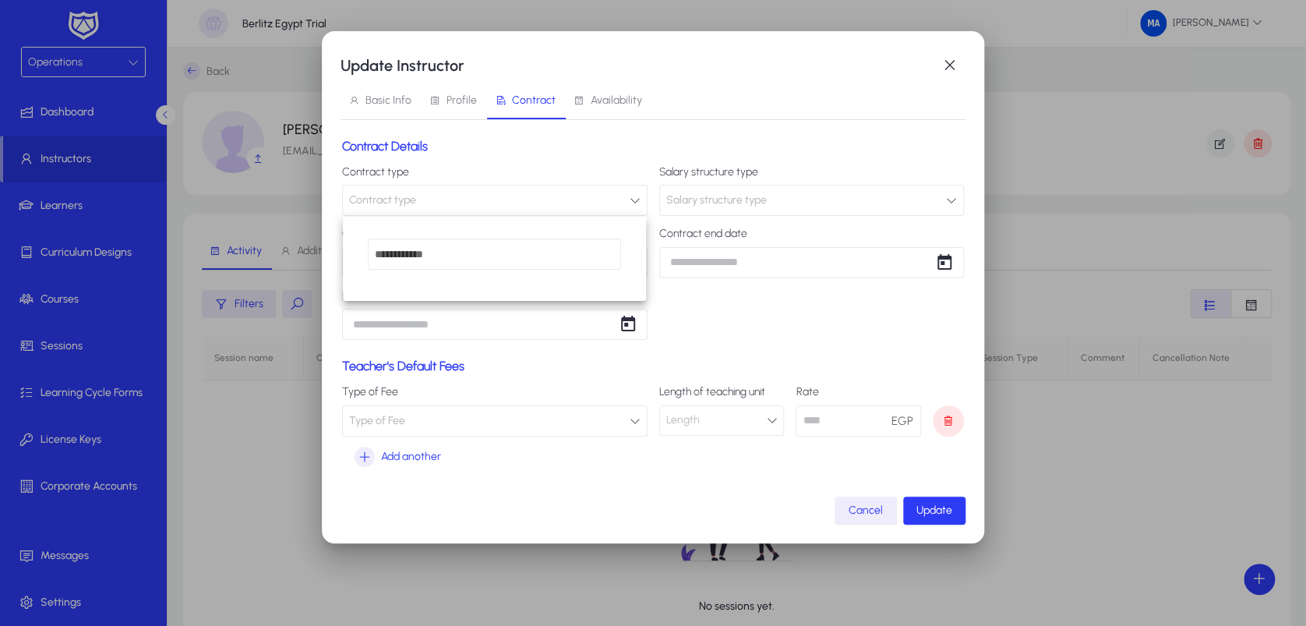
click at [586, 211] on div at bounding box center [653, 313] width 1306 height 626
click at [502, 262] on div "Update Instructor Basic Info Profile Contract Availability Contract Details Con…" at bounding box center [653, 313] width 1306 height 626
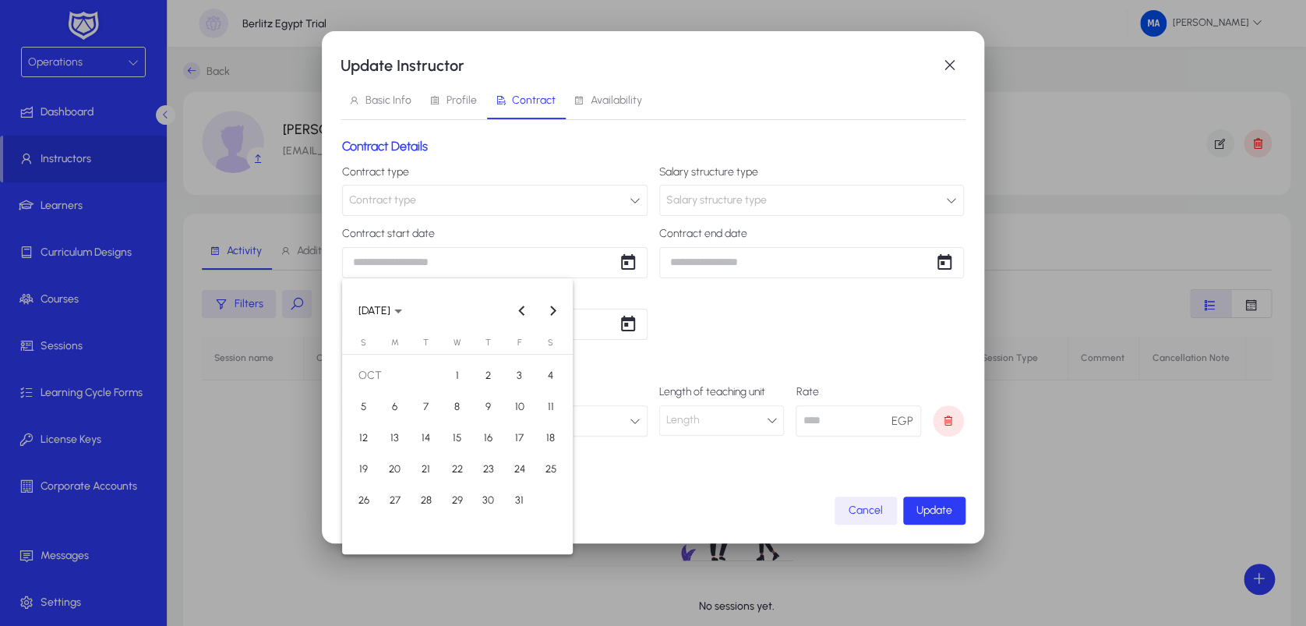
click at [460, 376] on span "1" at bounding box center [457, 376] width 28 height 28
type input "**********"
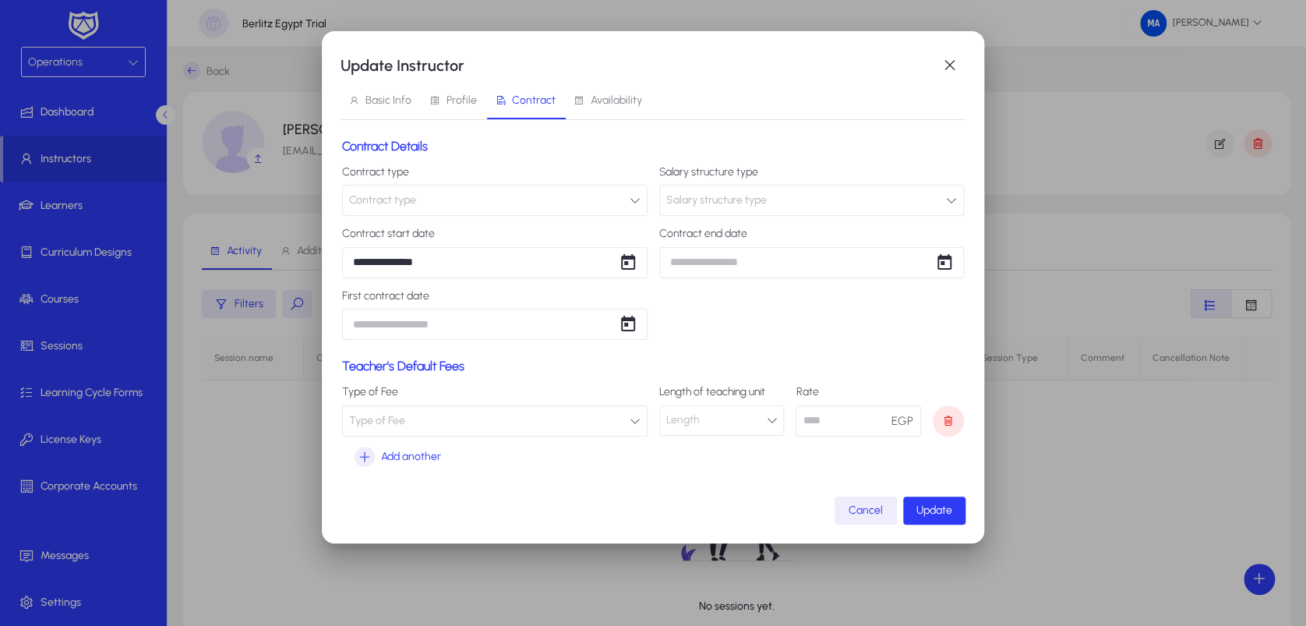
click at [492, 206] on button "Contract type" at bounding box center [494, 200] width 305 height 31
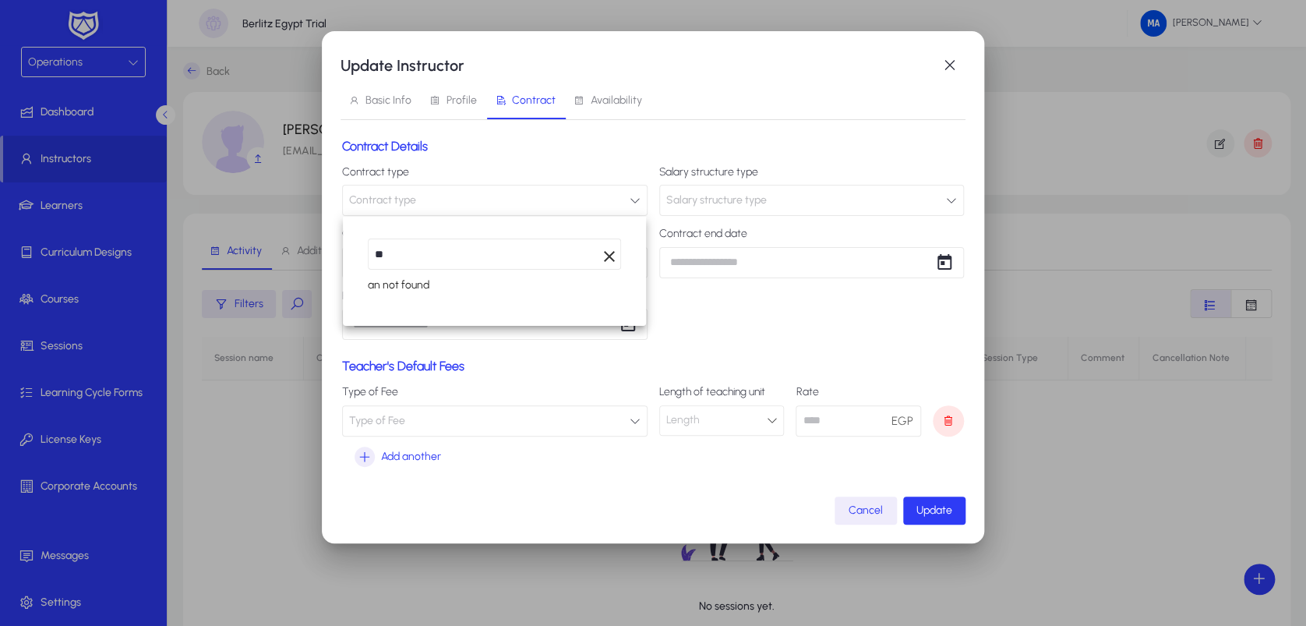
type input "*"
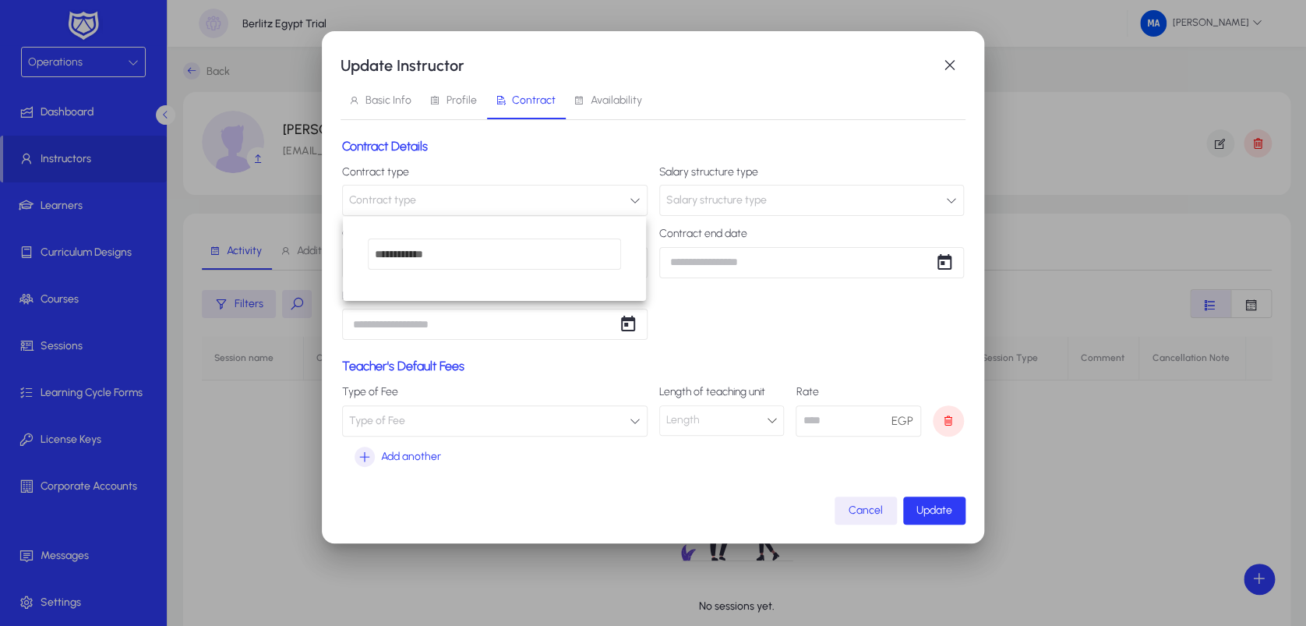
click at [652, 159] on div at bounding box center [653, 313] width 1306 height 626
click at [729, 203] on span "Salary structure type" at bounding box center [716, 200] width 101 height 31
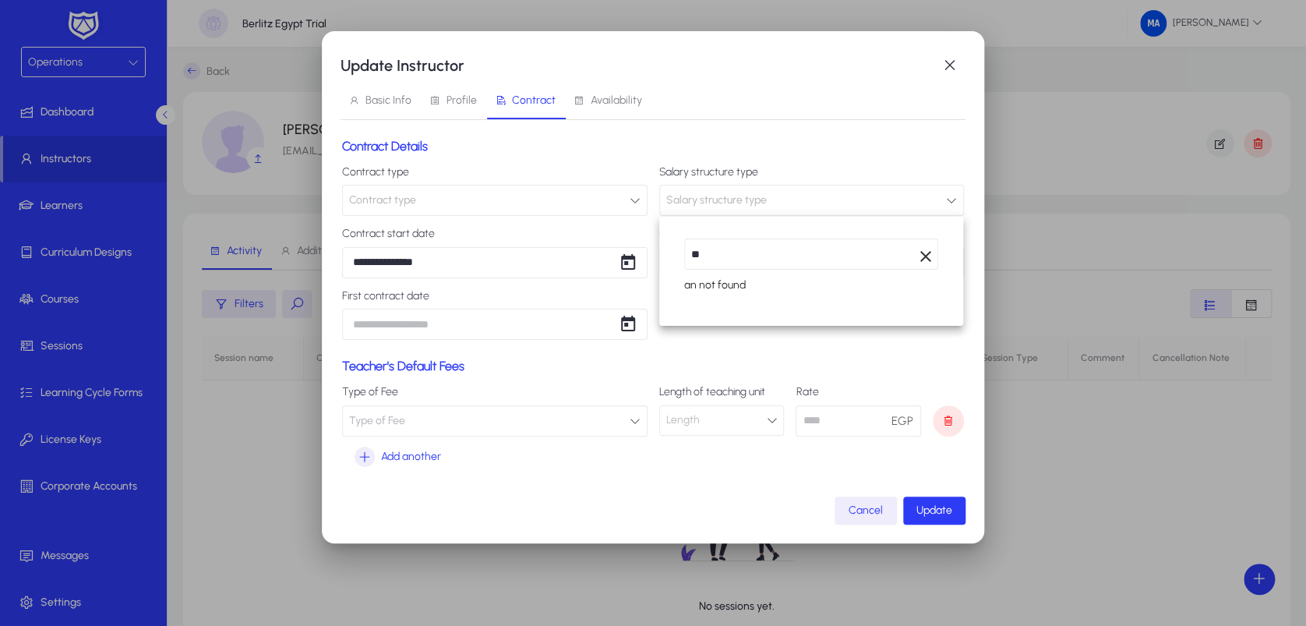
type input "*"
click at [565, 293] on div at bounding box center [653, 313] width 1306 height 626
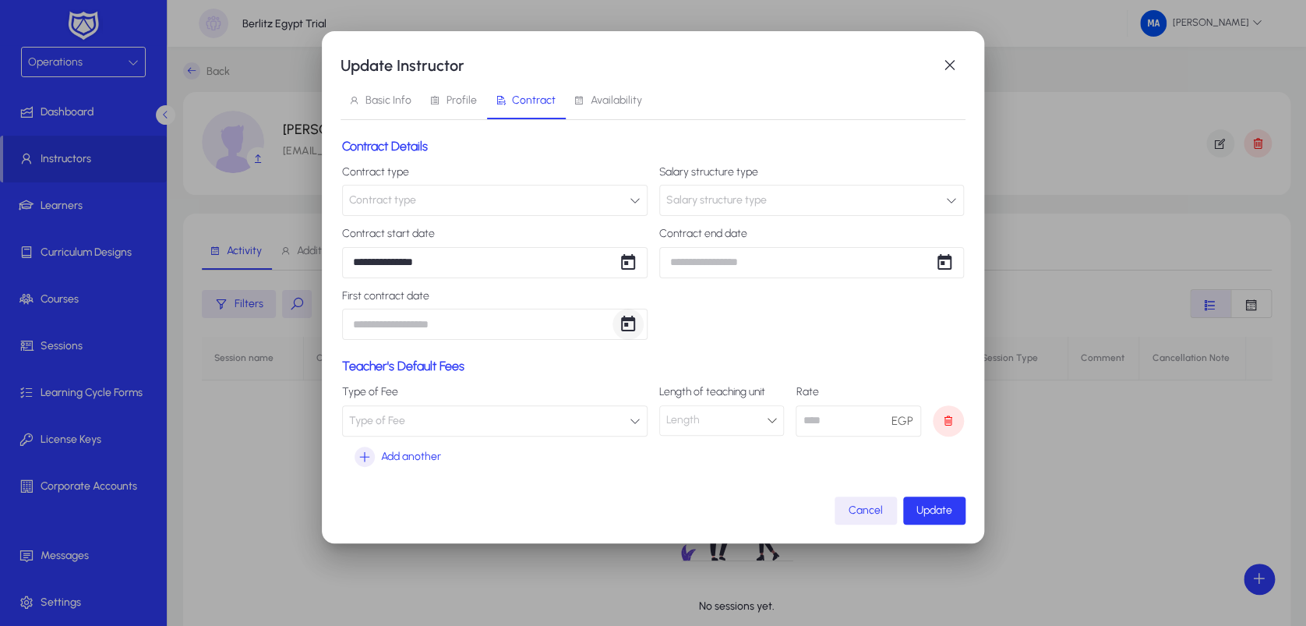
click at [631, 330] on span "Open calendar" at bounding box center [627, 324] width 31 height 31
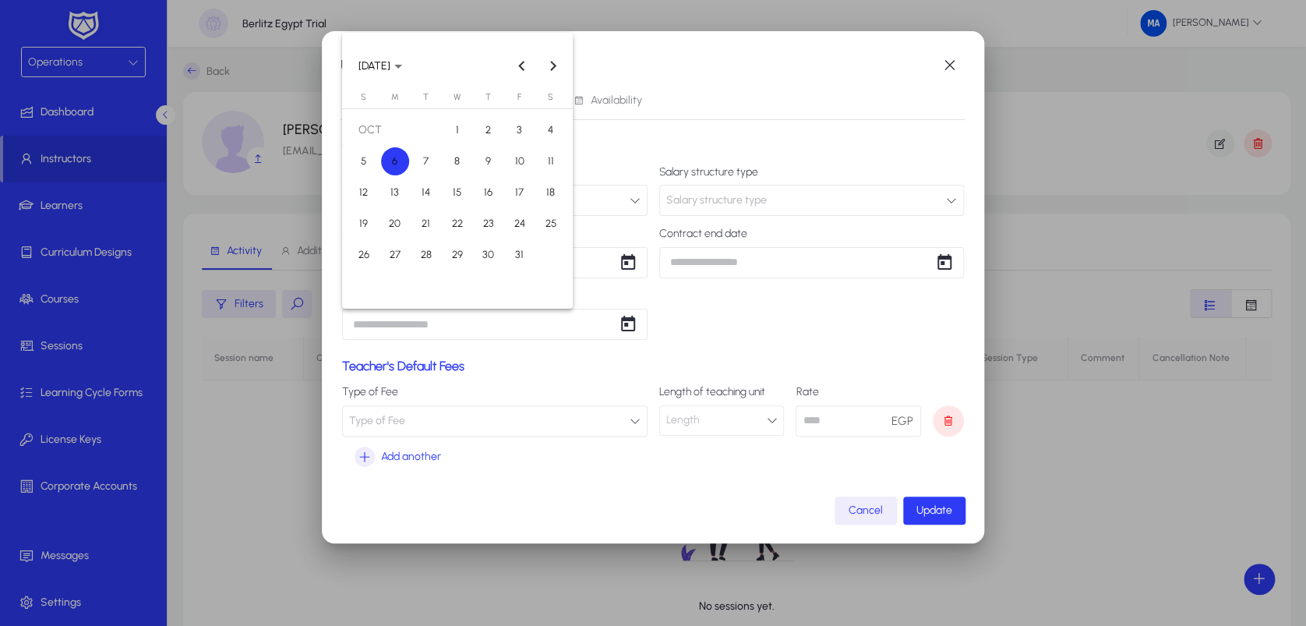
click at [401, 189] on span "13" at bounding box center [395, 192] width 28 height 28
type input "**********"
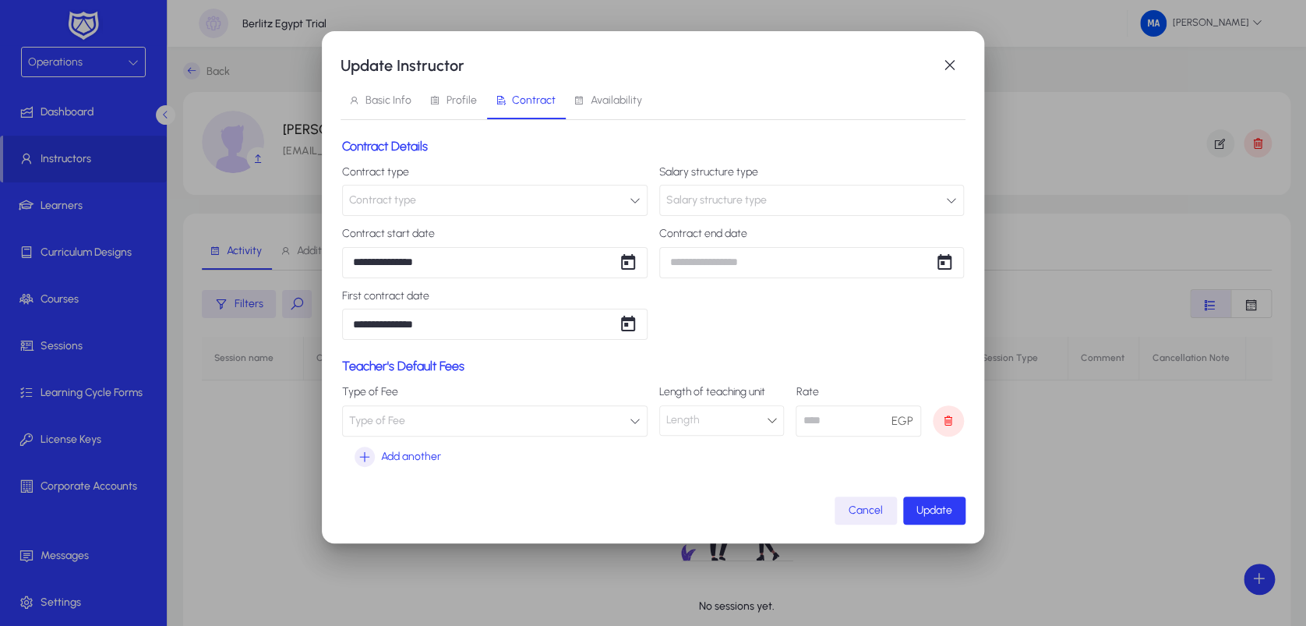
click at [560, 414] on button "Type of Fee" at bounding box center [494, 420] width 305 height 31
click at [560, 414] on div at bounding box center [653, 313] width 1306 height 626
click at [777, 211] on button "Salary structure type" at bounding box center [811, 200] width 305 height 31
type input "*"
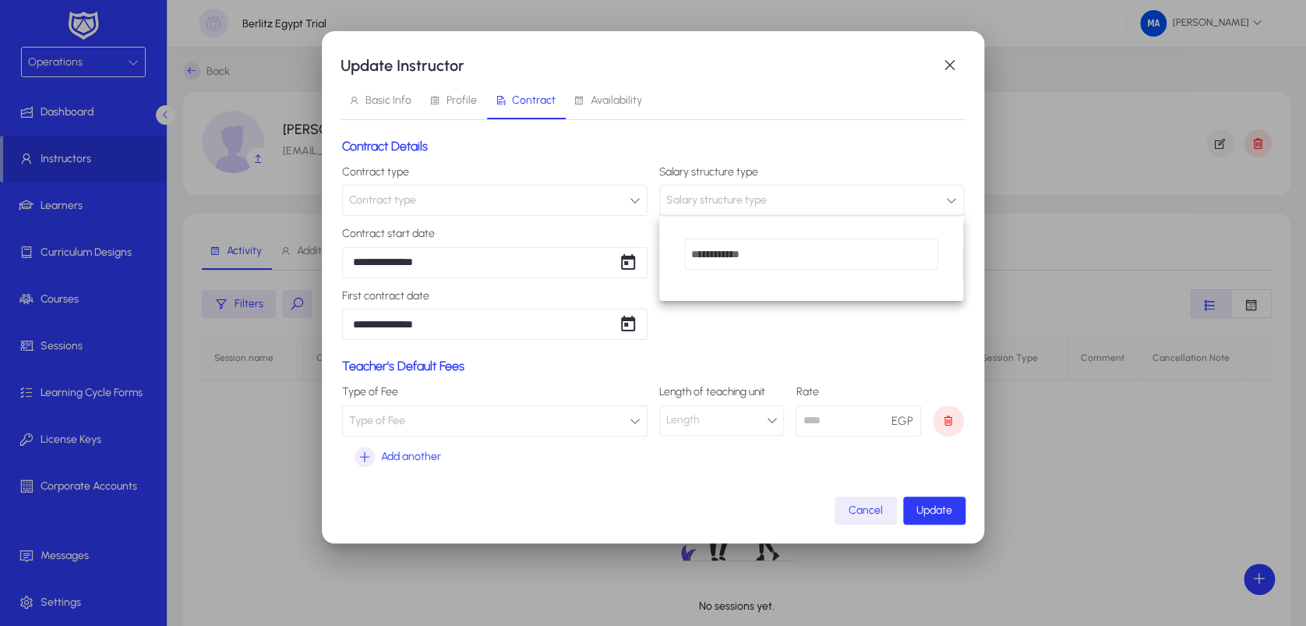
click at [703, 131] on div at bounding box center [653, 313] width 1306 height 626
click at [614, 99] on span "Availability" at bounding box center [616, 100] width 51 height 11
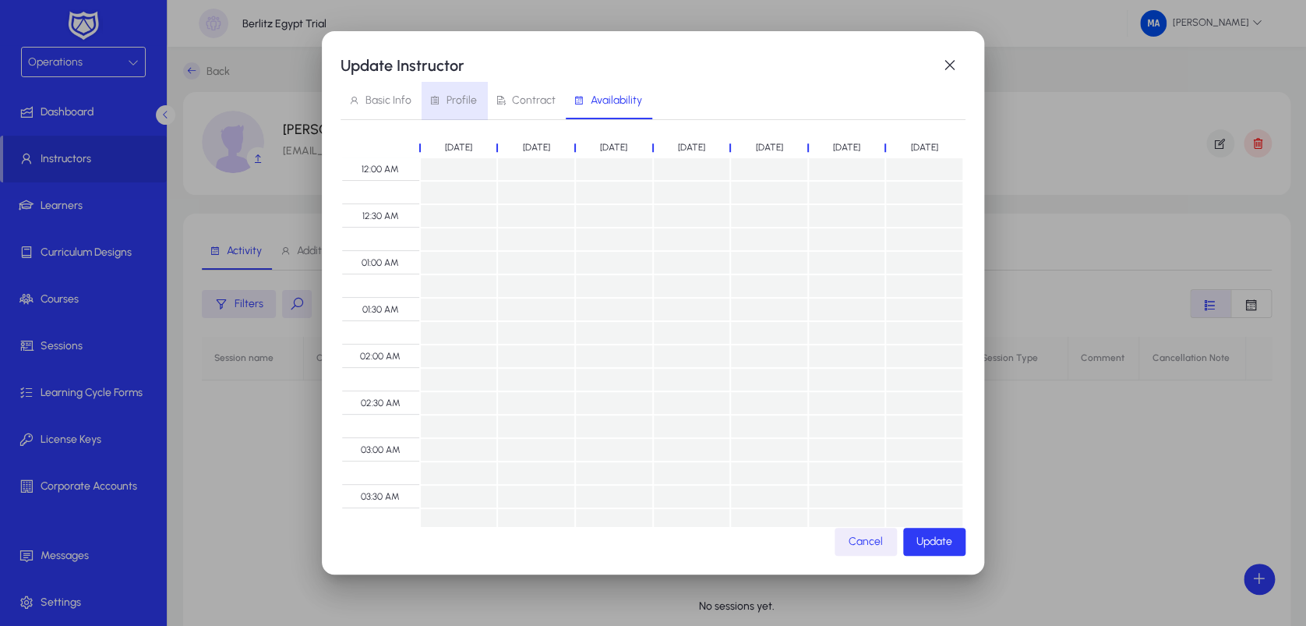
click at [467, 105] on span "Profile" at bounding box center [461, 100] width 30 height 11
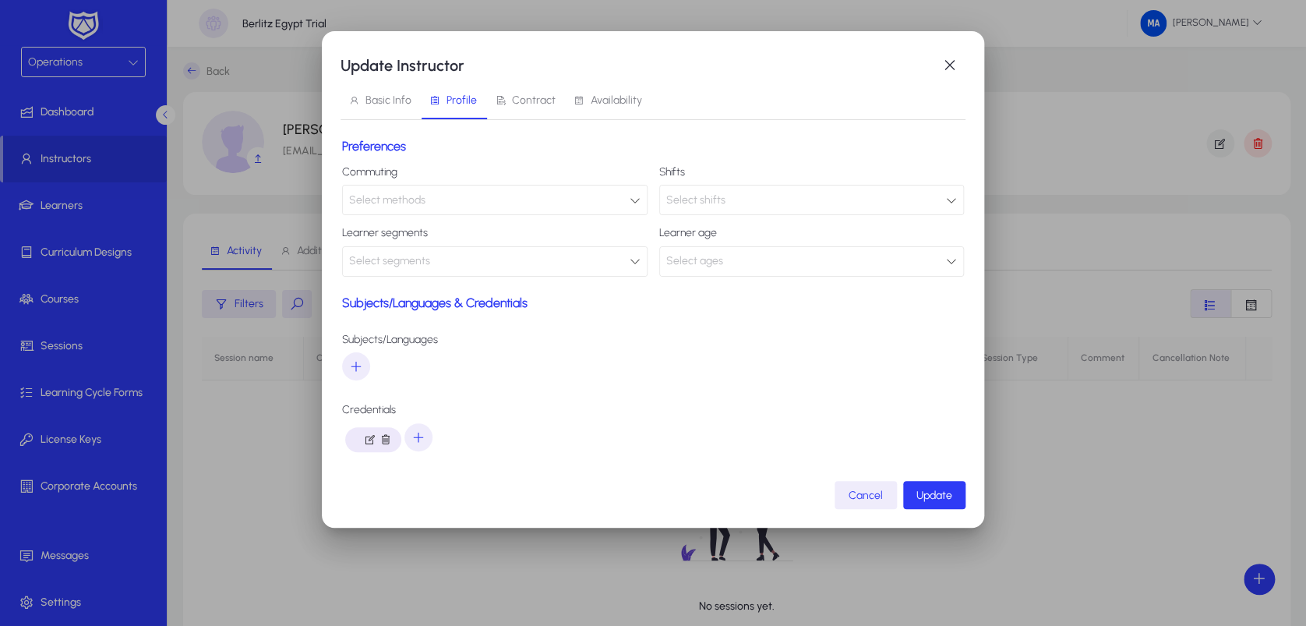
click at [508, 206] on div "Select methods" at bounding box center [489, 200] width 280 height 20
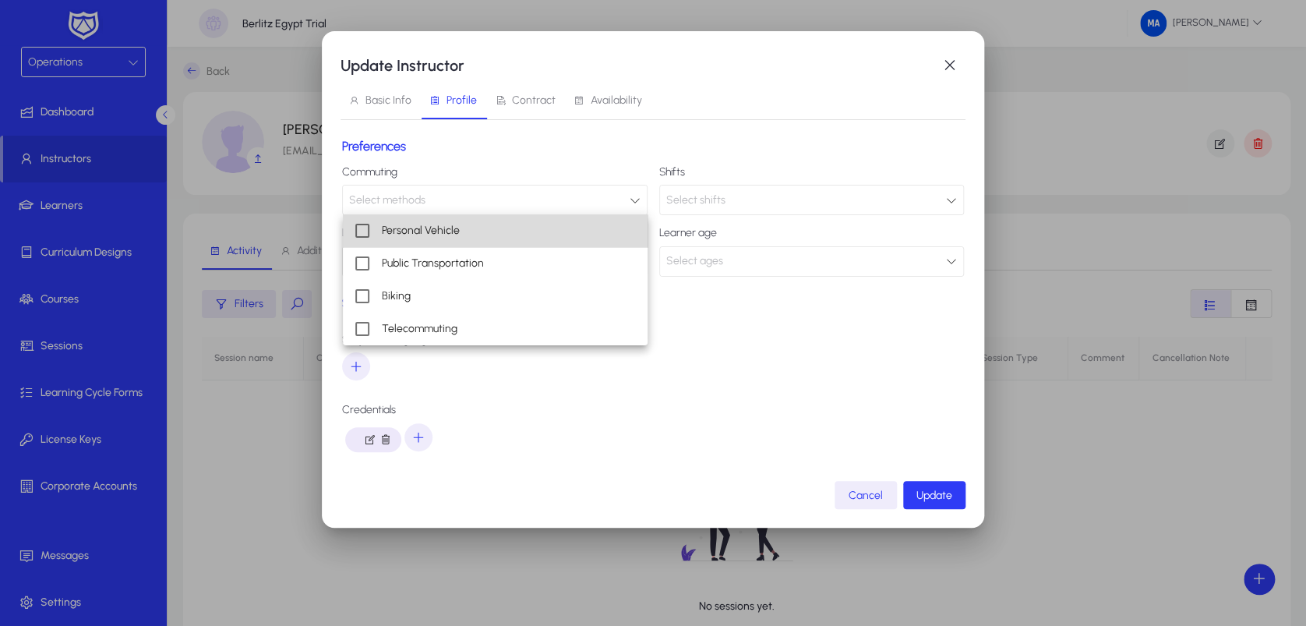
click at [480, 228] on mat-option "Personal Vehicle" at bounding box center [495, 230] width 305 height 33
click at [560, 397] on div at bounding box center [653, 313] width 1306 height 626
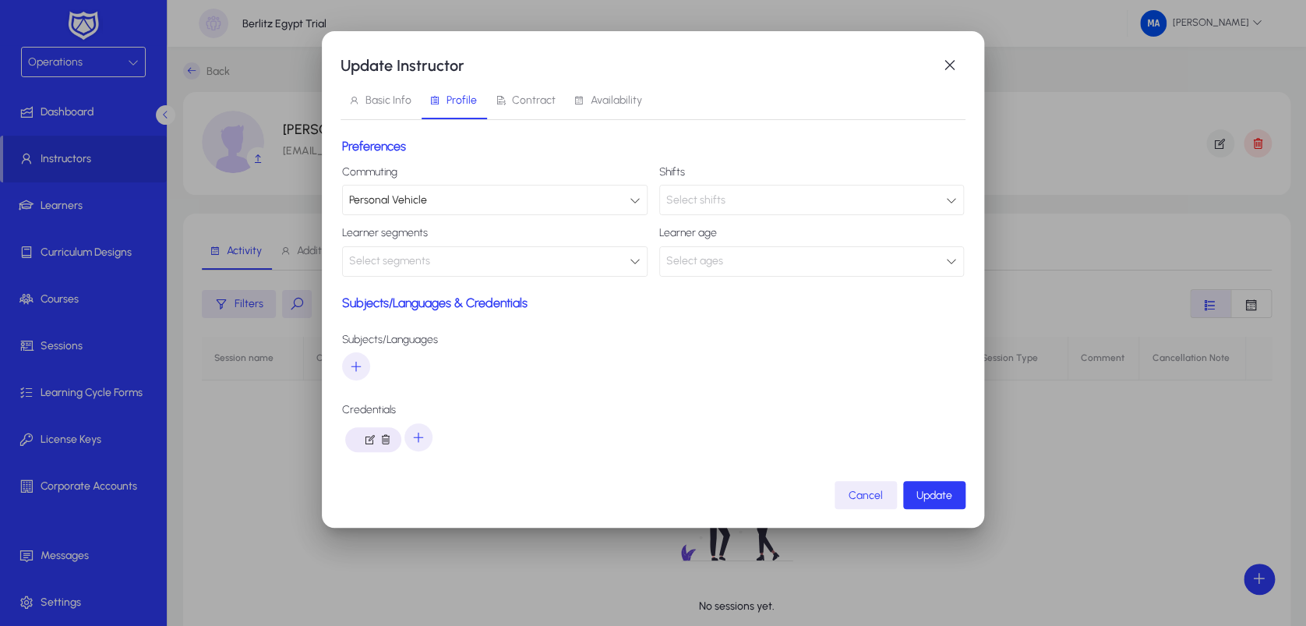
click at [568, 255] on div "Select segments" at bounding box center [489, 261] width 280 height 20
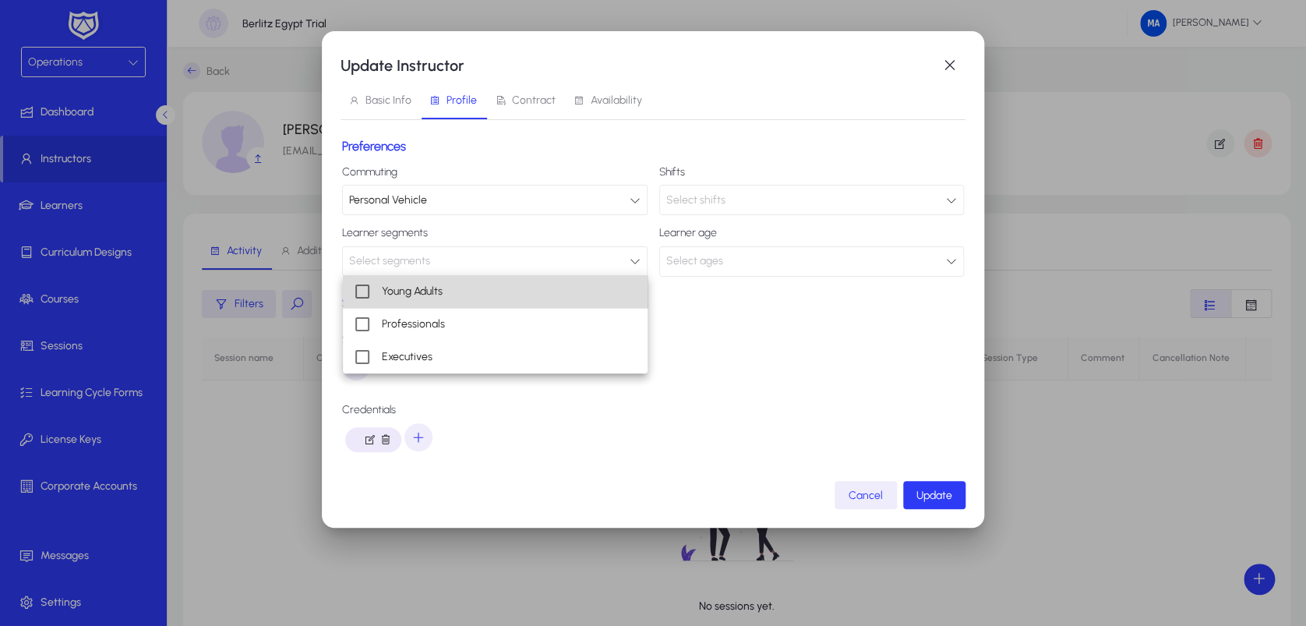
click at [524, 293] on mat-option "Young Adults" at bounding box center [495, 291] width 305 height 33
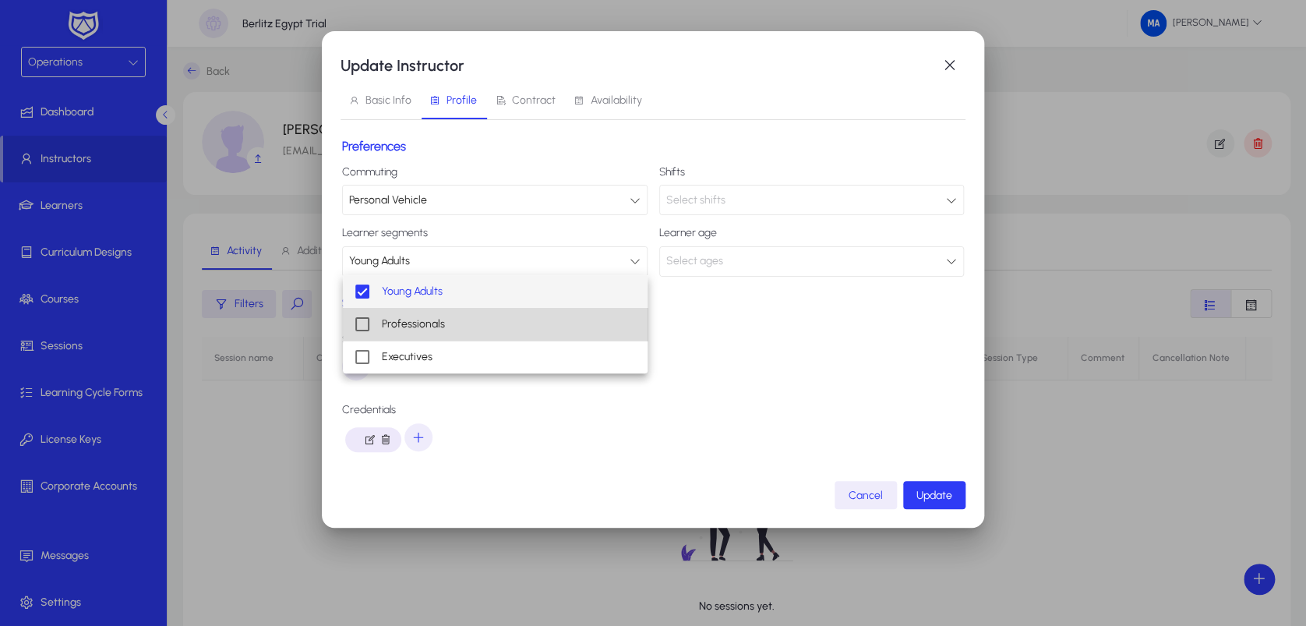
click at [511, 330] on mat-option "Professionals" at bounding box center [495, 324] width 305 height 33
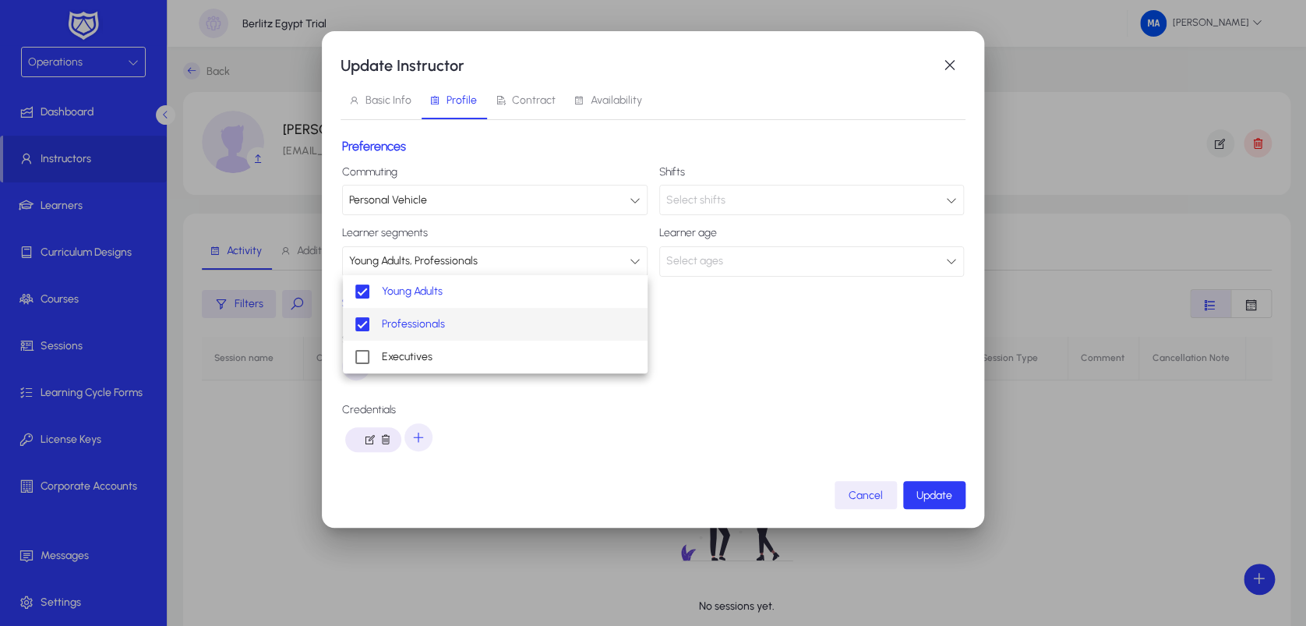
click at [636, 411] on div at bounding box center [653, 313] width 1306 height 626
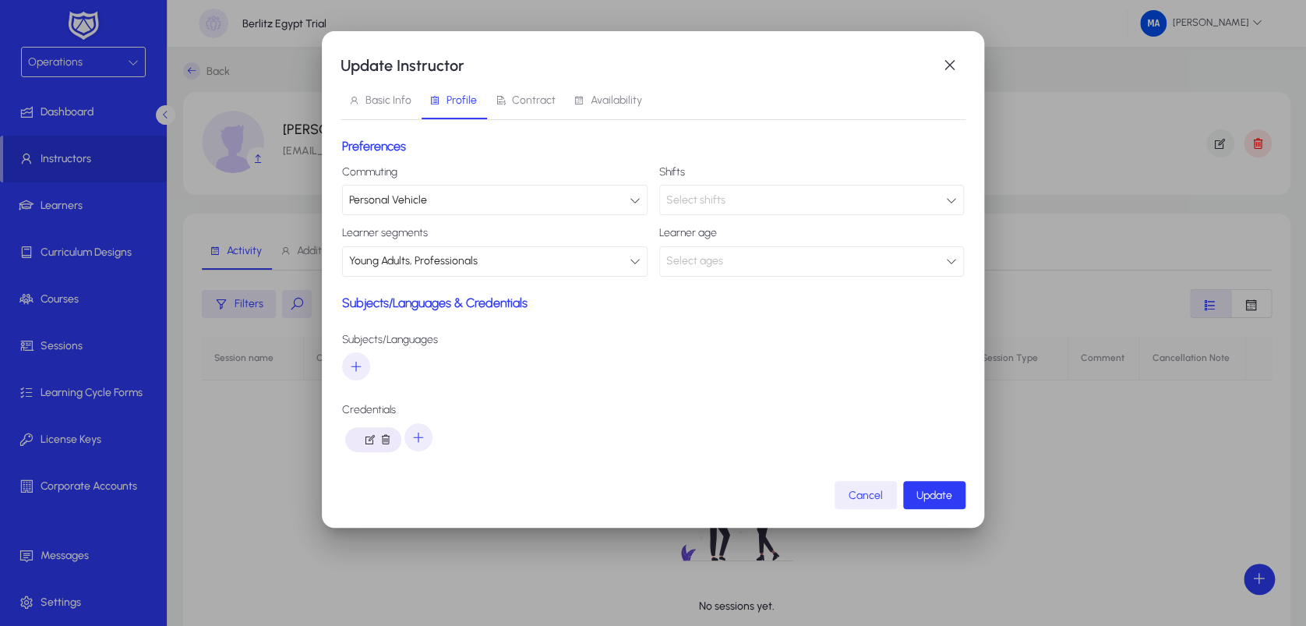
click at [736, 203] on div "Select shifts" at bounding box center [806, 200] width 280 height 20
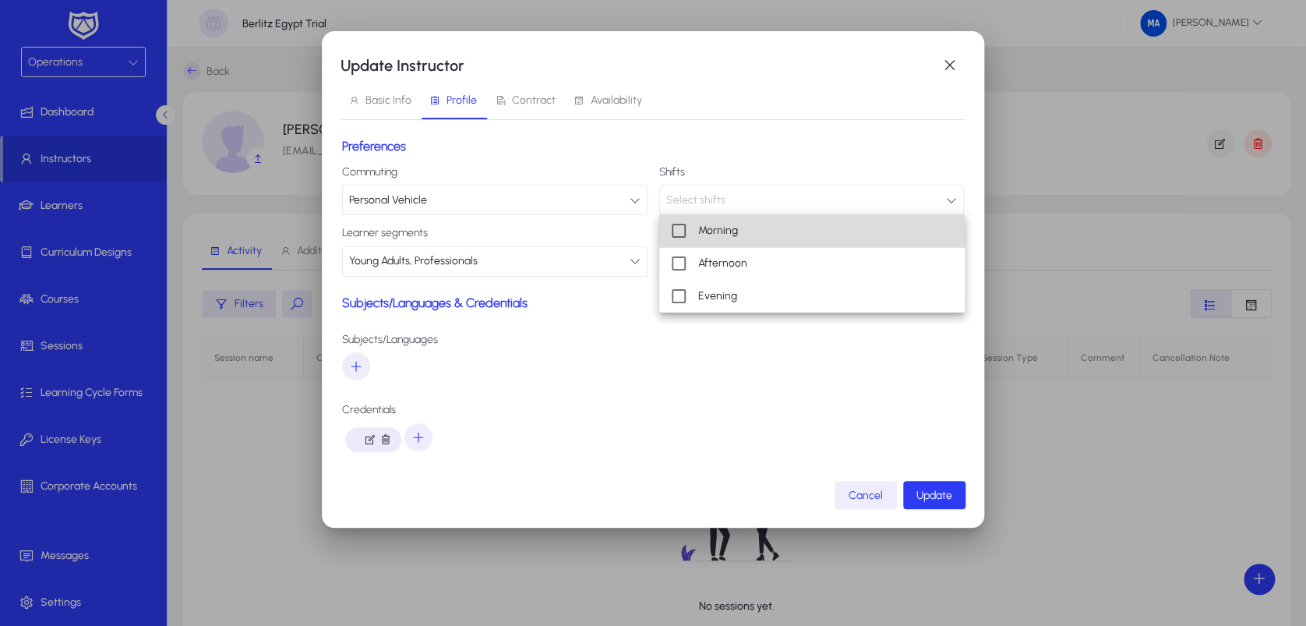
click at [725, 235] on span "Morning" at bounding box center [718, 230] width 40 height 19
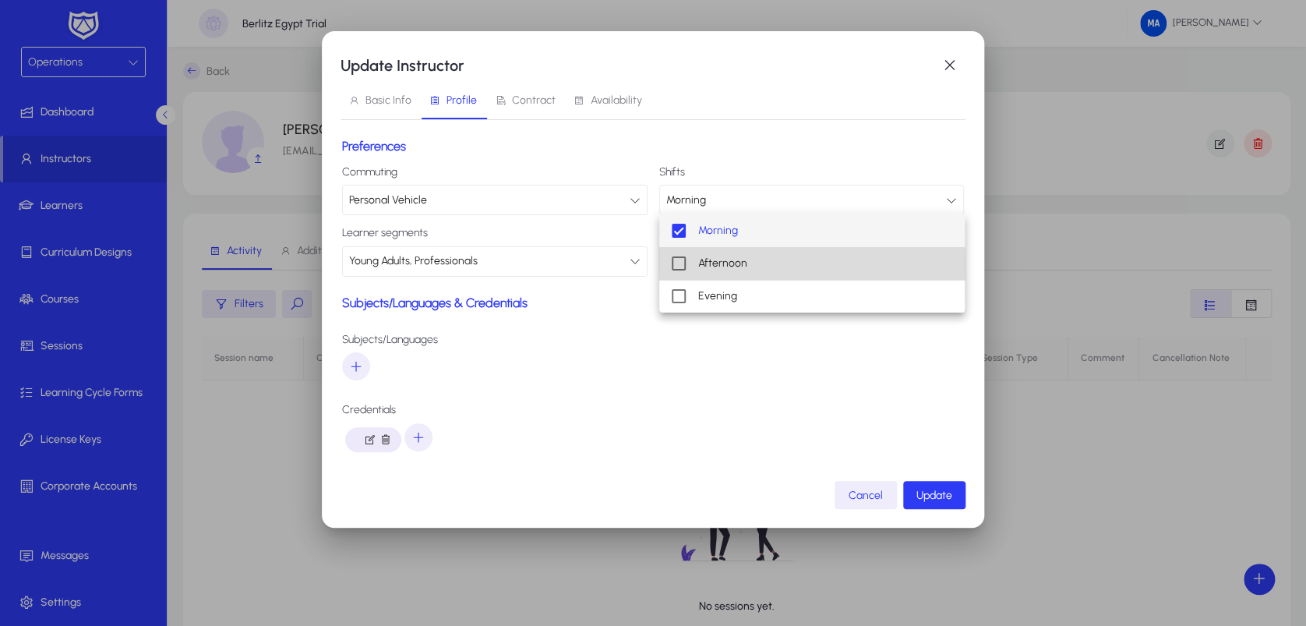
click at [718, 266] on span "Afternoon" at bounding box center [722, 263] width 49 height 19
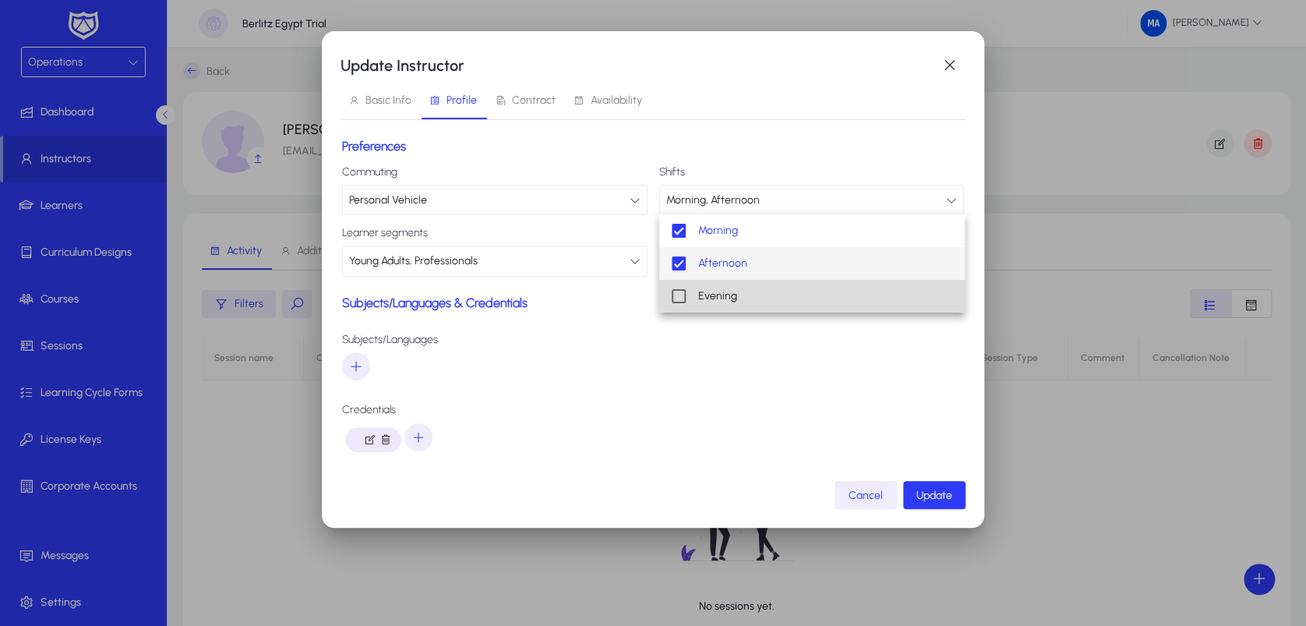
click at [708, 293] on span "Evening" at bounding box center [717, 296] width 39 height 19
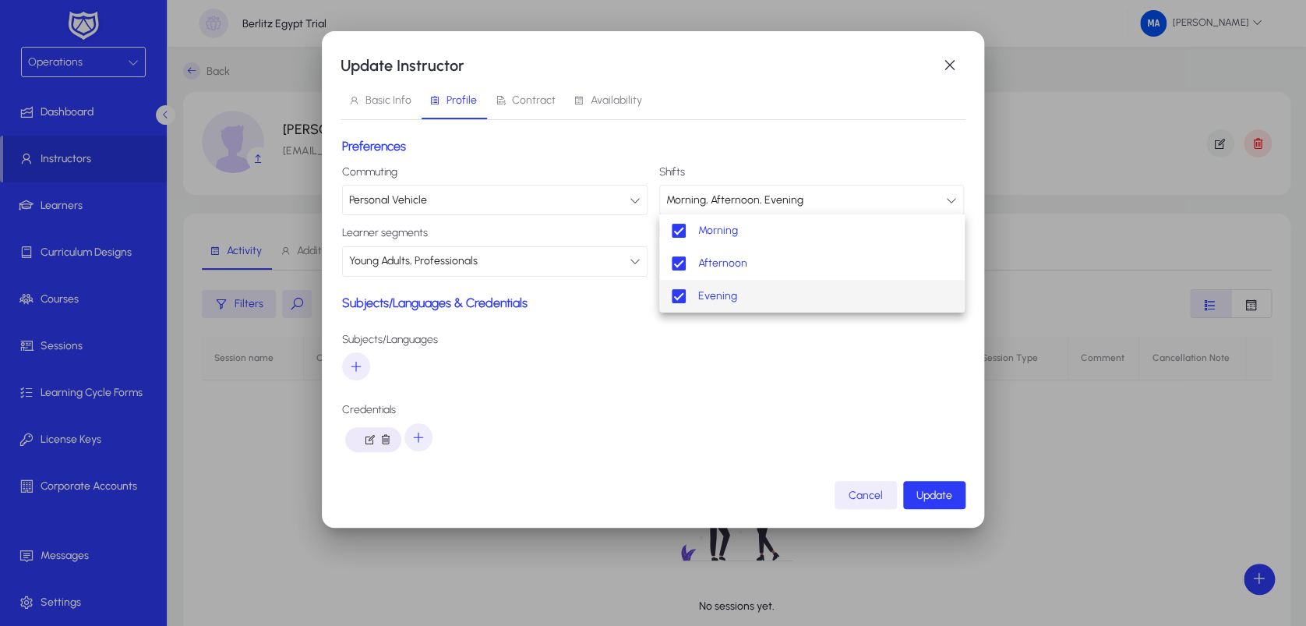
click at [649, 386] on div at bounding box center [653, 313] width 1306 height 626
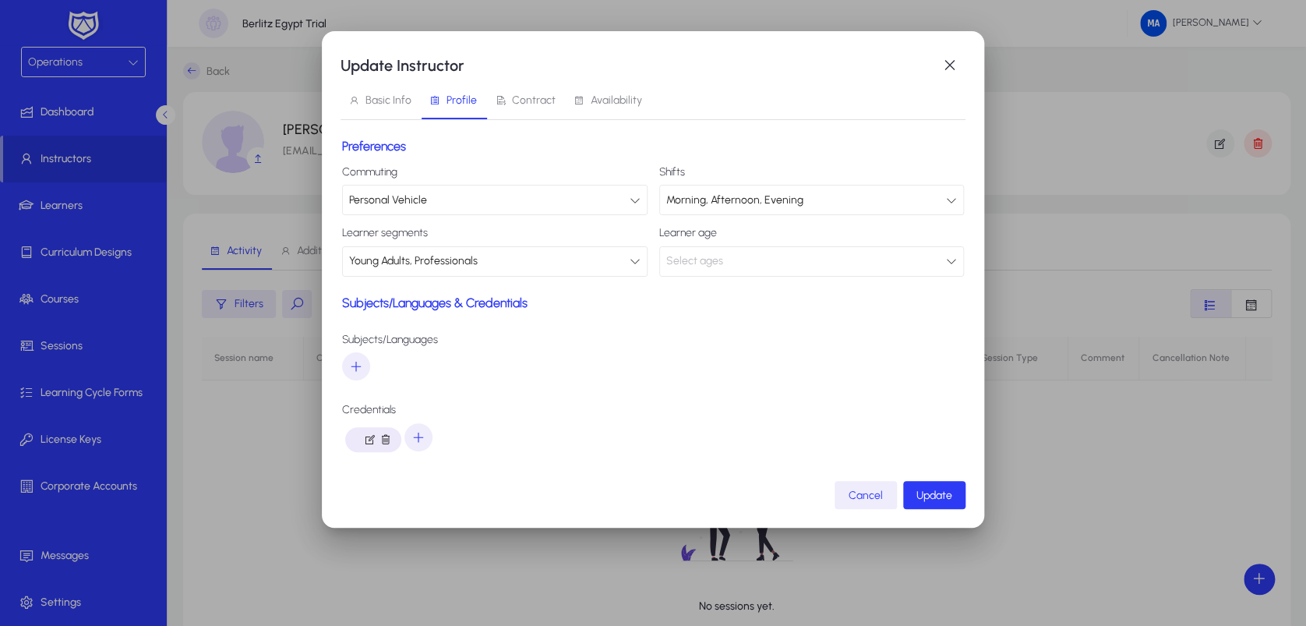
click at [736, 262] on div "Select ages" at bounding box center [806, 261] width 280 height 20
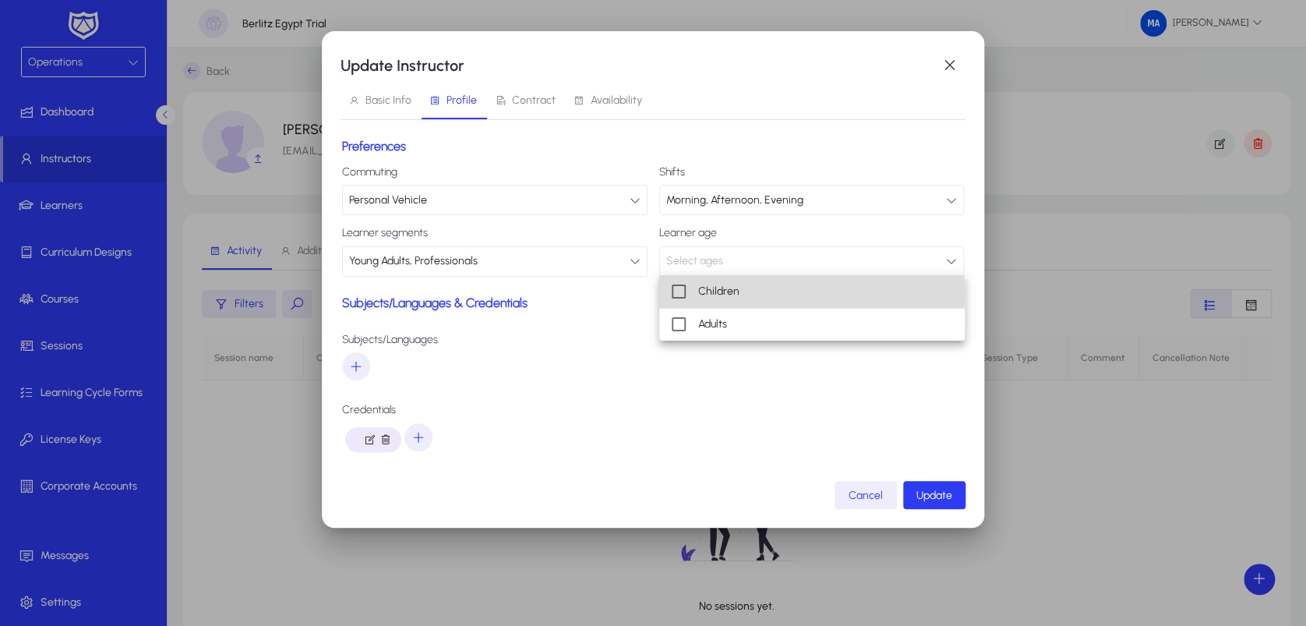
click at [741, 291] on mat-option "Children" at bounding box center [811, 291] width 305 height 33
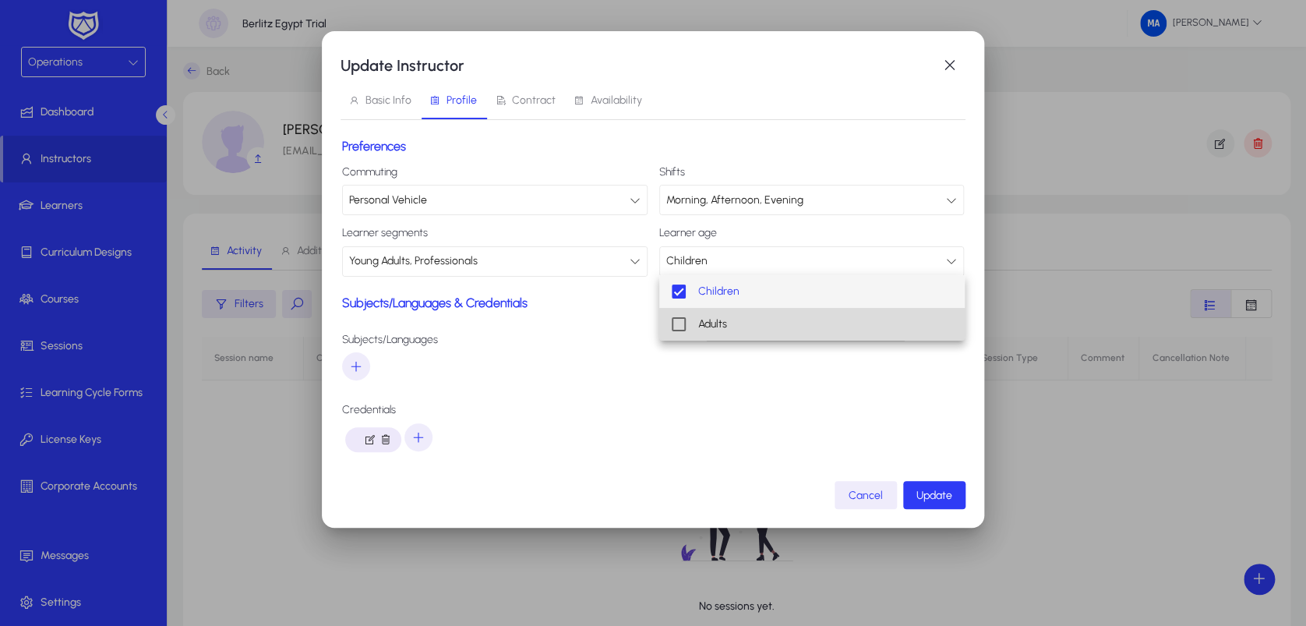
click at [737, 315] on mat-option "Adults" at bounding box center [811, 324] width 305 height 33
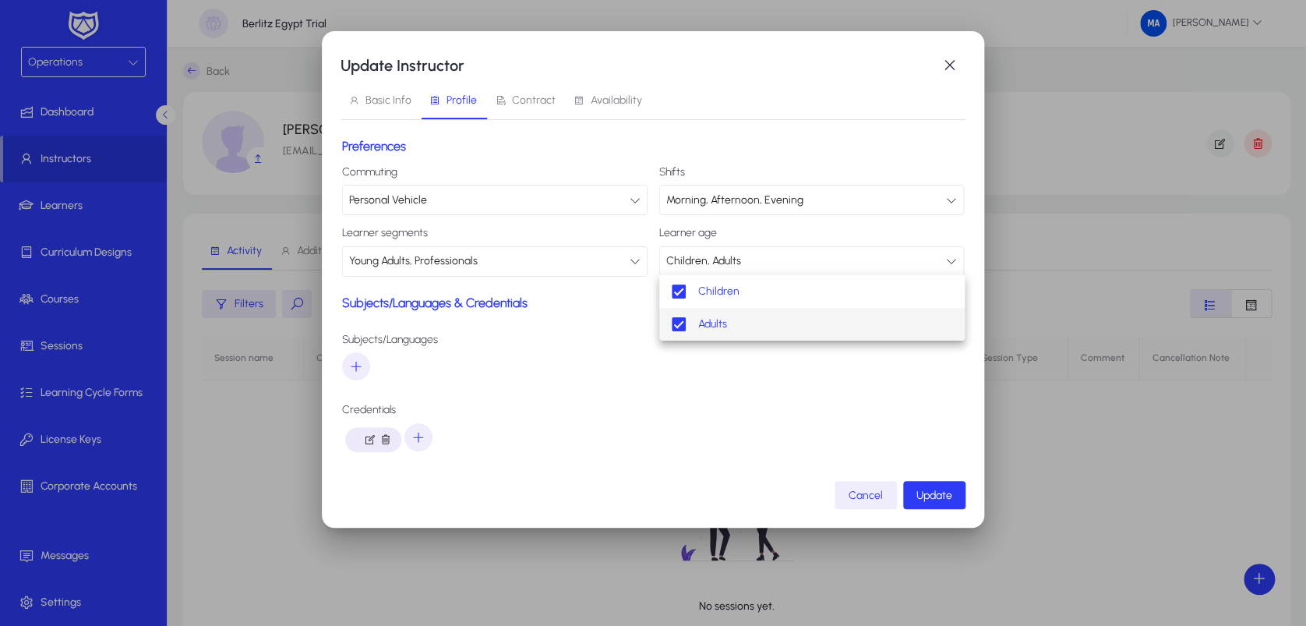
click at [340, 362] on div at bounding box center [653, 313] width 1306 height 626
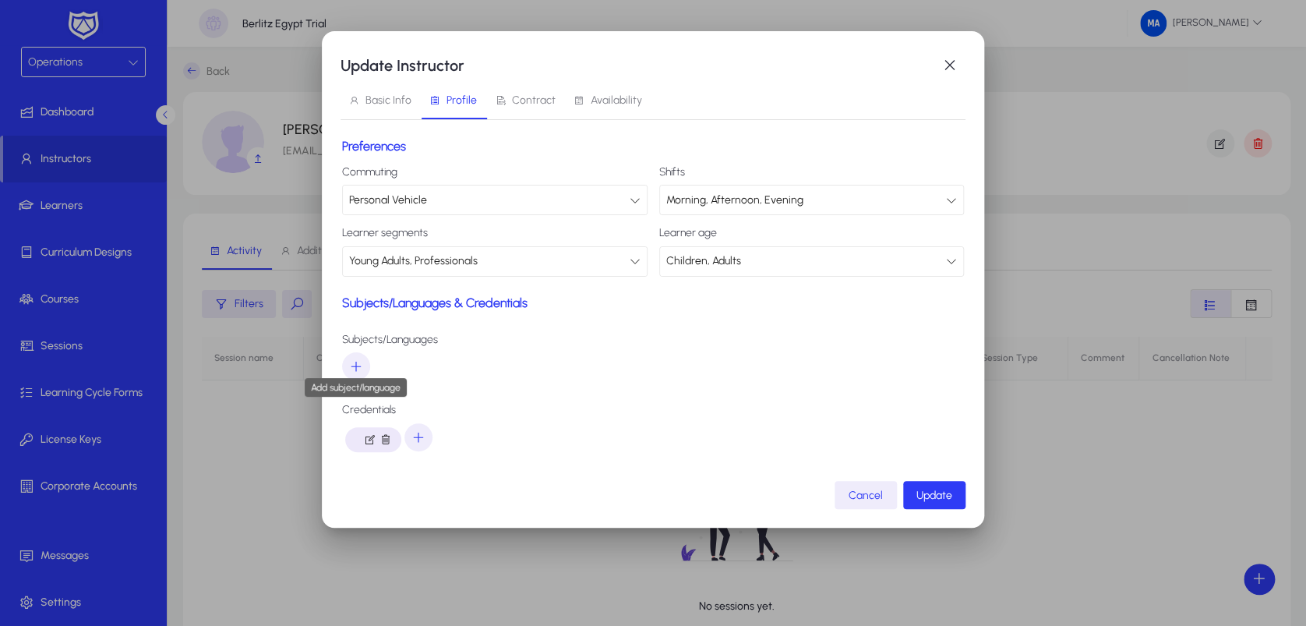
click at [350, 363] on icon "button" at bounding box center [356, 366] width 14 height 14
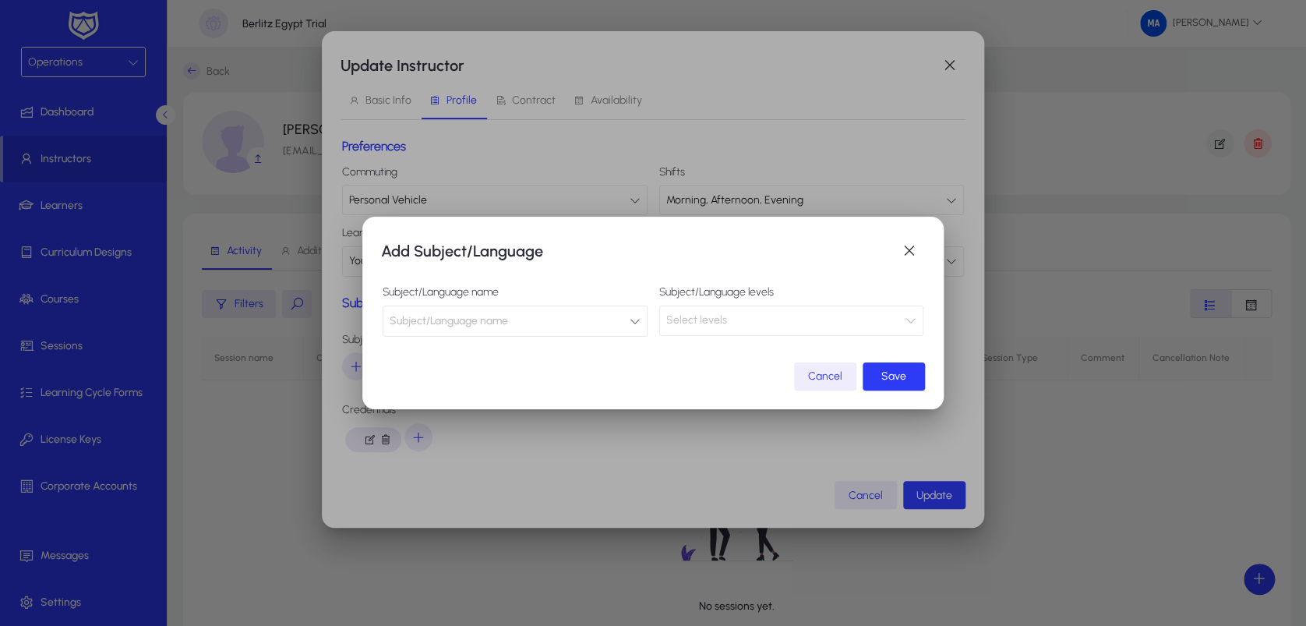
click at [467, 326] on span "Subject/Language name" at bounding box center [449, 320] width 118 height 31
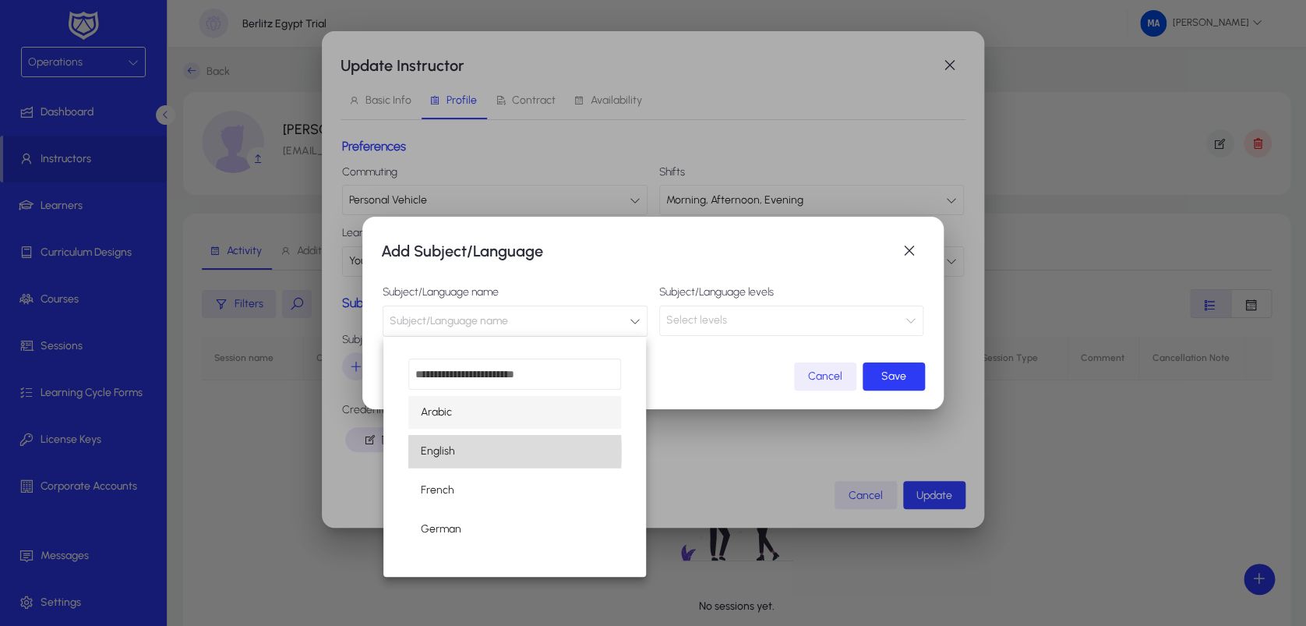
click at [450, 452] on span "English" at bounding box center [438, 451] width 34 height 19
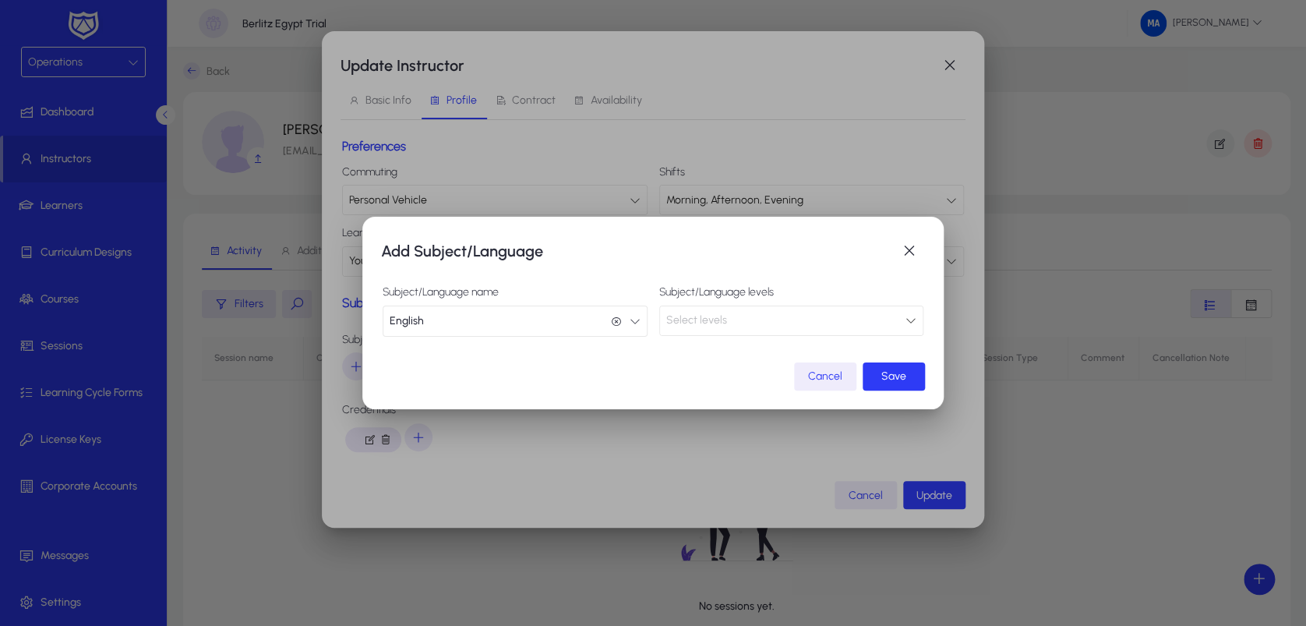
click at [783, 319] on div "Select levels" at bounding box center [786, 320] width 240 height 20
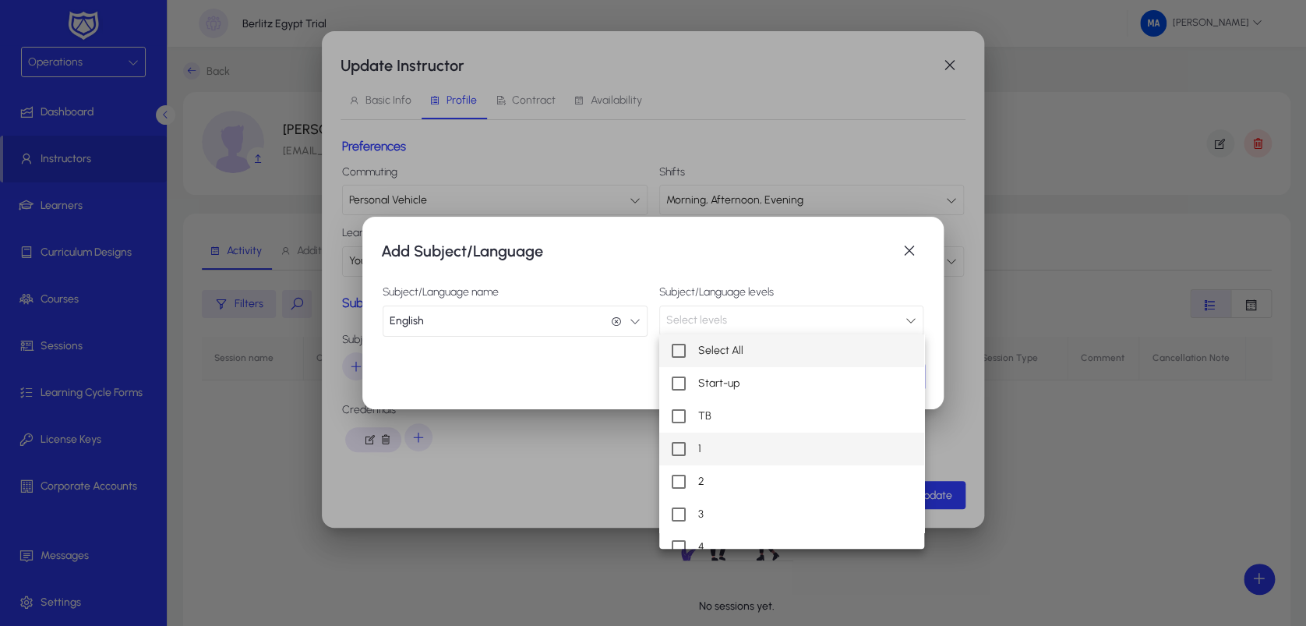
click at [732, 459] on mat-option "1" at bounding box center [791, 448] width 265 height 33
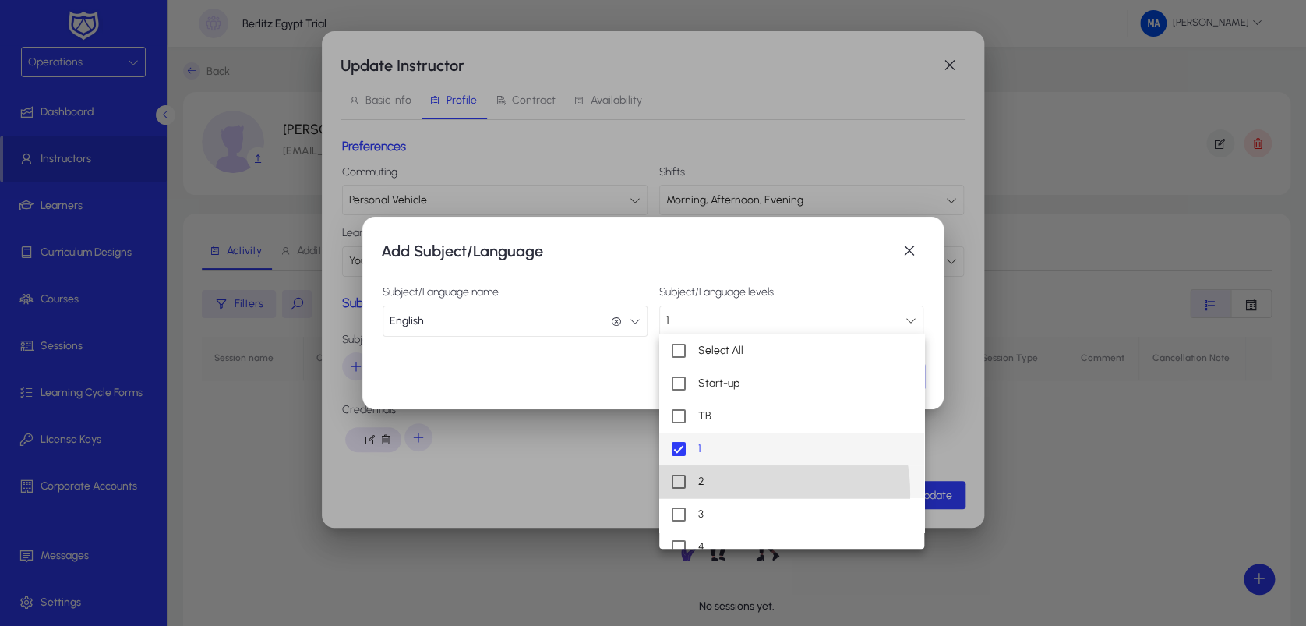
click at [723, 494] on mat-option "2" at bounding box center [791, 481] width 265 height 33
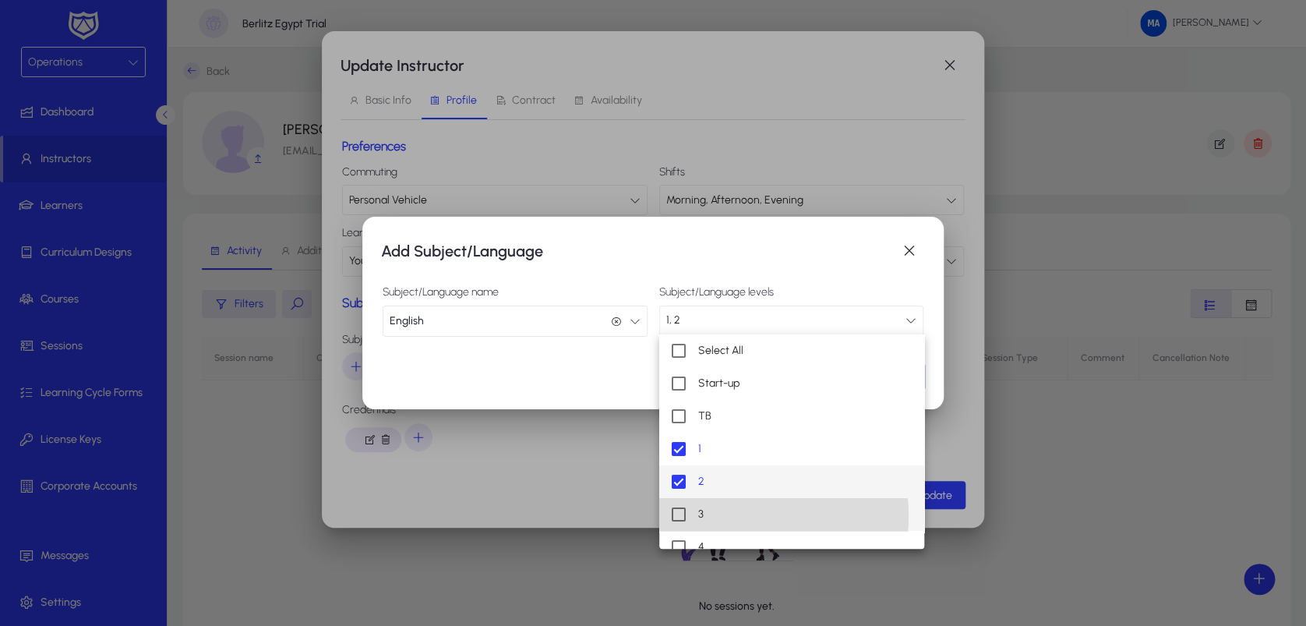
click at [718, 516] on mat-option "3" at bounding box center [791, 514] width 265 height 33
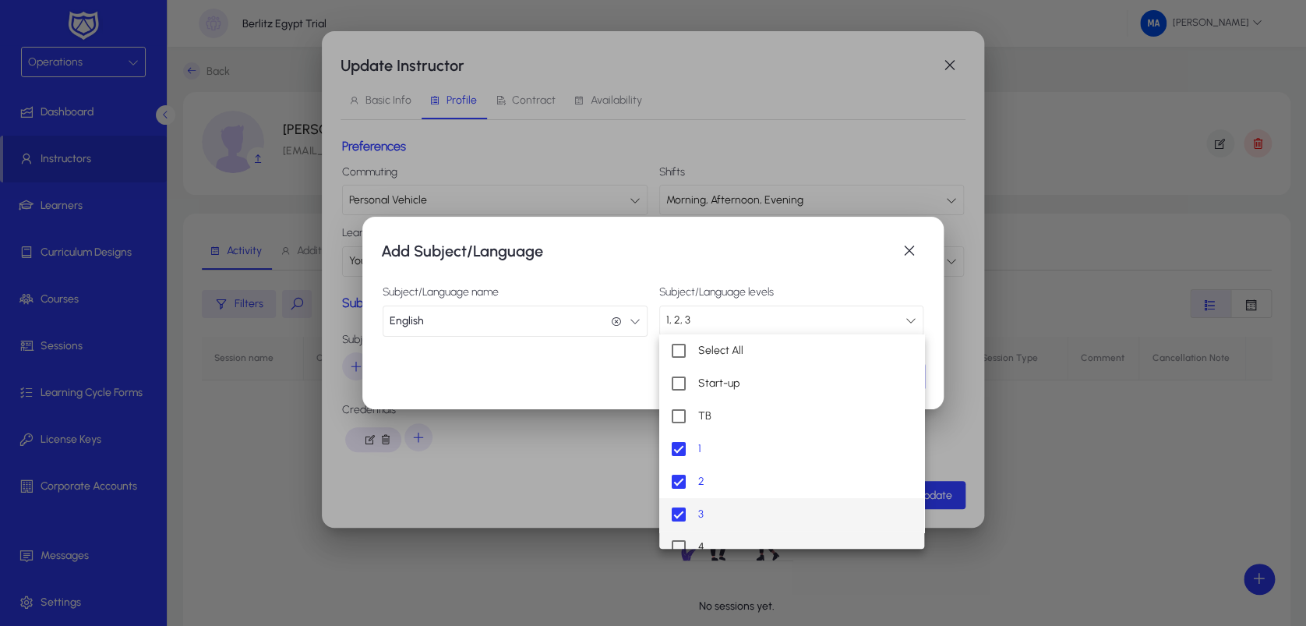
click at [716, 531] on mat-option "4" at bounding box center [791, 547] width 265 height 33
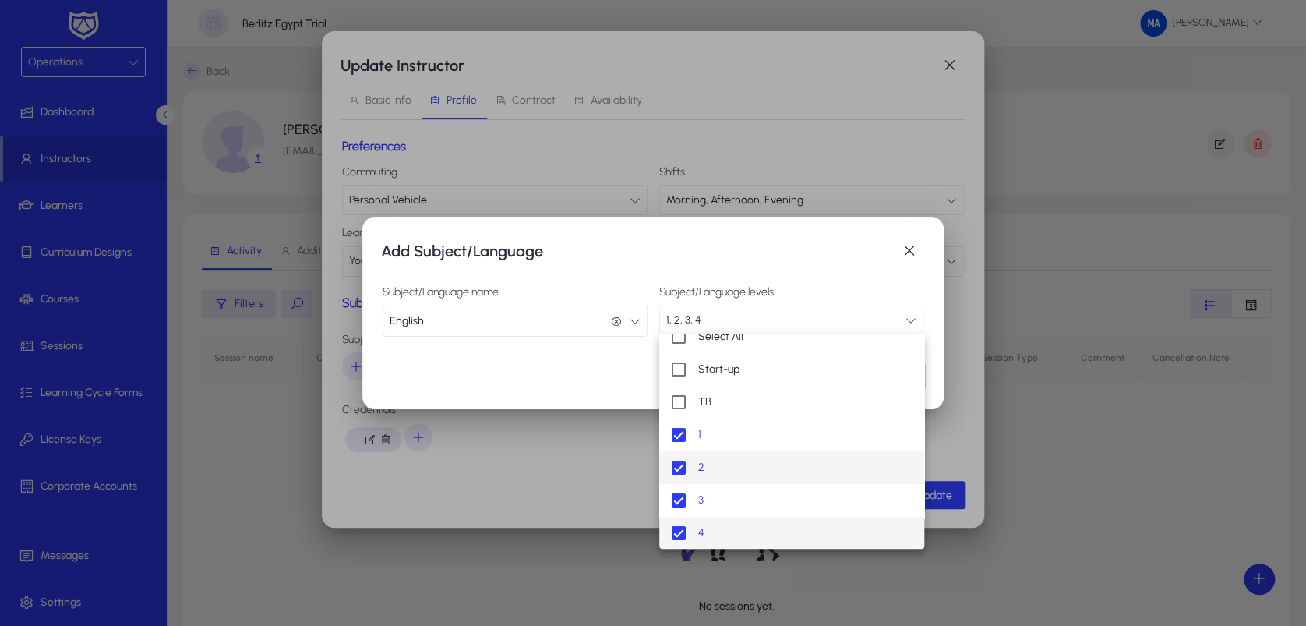
scroll to position [210, 0]
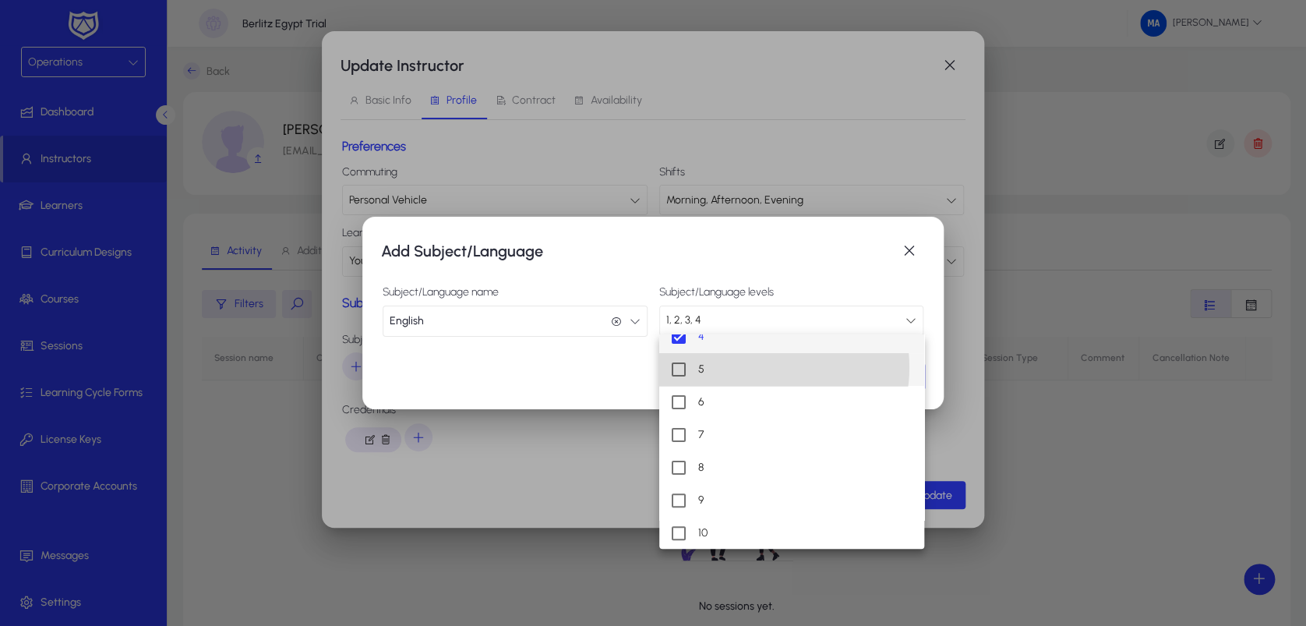
click at [760, 367] on mat-option "5" at bounding box center [791, 369] width 265 height 33
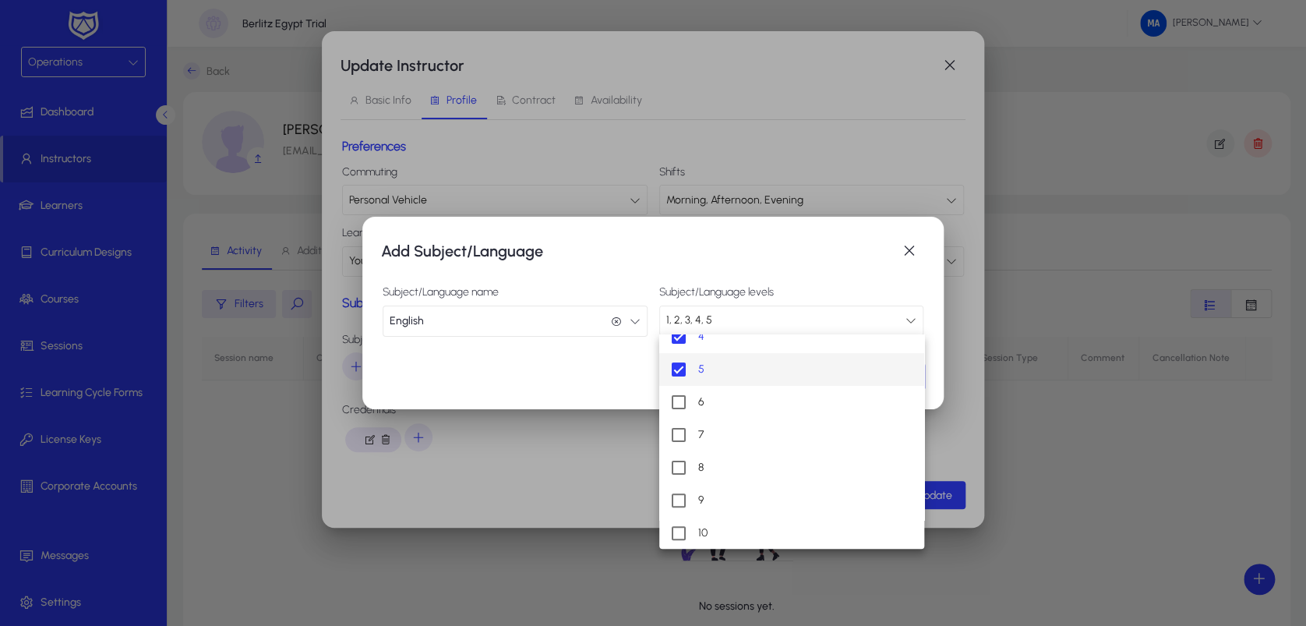
click at [963, 441] on div at bounding box center [653, 313] width 1306 height 626
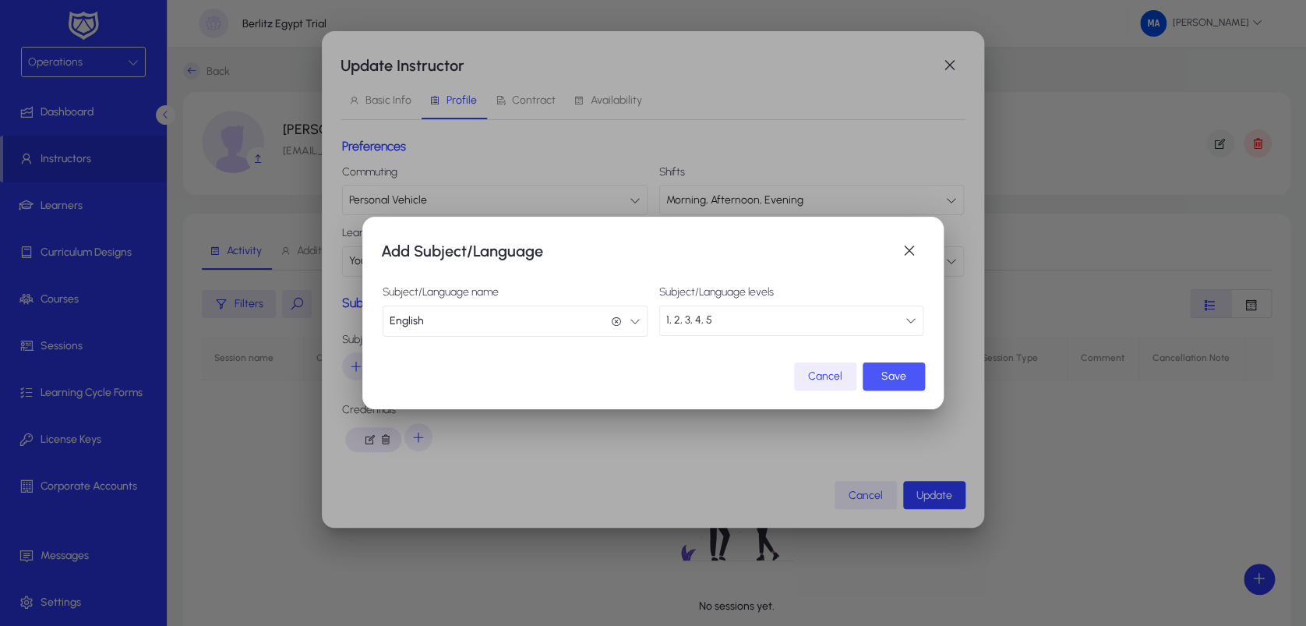
click at [887, 362] on span "submit" at bounding box center [893, 376] width 62 height 37
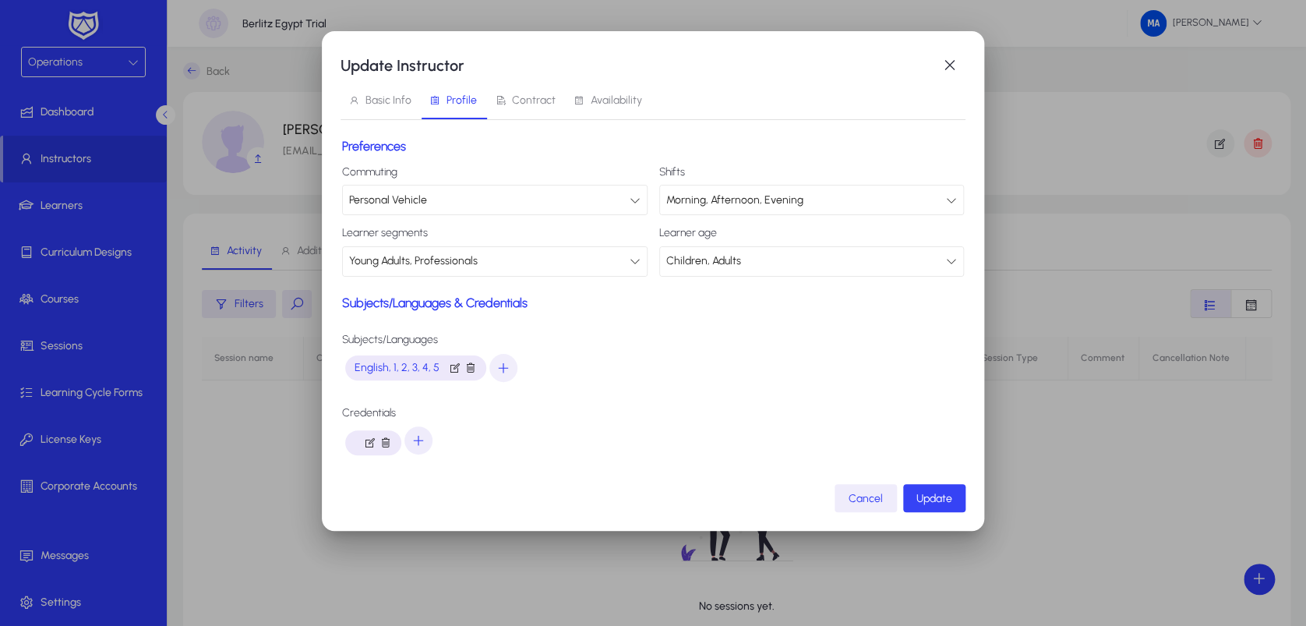
click at [933, 487] on span "submit" at bounding box center [934, 497] width 62 height 37
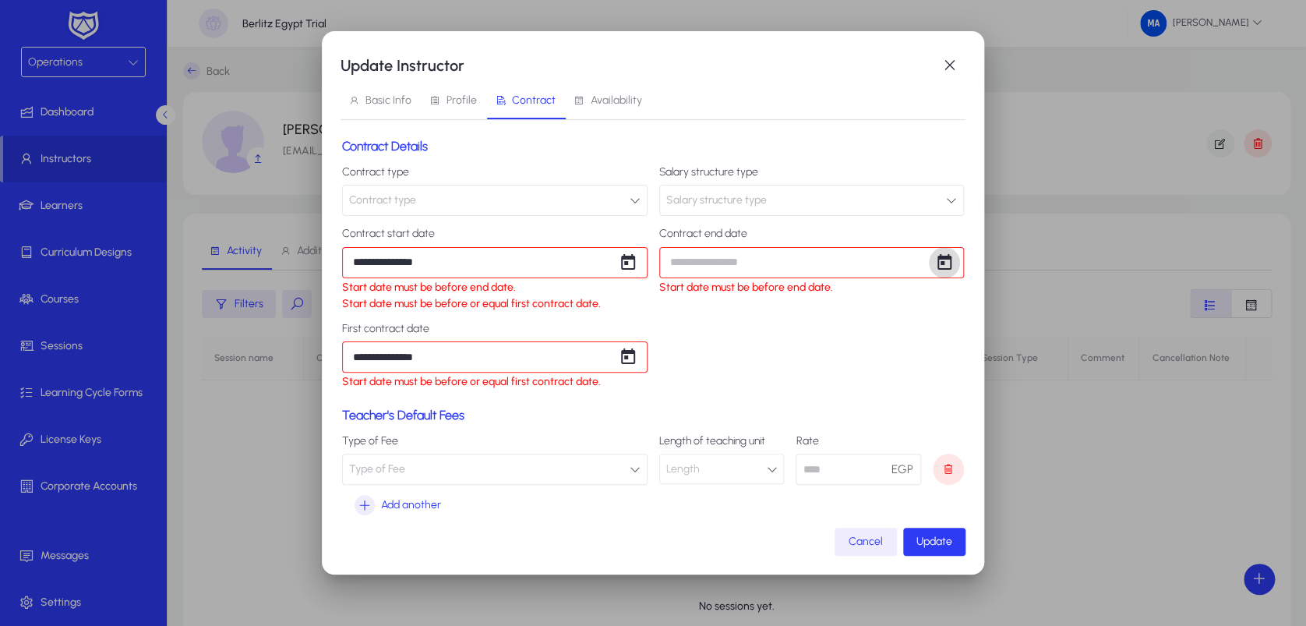
click at [929, 261] on span "Open calendar" at bounding box center [944, 262] width 31 height 31
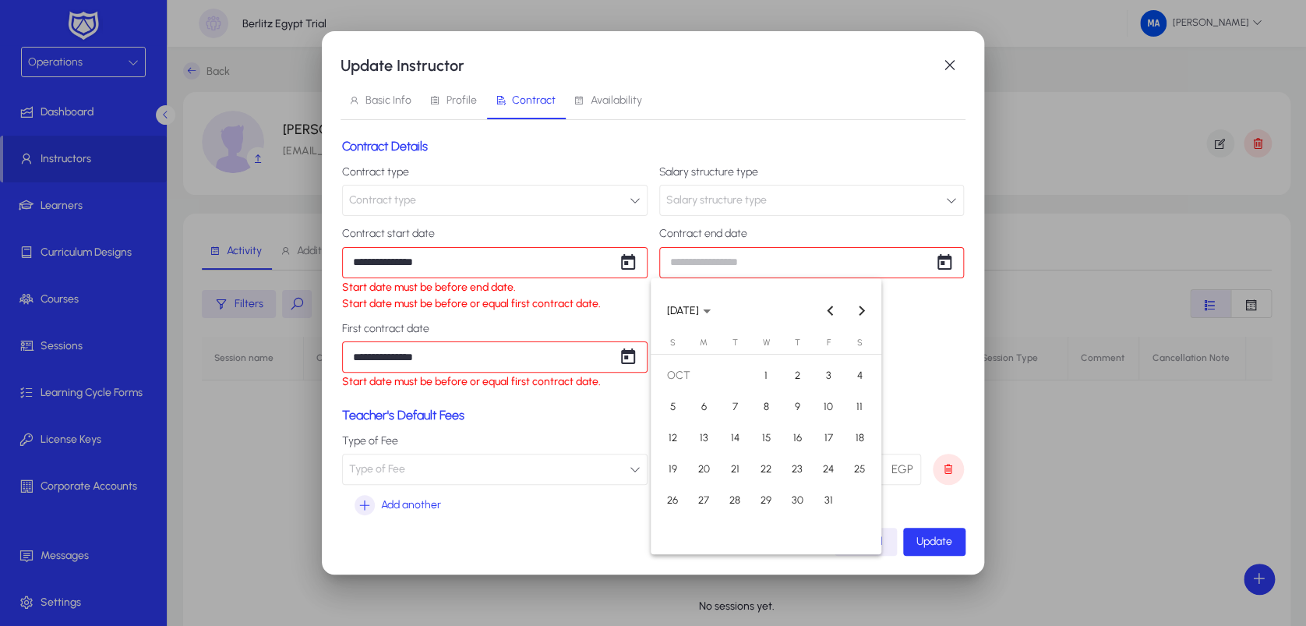
click at [836, 492] on span "31" at bounding box center [828, 500] width 28 height 28
type input "**********"
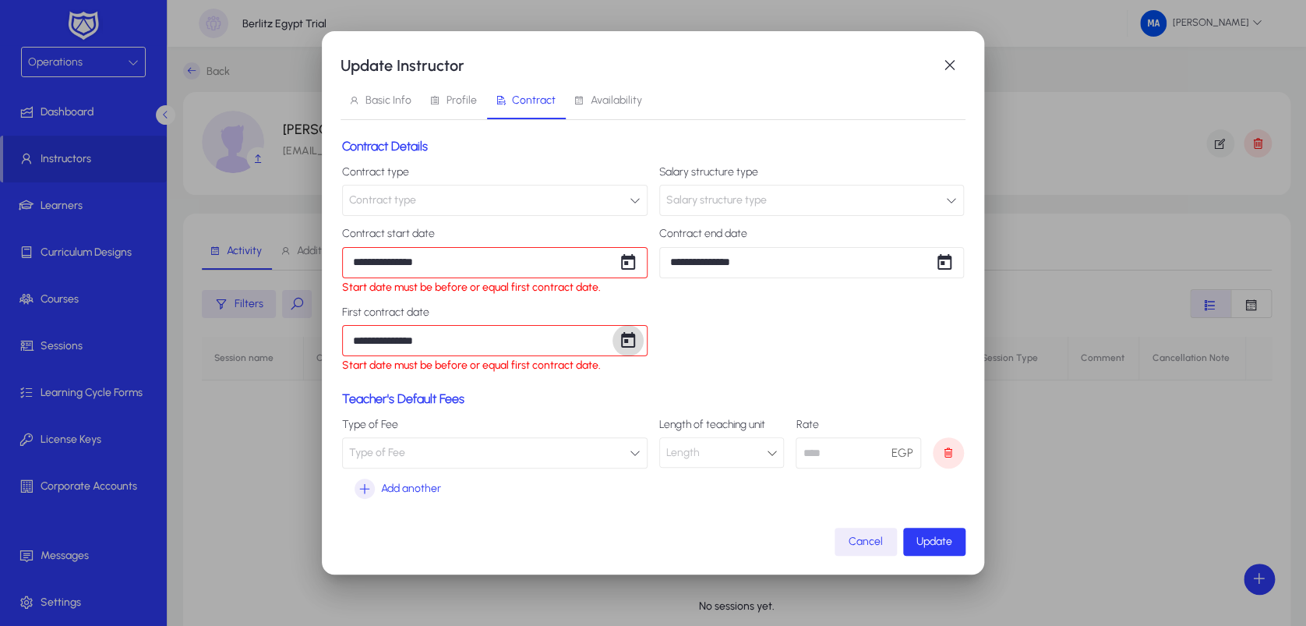
click at [612, 337] on span "Open calendar" at bounding box center [627, 340] width 31 height 31
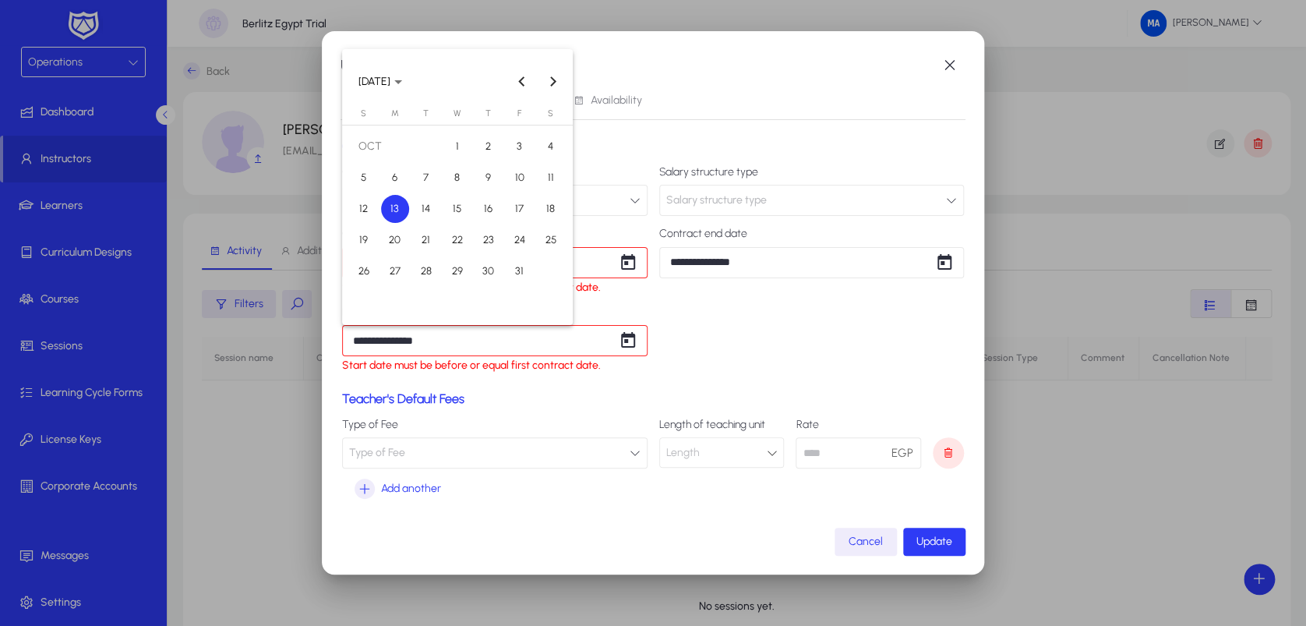
click at [446, 157] on button "1" at bounding box center [457, 146] width 31 height 31
type input "**********"
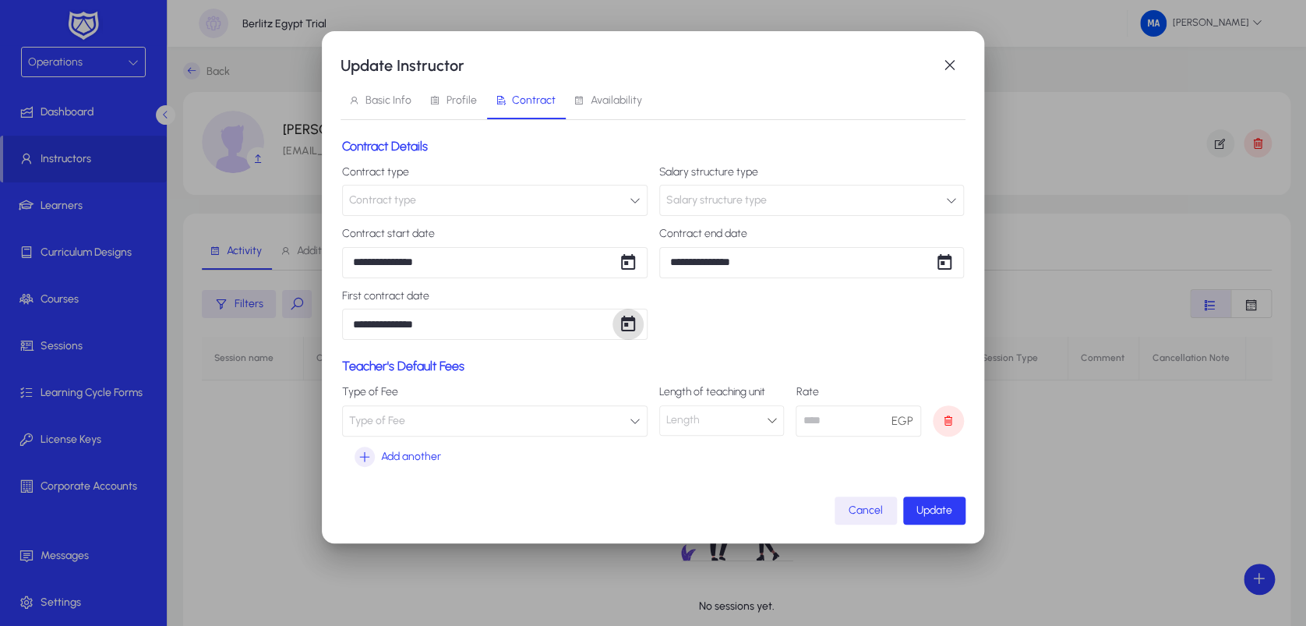
click at [527, 203] on button "Contract type" at bounding box center [494, 200] width 305 height 31
type input "*"
click at [711, 143] on div at bounding box center [653, 313] width 1306 height 626
click at [739, 185] on span "Salary structure type" at bounding box center [716, 200] width 101 height 31
click at [739, 185] on div at bounding box center [653, 313] width 1306 height 626
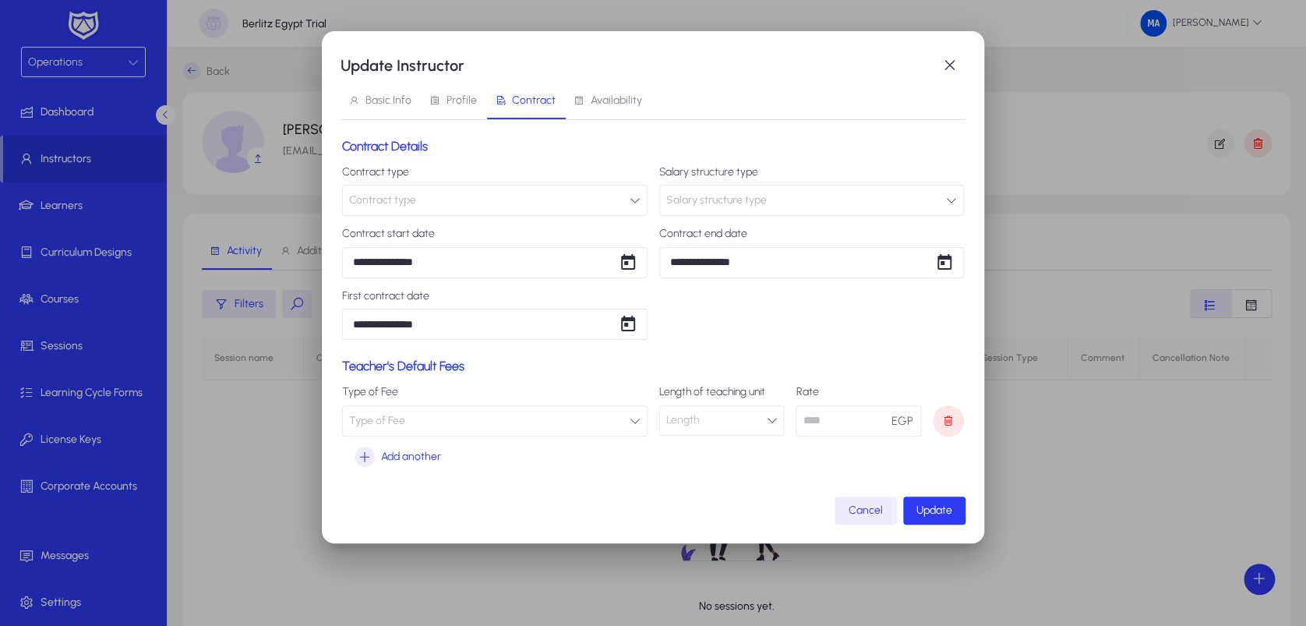
click at [616, 408] on button "Type of Fee" at bounding box center [494, 420] width 305 height 31
click at [616, 408] on div at bounding box center [653, 313] width 1306 height 626
click at [934, 505] on span "Update" at bounding box center [934, 509] width 36 height 13
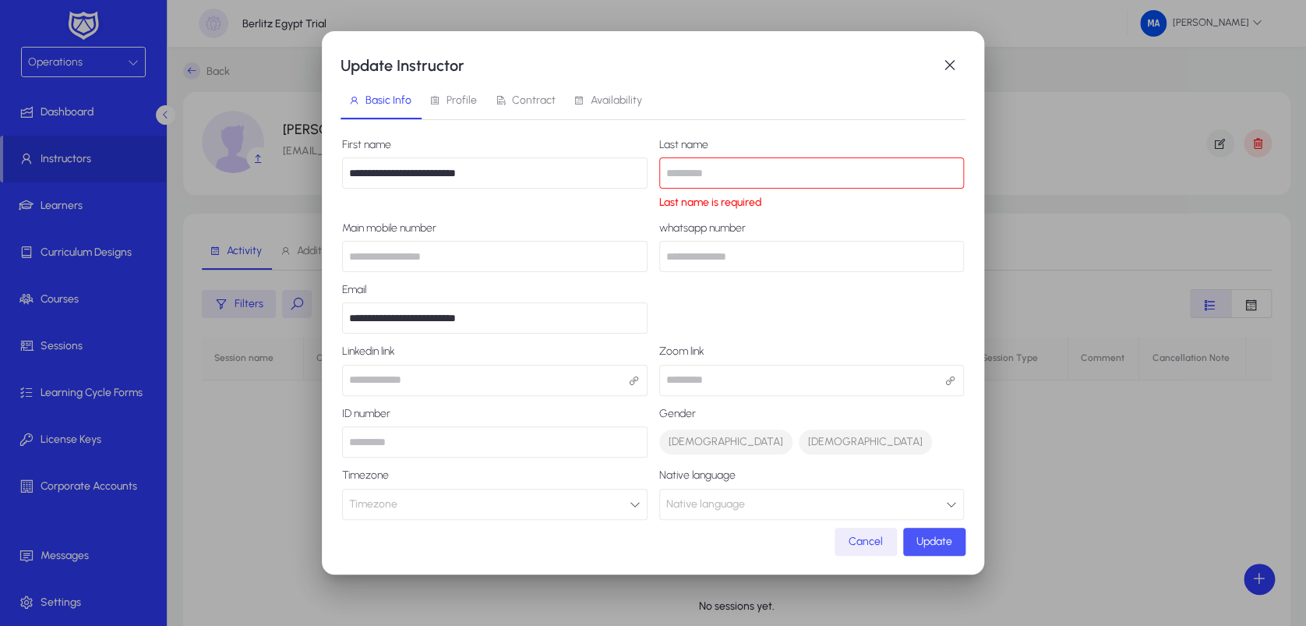
click at [935, 532] on span "submit" at bounding box center [934, 541] width 62 height 37
click at [717, 176] on input "text" at bounding box center [811, 172] width 305 height 31
click at [496, 176] on input "**********" at bounding box center [494, 172] width 305 height 31
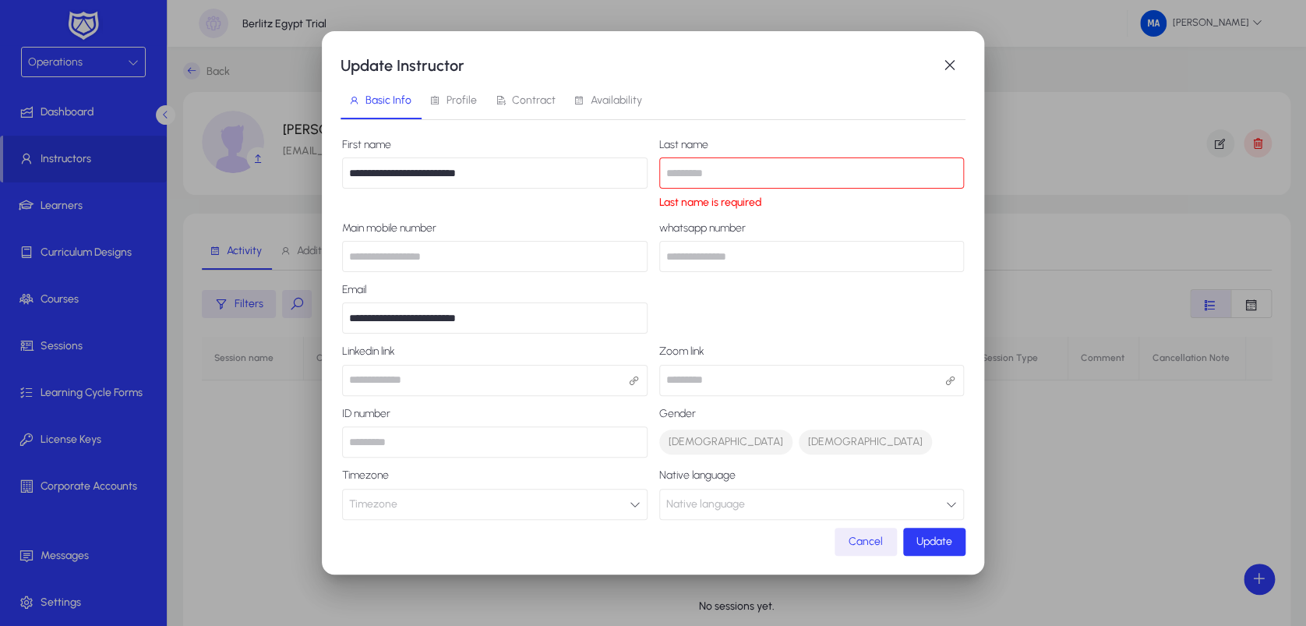
click at [700, 182] on input "text" at bounding box center [811, 172] width 305 height 31
paste input "*****"
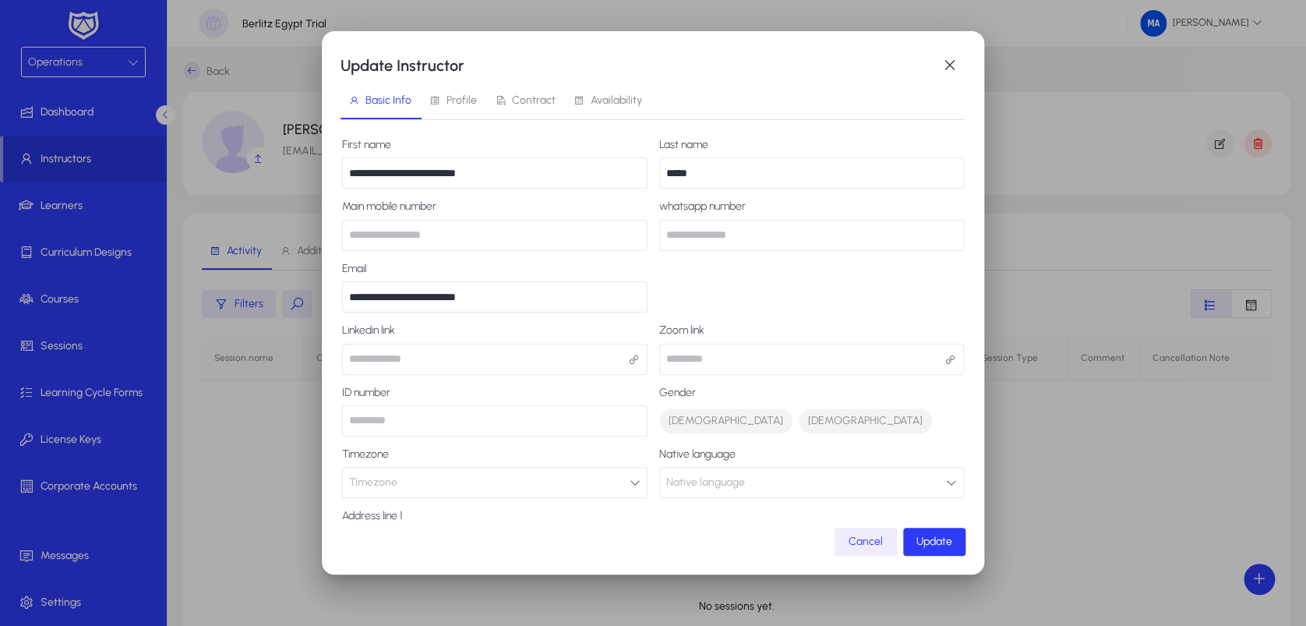
type input "*****"
click at [492, 181] on input "**********" at bounding box center [494, 172] width 305 height 31
type input "**********"
click at [951, 536] on span "Update" at bounding box center [934, 540] width 36 height 13
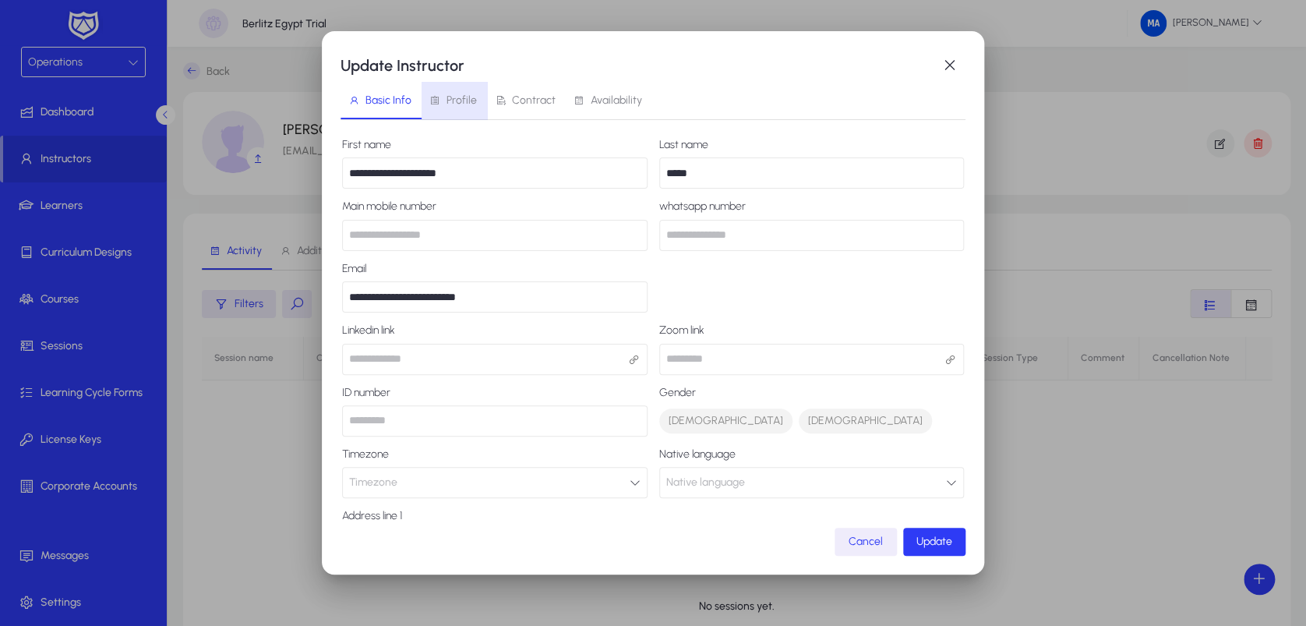
click at [471, 104] on span "Profile" at bounding box center [461, 100] width 30 height 11
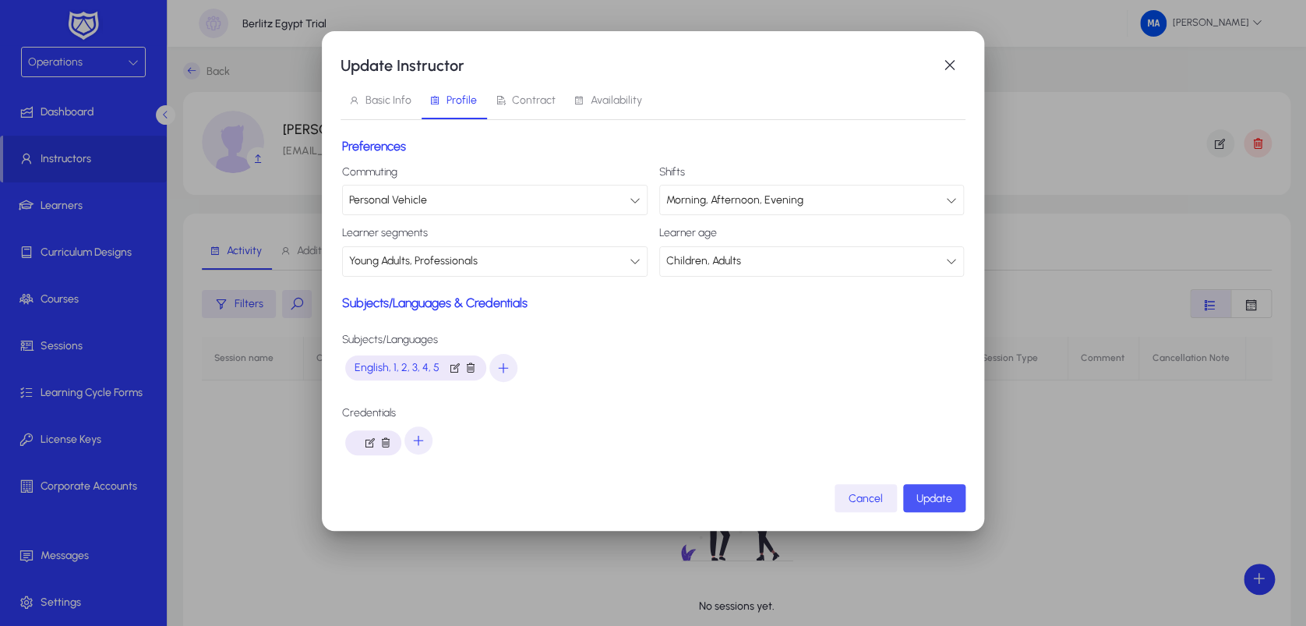
click at [949, 495] on span "Update" at bounding box center [934, 498] width 36 height 13
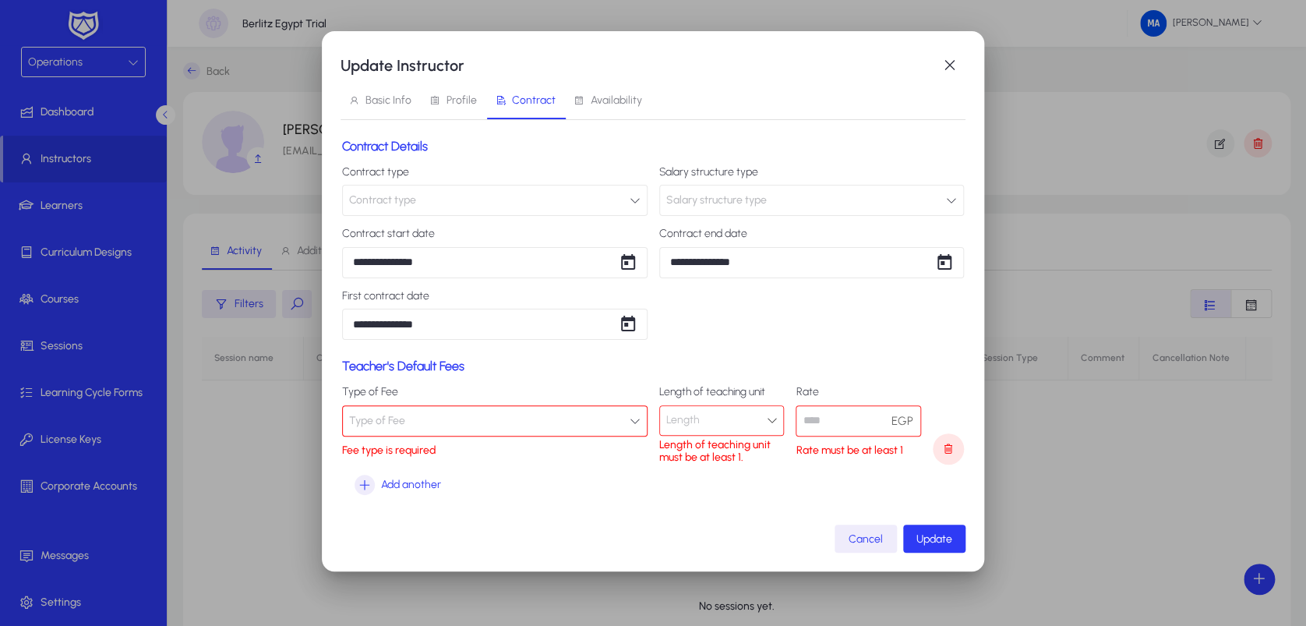
click at [542, 425] on button "Type of Fee" at bounding box center [494, 420] width 305 height 31
type input "*"
click at [933, 545] on div at bounding box center [653, 313] width 1306 height 626
click at [933, 545] on span "submit" at bounding box center [934, 538] width 62 height 37
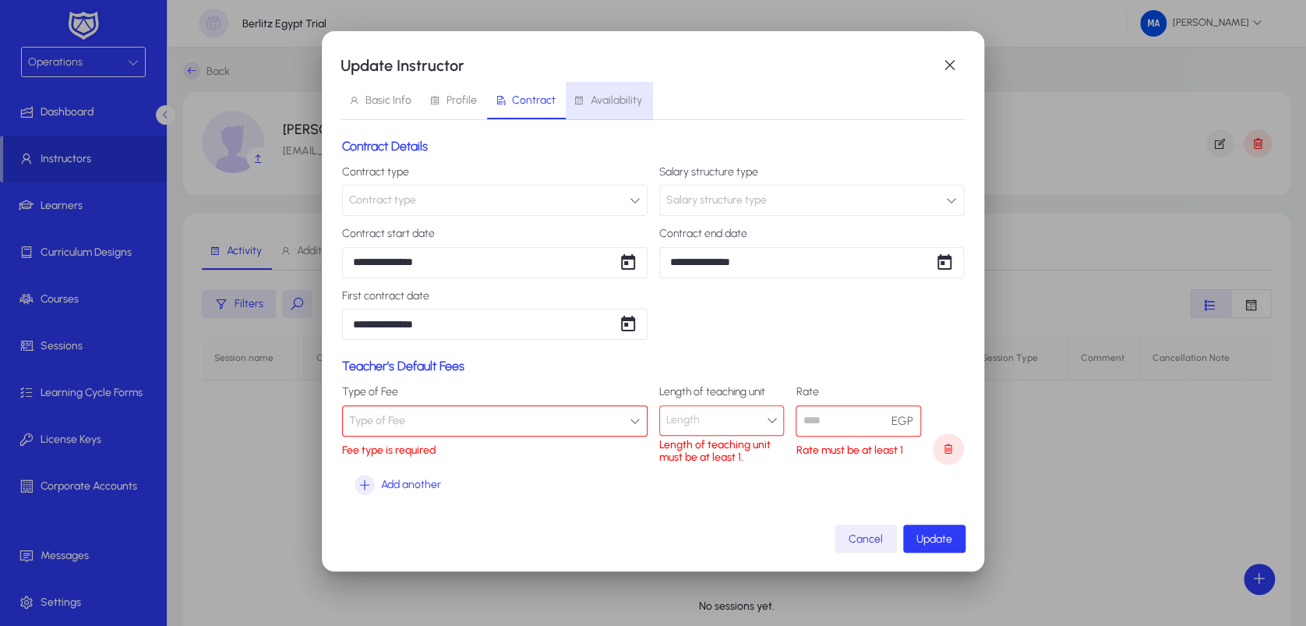
click at [623, 99] on span "Availability" at bounding box center [616, 100] width 51 height 11
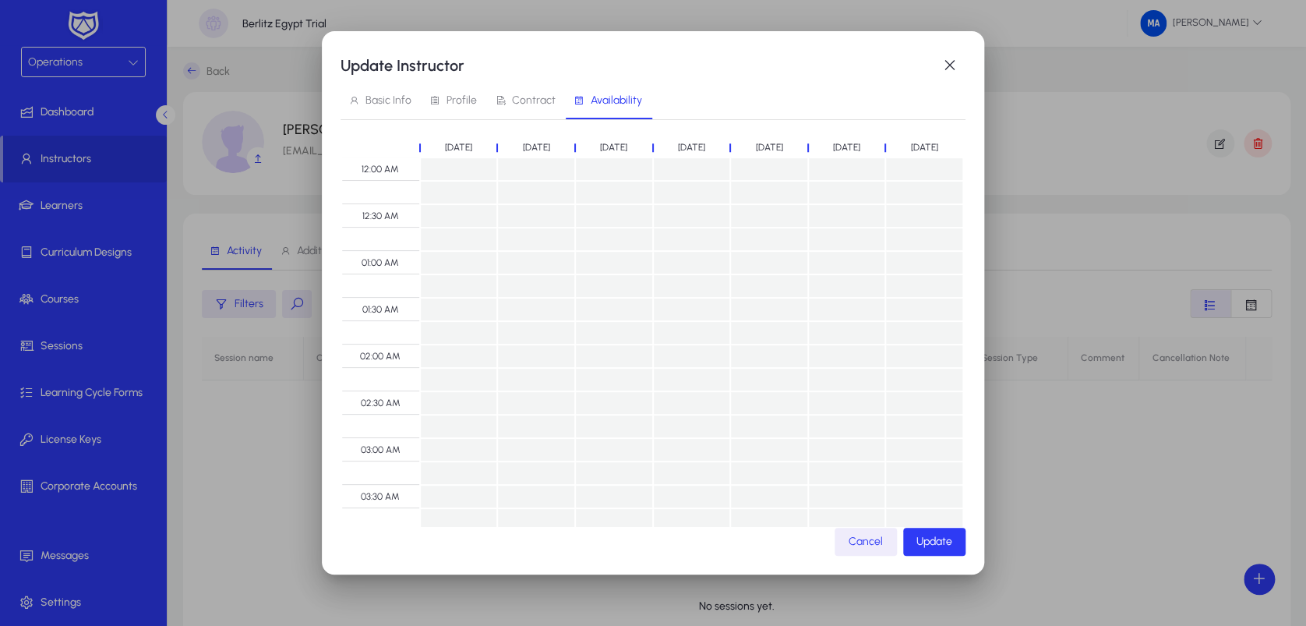
click at [550, 95] on span "Contract" at bounding box center [534, 100] width 44 height 11
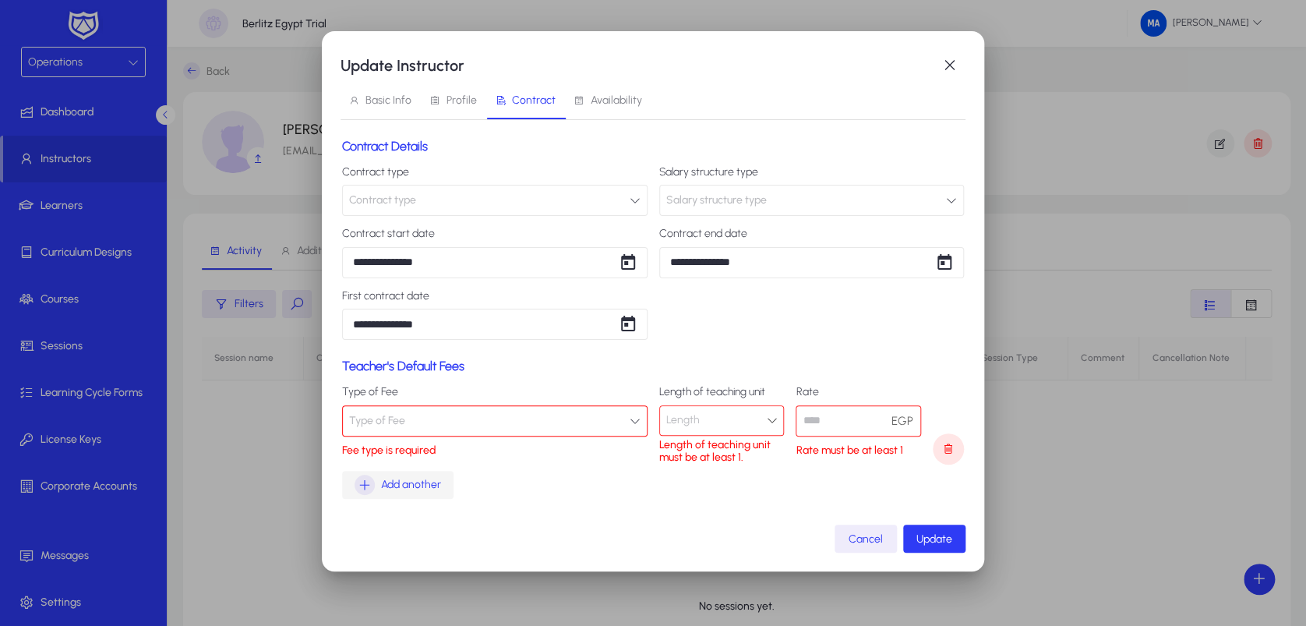
click at [415, 479] on span "Add another" at bounding box center [411, 484] width 60 height 19
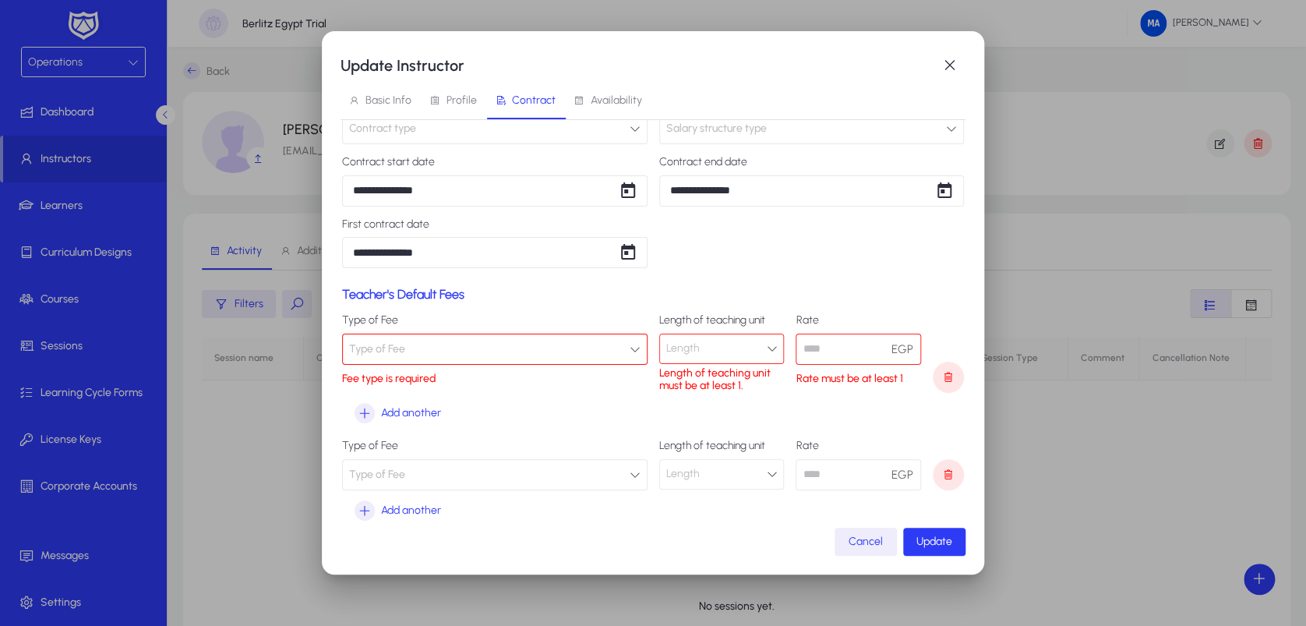
scroll to position [93, 0]
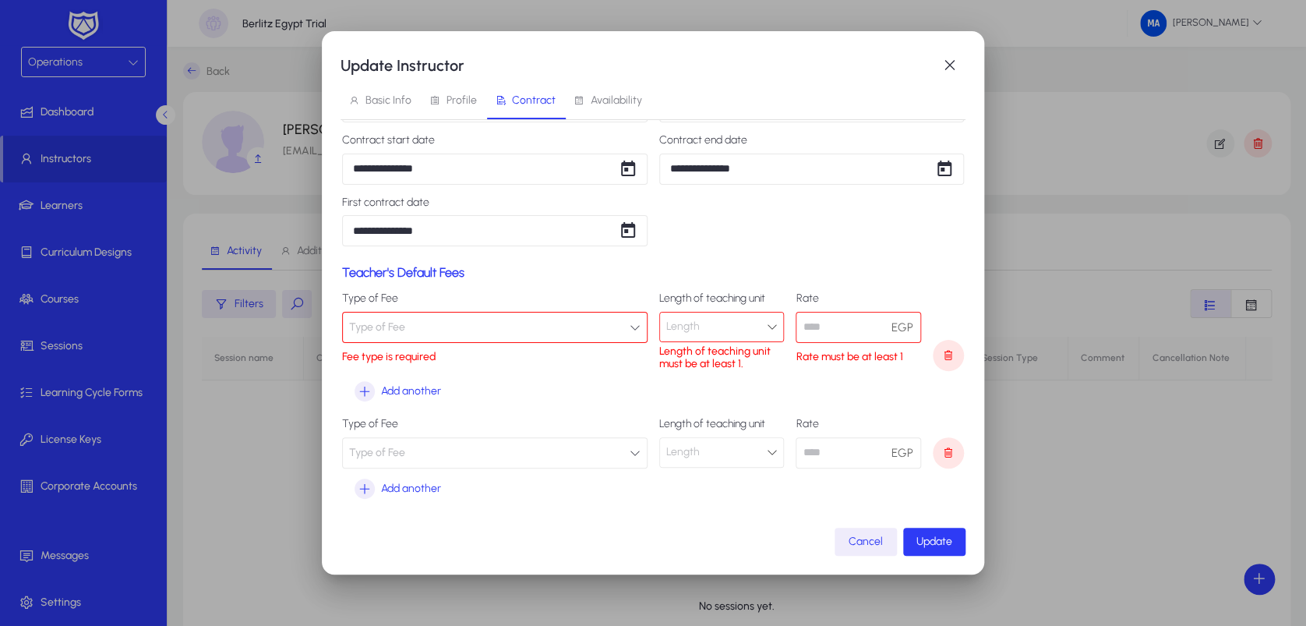
click at [593, 448] on button "Type of Fee" at bounding box center [494, 452] width 305 height 31
click at [593, 448] on div at bounding box center [653, 313] width 1306 height 626
click at [612, 321] on button "Type of Fee" at bounding box center [494, 327] width 305 height 31
type input "*"
click at [530, 393] on input "dropdown search" at bounding box center [491, 379] width 246 height 31
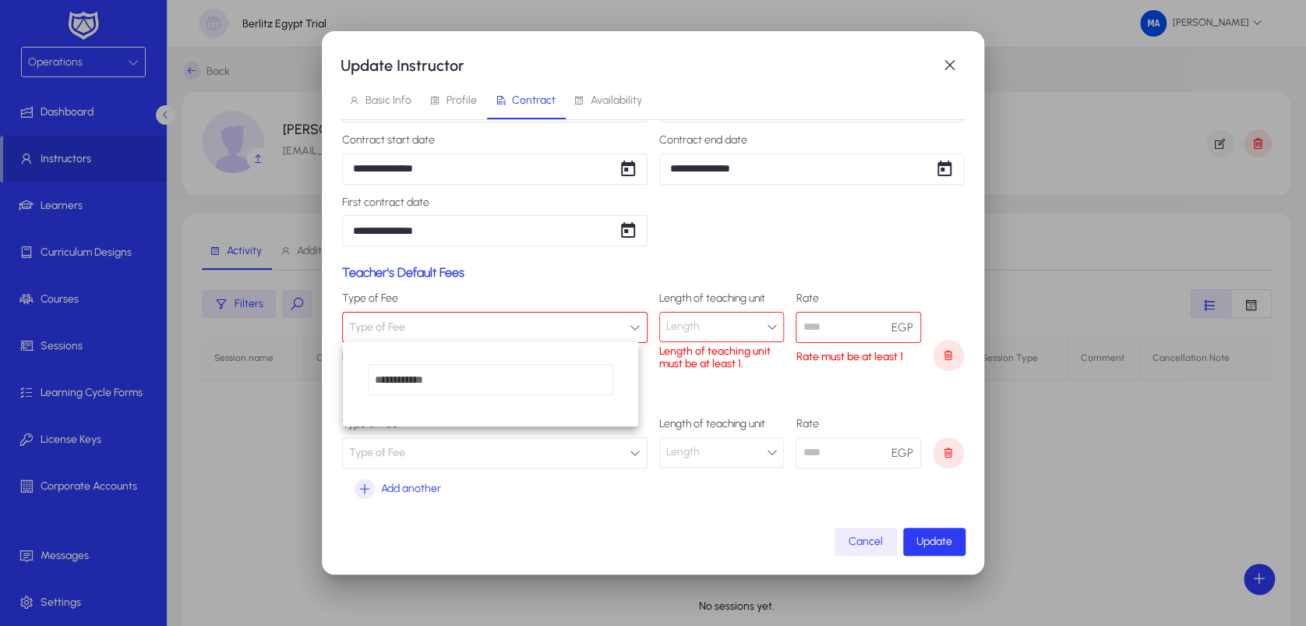
click at [530, 393] on input "dropdown search" at bounding box center [491, 379] width 246 height 31
type input "*"
click at [929, 380] on div at bounding box center [653, 313] width 1306 height 626
click at [760, 335] on div "Length" at bounding box center [722, 326] width 124 height 29
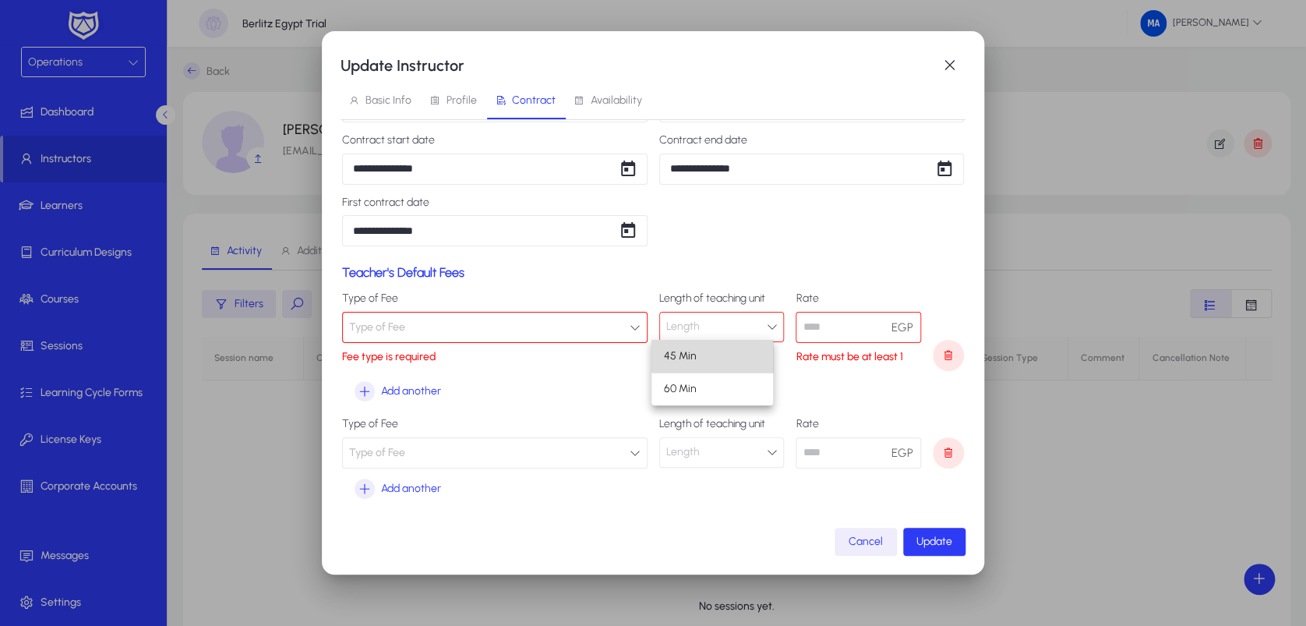
click at [746, 344] on mat-option "45 Min" at bounding box center [712, 356] width 122 height 33
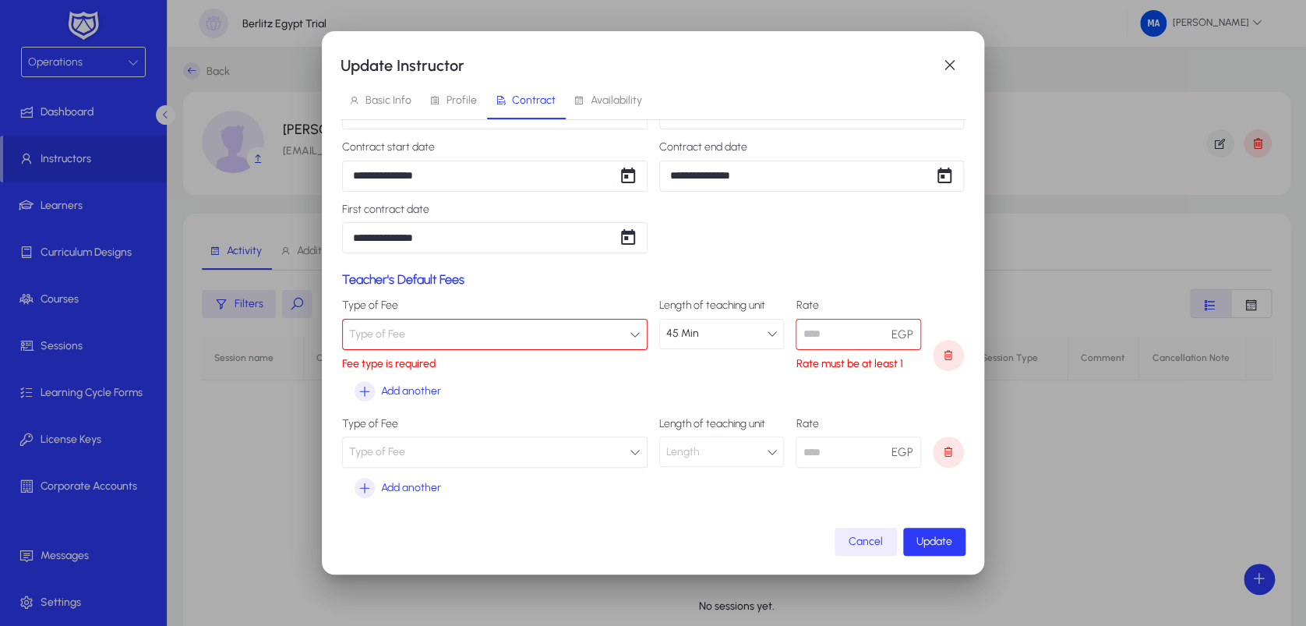
click at [816, 324] on input "number" at bounding box center [857, 334] width 125 height 31
type input "****"
click at [948, 548] on span "submit" at bounding box center [934, 541] width 62 height 37
drag, startPoint x: 948, startPoint y: 548, endPoint x: 602, endPoint y: 350, distance: 398.5
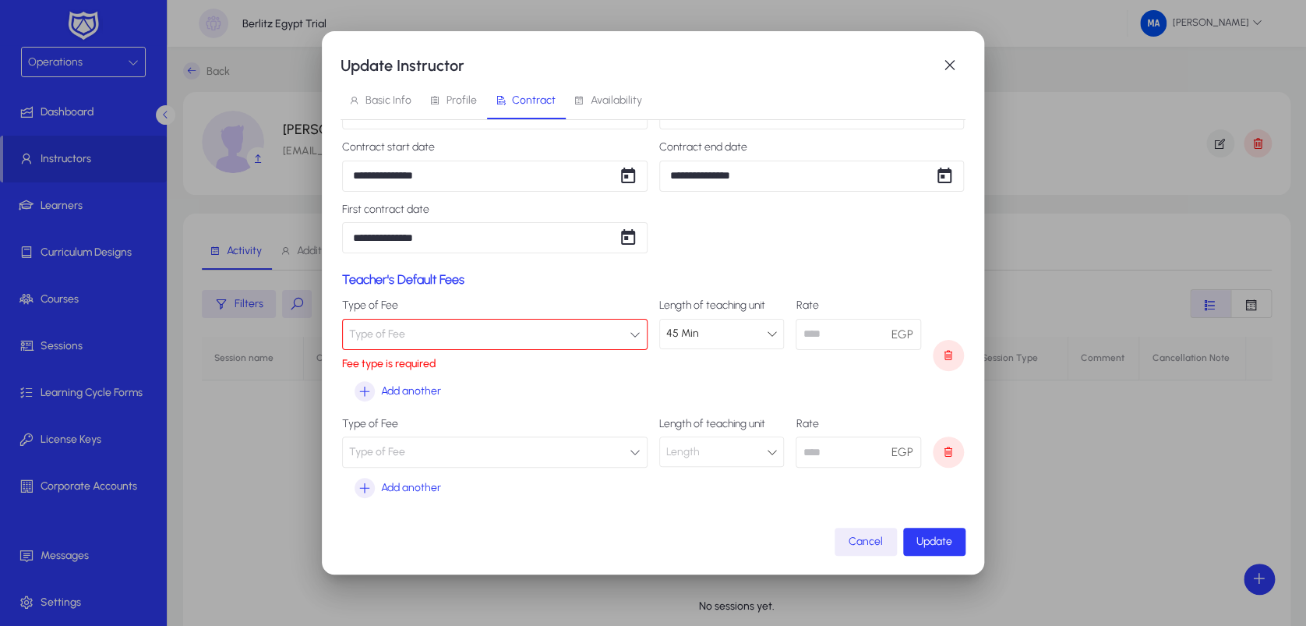
click at [602, 350] on form "**********" at bounding box center [652, 319] width 625 height 474
click at [609, 336] on button "Type of Fee" at bounding box center [494, 334] width 305 height 31
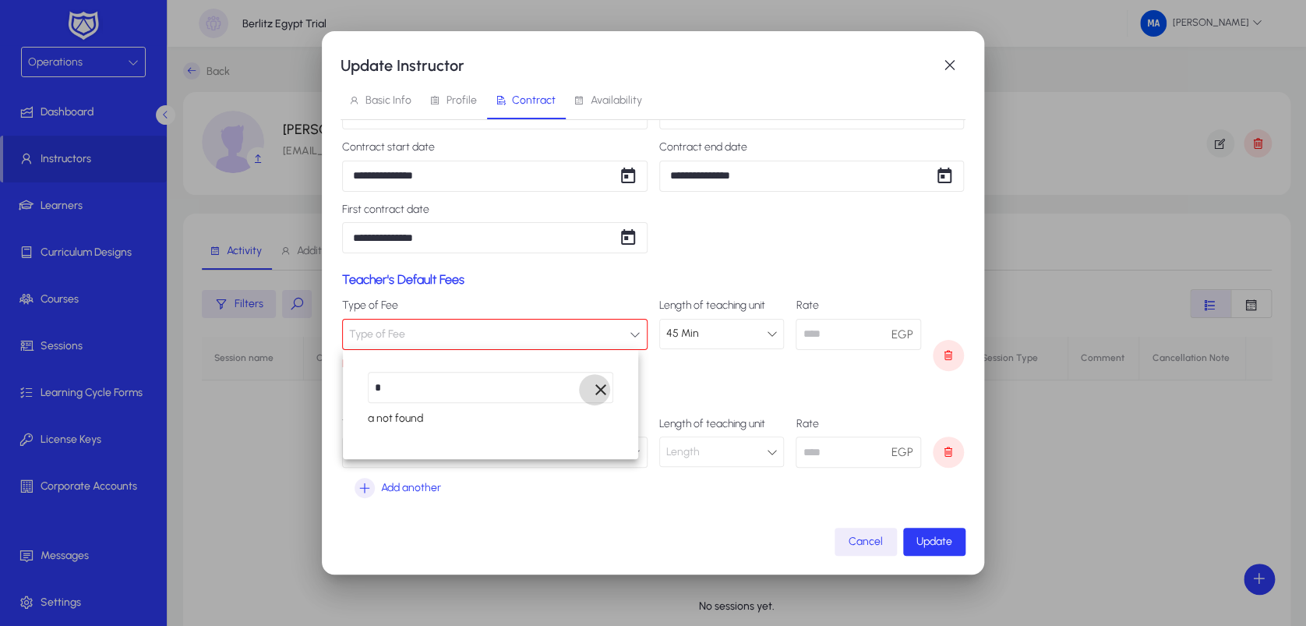
click at [597, 399] on span "Clear" at bounding box center [594, 389] width 31 height 31
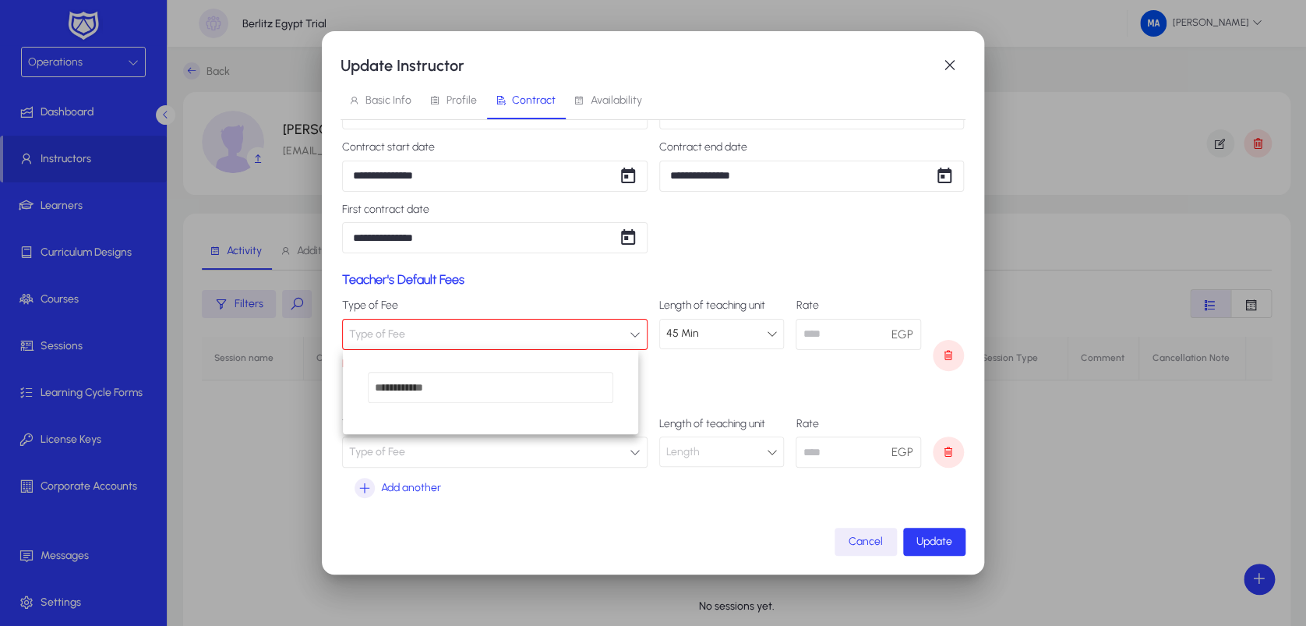
click at [880, 542] on div at bounding box center [653, 313] width 1306 height 626
